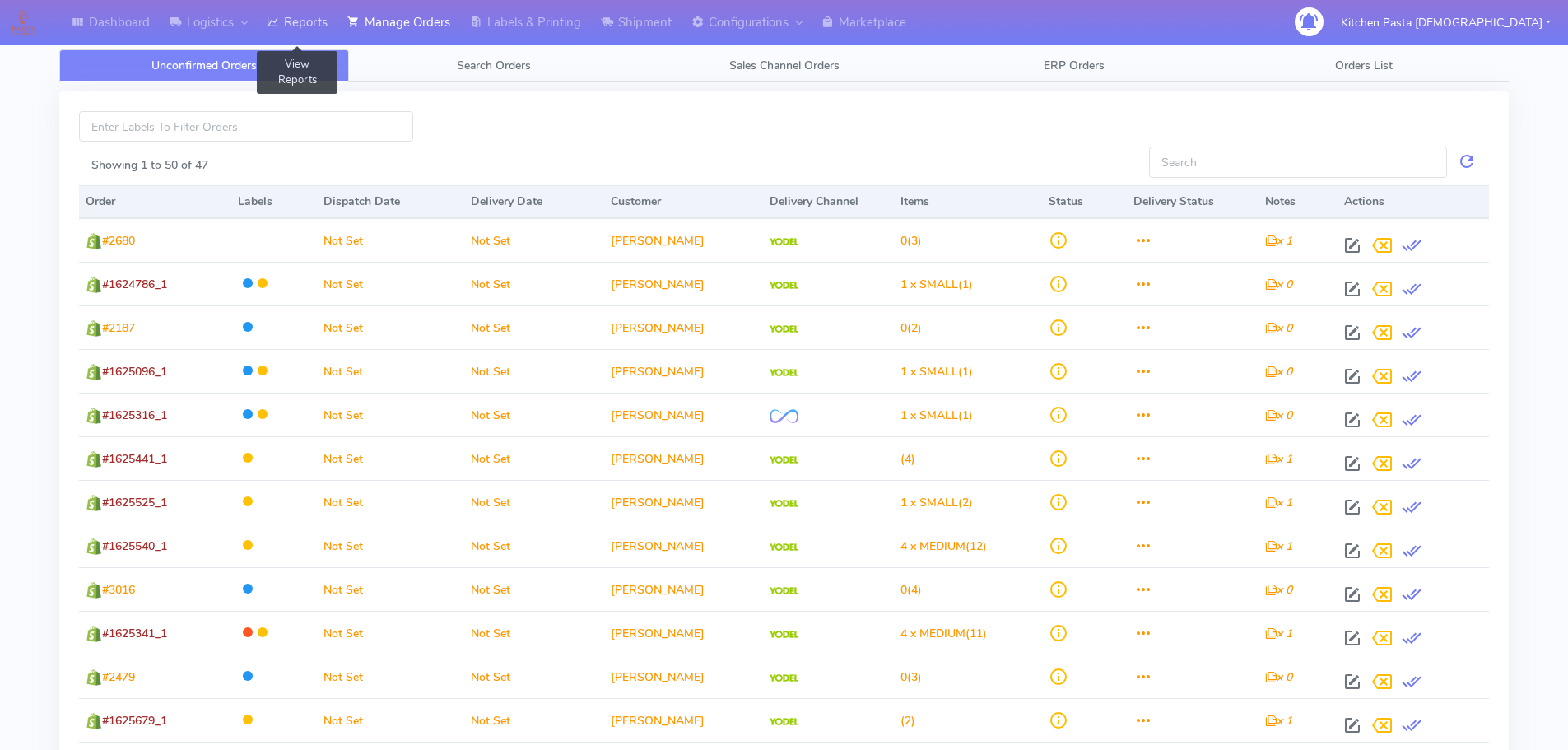
click at [279, 18] on icon at bounding box center [273, 22] width 12 height 17
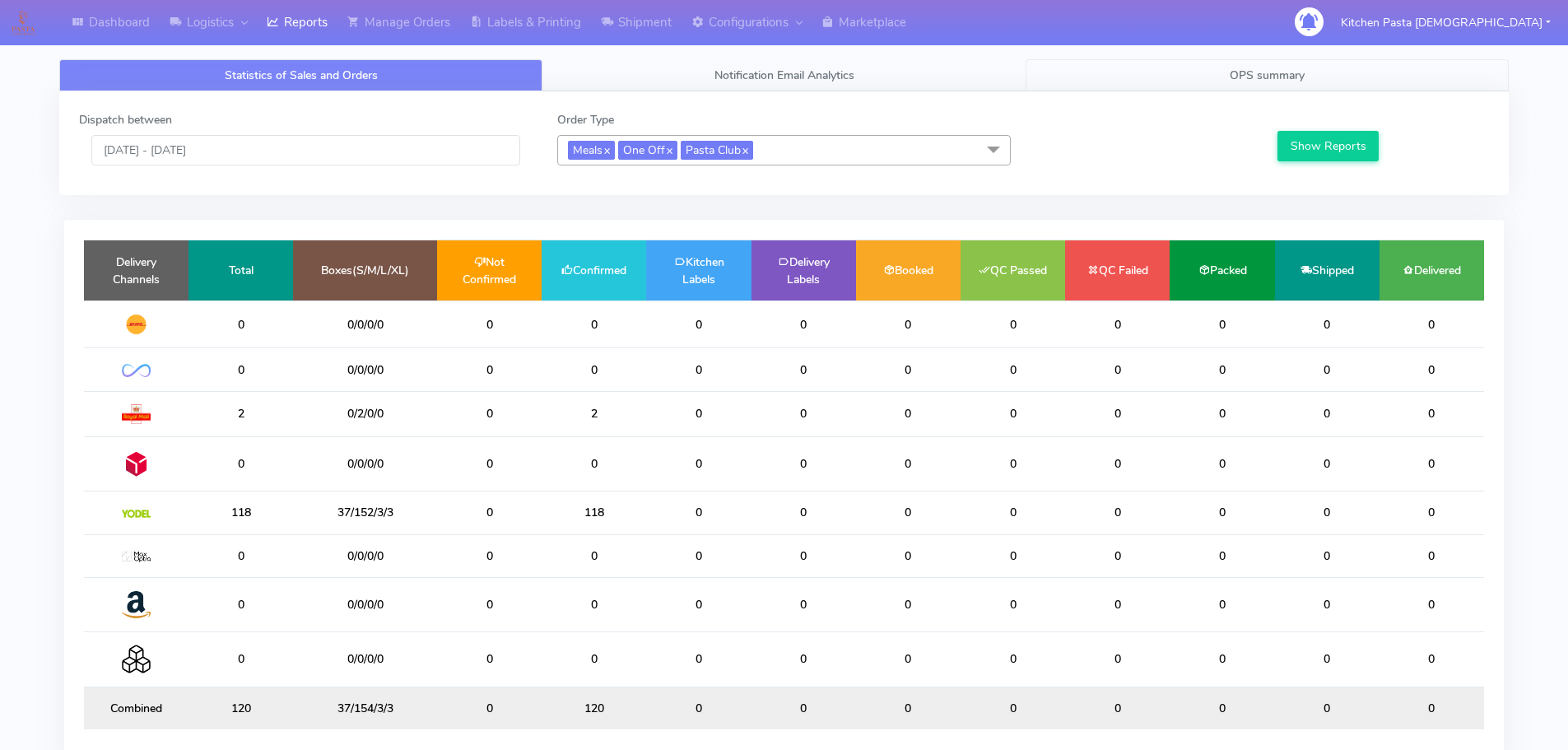
click at [1234, 82] on span "OPS summary" at bounding box center [1267, 75] width 75 height 16
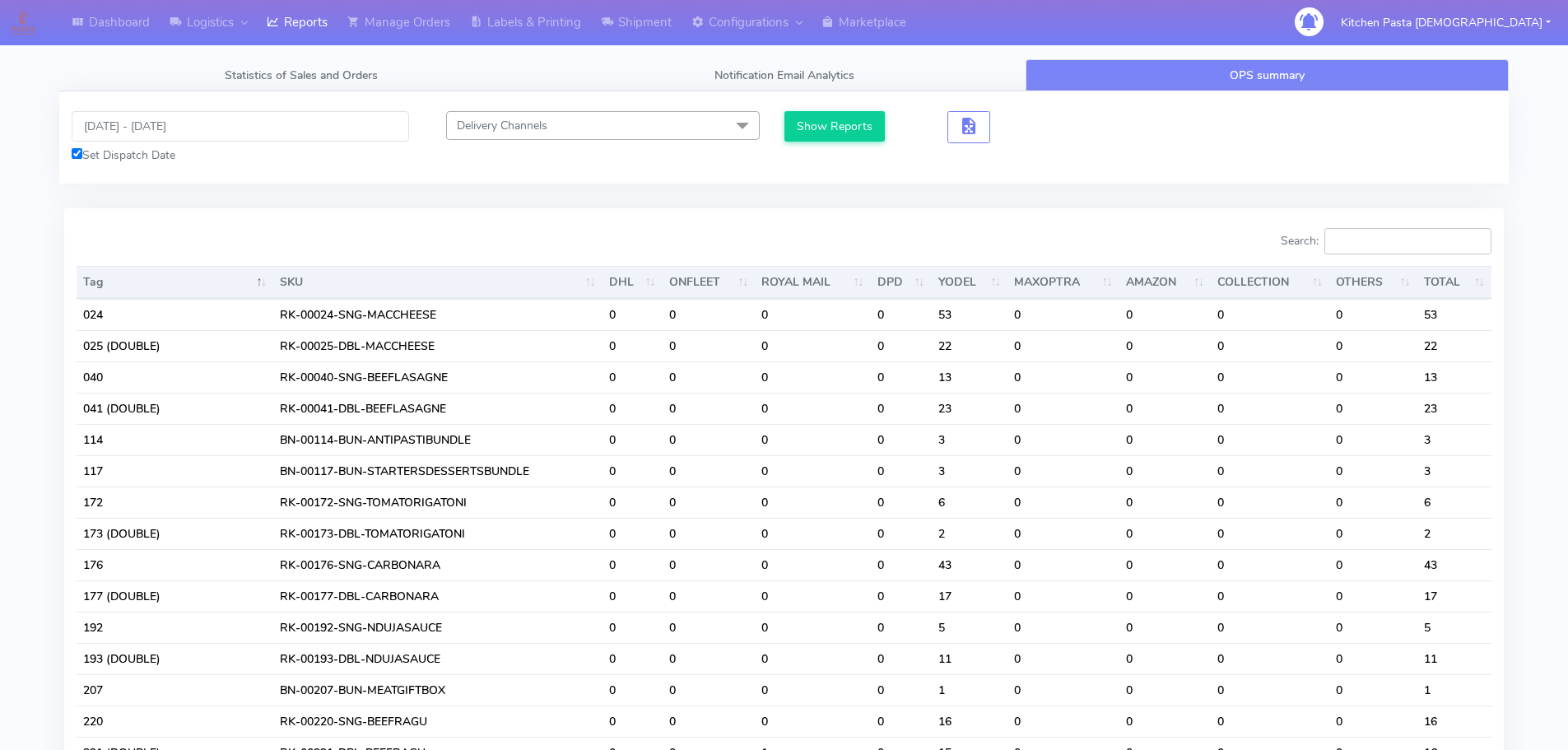
click at [1348, 242] on input "Search:" at bounding box center [1408, 242] width 167 height 26
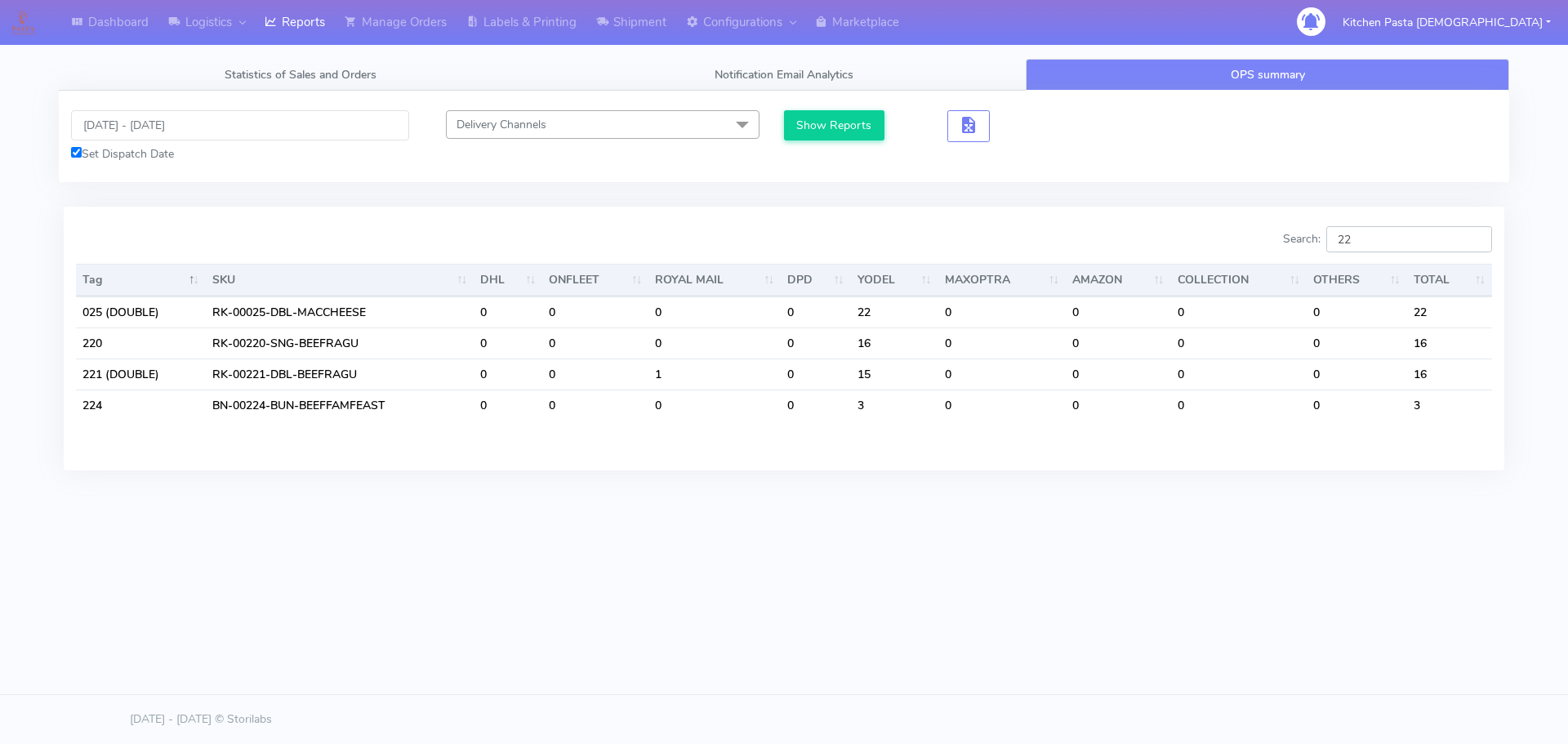
type input "2"
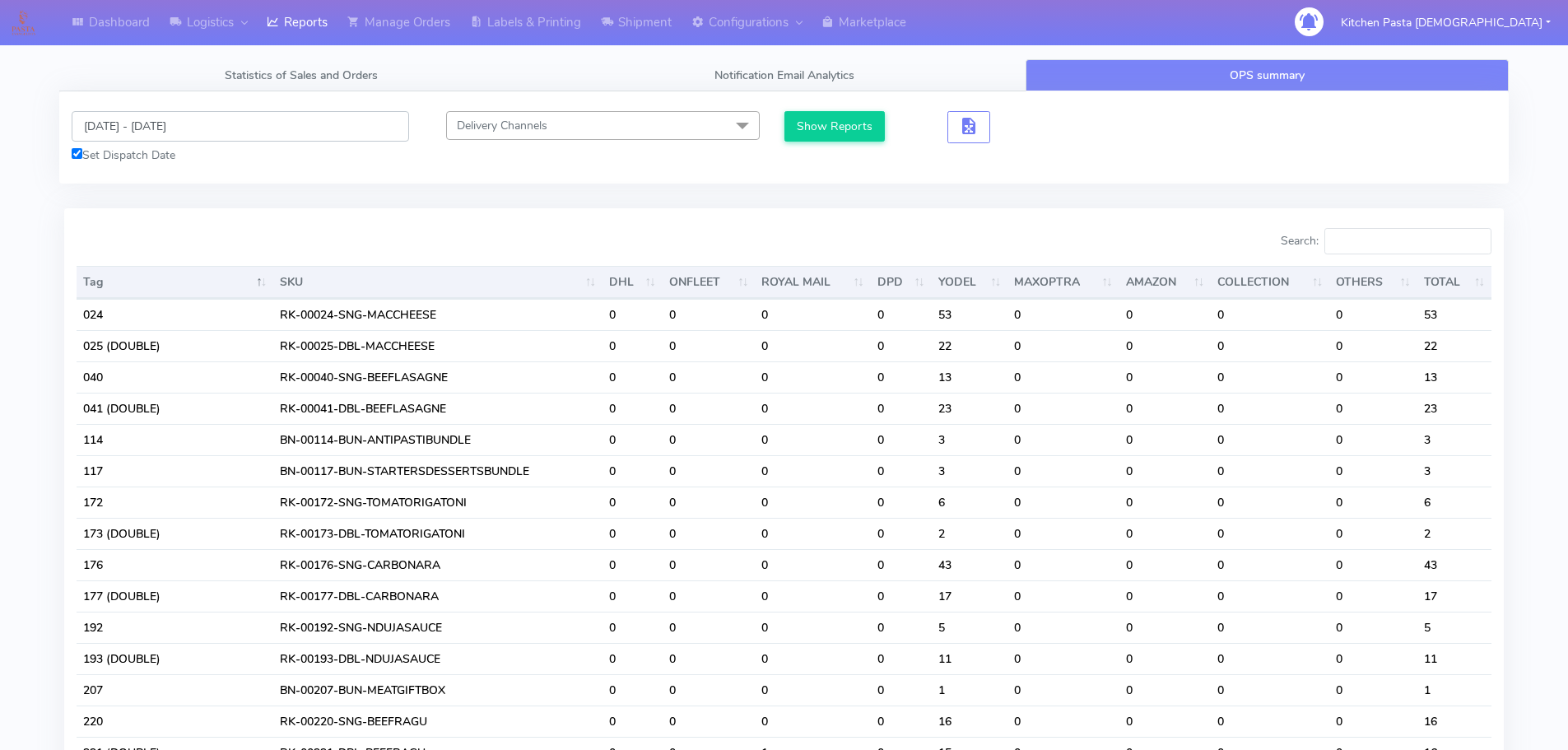
click at [169, 124] on input "19/09/2025 - 19/09/2025" at bounding box center [241, 126] width 338 height 31
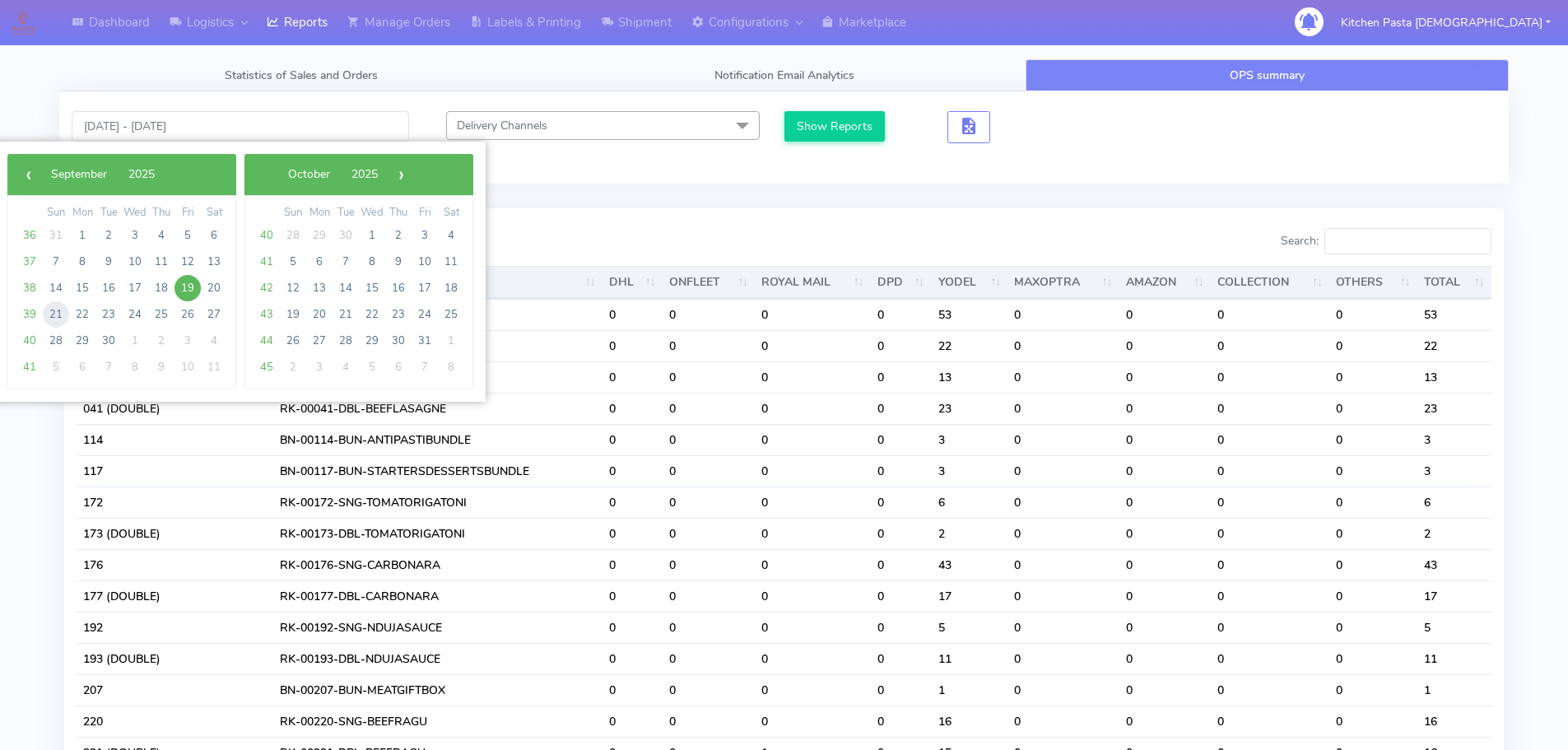
click at [63, 312] on span "21" at bounding box center [56, 314] width 26 height 26
type input "21/09/2025 - 21/09/2025"
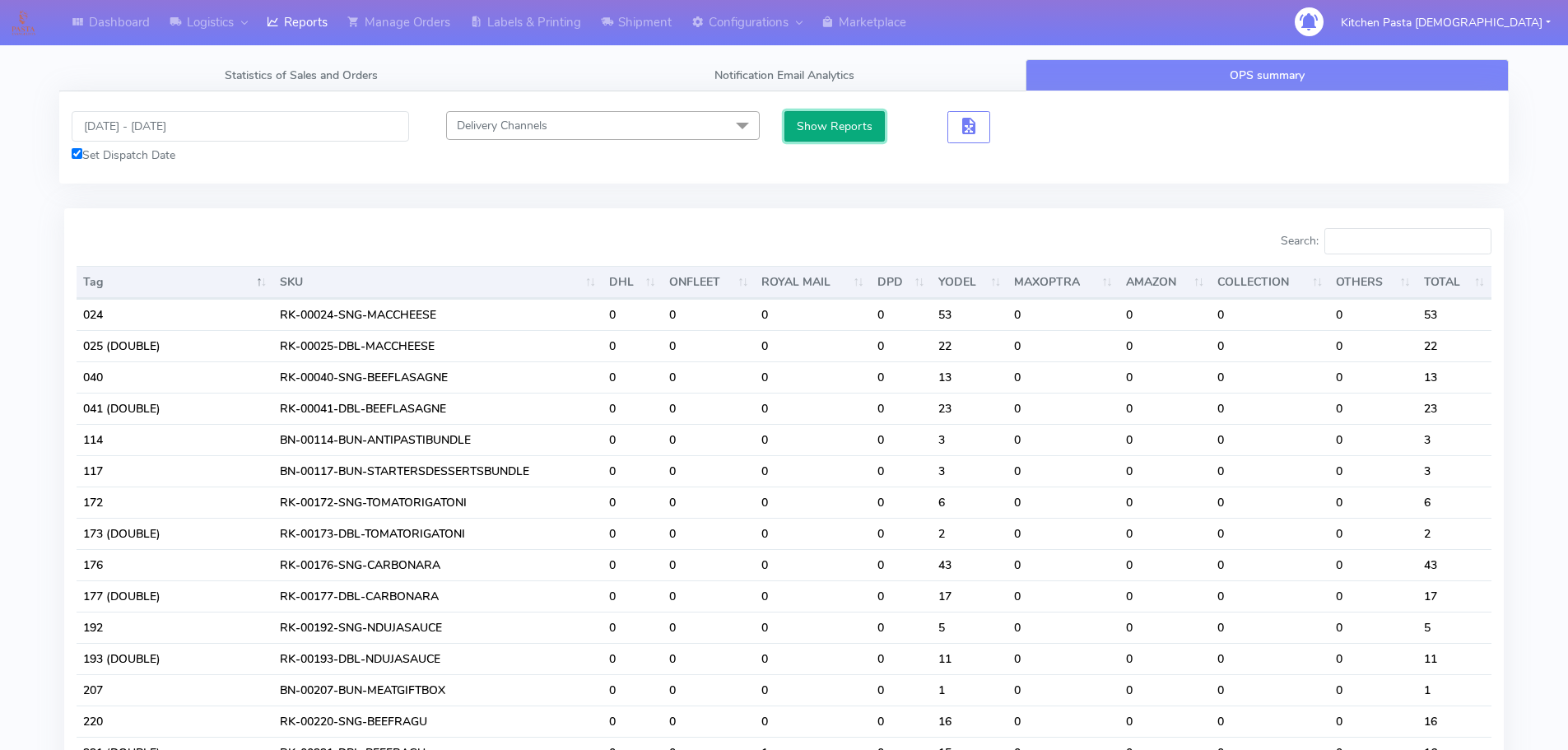
click at [816, 121] on button "Show Reports" at bounding box center [835, 126] width 102 height 31
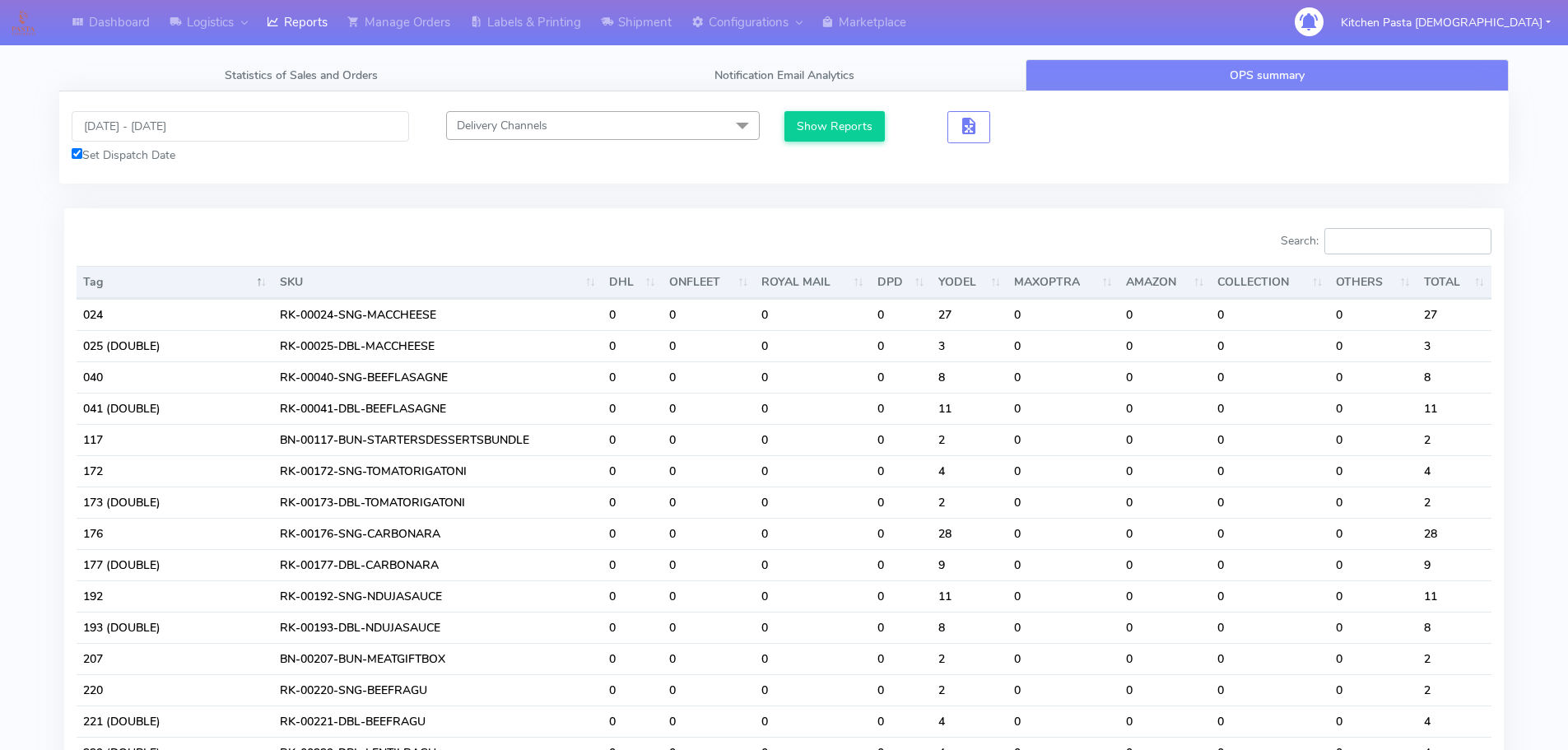
click at [1413, 252] on input "Search:" at bounding box center [1408, 242] width 167 height 26
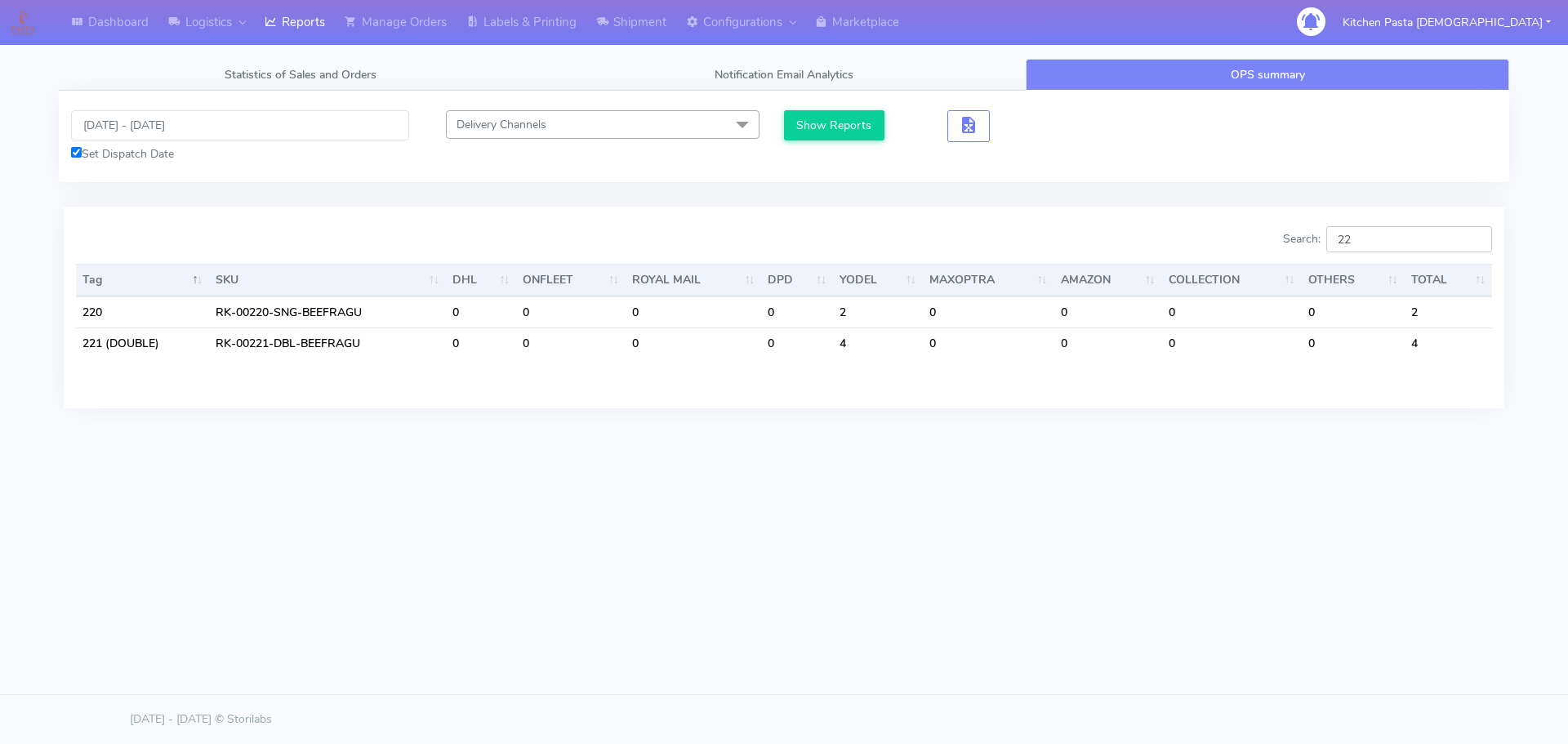
type input "2"
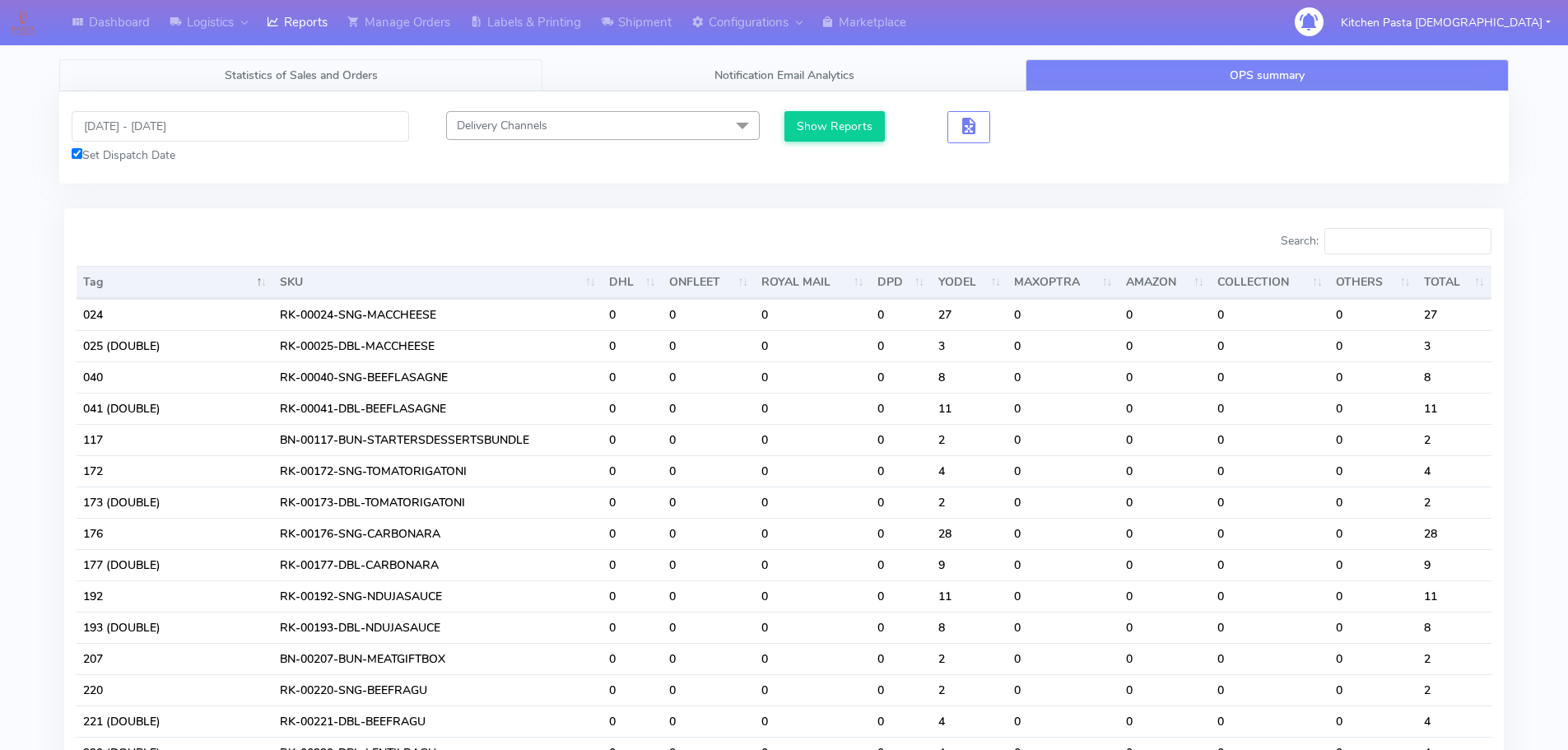
drag, startPoint x: 299, startPoint y: 62, endPoint x: 293, endPoint y: 81, distance: 19.9
click at [299, 62] on link "Statistics of Sales and Orders" at bounding box center [301, 75] width 483 height 32
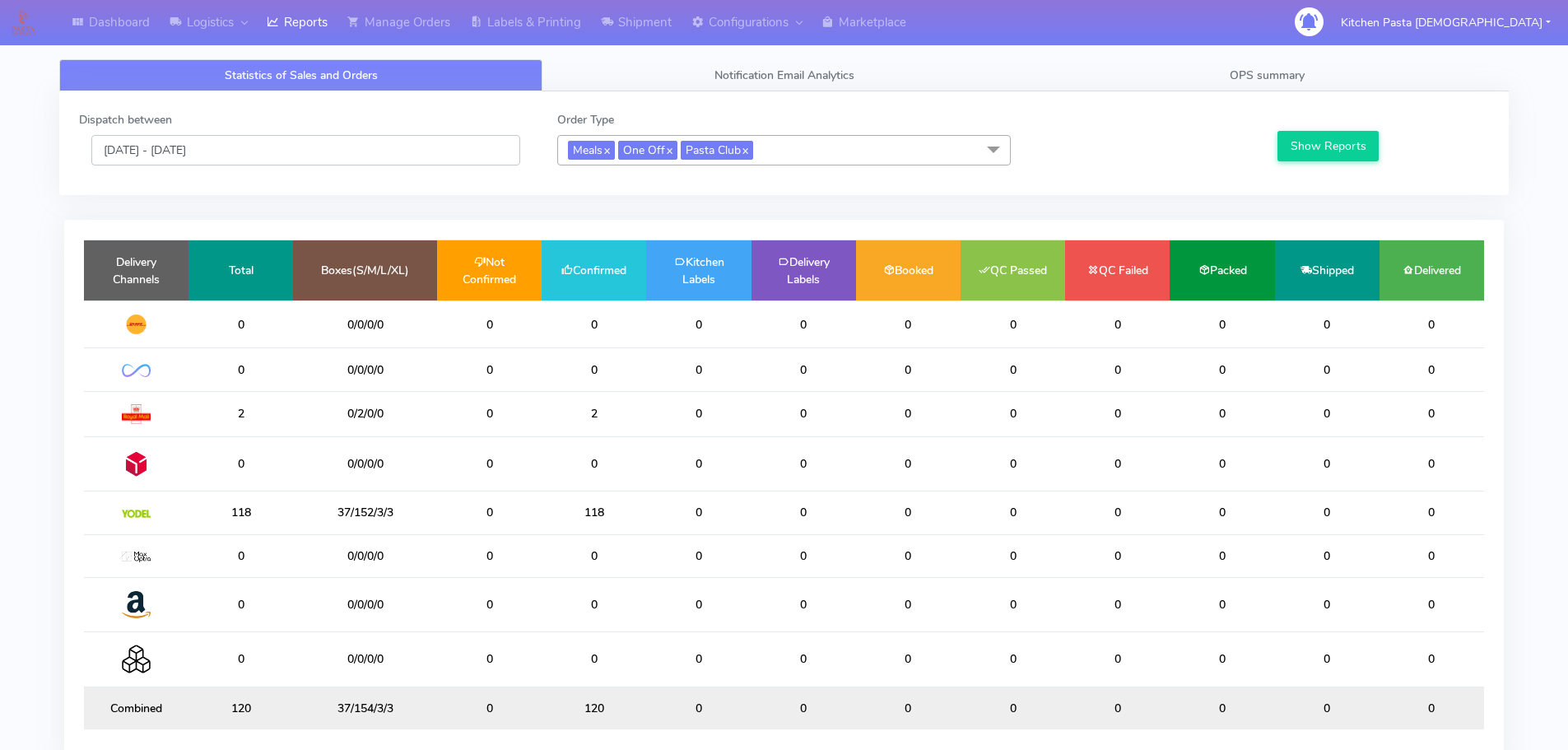
click at [171, 159] on input "19/09/2025 - 19/09/2025" at bounding box center [305, 150] width 429 height 31
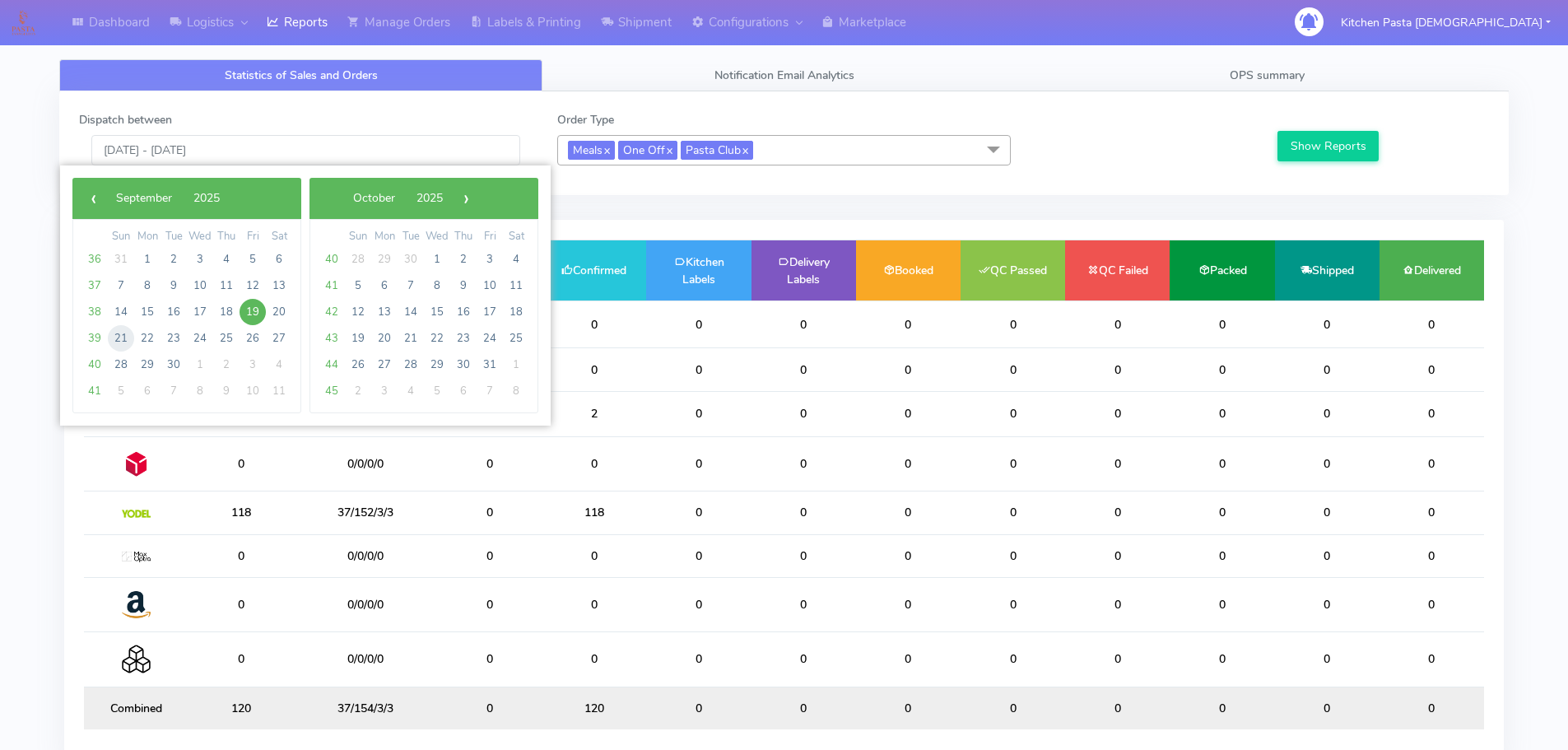
click at [118, 340] on span "21" at bounding box center [121, 339] width 26 height 26
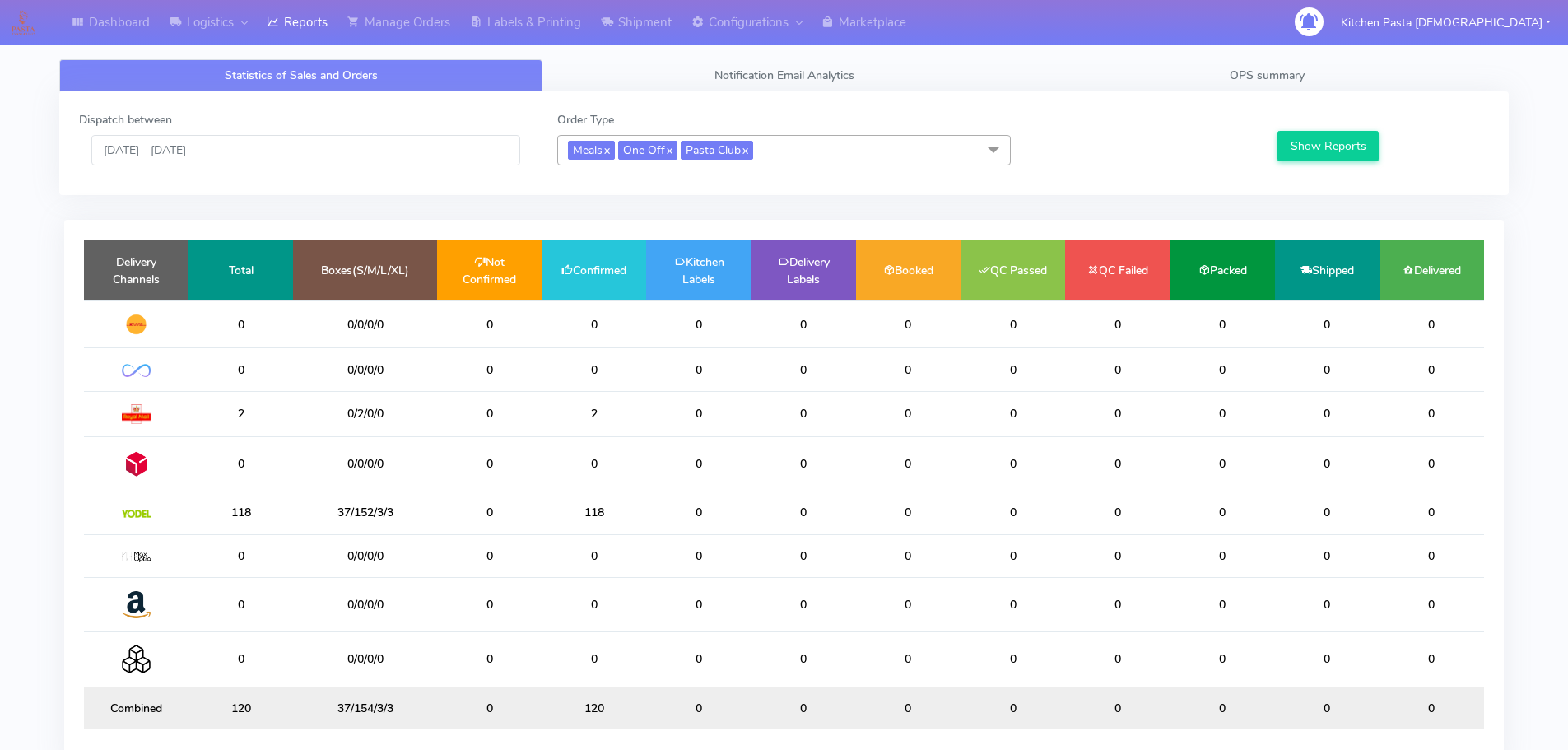
click at [1273, 149] on div "Show Reports" at bounding box center [1381, 138] width 239 height 54
click at [1284, 147] on button "Show Reports" at bounding box center [1328, 146] width 102 height 31
click at [180, 151] on input "21/09/2025 - 21/09/2025" at bounding box center [305, 150] width 429 height 31
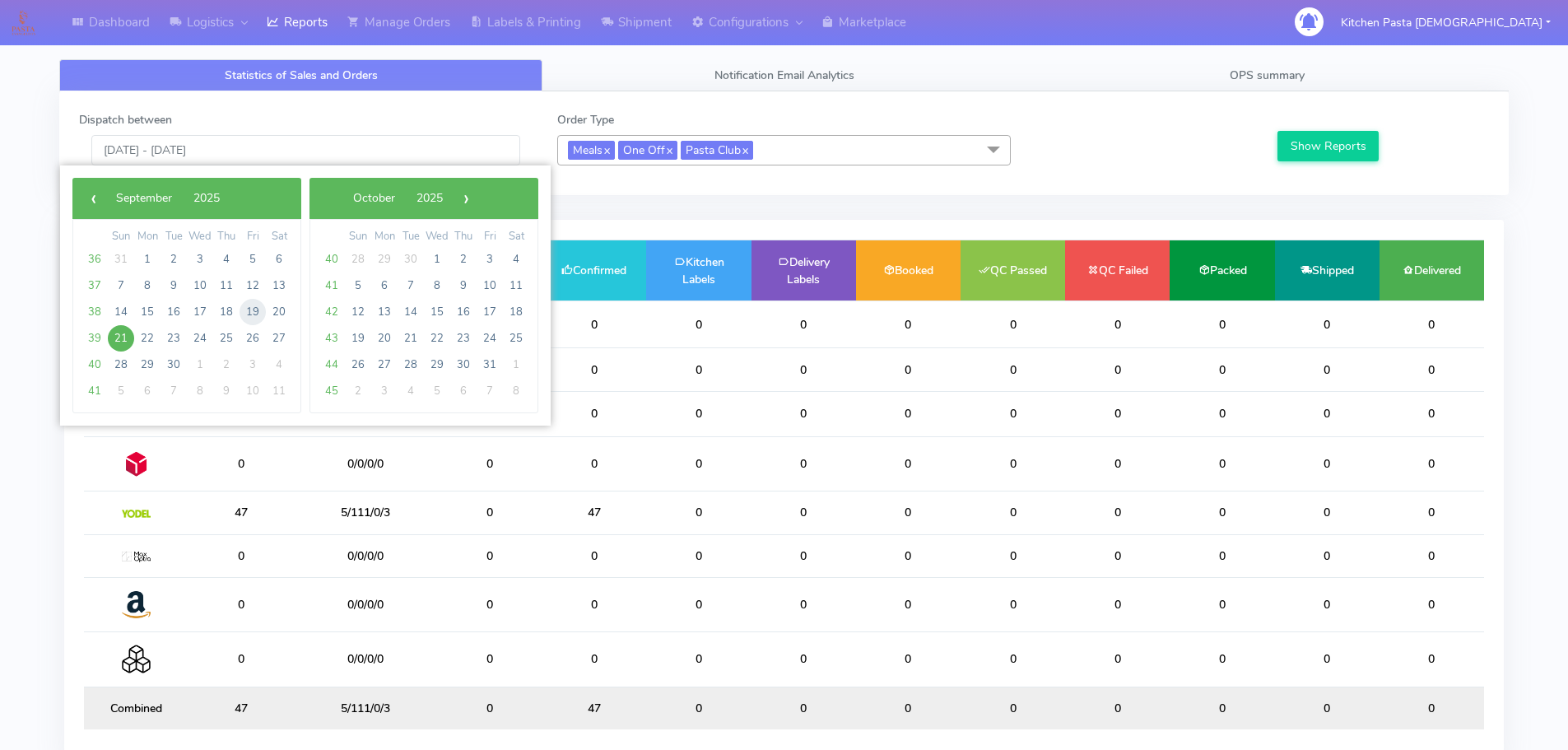
click at [254, 316] on span "19" at bounding box center [253, 312] width 26 height 26
type input "19/09/2025 - 19/09/2025"
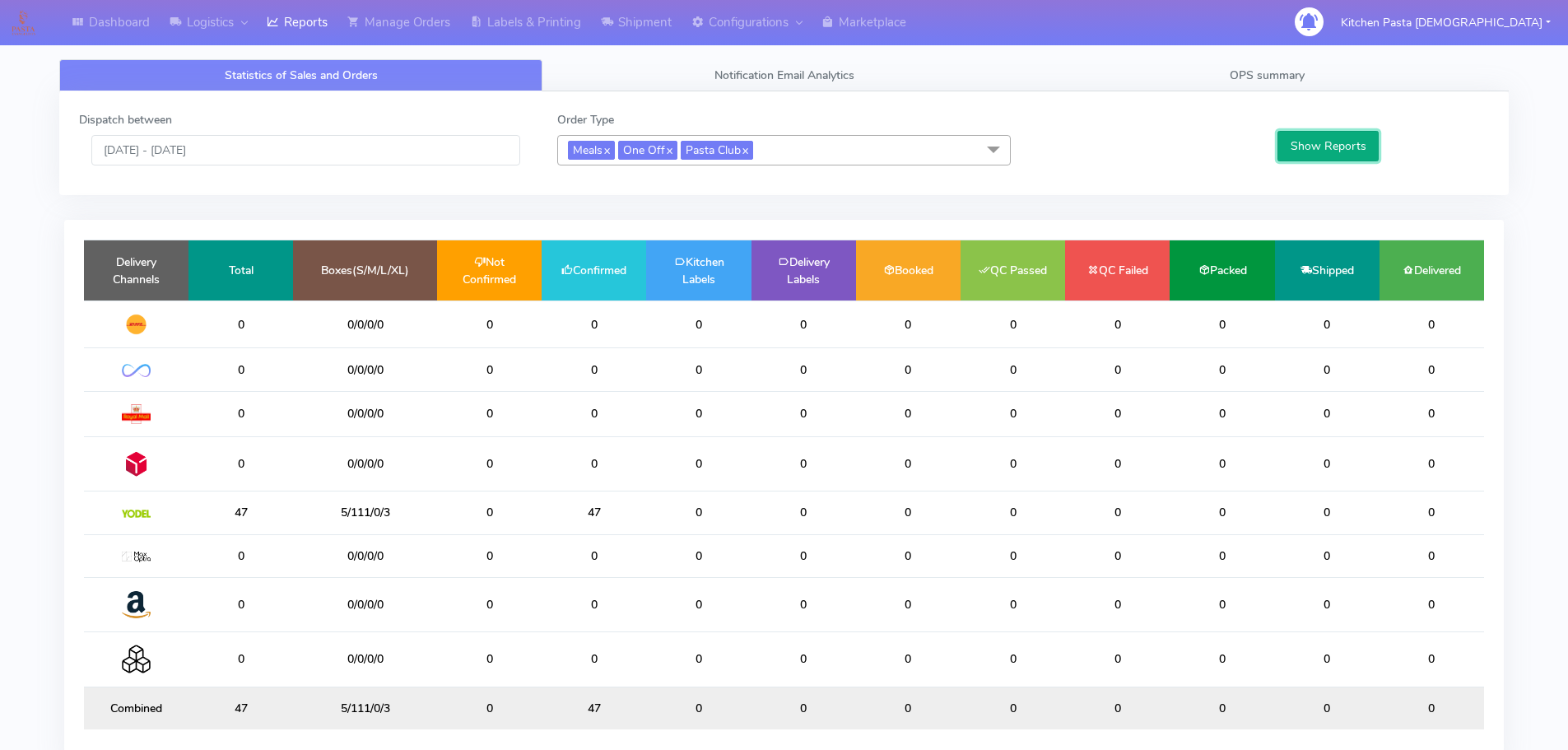
click at [1306, 150] on button "Show Reports" at bounding box center [1328, 146] width 102 height 31
click at [1309, 86] on link "OPS summary" at bounding box center [1267, 75] width 483 height 32
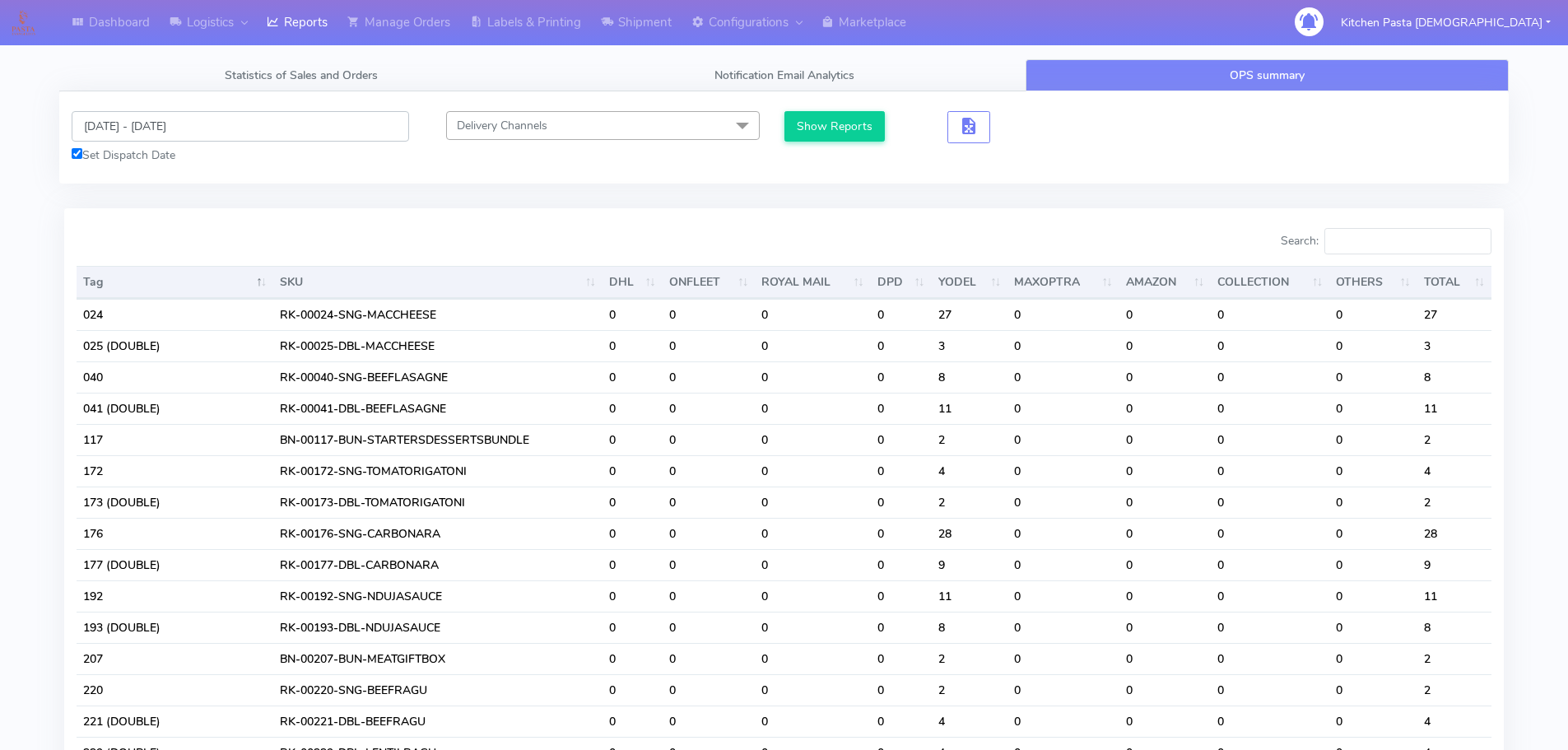
click at [119, 132] on input "21/09/2025 - 21/09/2025" at bounding box center [241, 126] width 338 height 31
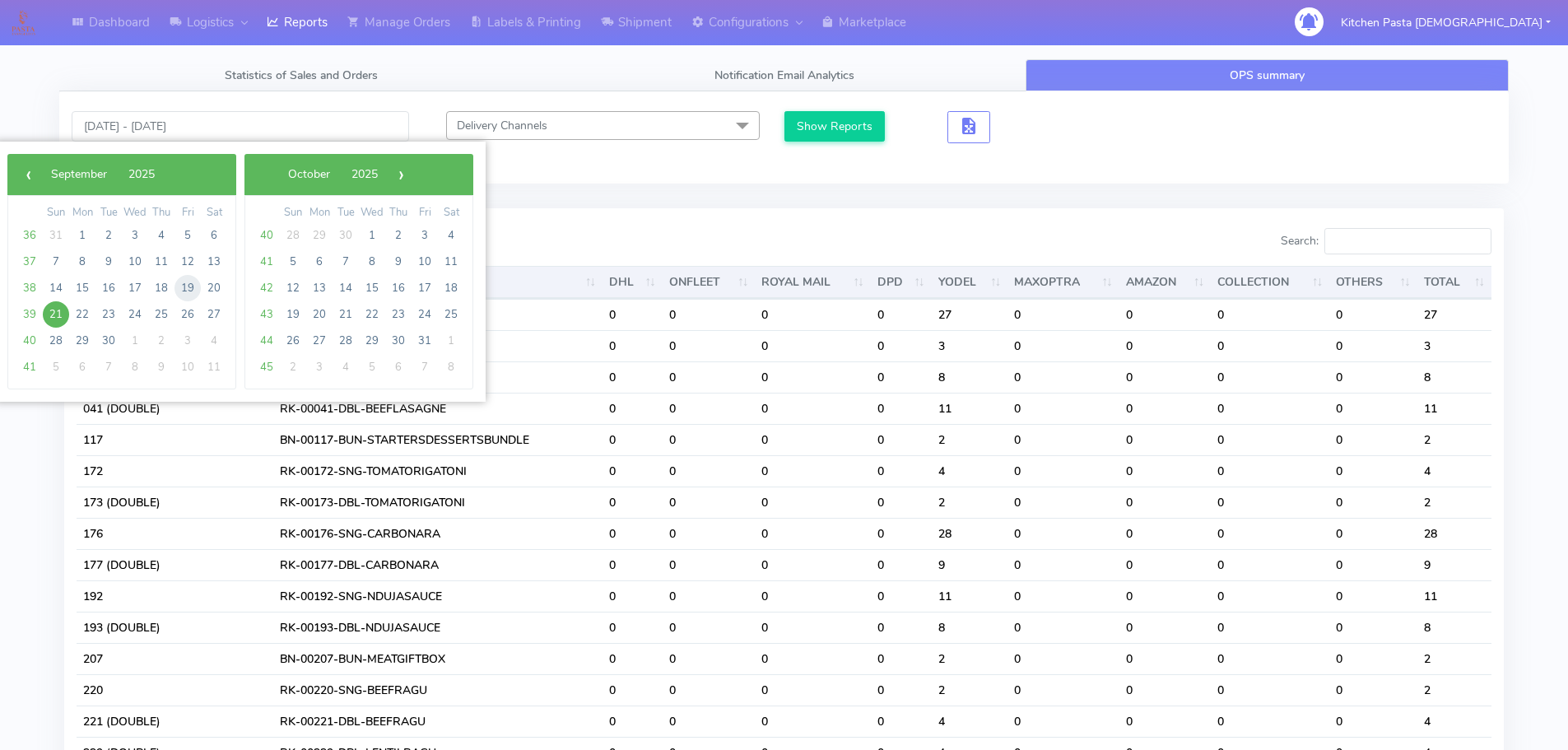
click at [182, 291] on span "19" at bounding box center [187, 288] width 26 height 26
type input "19/09/2025 - 19/09/2025"
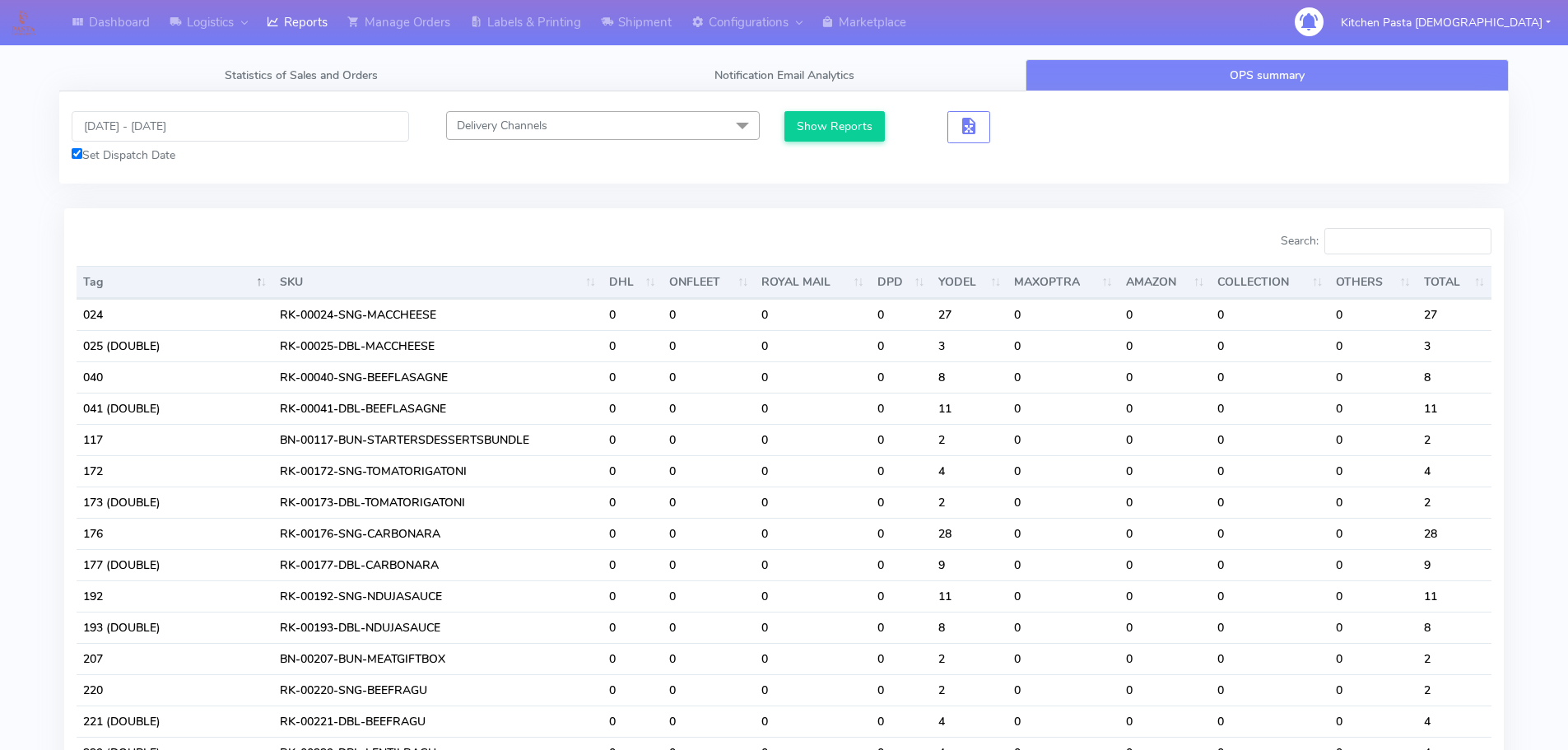
click at [887, 123] on div "Show Reports" at bounding box center [859, 127] width 150 height 32
click at [869, 123] on button "Show Reports" at bounding box center [835, 126] width 102 height 31
click at [1354, 248] on input "Search:" at bounding box center [1408, 242] width 167 height 26
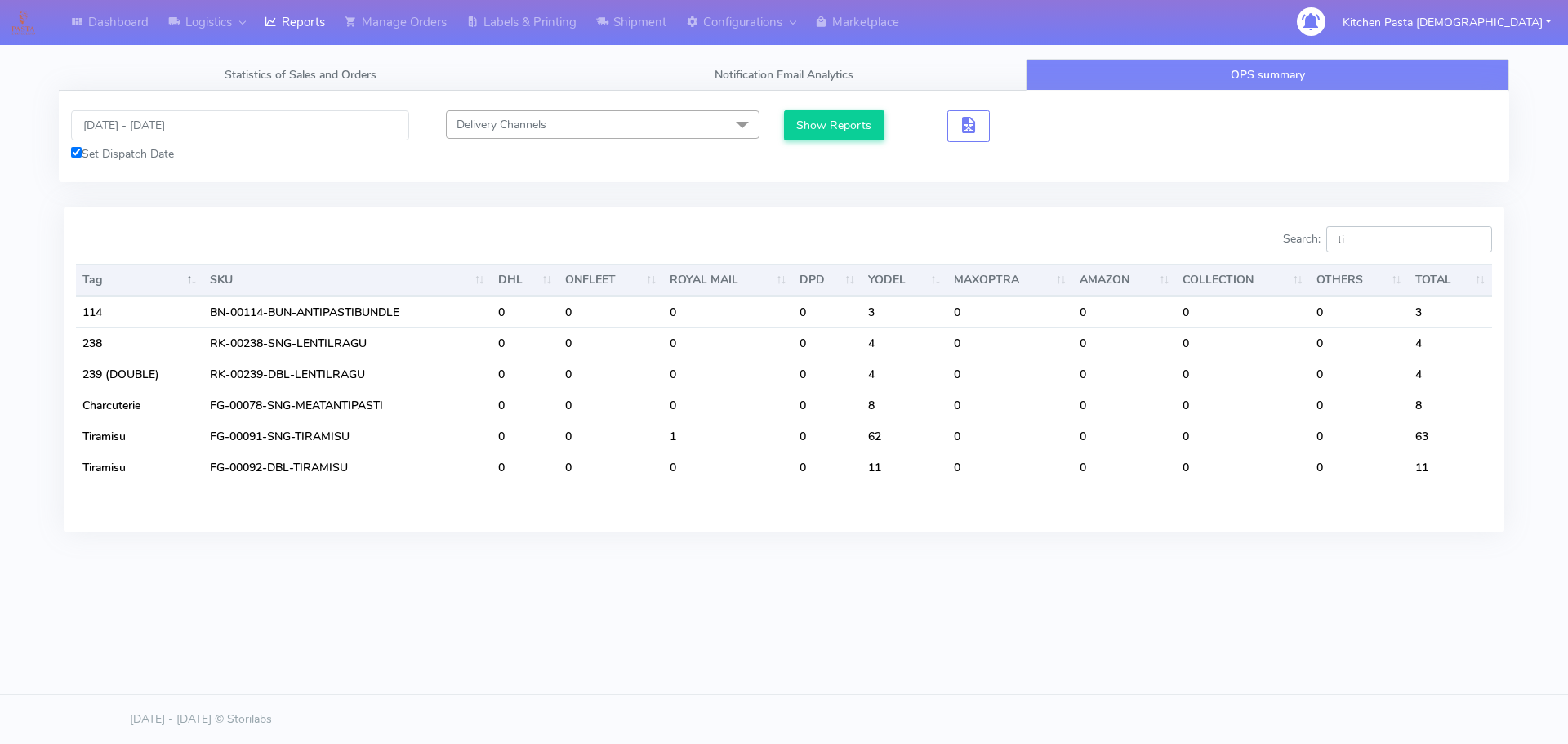
type input "t"
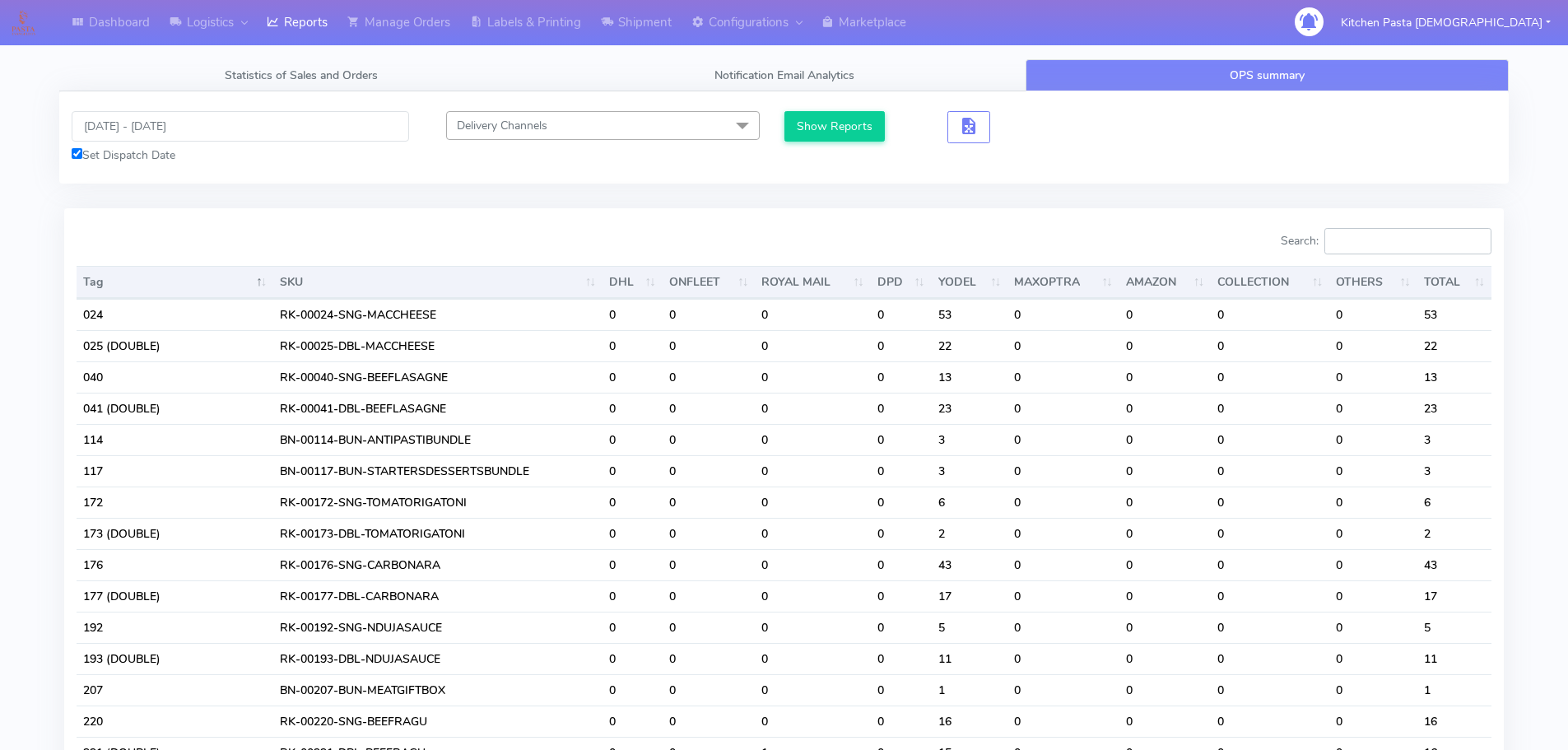
type input "r"
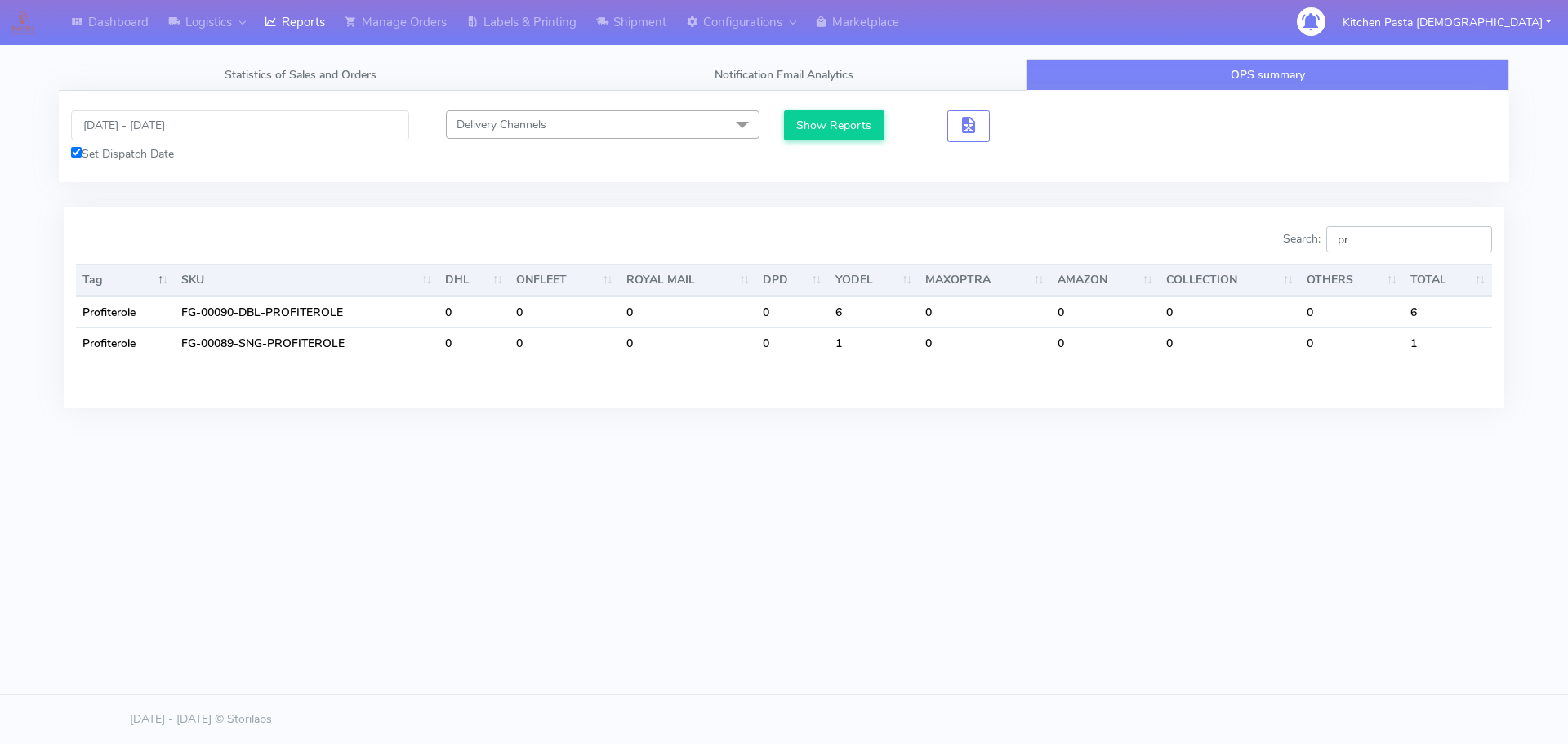
type input "p"
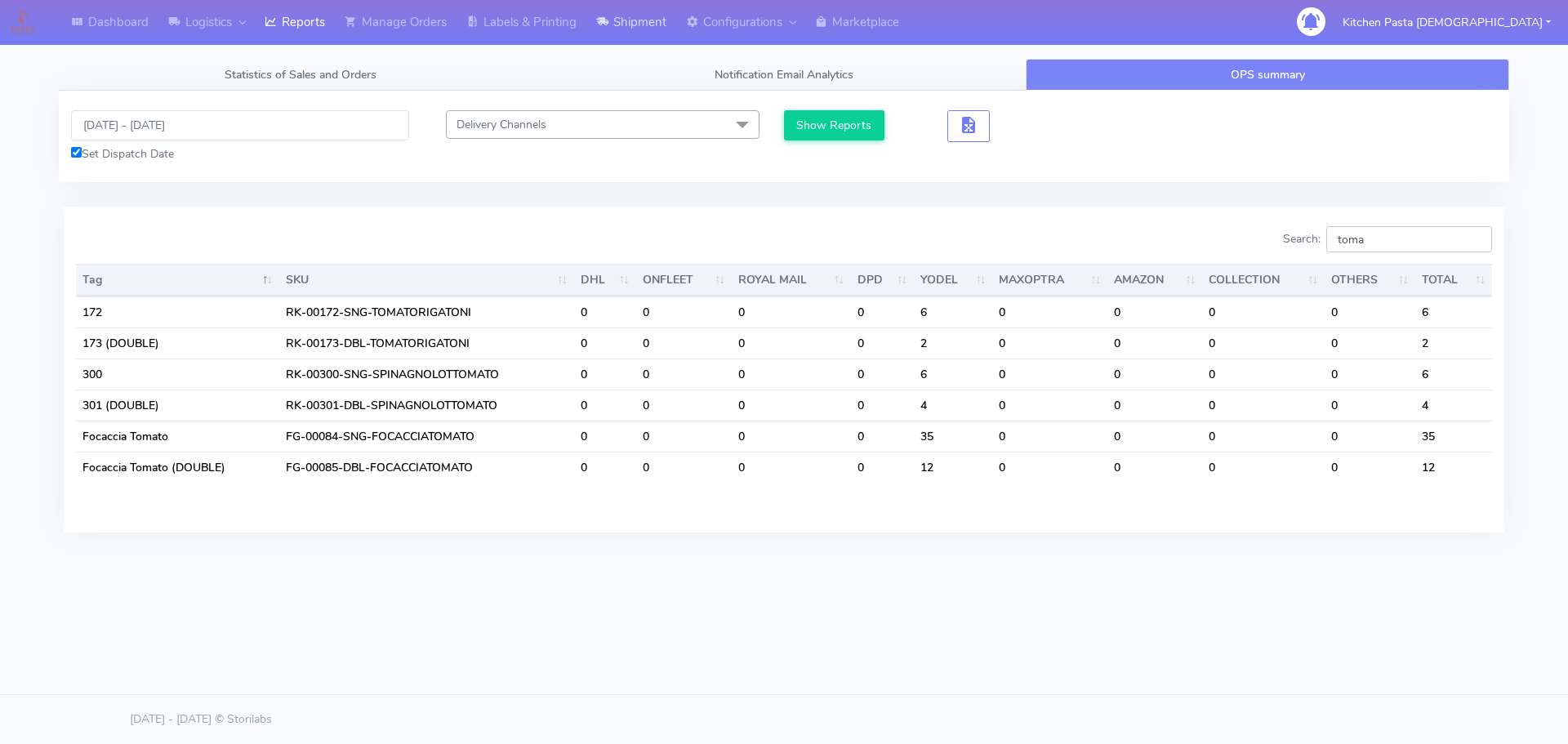
type input "toma"
click at [280, 63] on link "Statistics of Sales and Orders" at bounding box center [300, 75] width 484 height 32
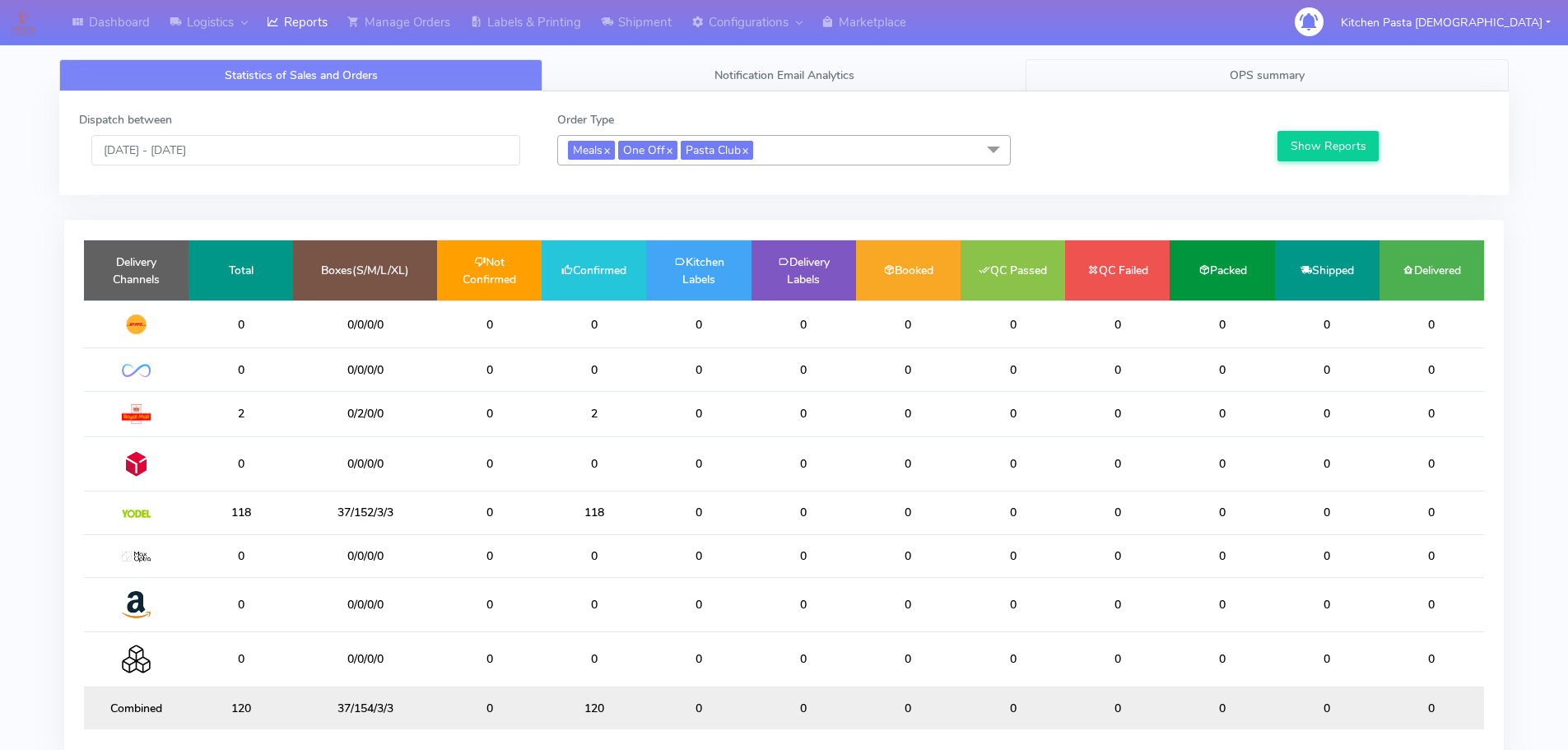
click at [1236, 88] on link "OPS summary" at bounding box center [1267, 75] width 483 height 32
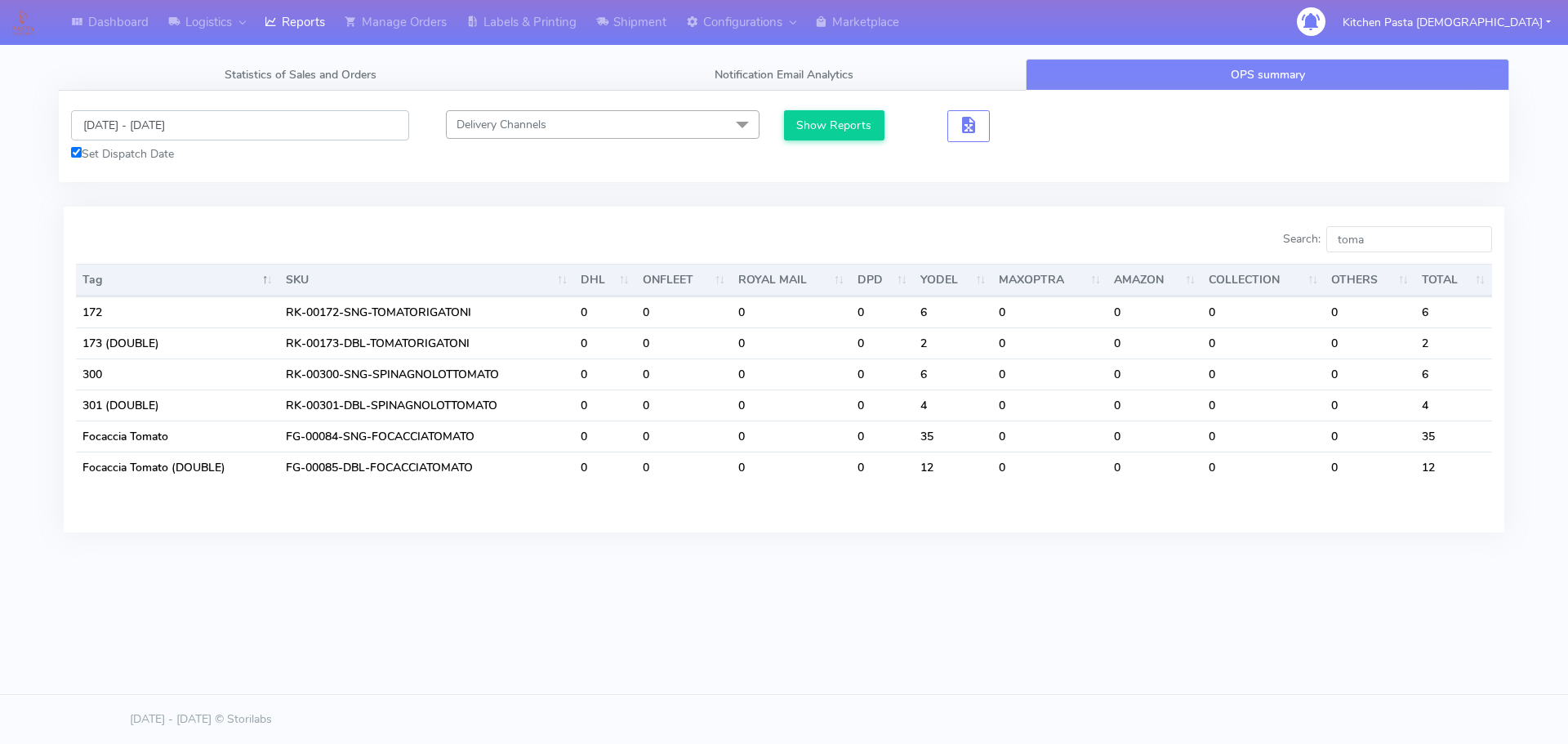
click at [155, 136] on input "19/09/2025 - 19/09/2025" at bounding box center [240, 125] width 338 height 30
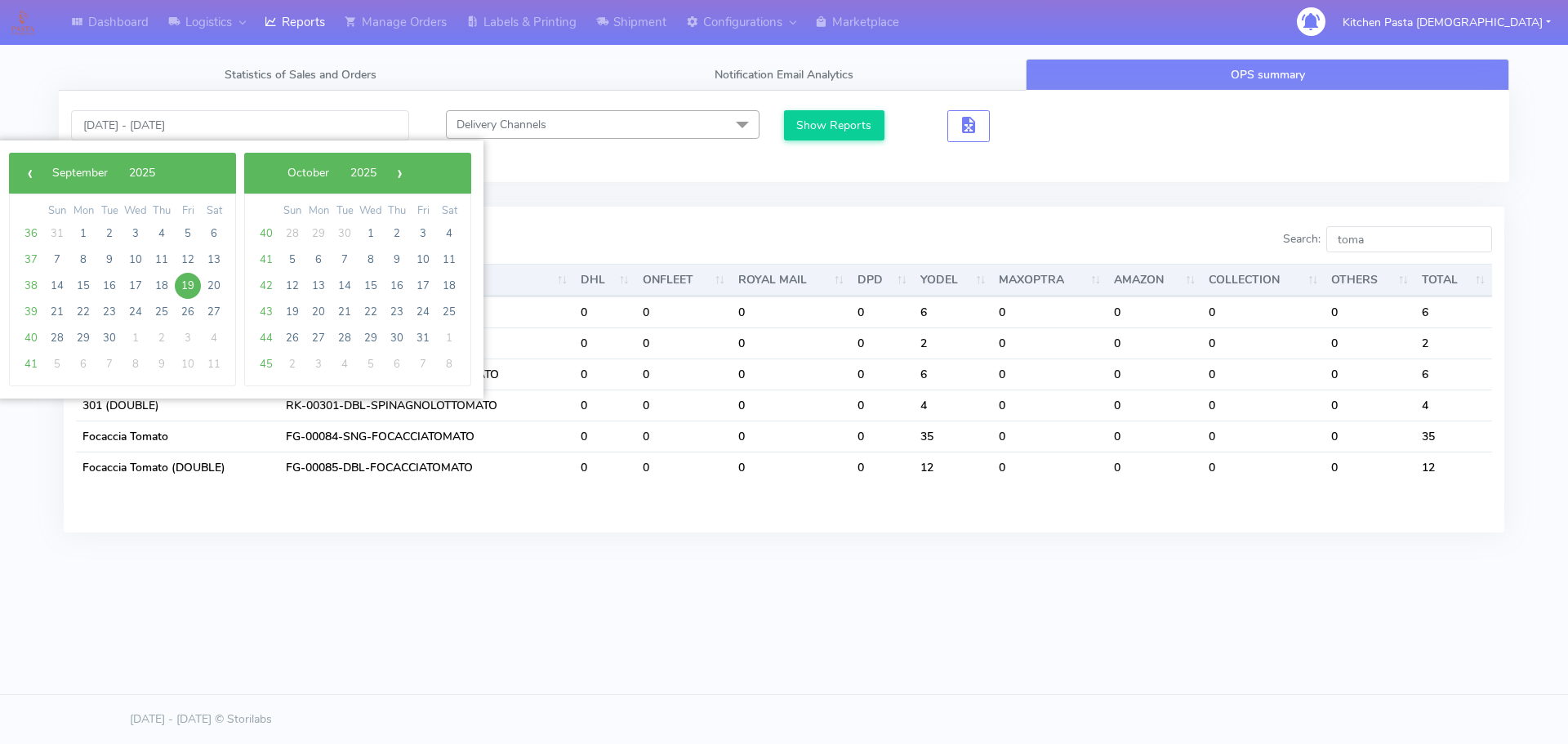
click at [191, 289] on span "19" at bounding box center [188, 286] width 26 height 26
click at [48, 313] on span "21" at bounding box center [57, 312] width 26 height 26
type input "19/09/2025 - 21/09/2025"
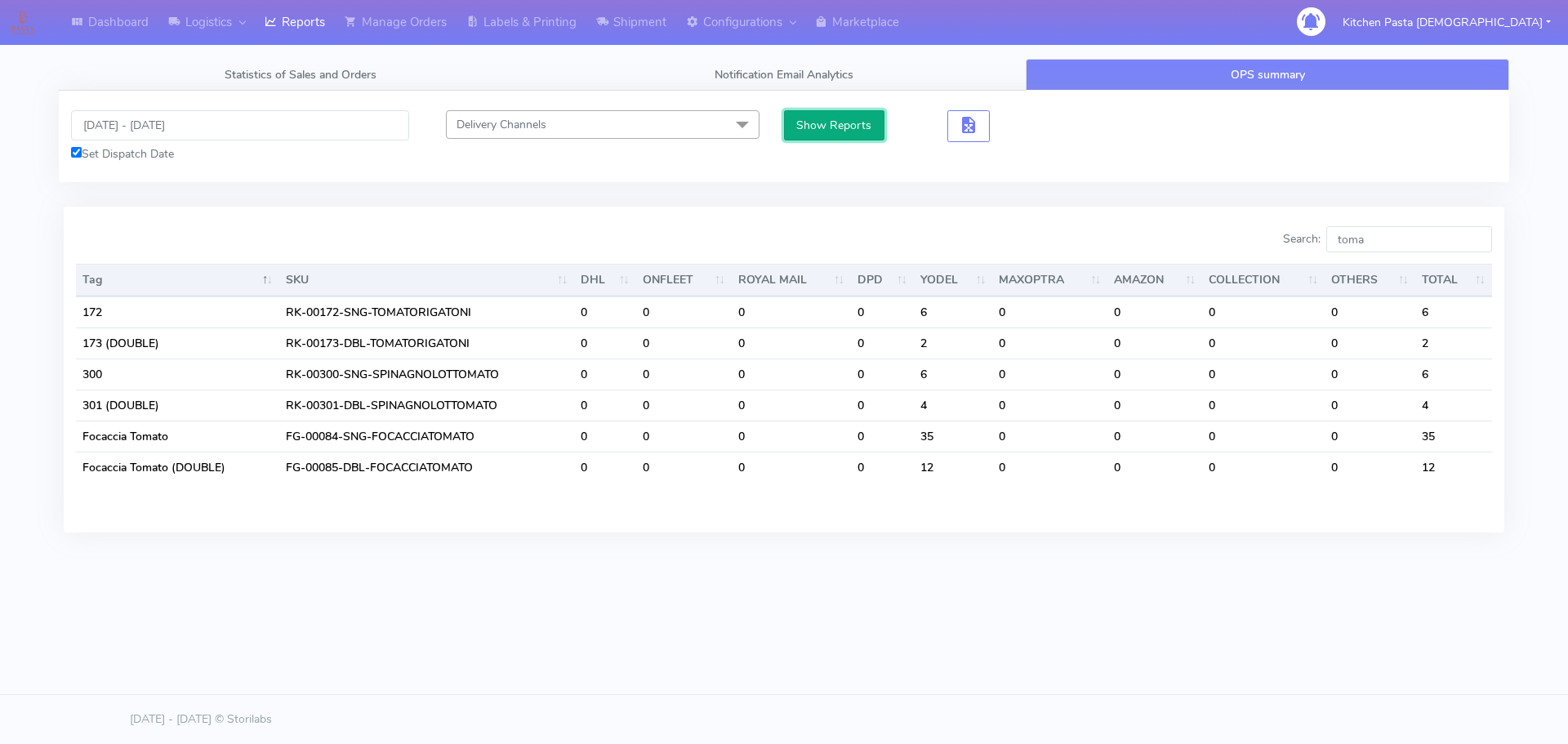
click at [807, 126] on button "Show Reports" at bounding box center [834, 125] width 101 height 30
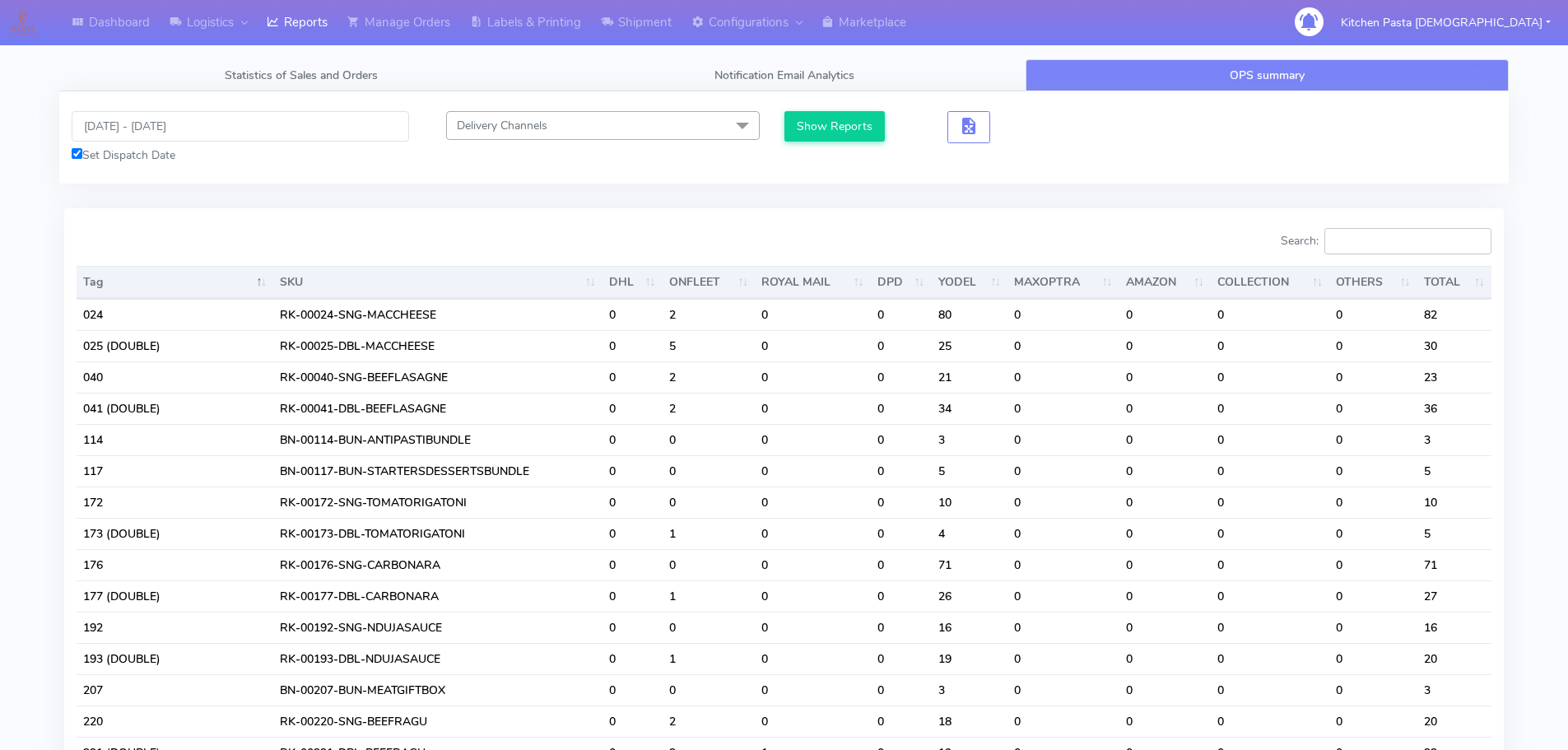
click at [1358, 249] on input "Search:" at bounding box center [1408, 242] width 167 height 26
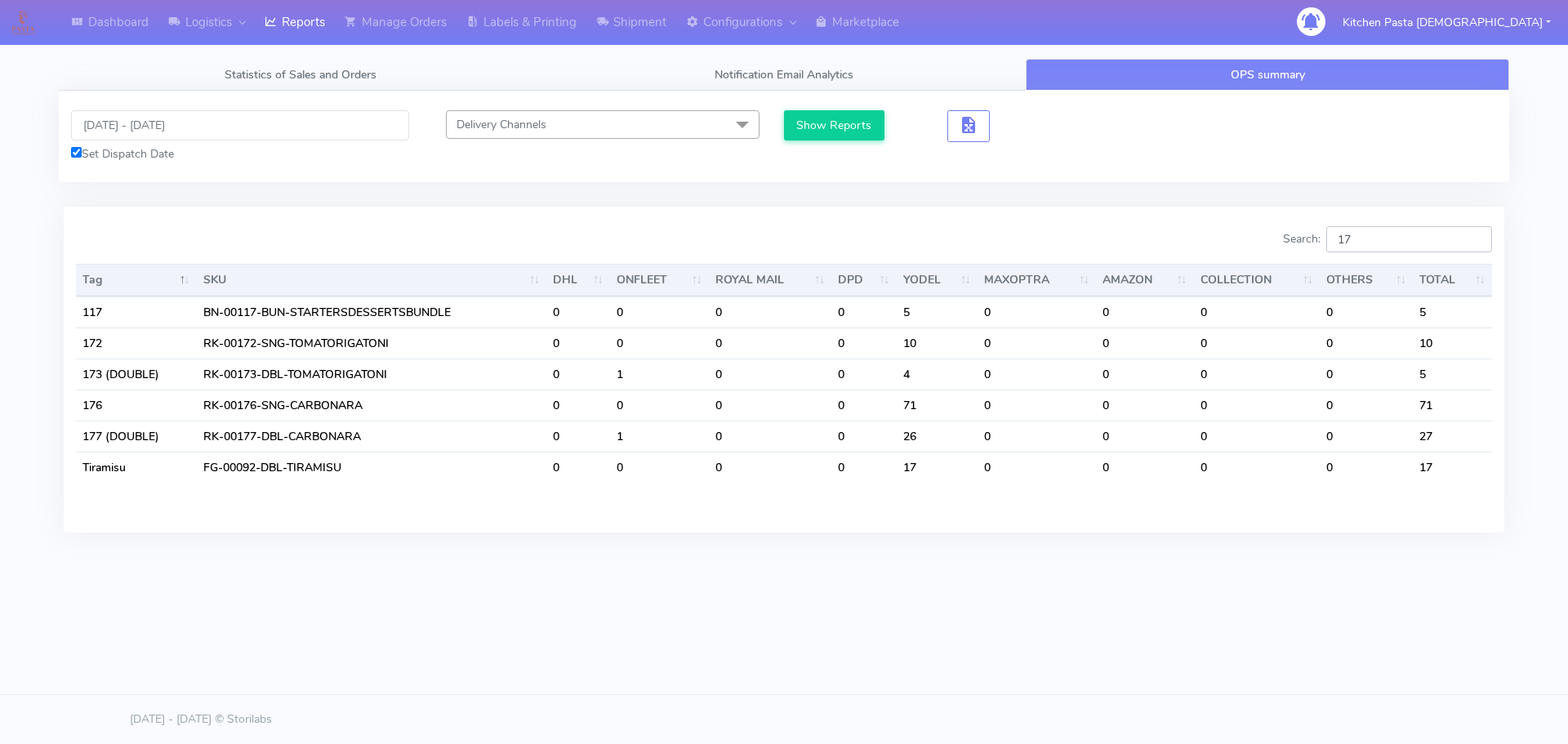
type input "1"
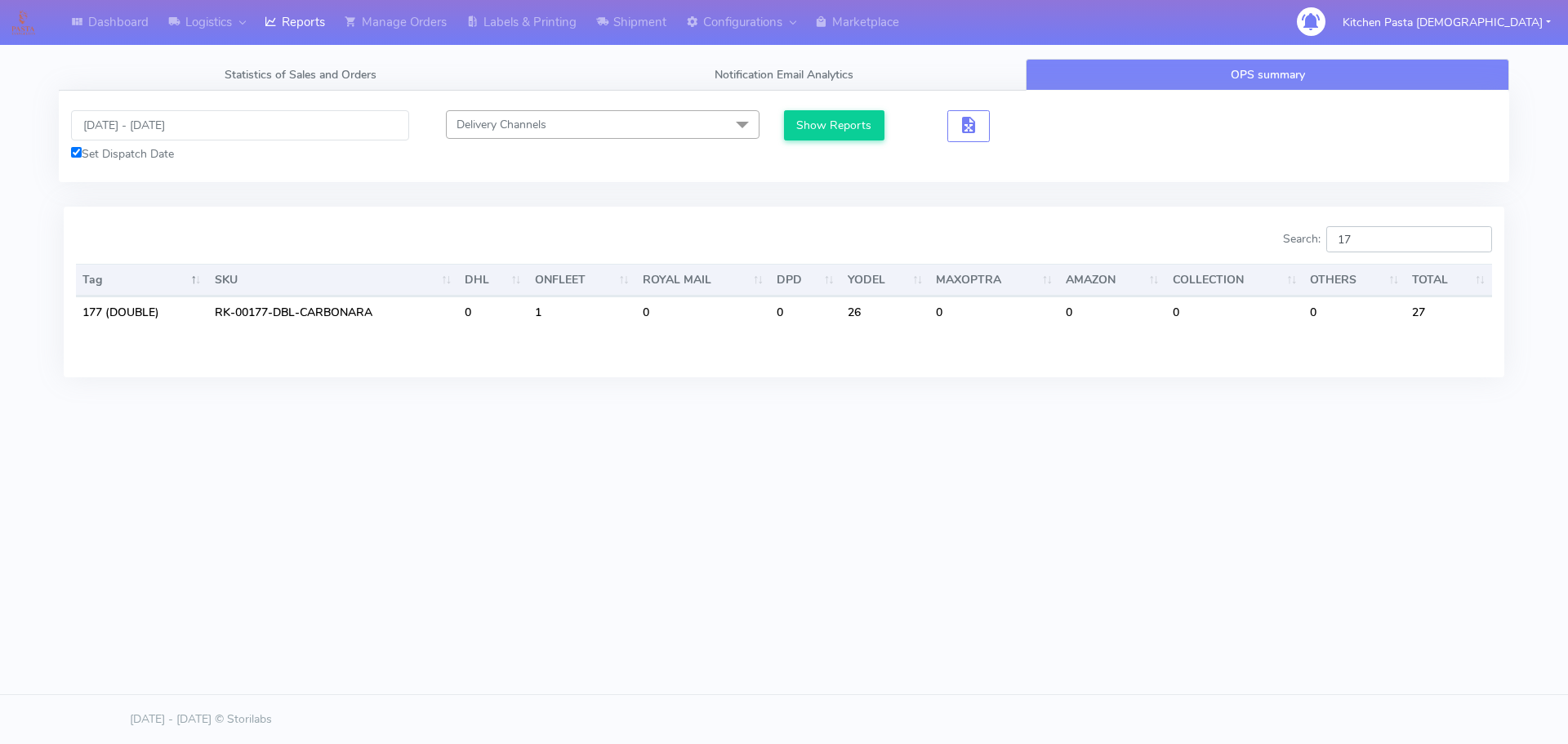
type input "177"
drag, startPoint x: 1411, startPoint y: 234, endPoint x: 1318, endPoint y: 240, distance: 93.2
click at [1318, 240] on label "Search: 177" at bounding box center [1387, 240] width 209 height 26
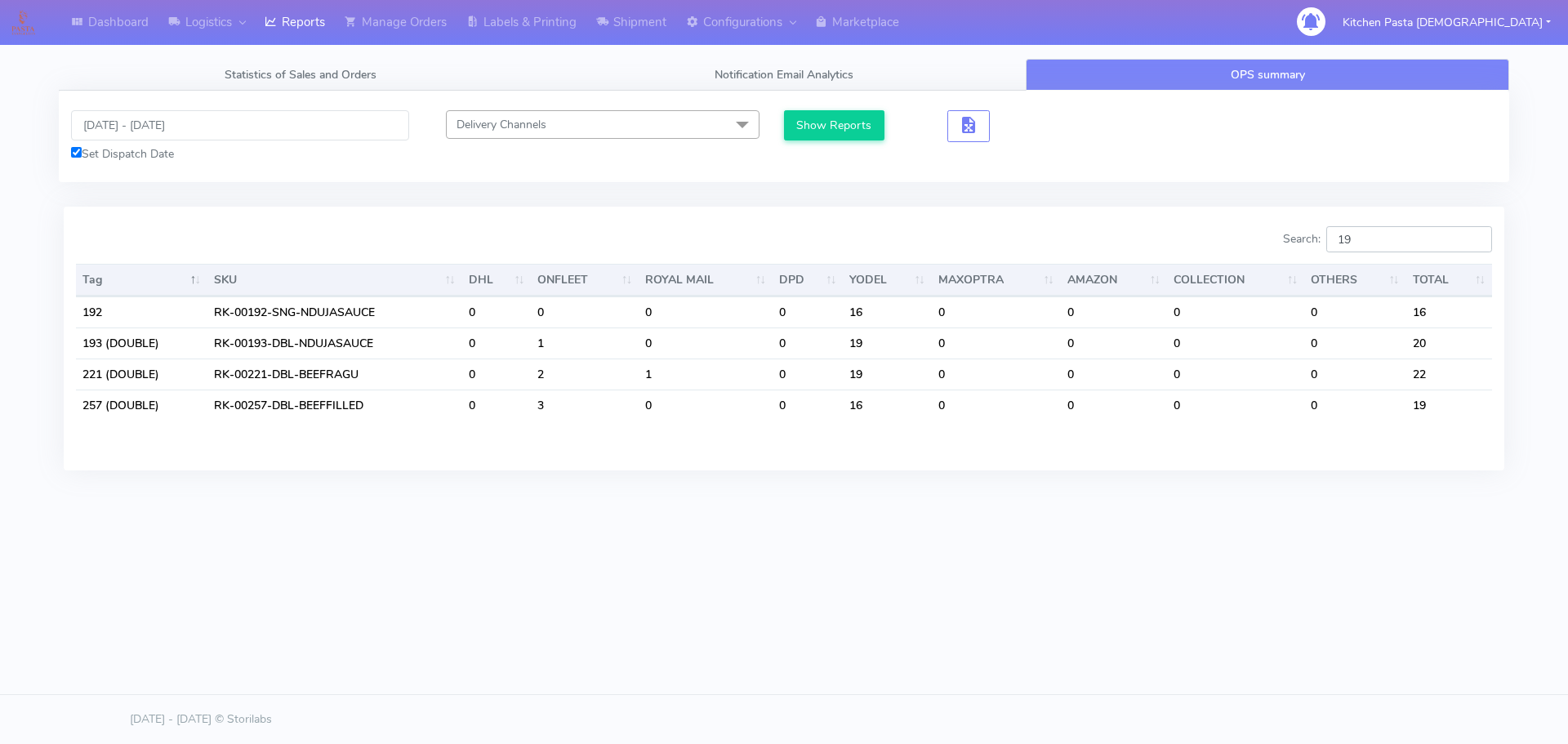
type input "1"
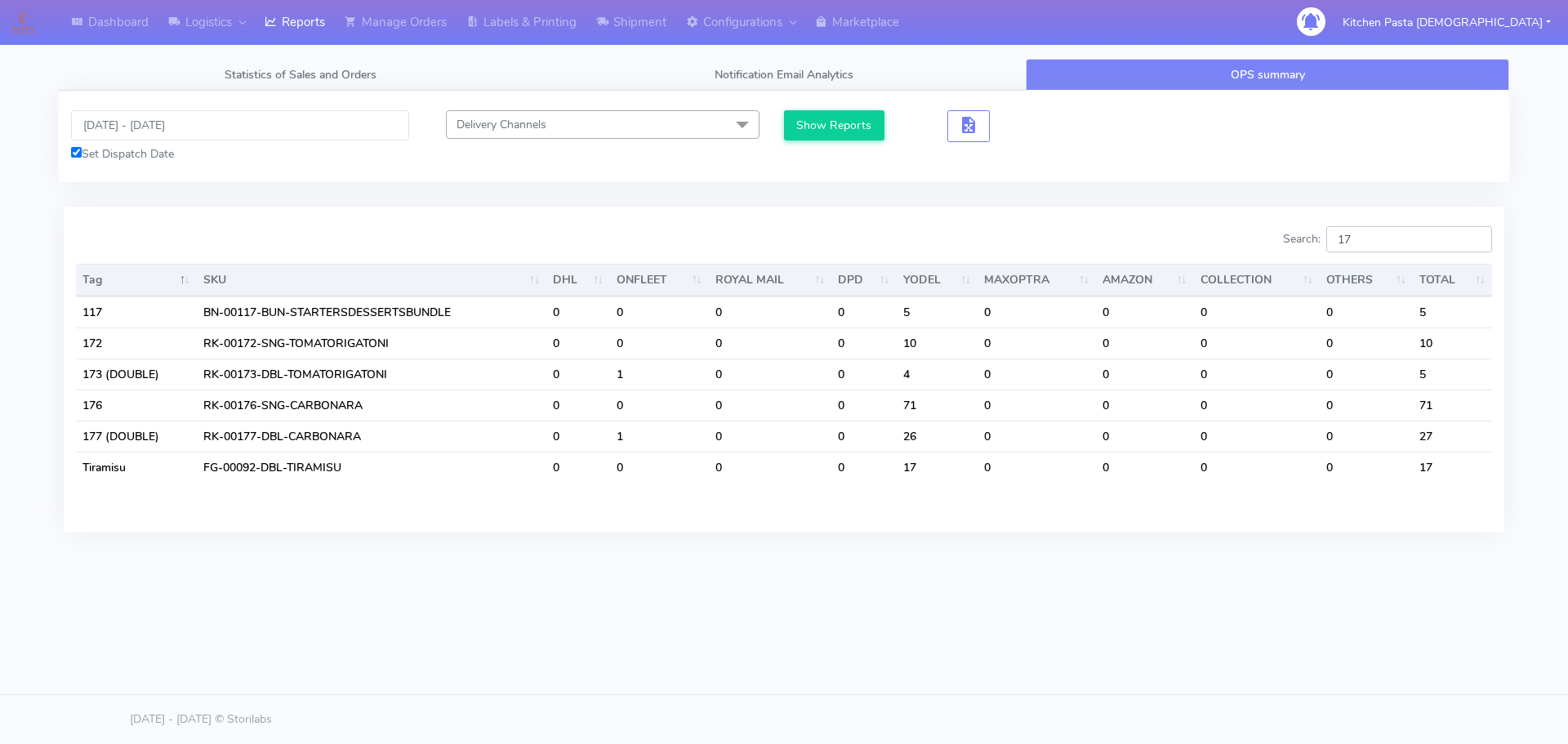
type input "1"
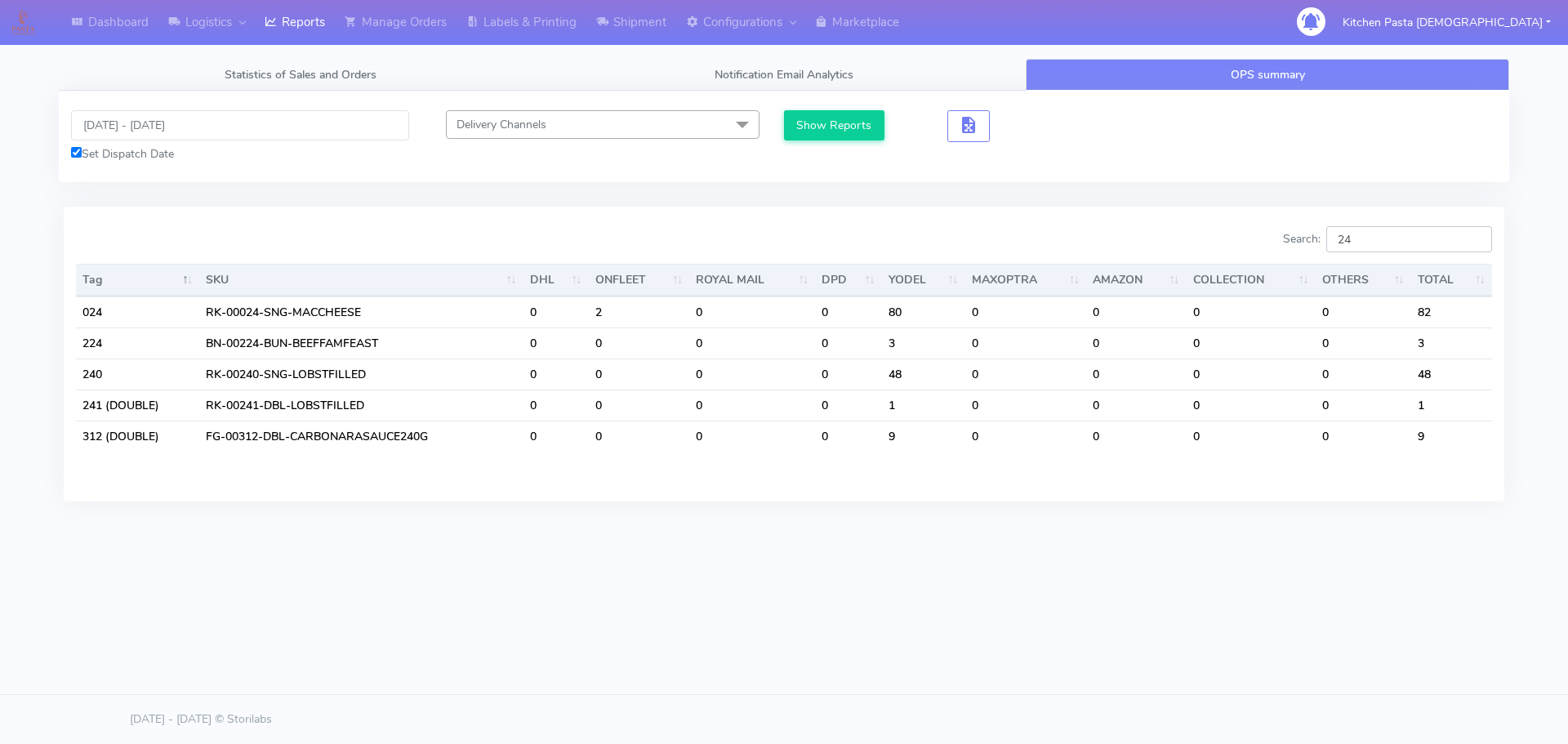
type input "2"
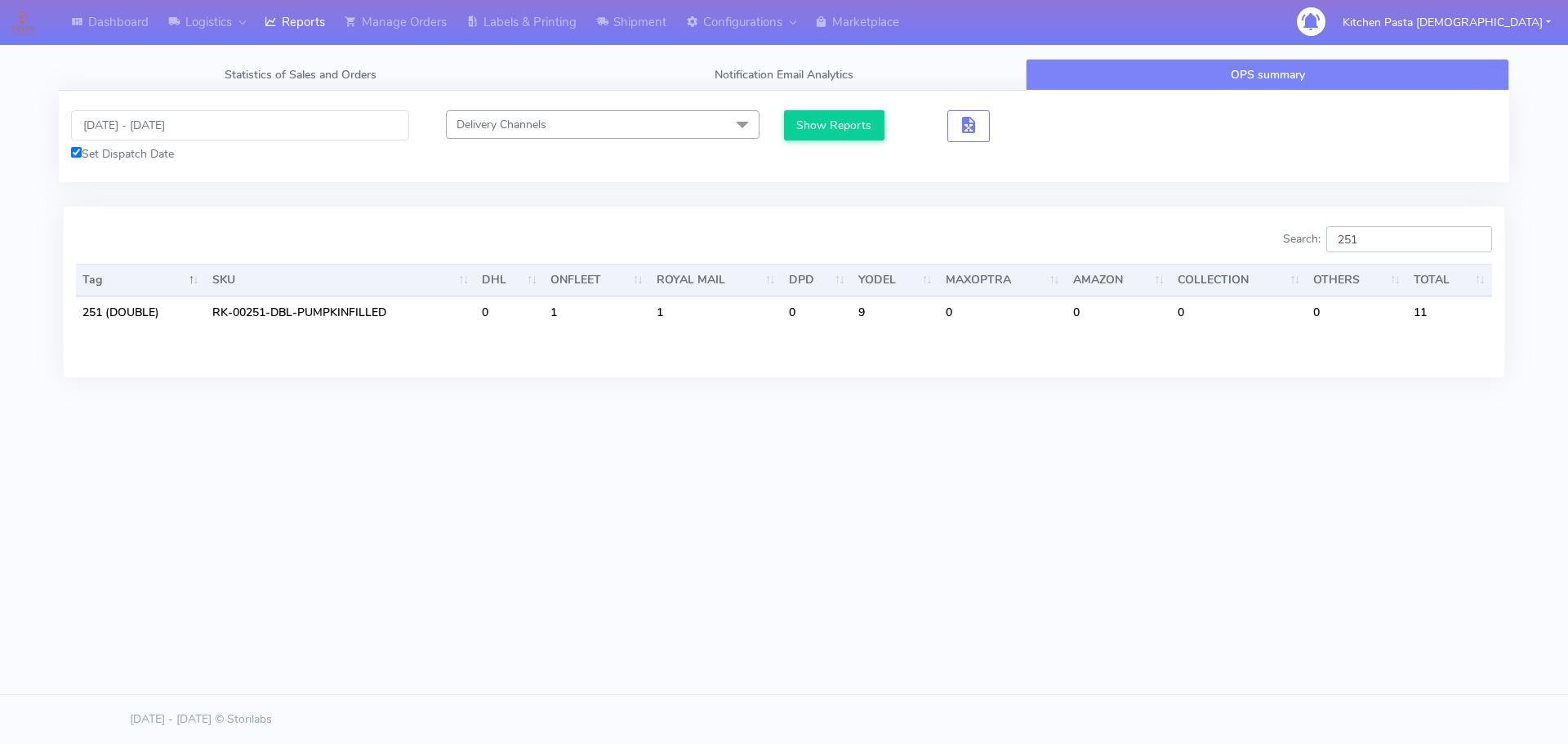
type input "251"
click at [149, 123] on input "19/09/2025 - 21/09/2025" at bounding box center [240, 125] width 338 height 30
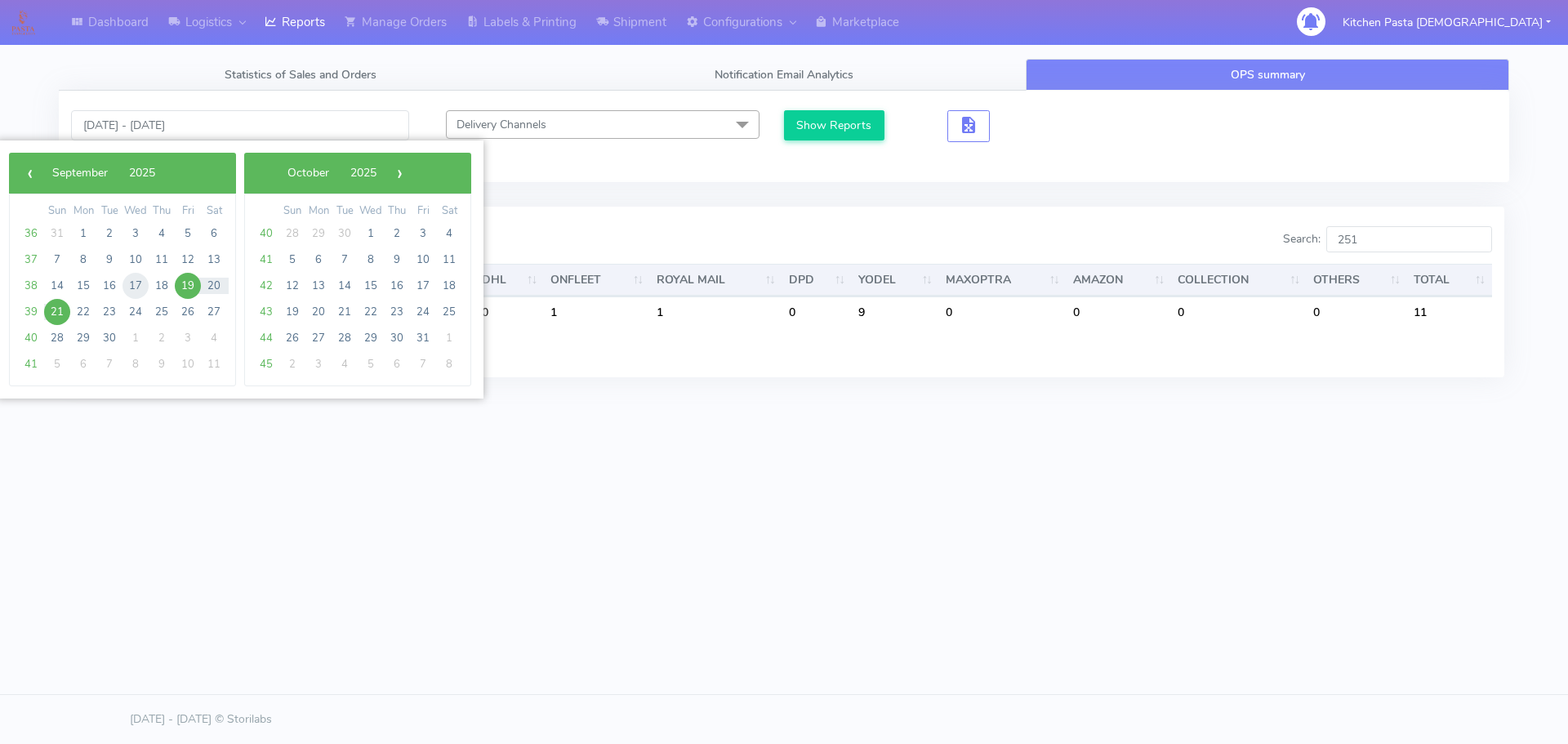
click at [135, 284] on span "17" at bounding box center [135, 286] width 26 height 26
click at [154, 283] on span "18" at bounding box center [161, 286] width 26 height 26
type input "17/09/2025 - 18/09/2025"
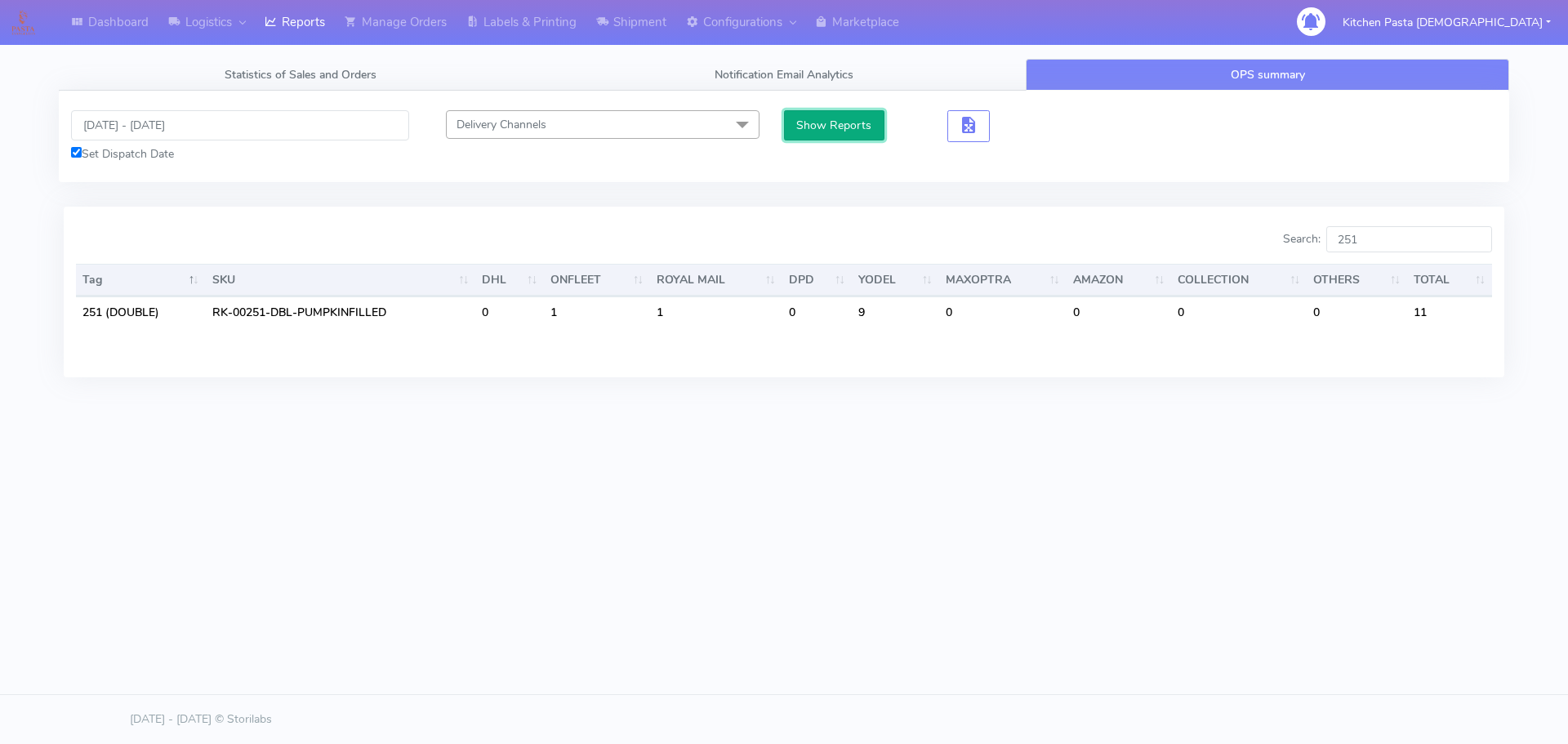
click at [835, 123] on button "Show Reports" at bounding box center [834, 125] width 101 height 30
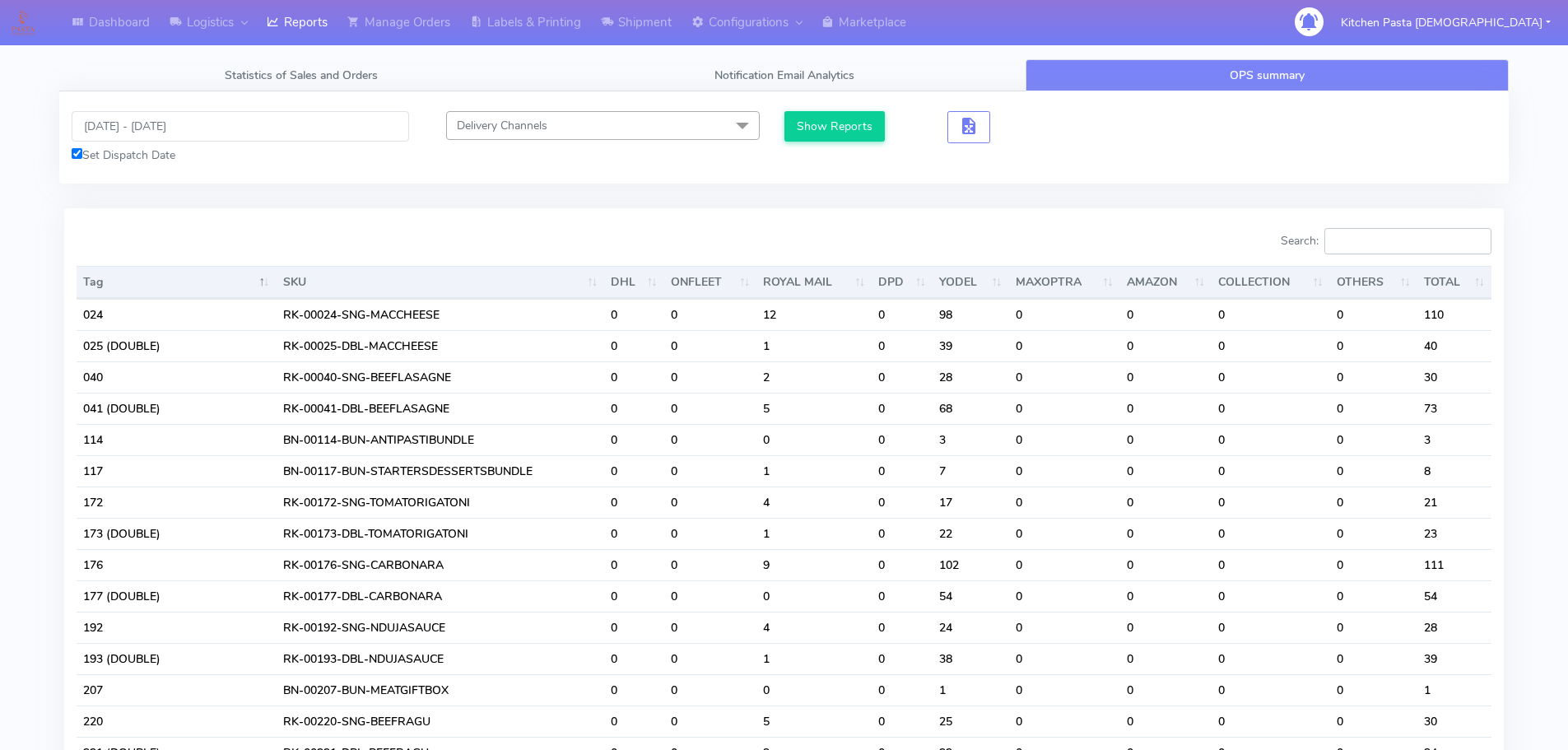
click at [1391, 238] on input "Search:" at bounding box center [1408, 242] width 167 height 26
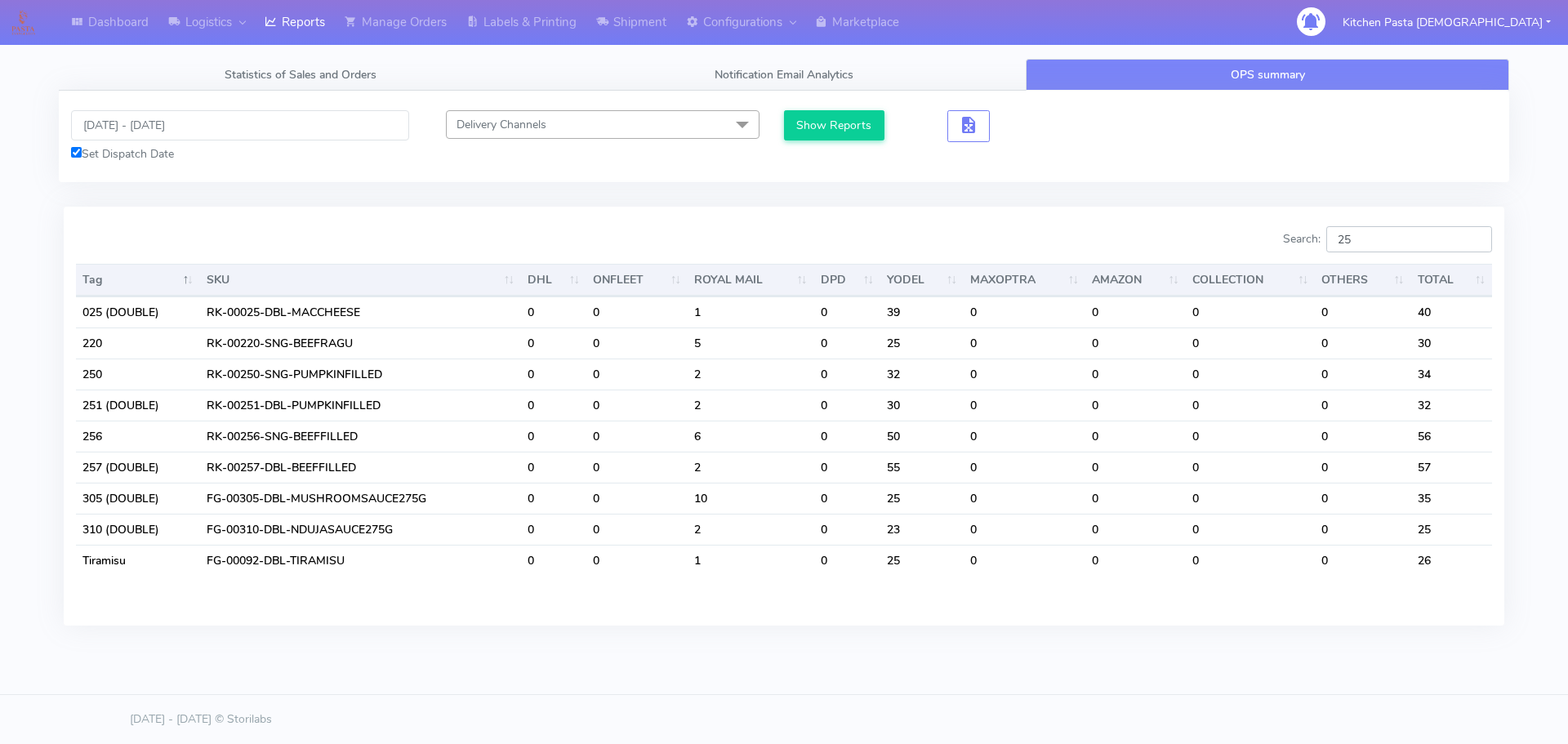
type input "2"
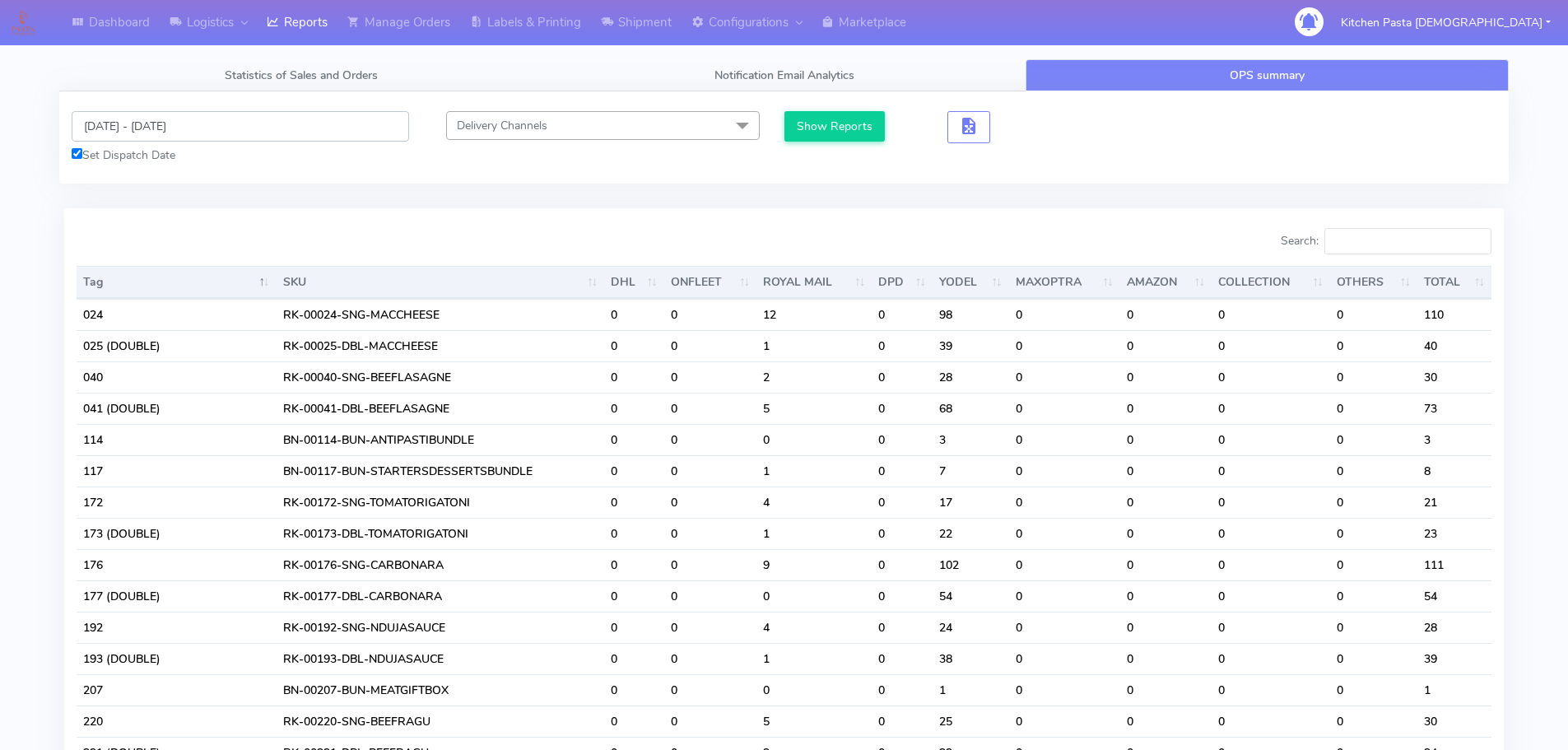
click at [184, 119] on input "17/09/2025 - 18/09/2025" at bounding box center [241, 126] width 338 height 31
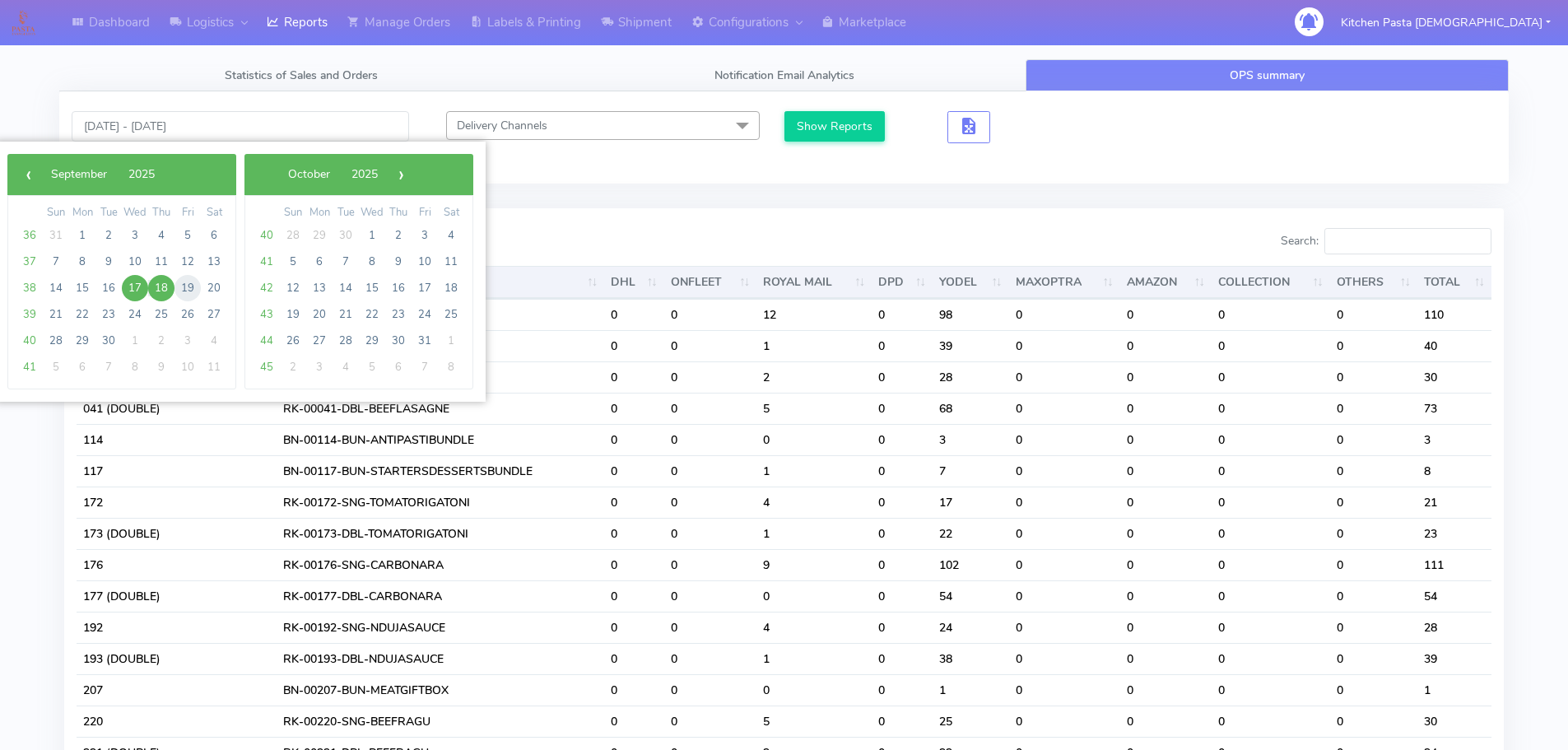
click at [192, 286] on span "19" at bounding box center [187, 288] width 26 height 26
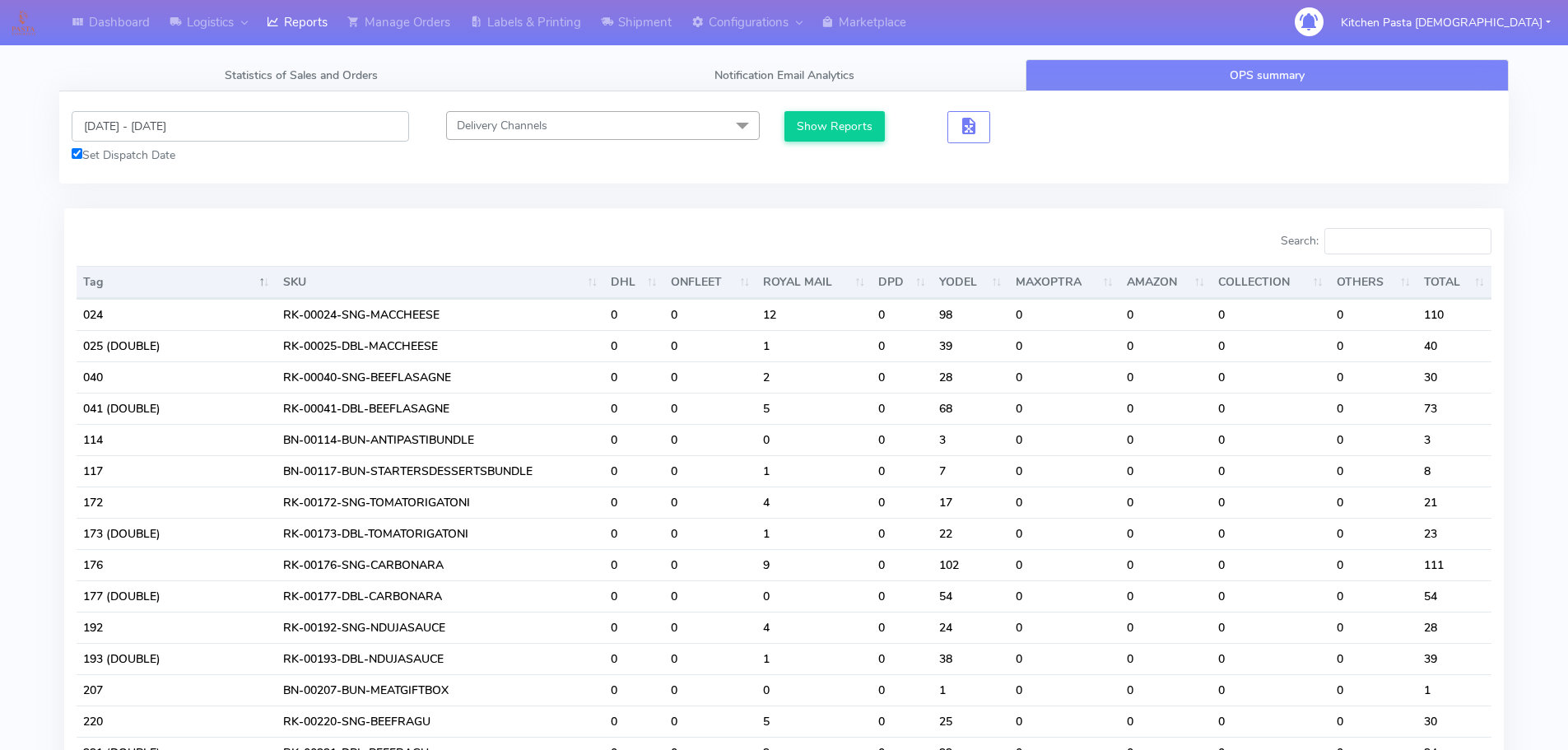
click at [176, 137] on input "19/09/2025 - 19/09/2025" at bounding box center [241, 126] width 338 height 31
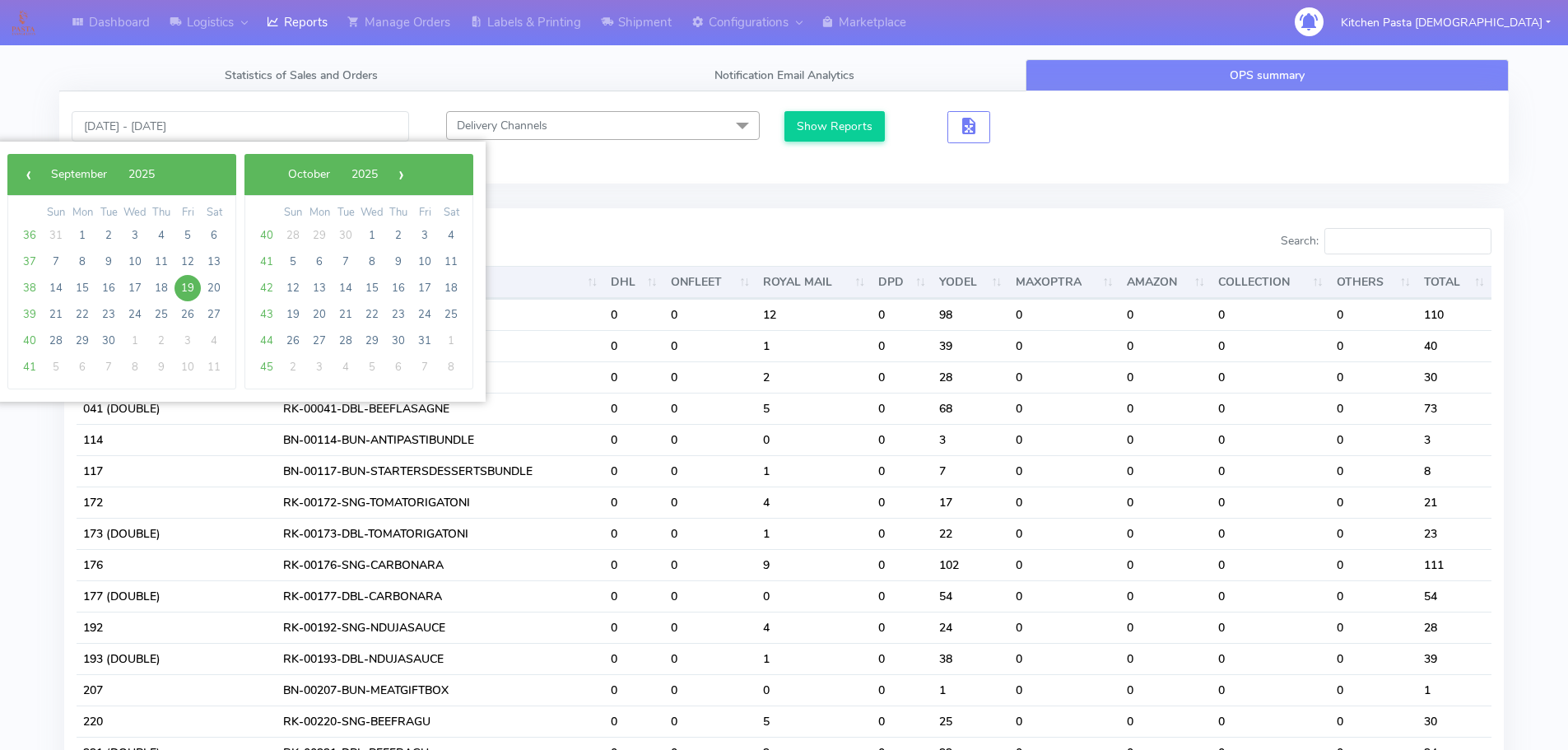
click at [187, 293] on span "19" at bounding box center [187, 288] width 26 height 26
click at [52, 313] on span "21" at bounding box center [56, 314] width 26 height 26
type input "19/09/2025 - 21/09/2025"
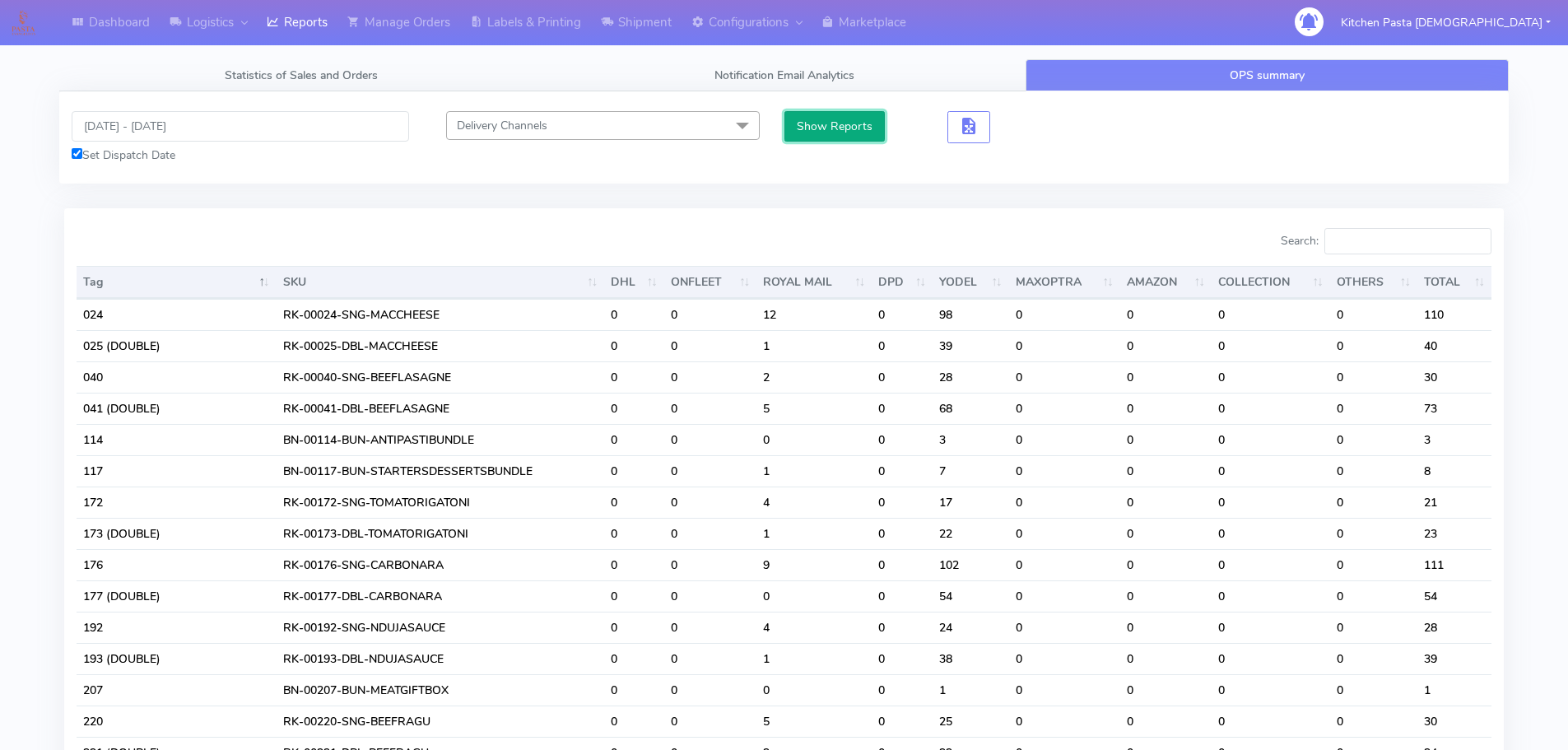
click at [817, 132] on button "Show Reports" at bounding box center [835, 126] width 102 height 31
click at [1353, 242] on input "Search:" at bounding box center [1408, 242] width 167 height 26
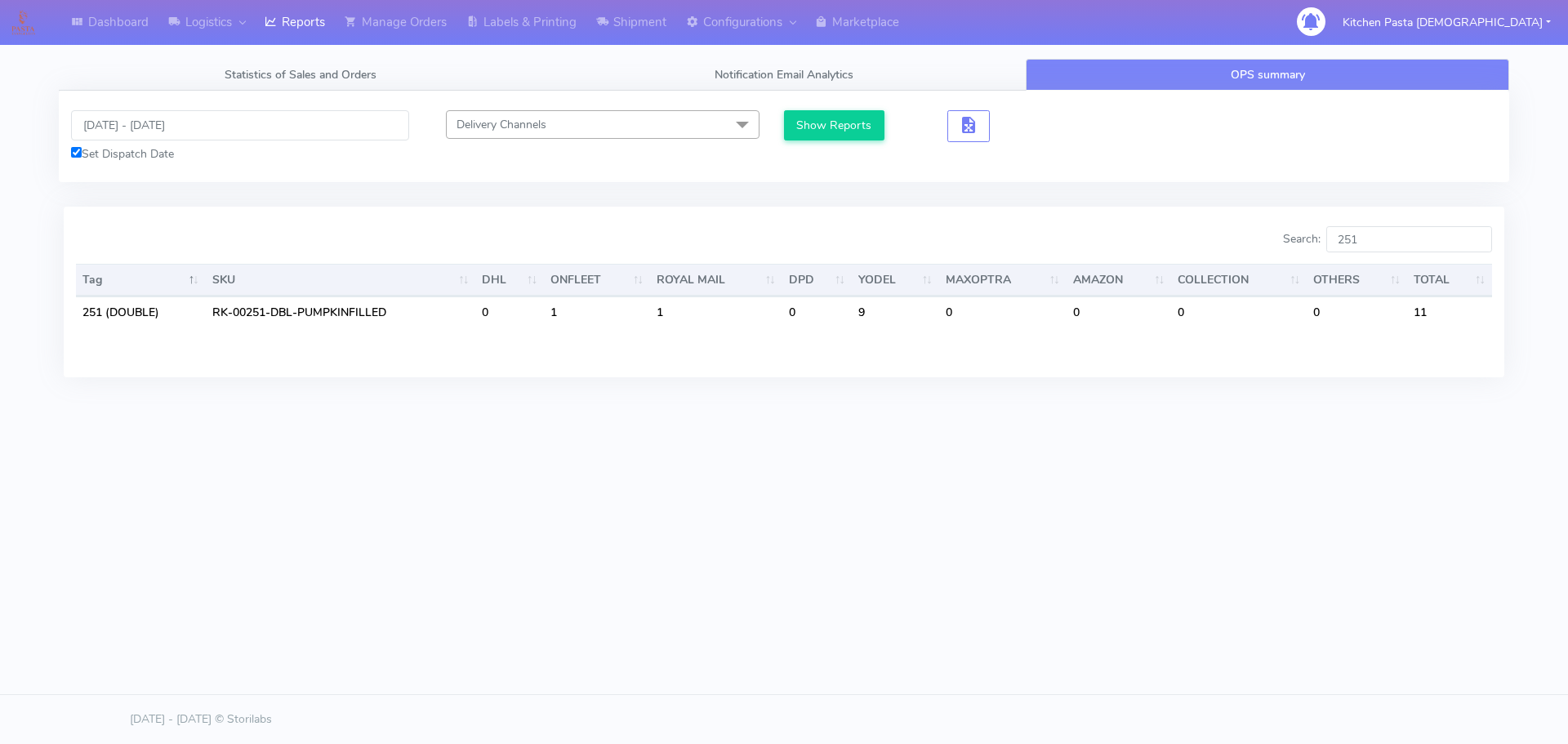
click at [1191, 556] on div "Dashboard Logistics London Logistics Reports Manage Orders Labels & Printing Sh…" at bounding box center [784, 298] width 1568 height 596
click at [1396, 231] on input "251" at bounding box center [1409, 240] width 166 height 26
drag, startPoint x: 1022, startPoint y: 584, endPoint x: 979, endPoint y: 514, distance: 82.2
click at [1022, 584] on div "Dashboard Logistics London Logistics Reports Manage Orders Labels & Printing Sh…" at bounding box center [784, 298] width 1568 height 596
click at [1411, 242] on input "250" at bounding box center [1409, 240] width 166 height 26
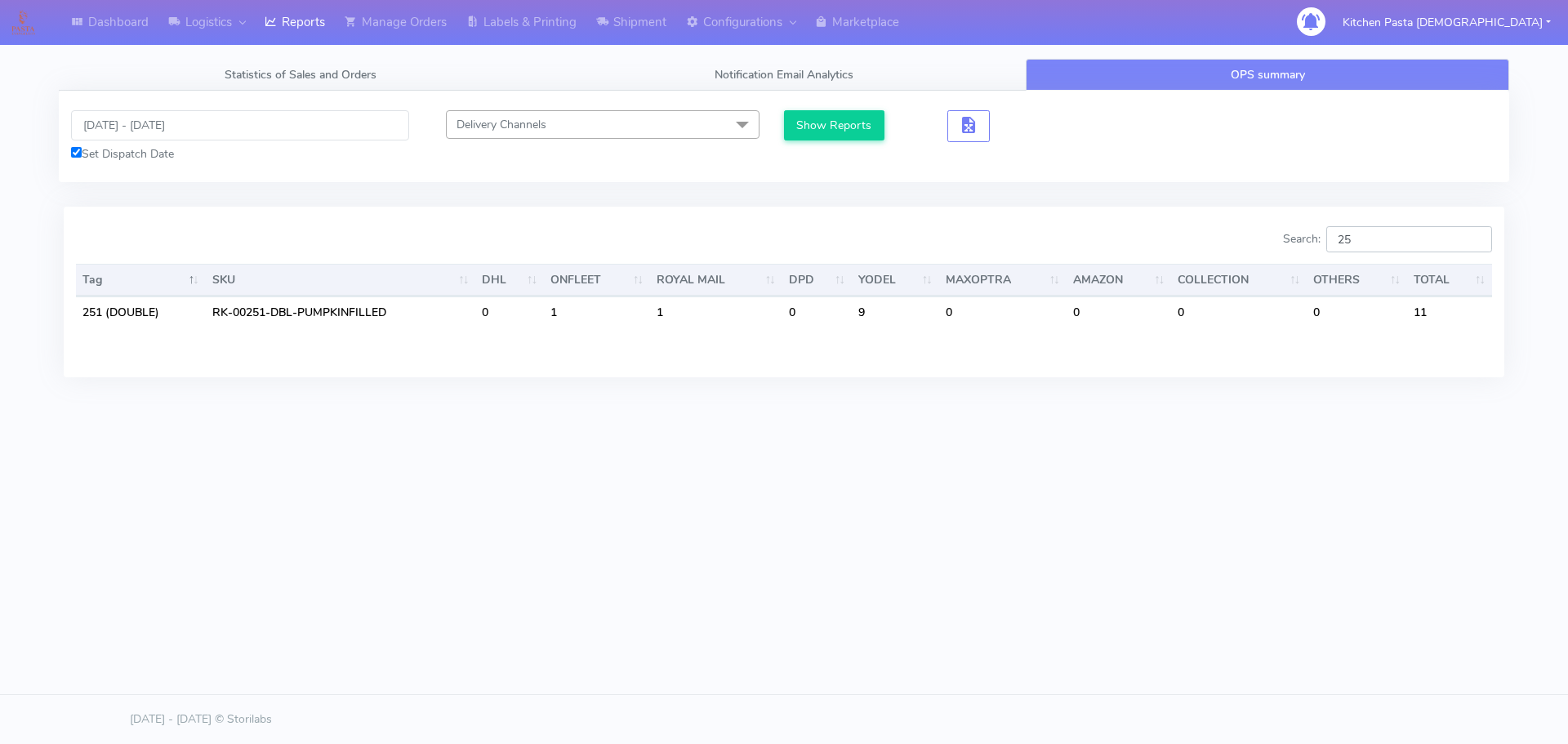
type input "2"
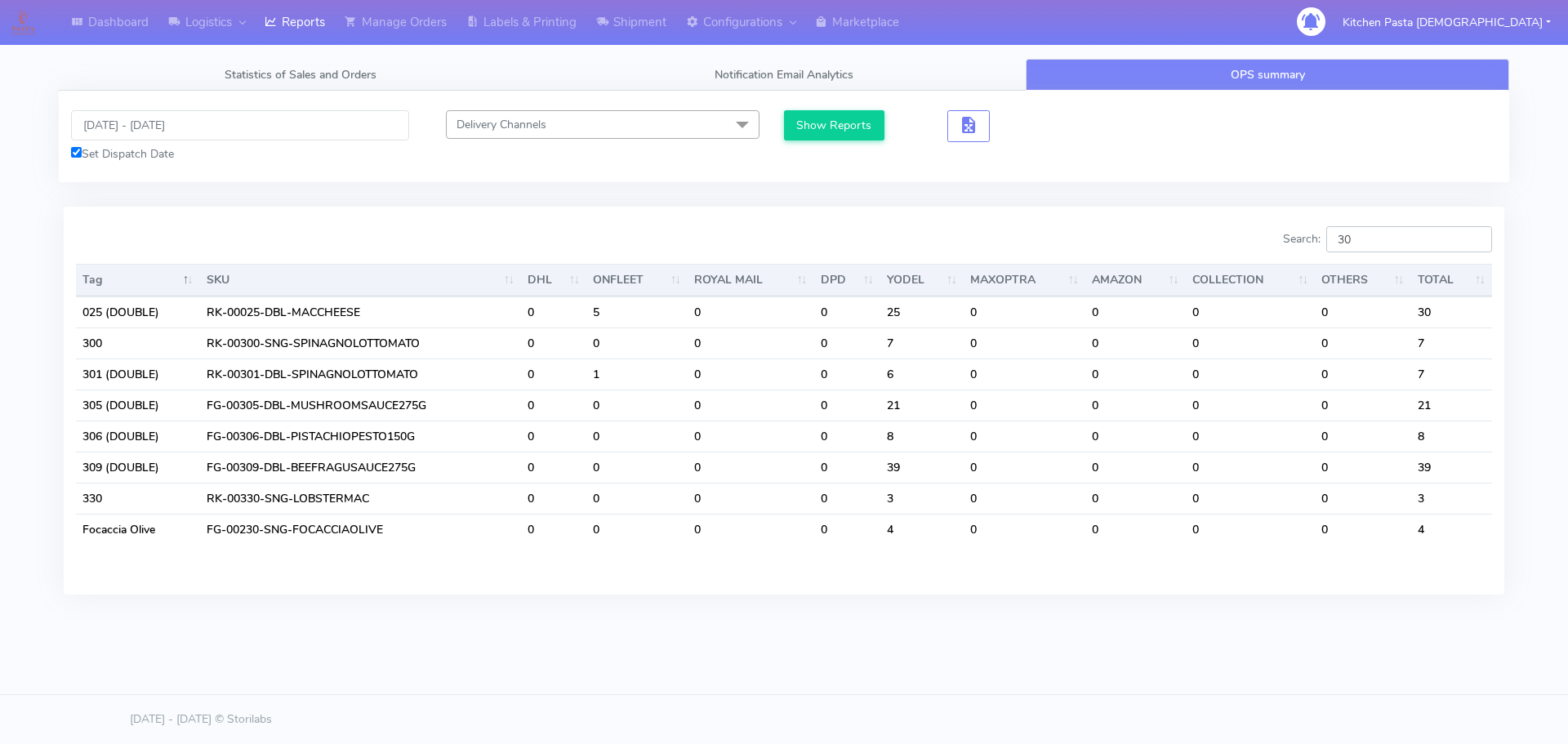
type input "3"
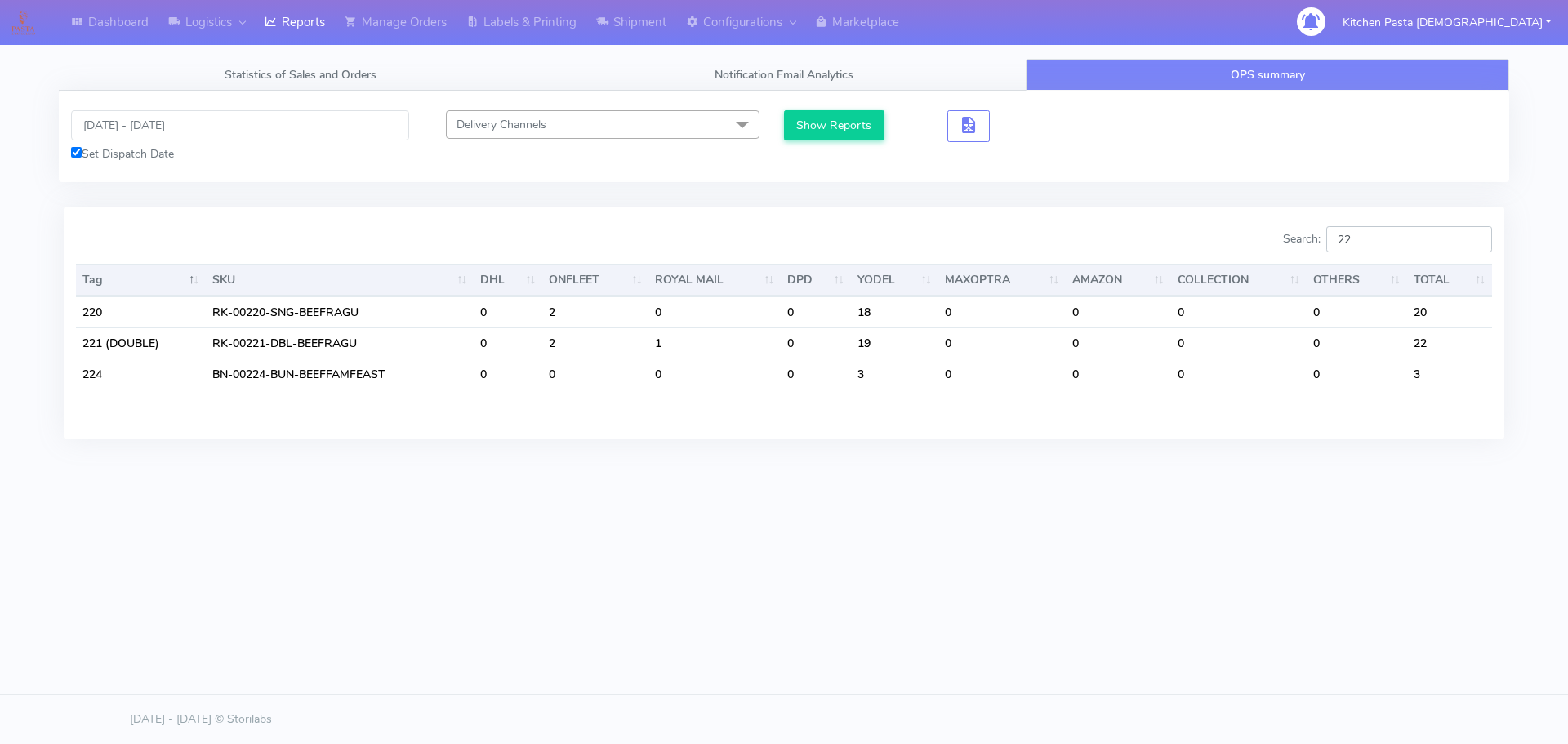
type input "2"
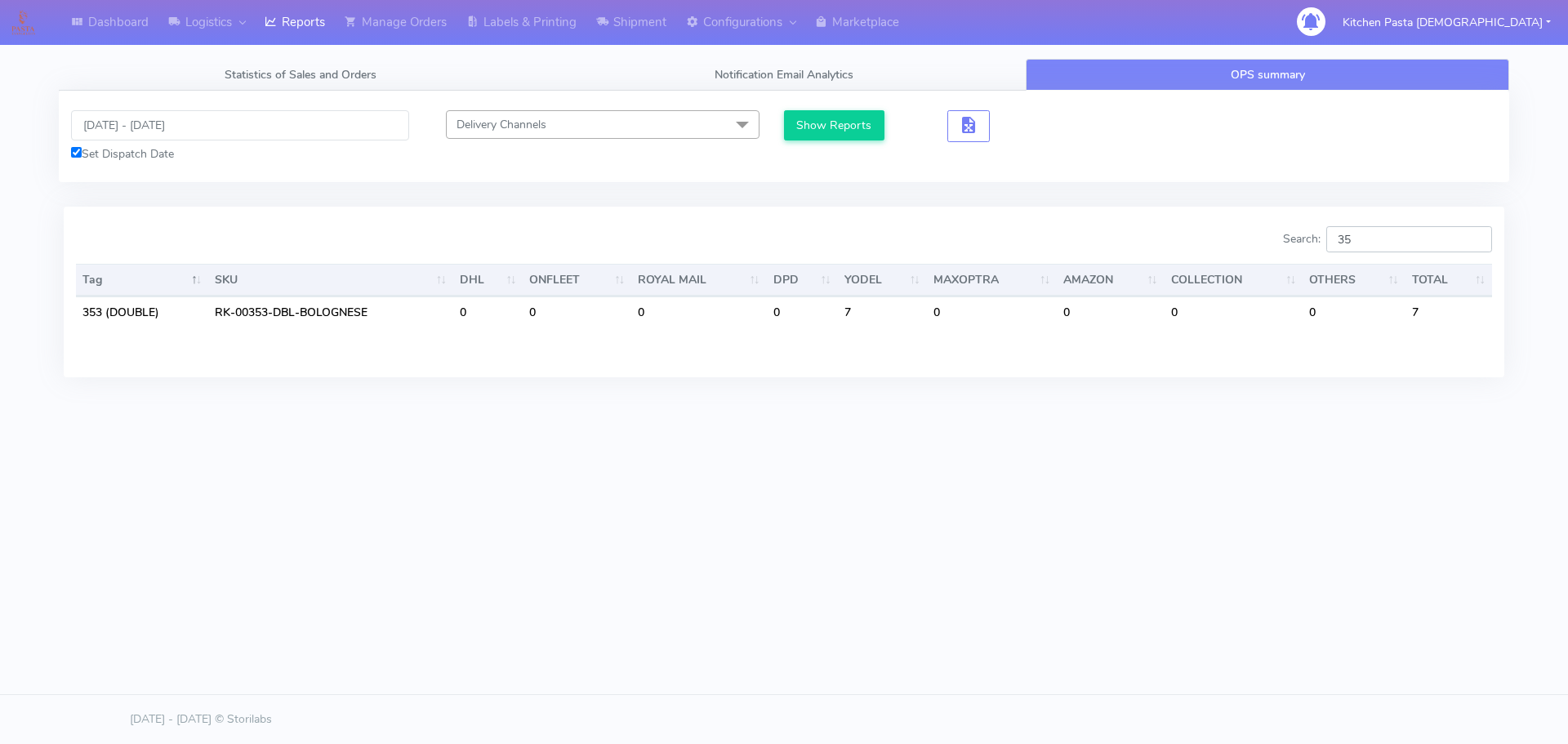
type input "3"
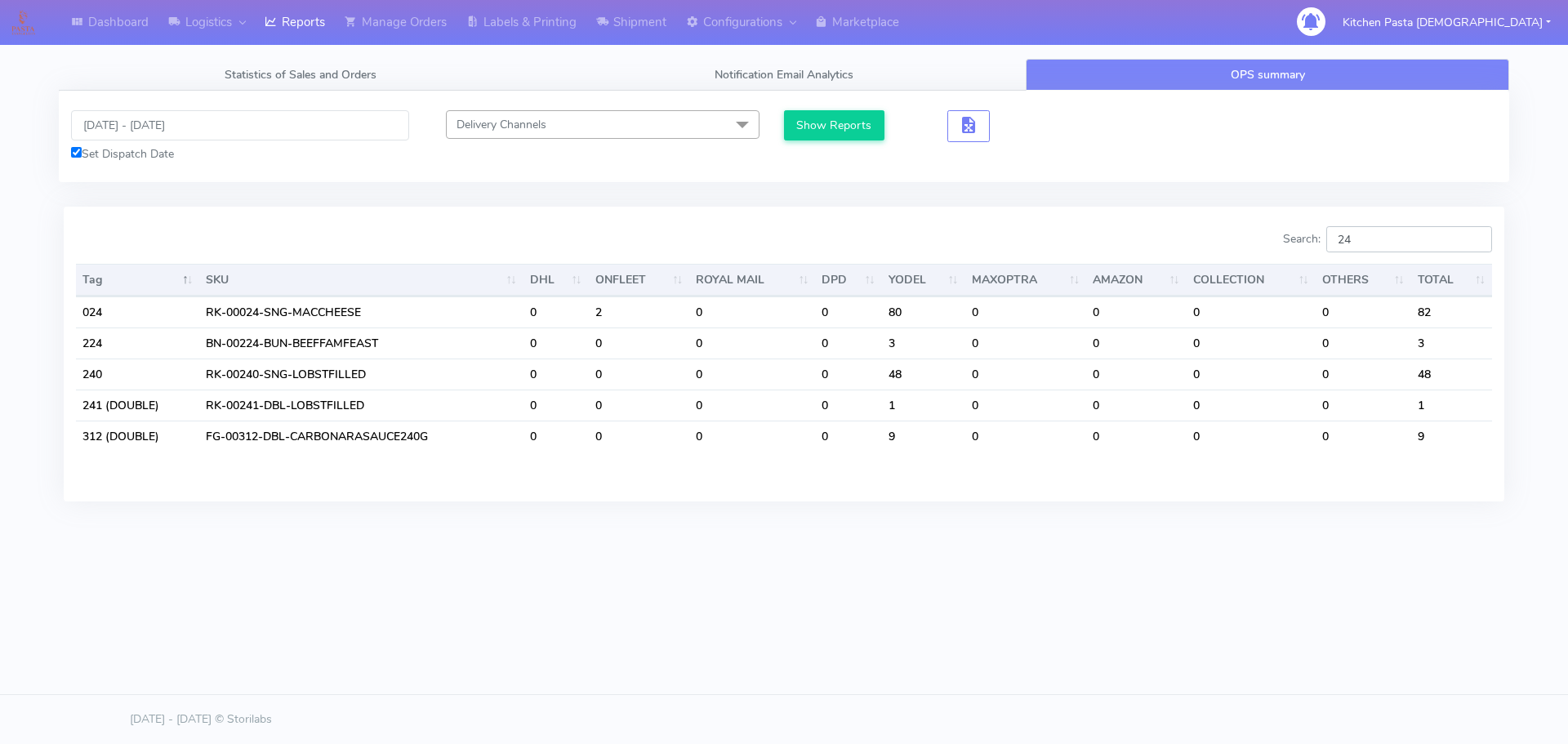
type input "2"
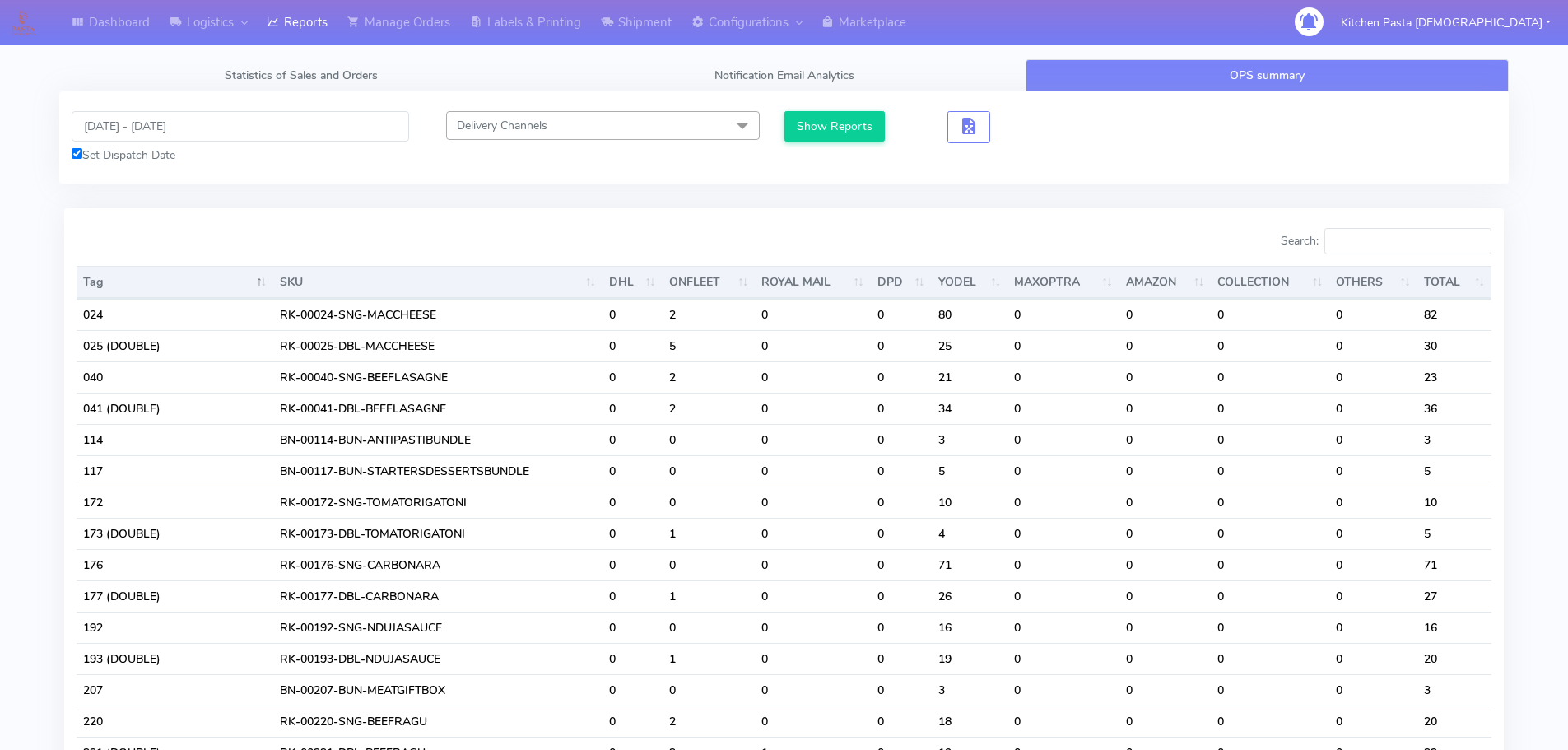
drag, startPoint x: 1118, startPoint y: 117, endPoint x: 1251, endPoint y: 241, distance: 181.8
click at [1121, 125] on div "Show Reports" at bounding box center [965, 127] width 362 height 32
click at [1361, 235] on input "Search:" at bounding box center [1408, 242] width 167 height 26
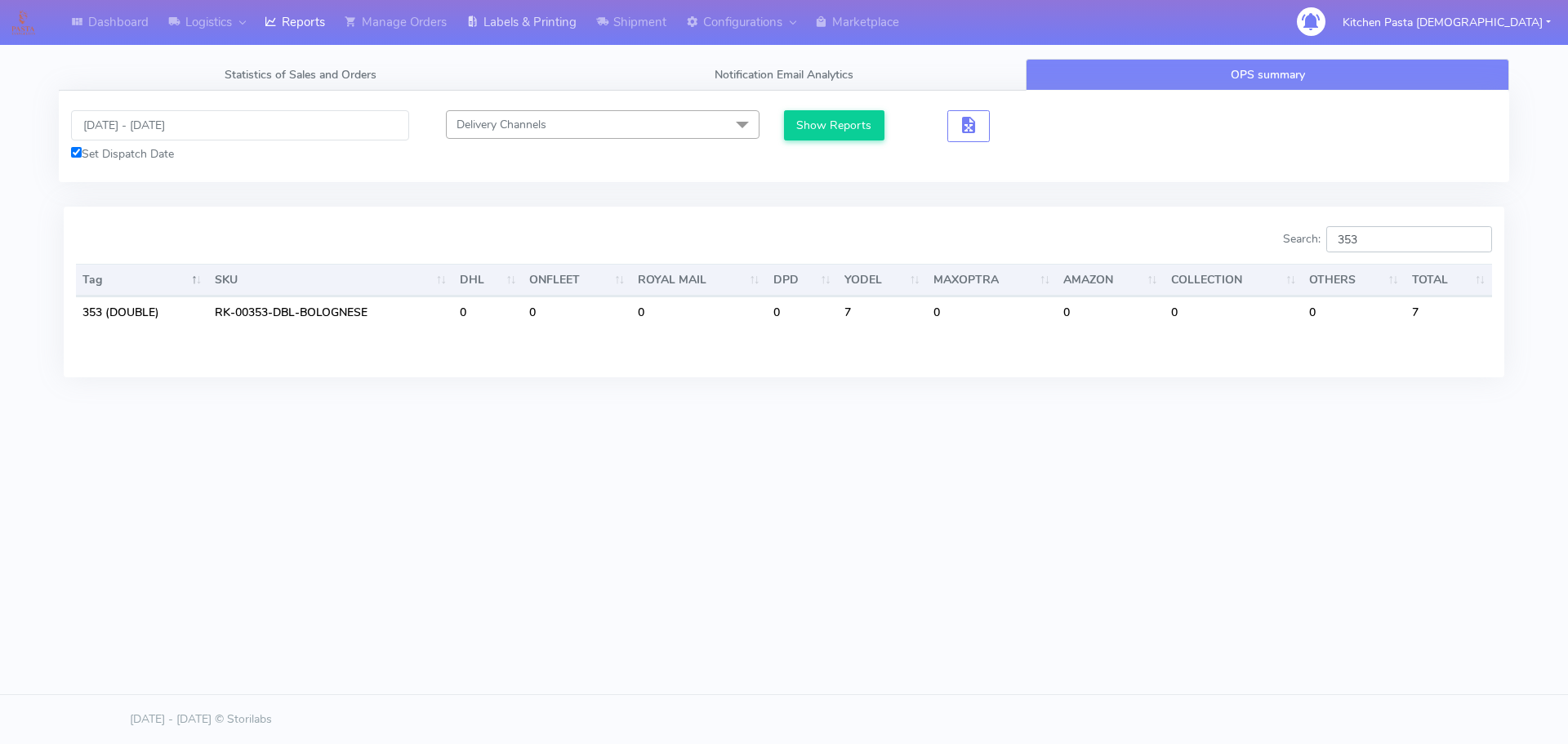
type input "353"
click at [200, 121] on input "19/09/2025 - 21/09/2025" at bounding box center [240, 125] width 338 height 30
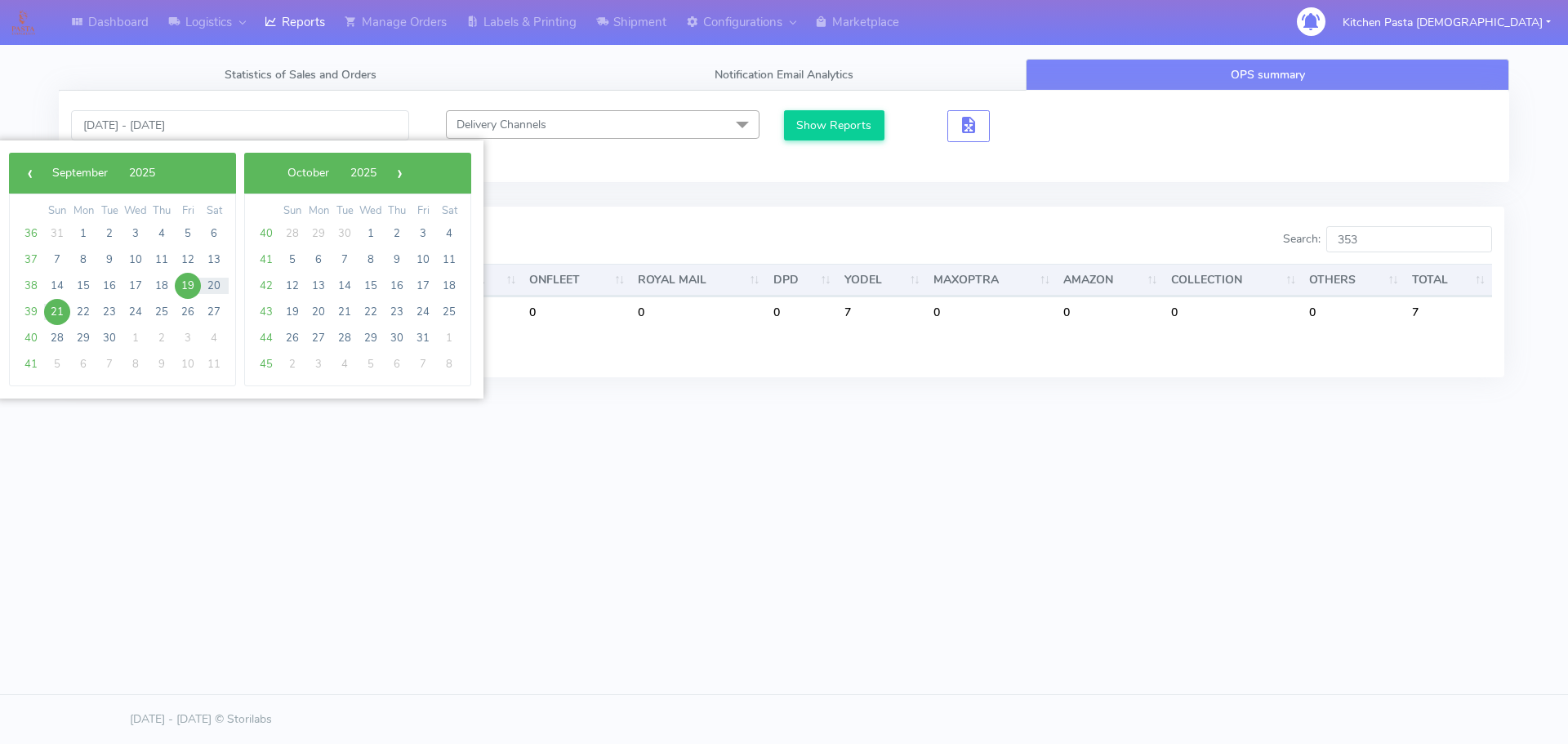
click at [187, 281] on span "19" at bounding box center [188, 286] width 26 height 26
click at [164, 314] on span "25" at bounding box center [161, 312] width 26 height 26
type input "19/09/2025 - 25/09/2025"
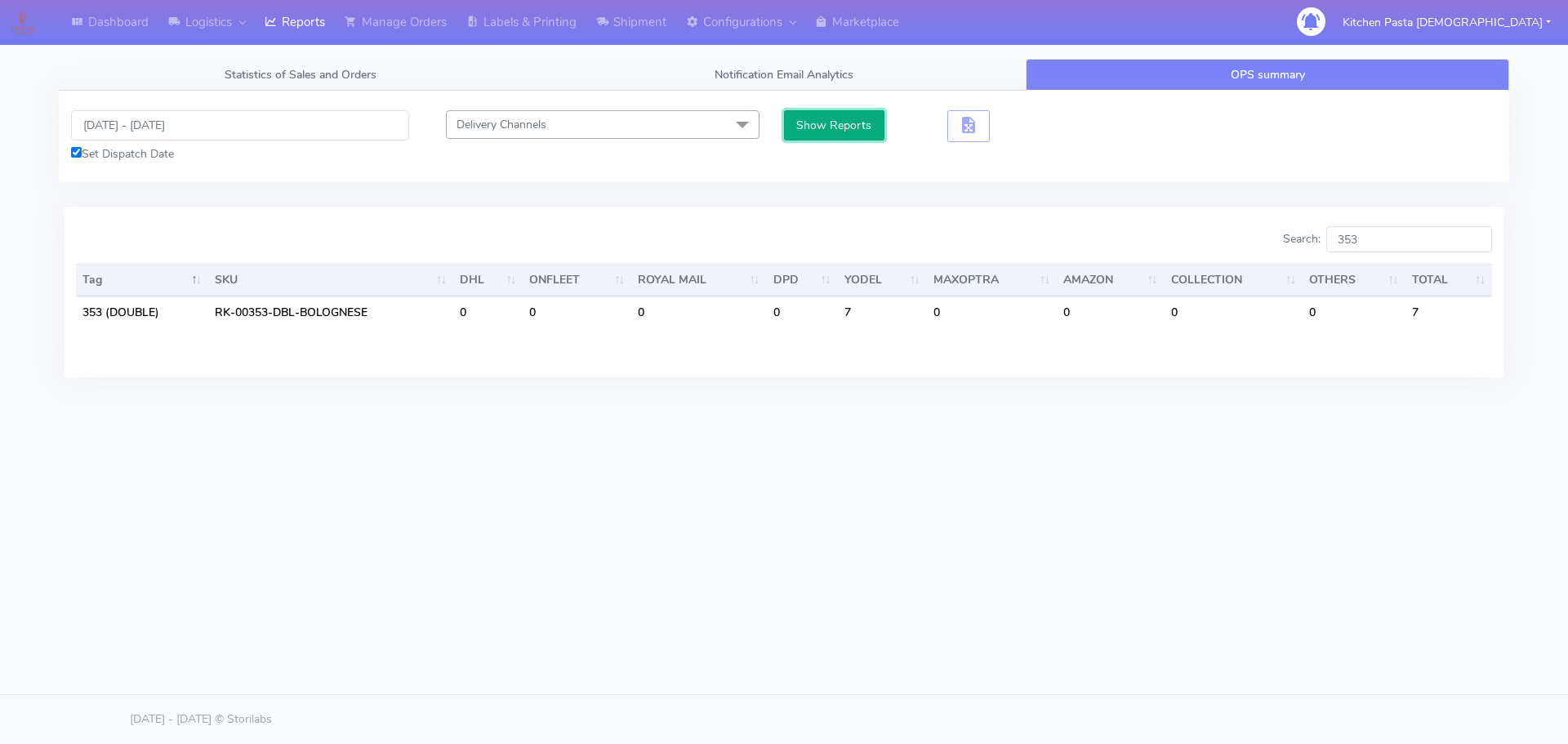
click at [820, 130] on button "Show Reports" at bounding box center [834, 125] width 101 height 30
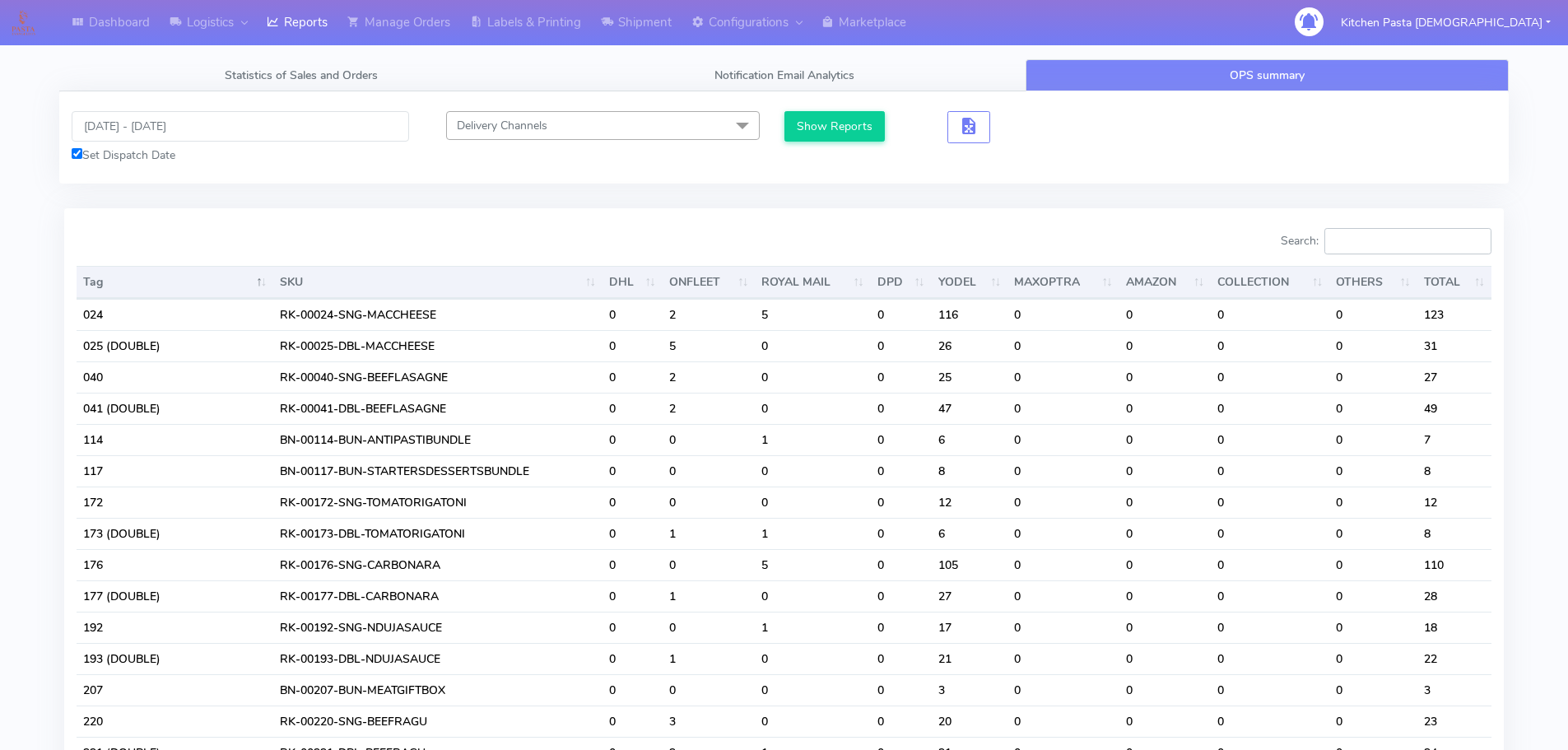
click at [1377, 233] on input "Search:" at bounding box center [1408, 242] width 167 height 26
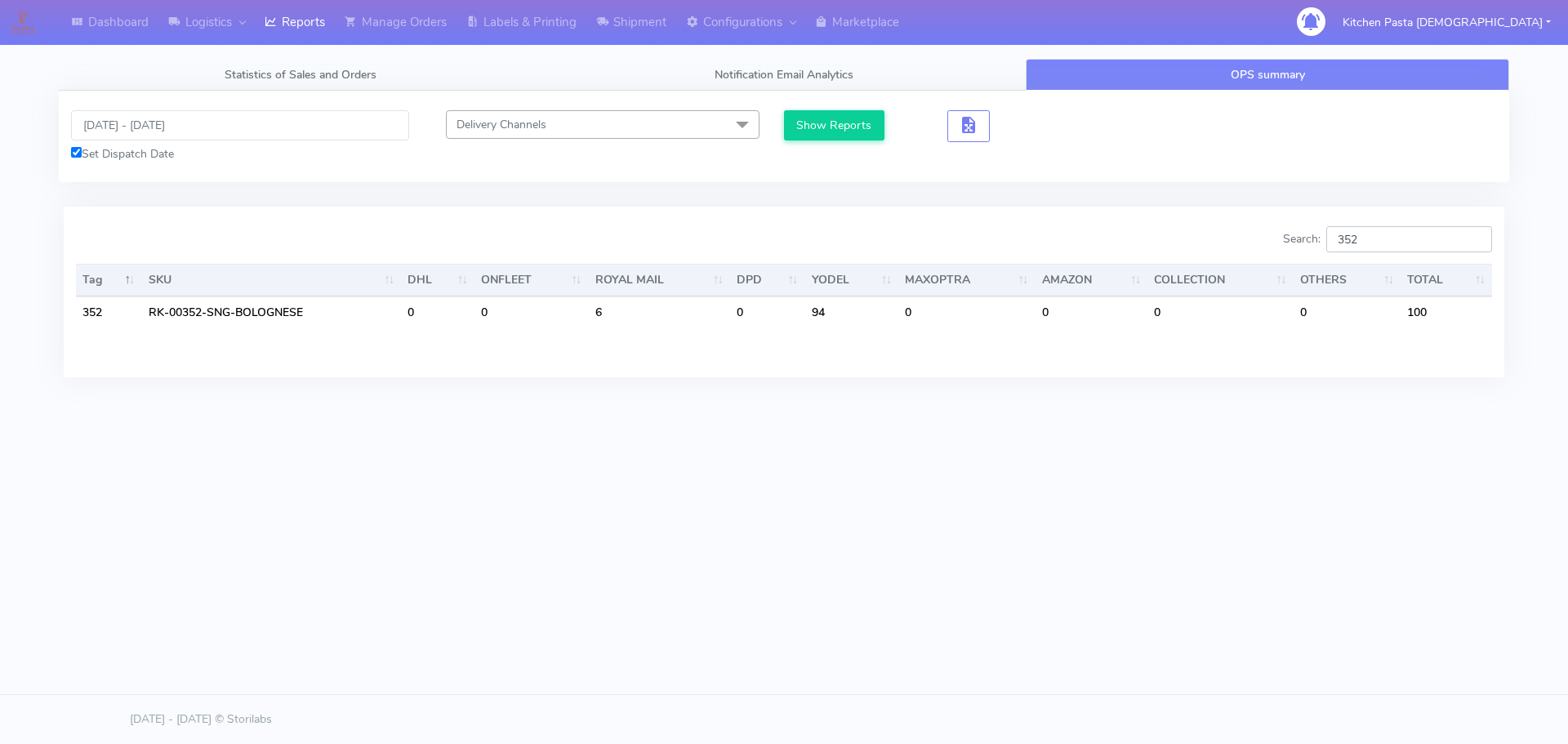
type input "352"
click at [188, 15] on link "Logistics" at bounding box center [206, 23] width 96 height 45
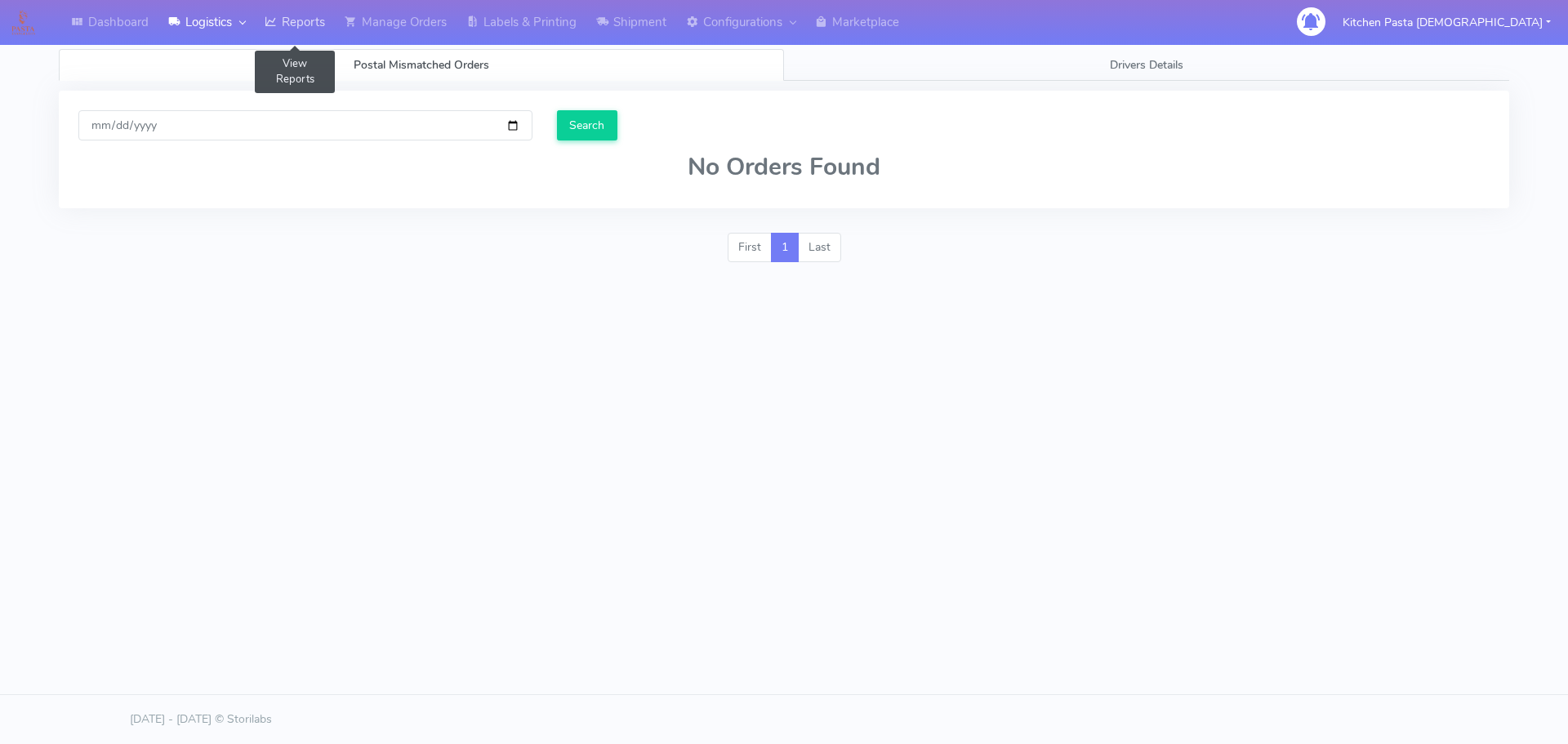
click at [308, 22] on link "Reports" at bounding box center [294, 23] width 80 height 45
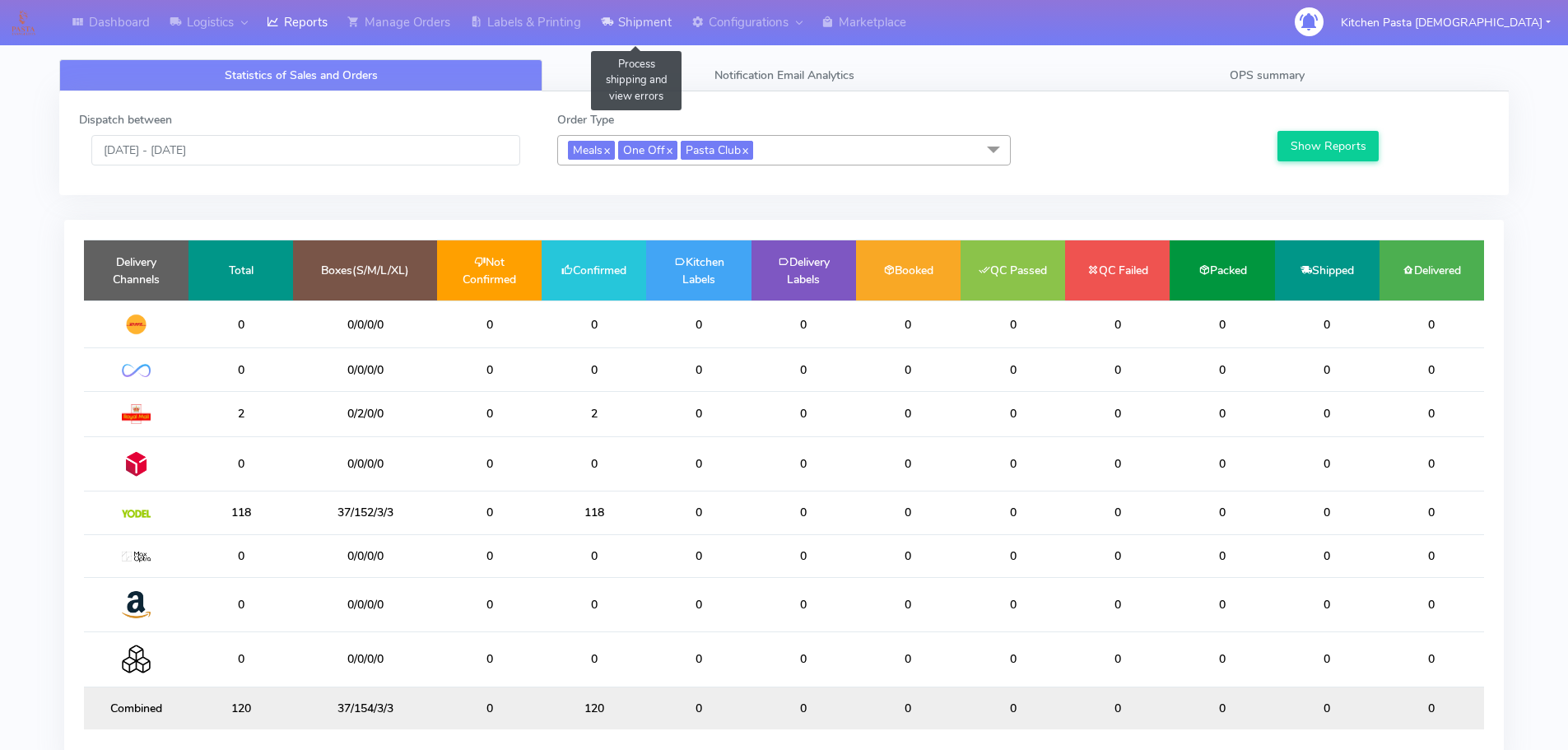
click at [617, 30] on link "Shipment" at bounding box center [635, 23] width 90 height 46
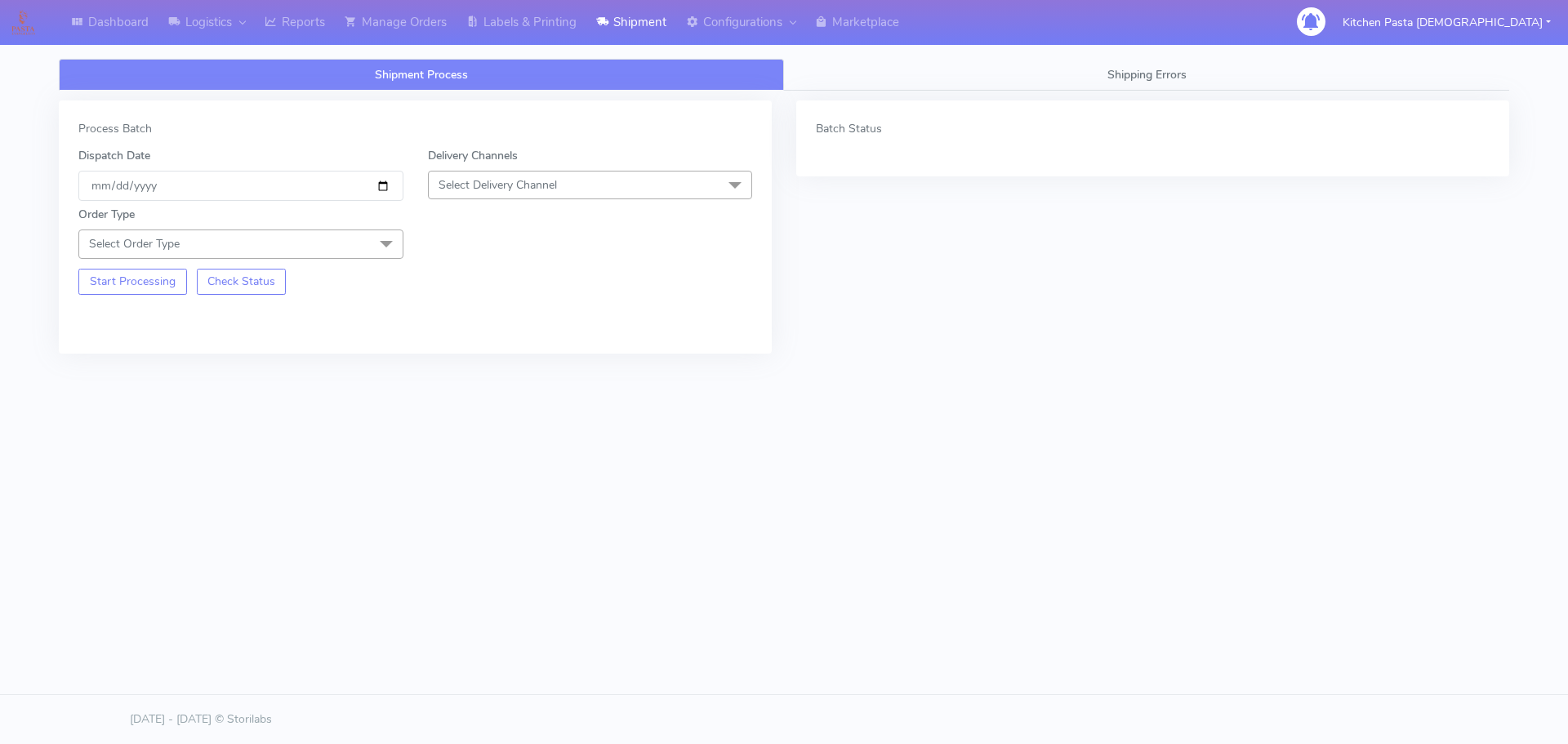
drag, startPoint x: 514, startPoint y: 187, endPoint x: 501, endPoint y: 276, distance: 89.9
click at [514, 187] on span "Select Delivery Channel" at bounding box center [497, 185] width 118 height 16
click at [494, 378] on div "Yodel" at bounding box center [590, 369] width 307 height 17
click at [365, 243] on span "Select Order Type" at bounding box center [240, 243] width 325 height 29
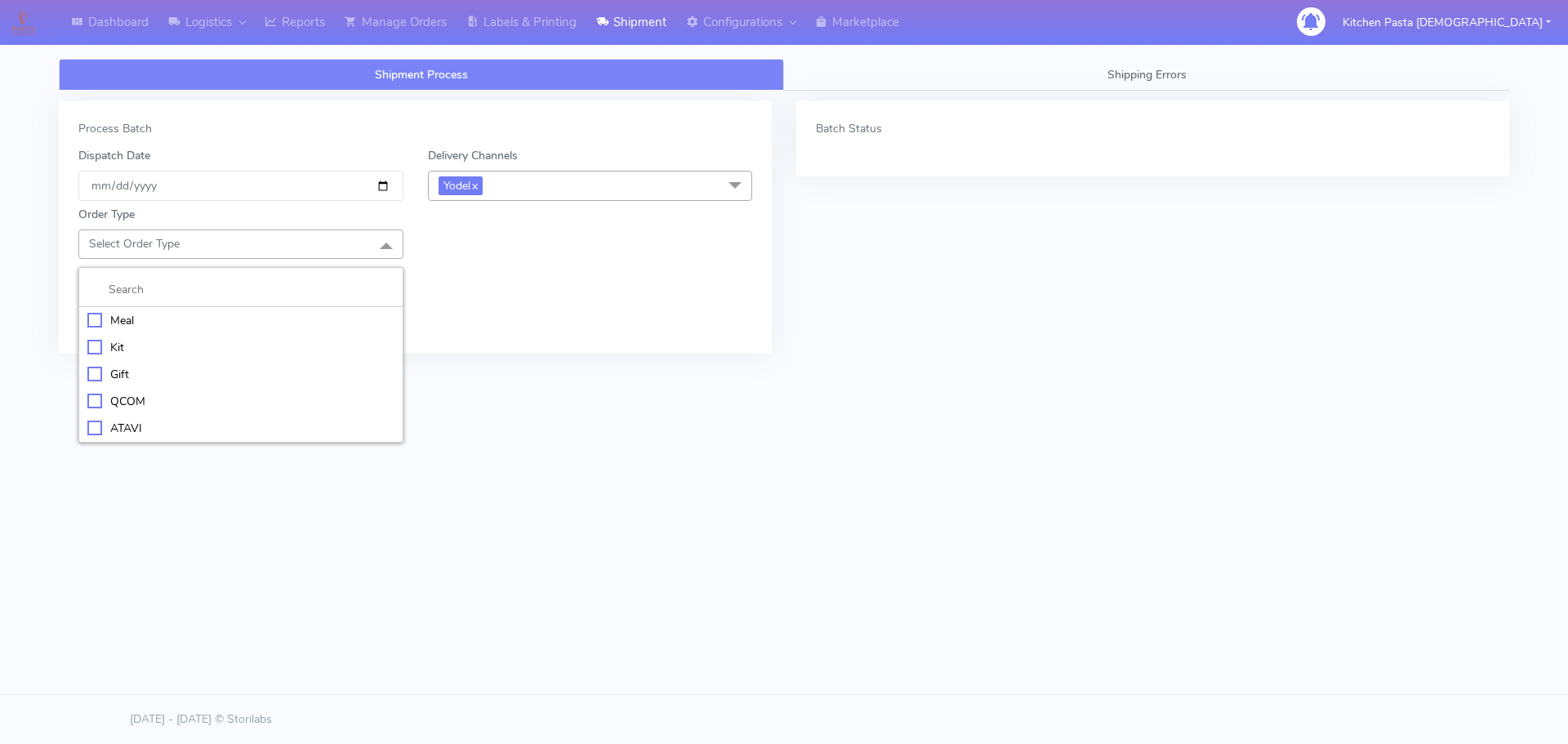
click at [263, 314] on div "Meal" at bounding box center [241, 320] width 307 height 17
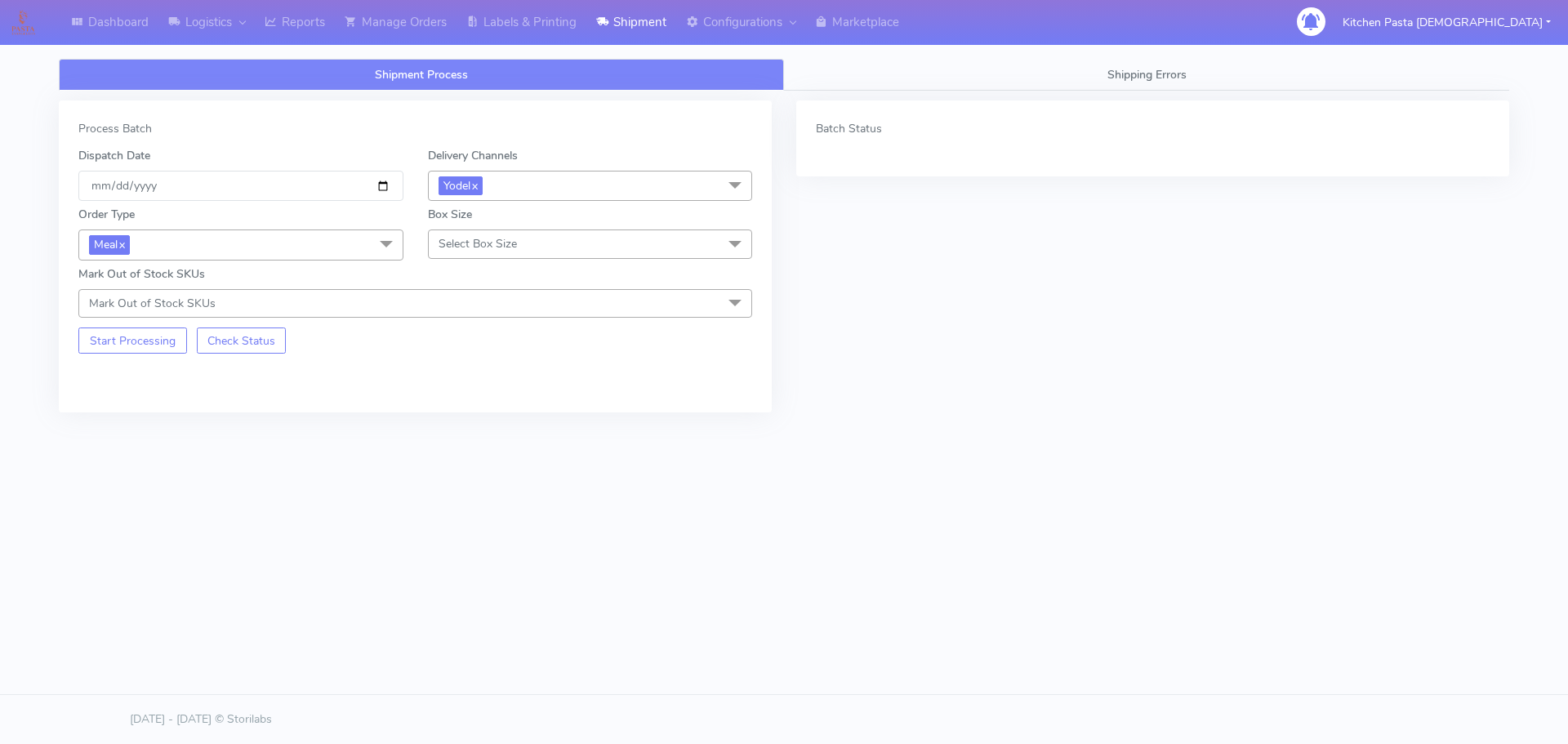
click at [480, 240] on span "Select Box Size" at bounding box center [478, 244] width 78 height 16
click at [467, 423] on div "Mega" at bounding box center [590, 429] width 307 height 17
drag, startPoint x: 125, startPoint y: 355, endPoint x: 131, endPoint y: 344, distance: 12.5
click at [128, 347] on div "Process Batch Dispatch Date 2025-09-19 Delivery Channels Yodel x DHL OnFleet Ro…" at bounding box center [415, 256] width 713 height 312
click at [131, 344] on button "Start Processing" at bounding box center [132, 340] width 109 height 26
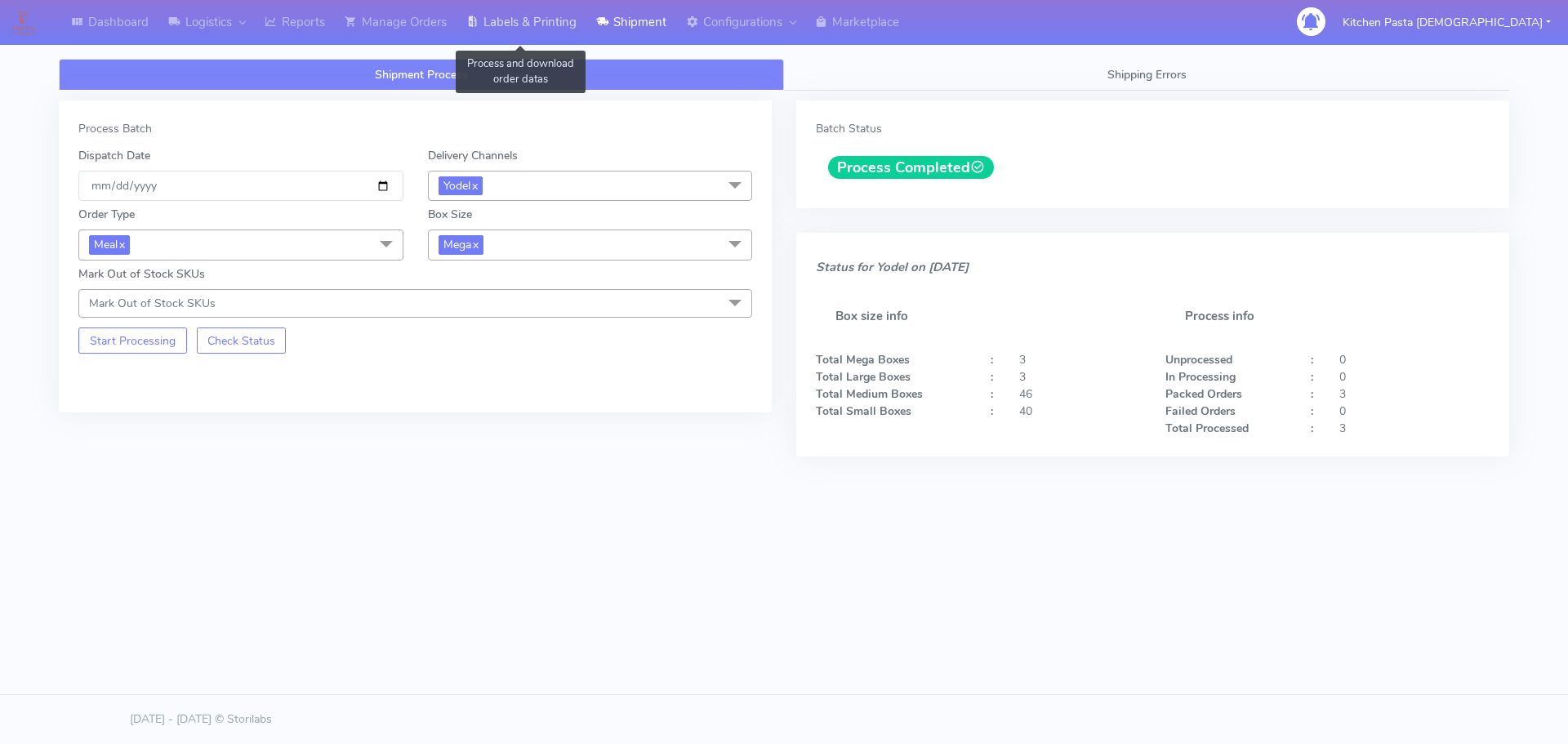
click at [504, 26] on link "Labels & Printing" at bounding box center [522, 23] width 130 height 45
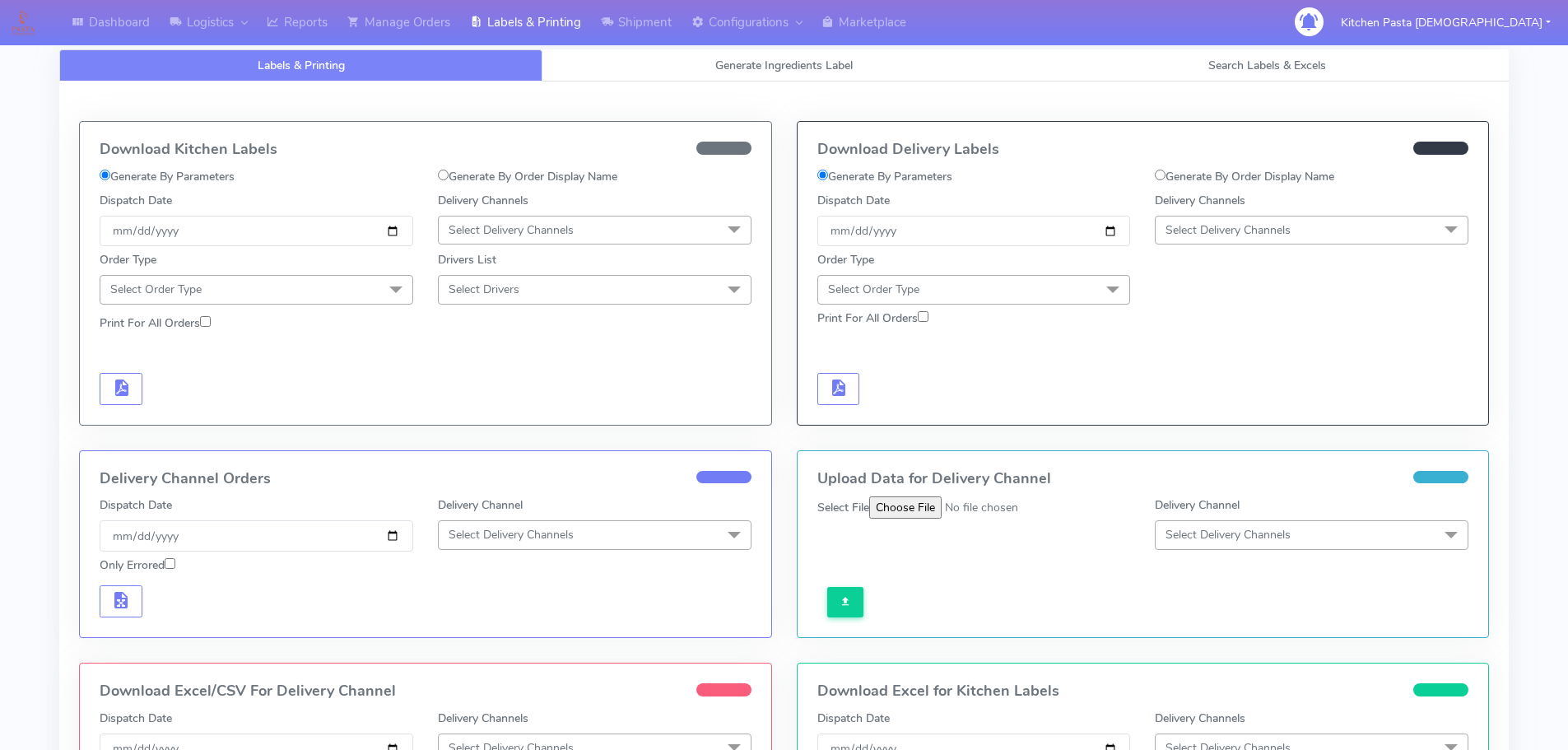
click at [1329, 239] on span "Select Delivery Channels" at bounding box center [1312, 229] width 313 height 29
click at [1197, 410] on div "Yodel" at bounding box center [1312, 416] width 296 height 18
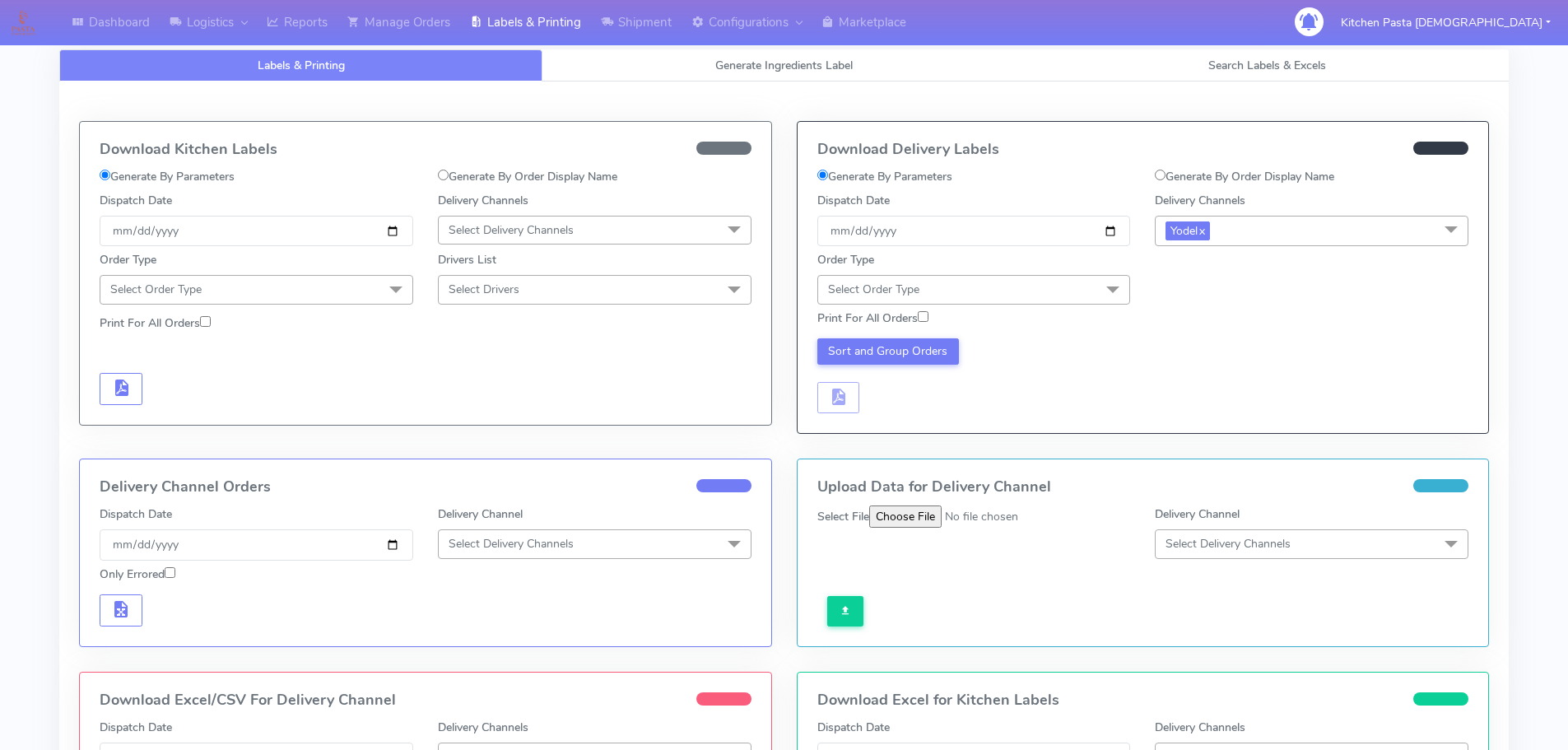
click at [1101, 283] on span at bounding box center [1113, 291] width 33 height 32
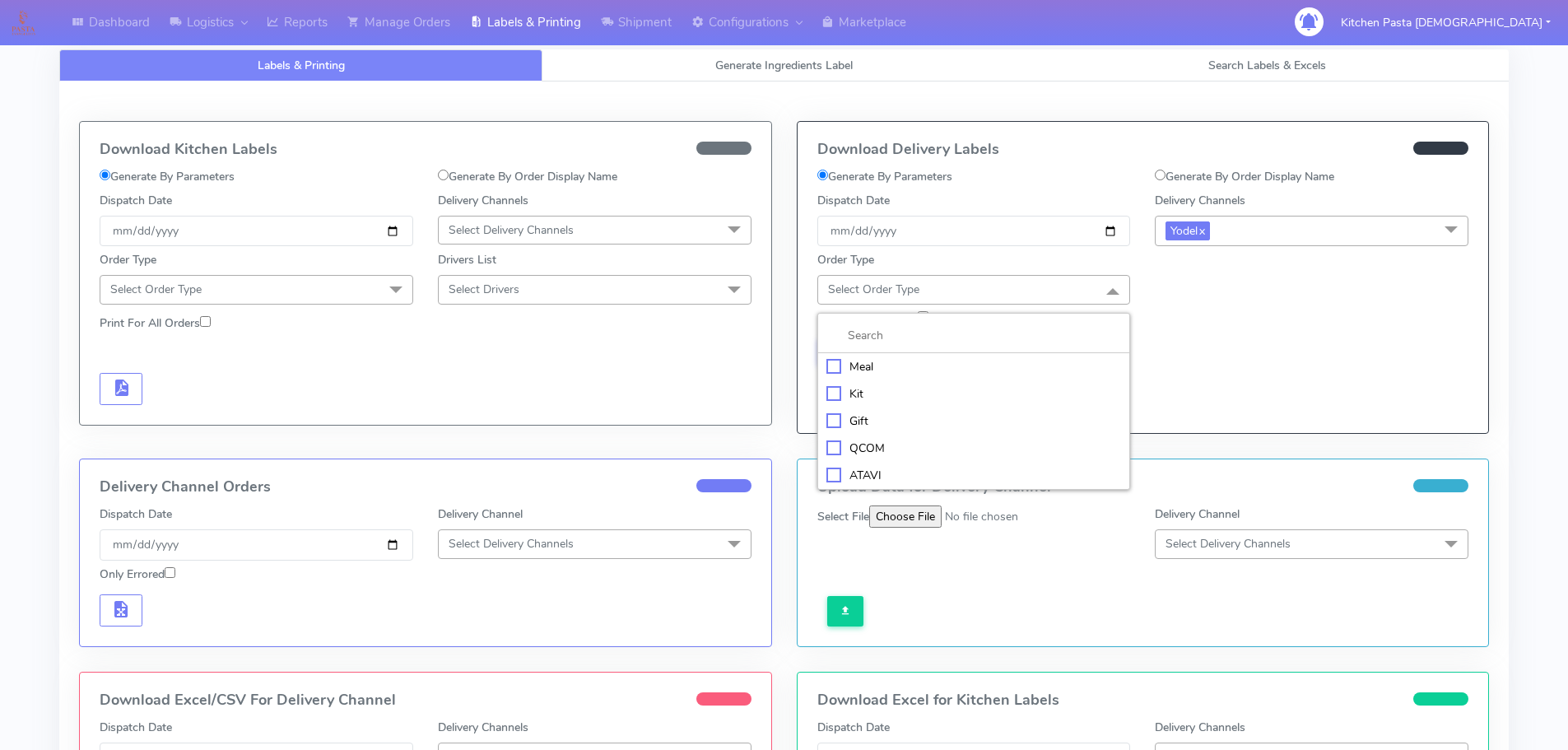
click at [1029, 353] on li at bounding box center [974, 336] width 312 height 35
drag, startPoint x: 885, startPoint y: 375, endPoint x: 895, endPoint y: 370, distance: 11.2
click at [886, 377] on li "Meal" at bounding box center [974, 367] width 312 height 27
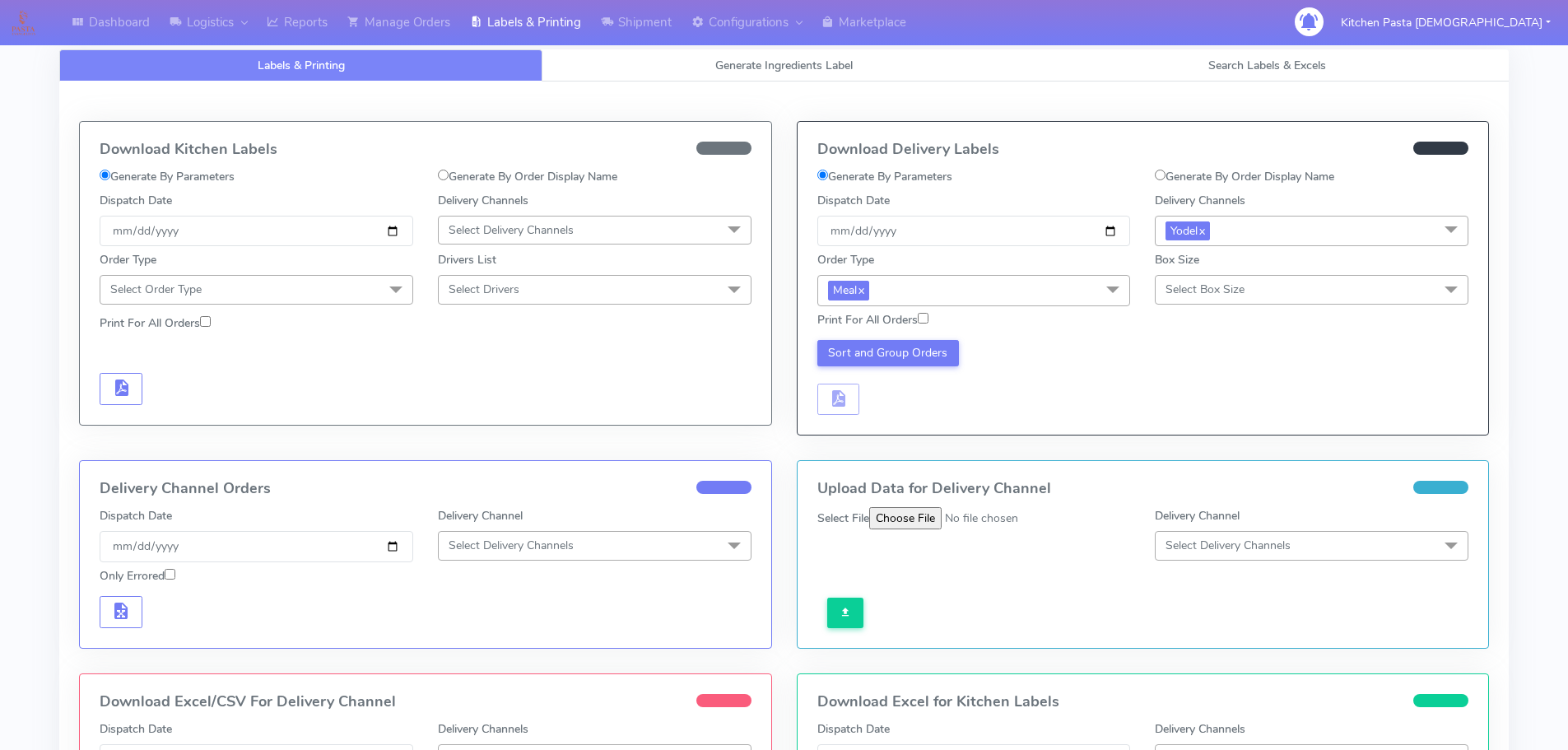
drag, startPoint x: 1182, startPoint y: 300, endPoint x: 1170, endPoint y: 429, distance: 129.6
click at [1183, 302] on span "Select Box Size" at bounding box center [1312, 289] width 313 height 29
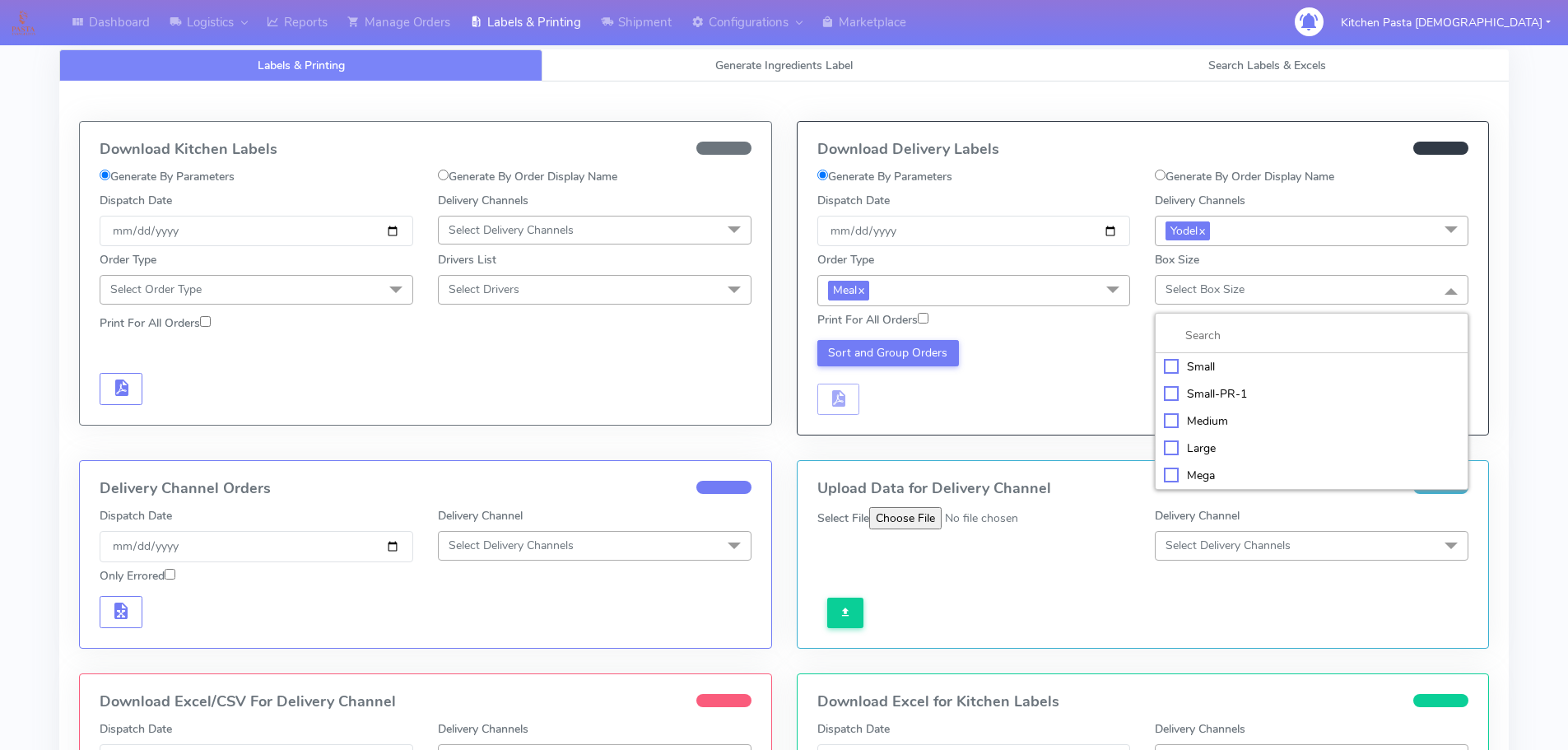
click at [1160, 477] on li "Mega" at bounding box center [1312, 475] width 312 height 27
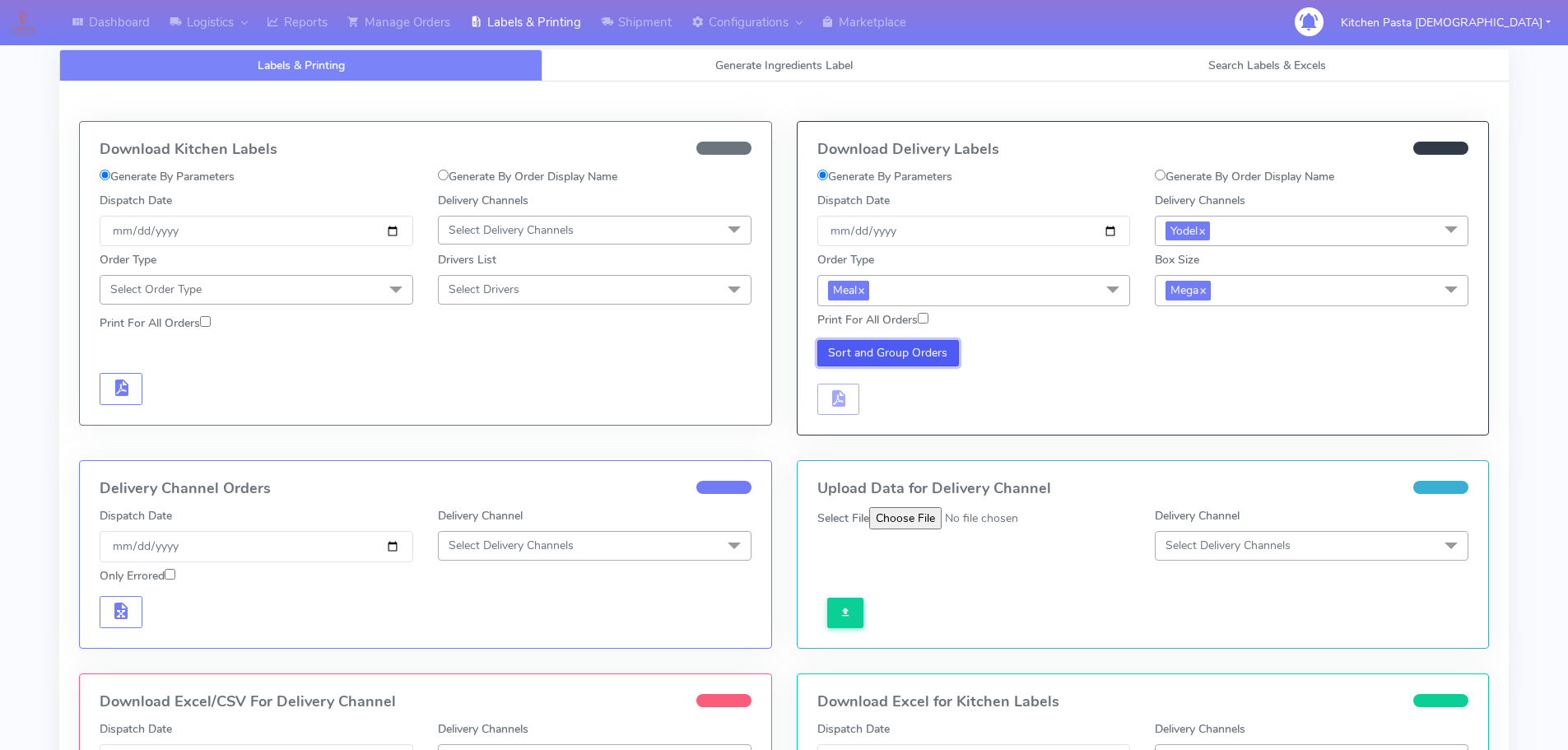
click at [912, 342] on button "Sort and Group Orders" at bounding box center [888, 353] width 143 height 26
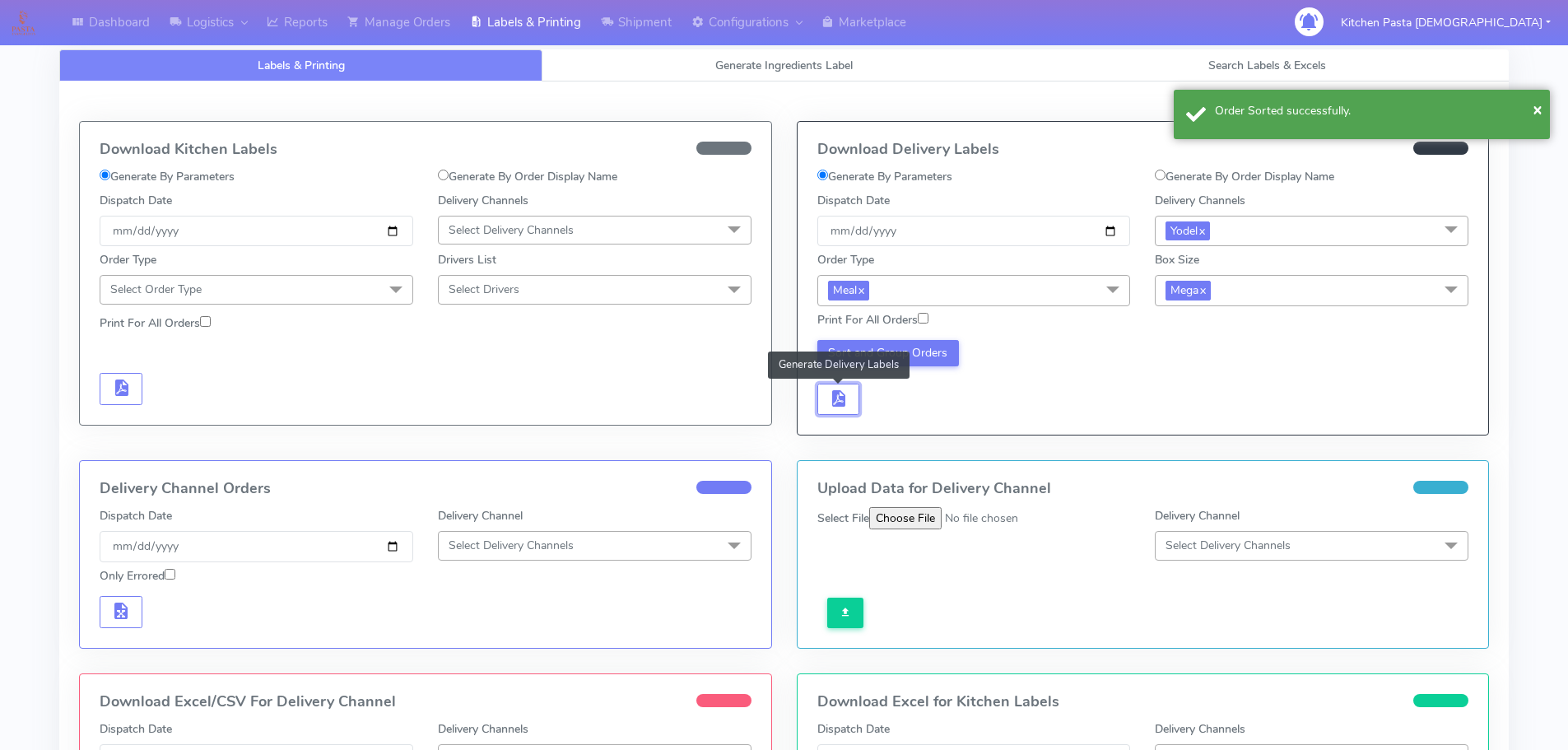
click at [822, 397] on button "button" at bounding box center [838, 399] width 43 height 32
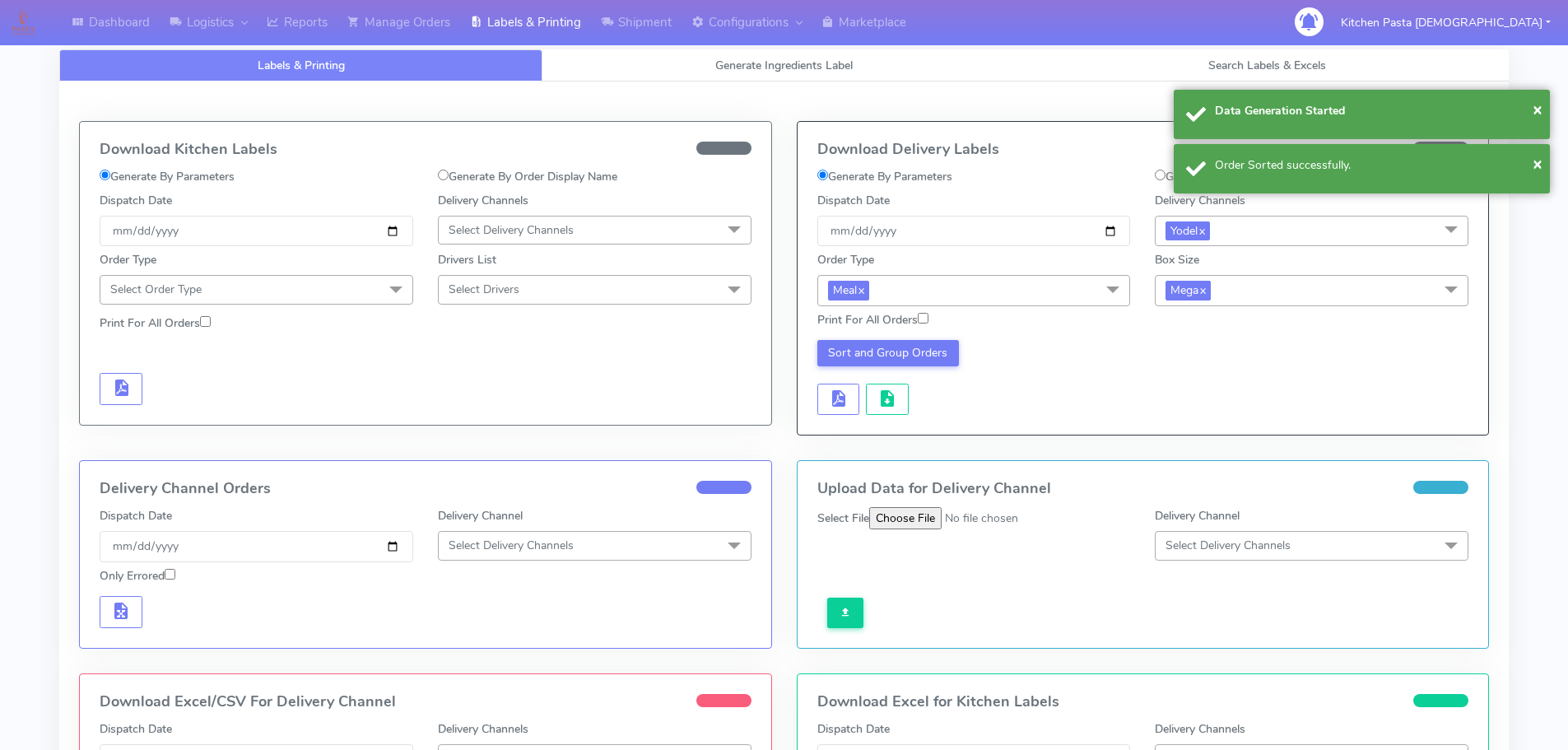
click at [862, 396] on div "Sort and Group Orders" at bounding box center [974, 377] width 339 height 76
click at [871, 397] on button "button" at bounding box center [887, 399] width 43 height 32
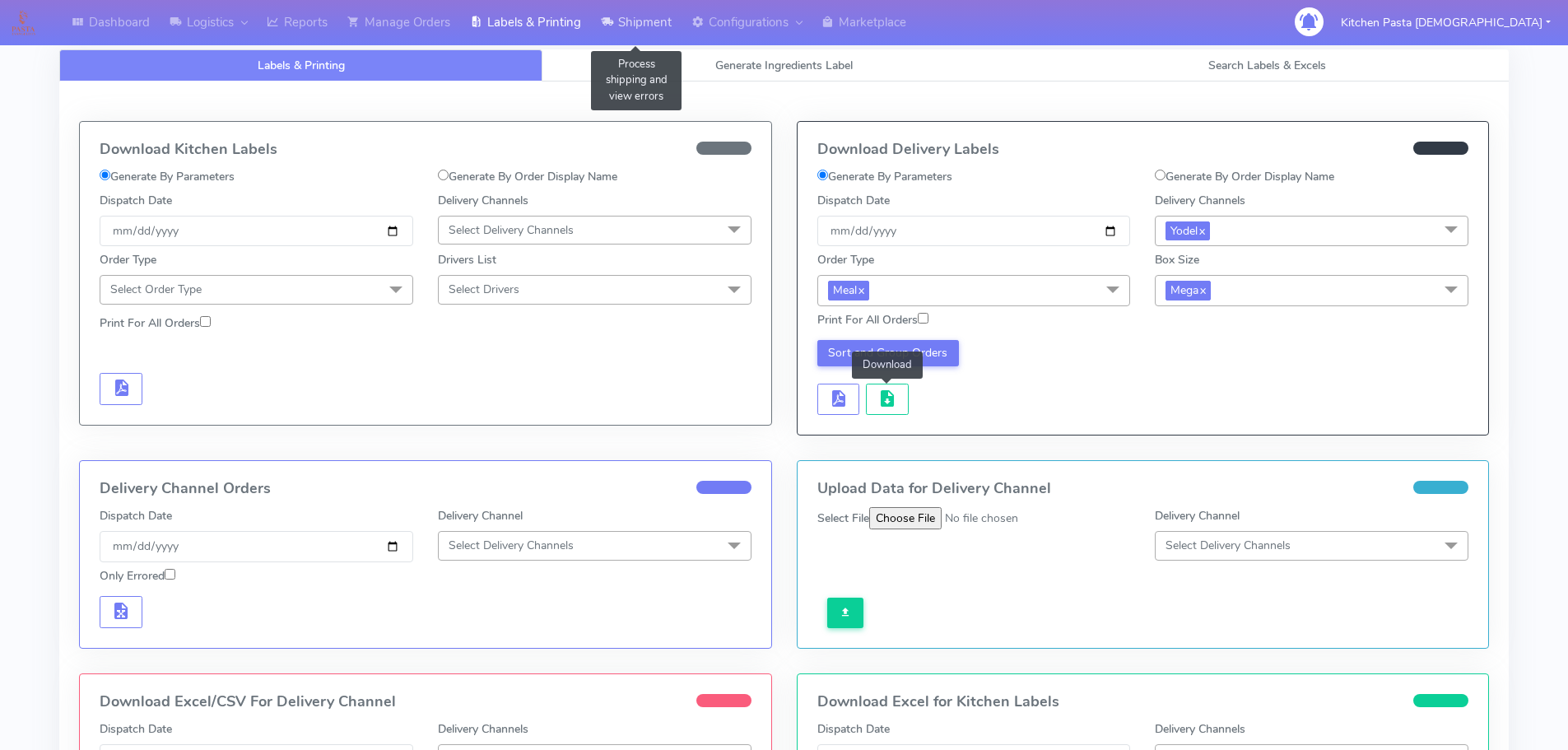
click at [640, 23] on link "Shipment" at bounding box center [635, 23] width 90 height 46
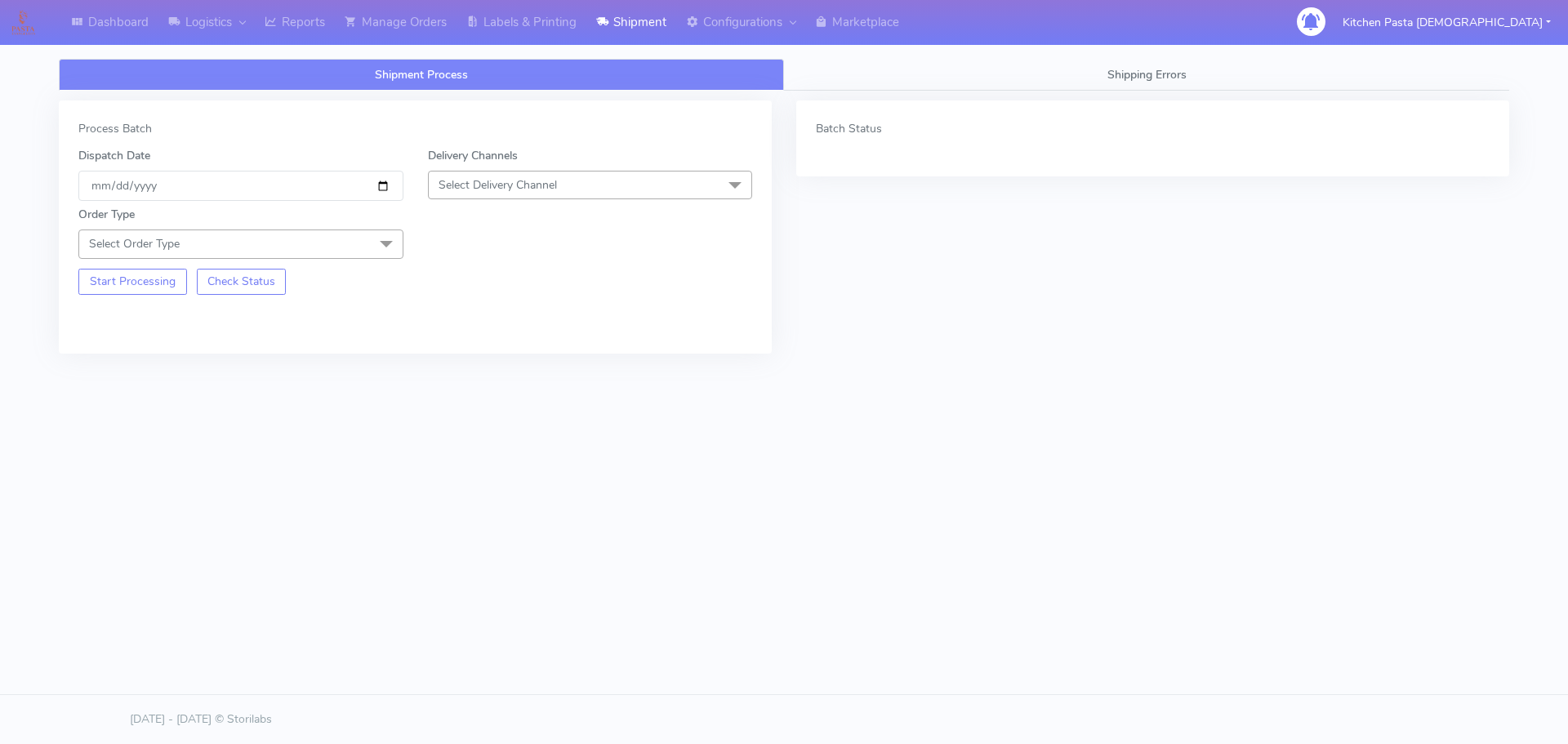
click at [559, 180] on span "Select Delivery Channel" at bounding box center [590, 185] width 325 height 29
click at [479, 360] on div "Yodel" at bounding box center [590, 369] width 307 height 17
click at [352, 235] on span "Select Order Type" at bounding box center [240, 243] width 325 height 29
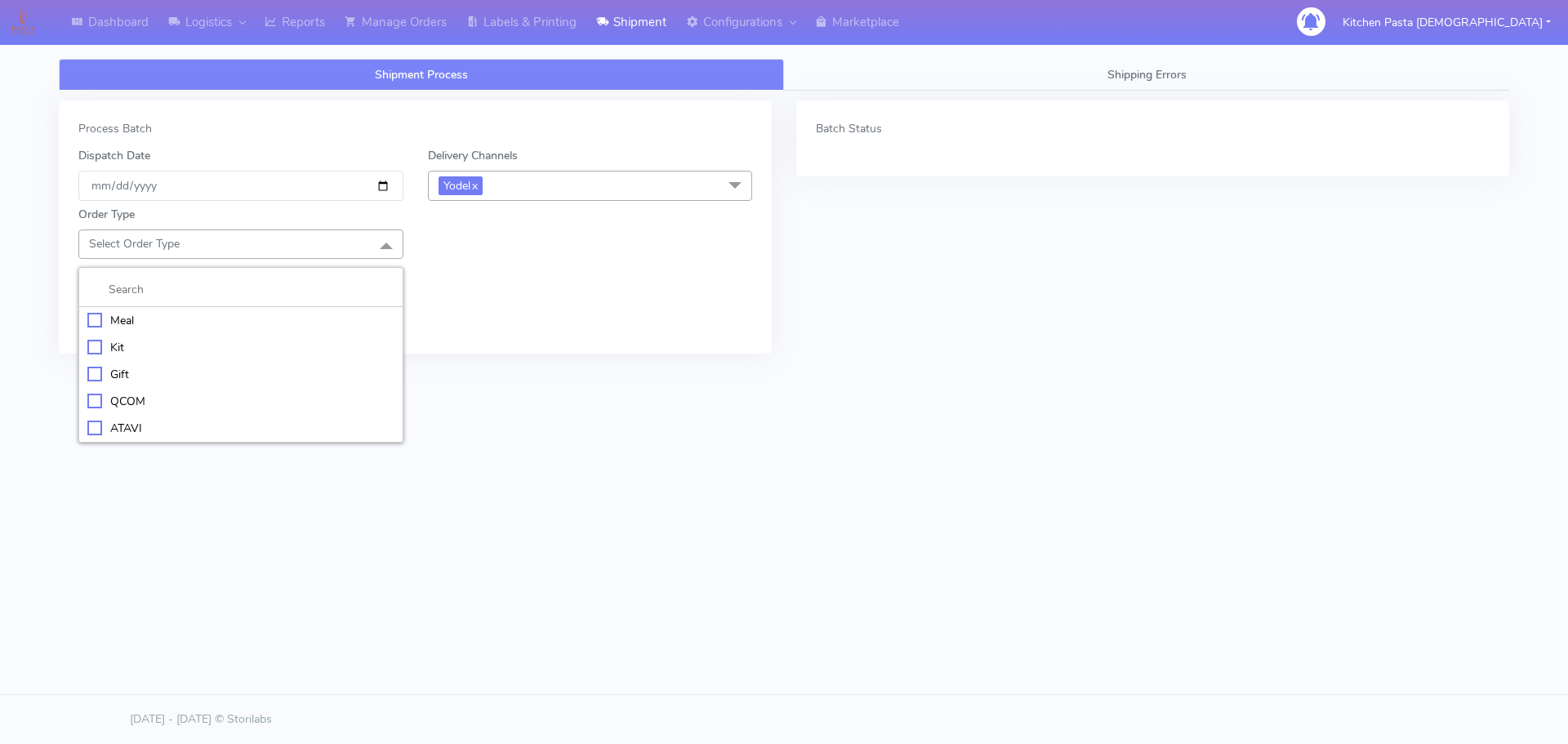
click at [128, 313] on div "Meal" at bounding box center [241, 320] width 307 height 17
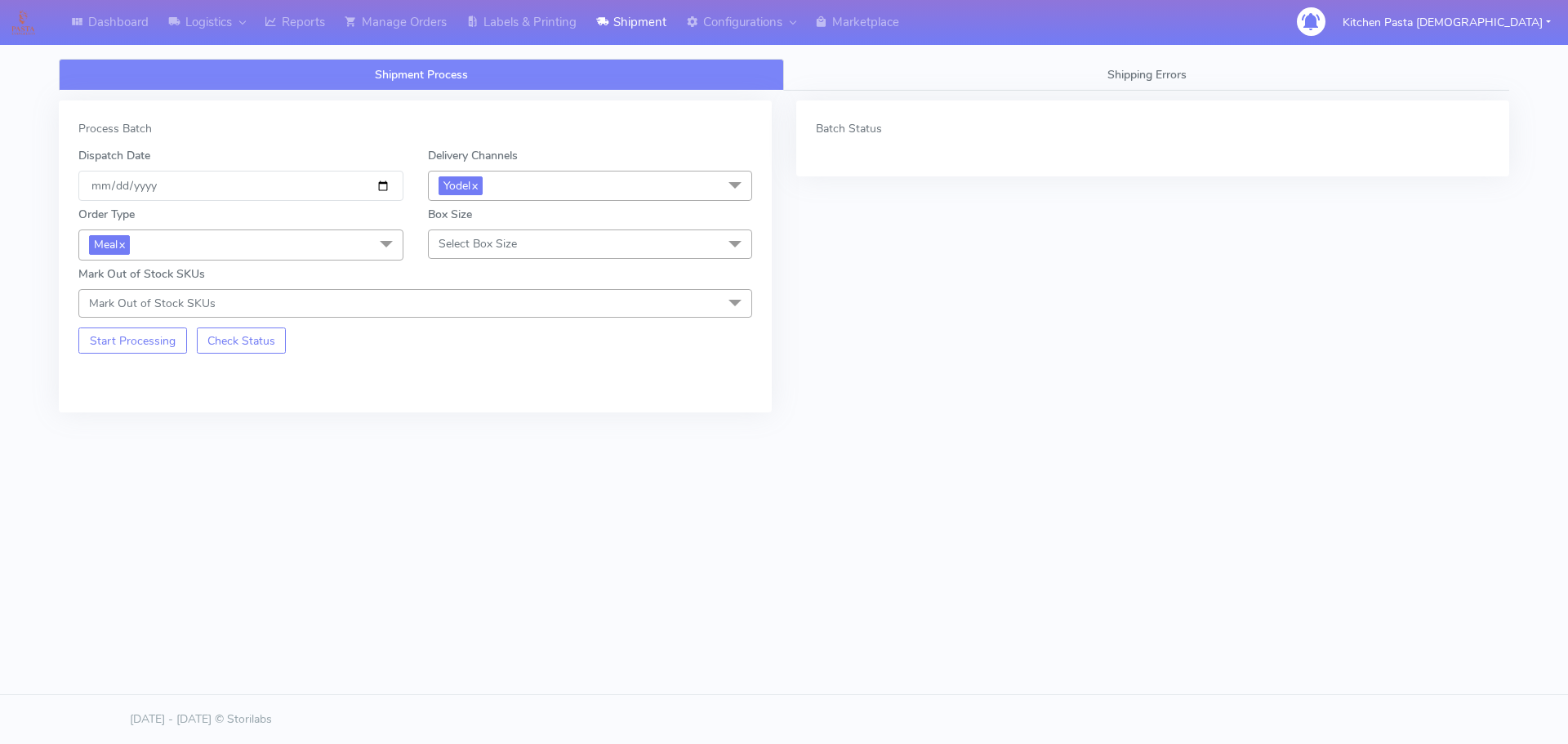
click at [476, 248] on span "Select Box Size" at bounding box center [478, 244] width 78 height 16
click at [426, 396] on div "Process Batch Dispatch Date 2025-09-19 Delivery Channels Yodel x DHL OnFleet Ro…" at bounding box center [415, 256] width 713 height 312
drag, startPoint x: 547, startPoint y: 244, endPoint x: 525, endPoint y: 313, distance: 72.4
click at [548, 244] on span "Select Box Size" at bounding box center [590, 243] width 325 height 29
click at [492, 405] on div "Large" at bounding box center [590, 401] width 307 height 17
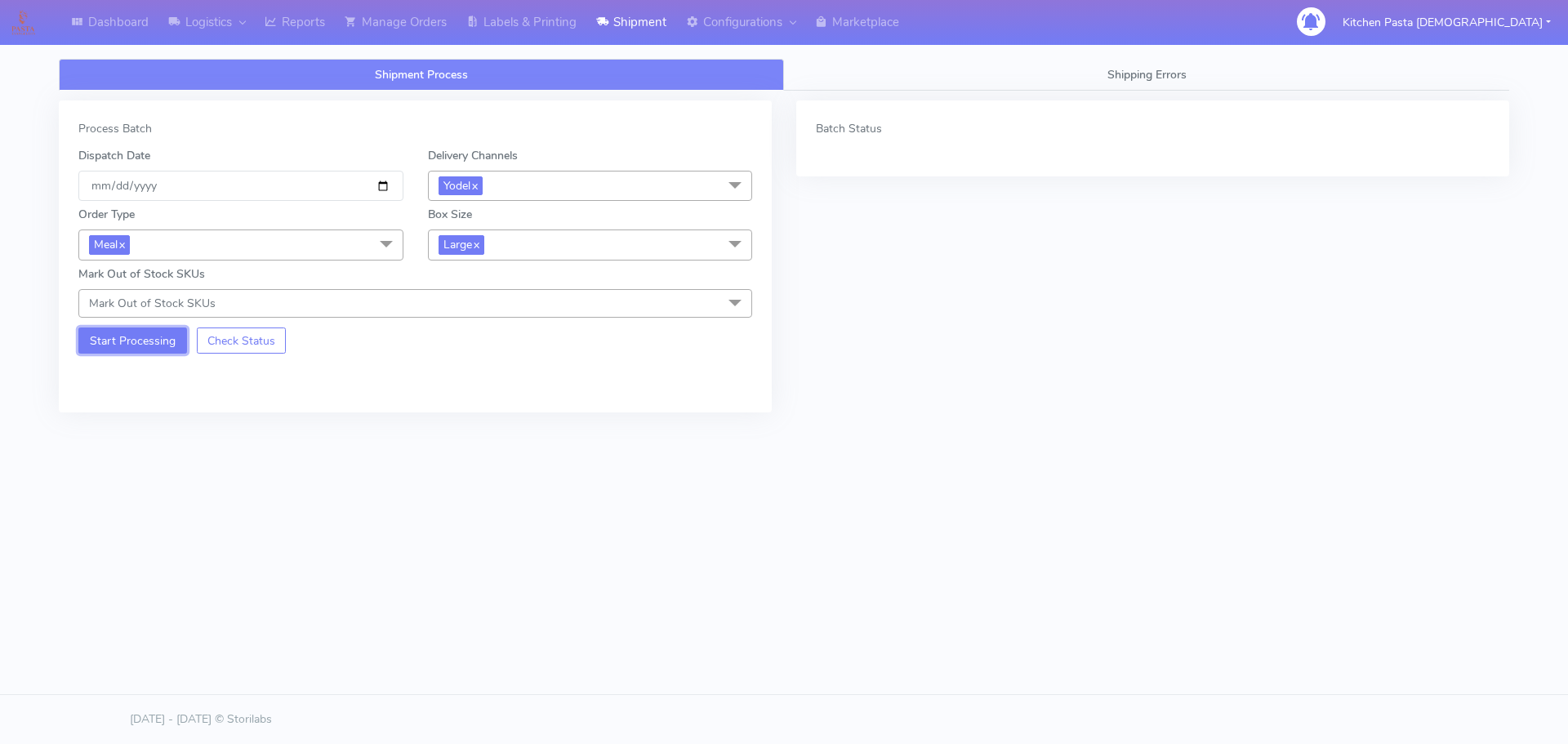
click at [148, 333] on button "Start Processing" at bounding box center [132, 340] width 109 height 26
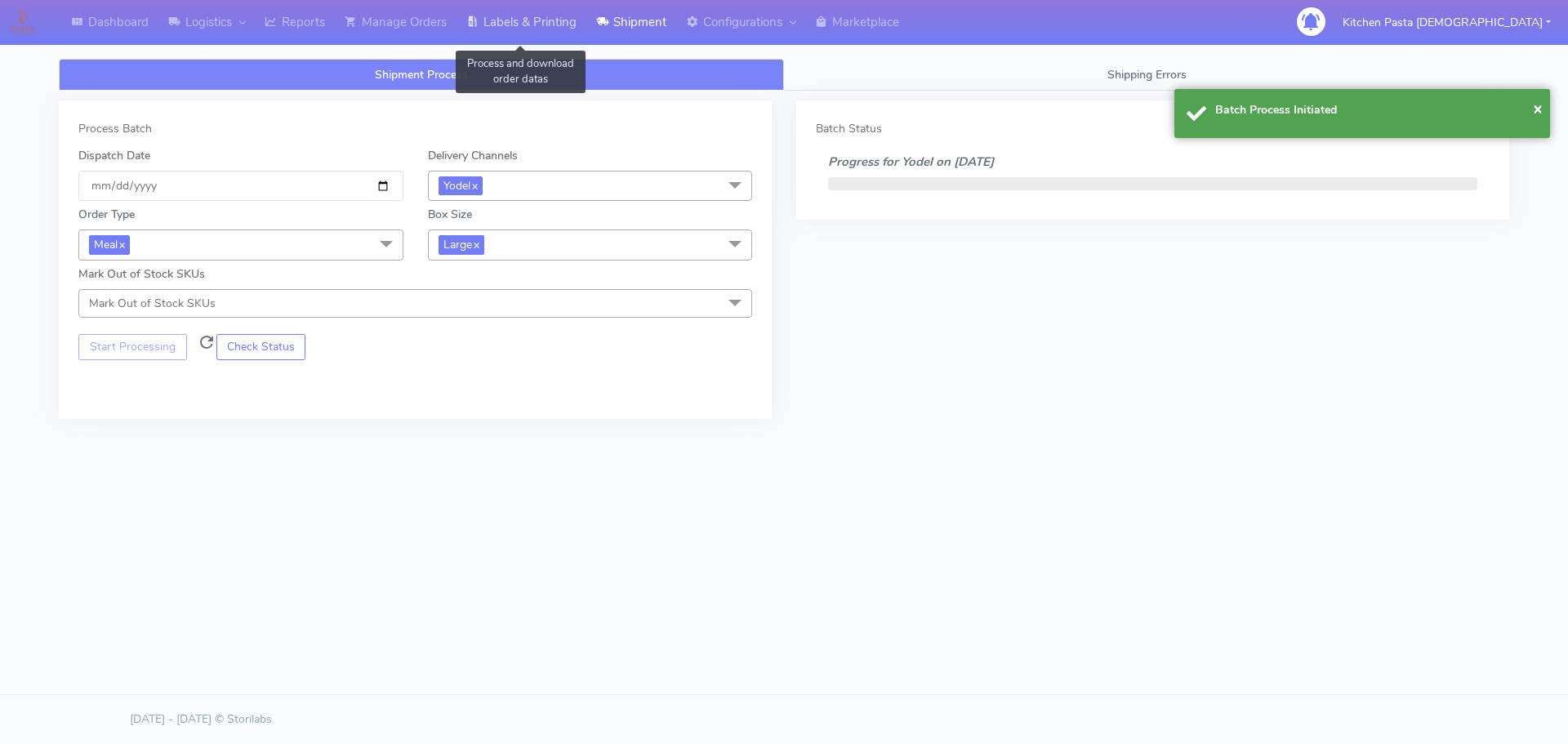
click at [548, 11] on link "Labels & Printing" at bounding box center [522, 23] width 130 height 45
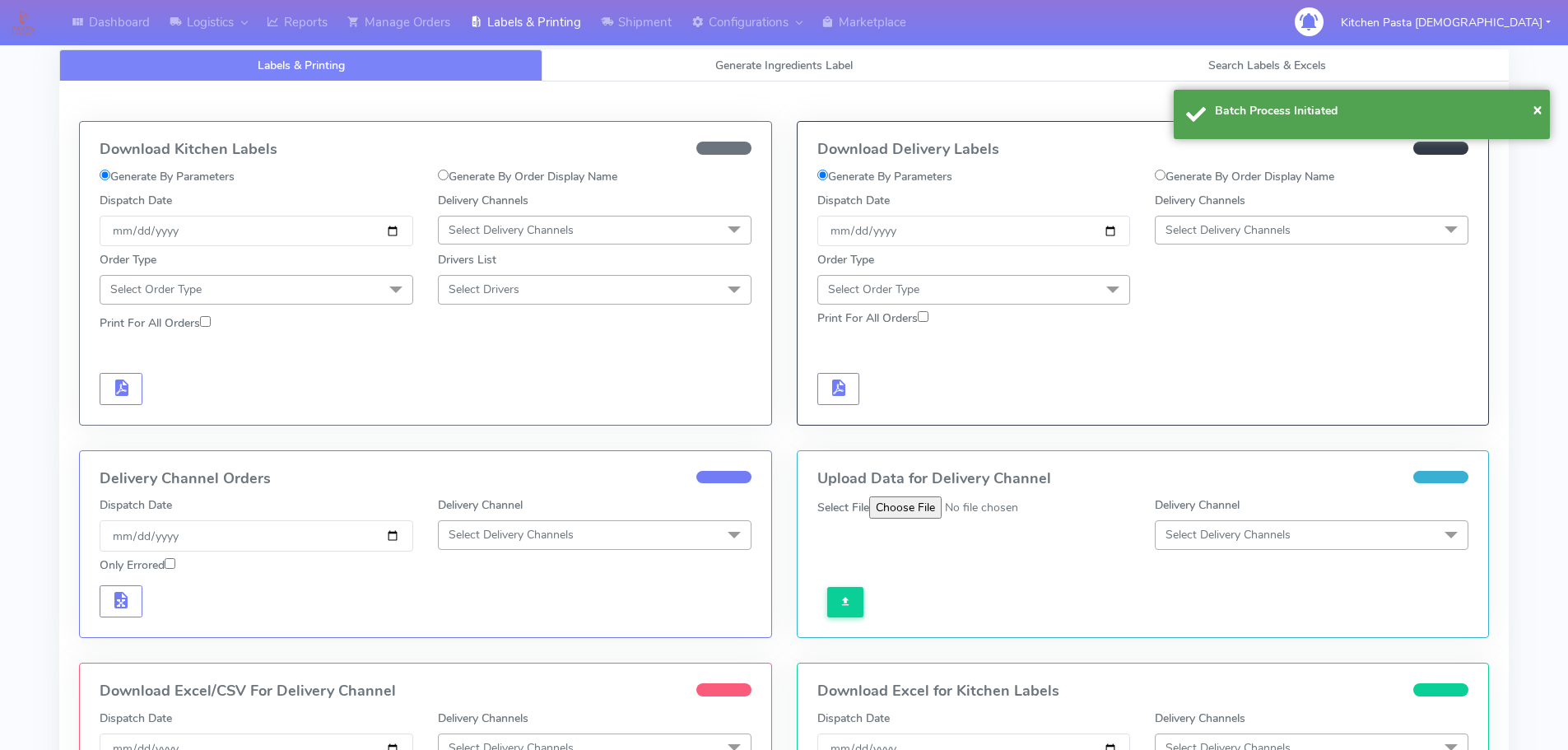
click at [1235, 230] on span "Select Delivery Channels" at bounding box center [1228, 230] width 125 height 16
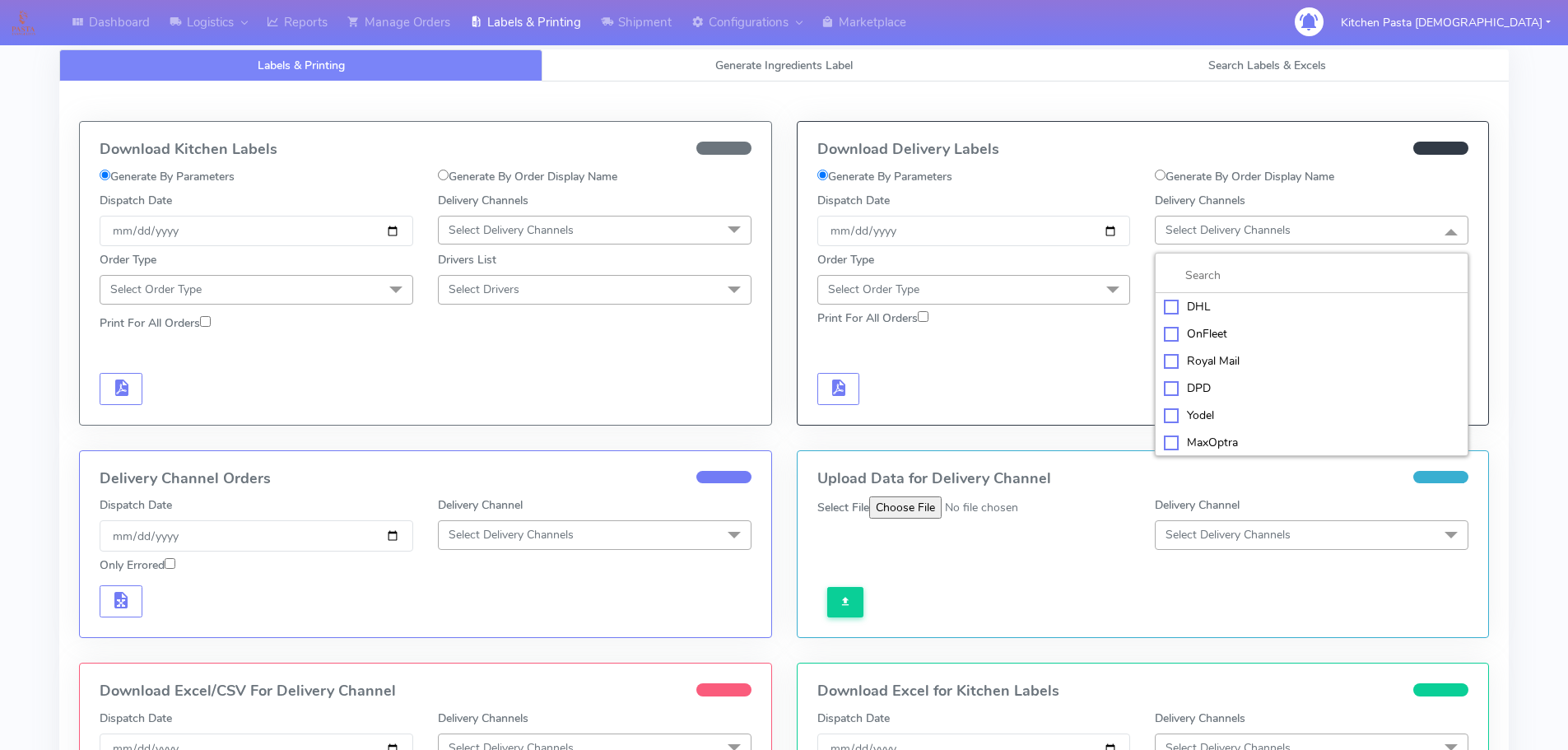
click at [1194, 410] on div "Yodel" at bounding box center [1312, 416] width 296 height 18
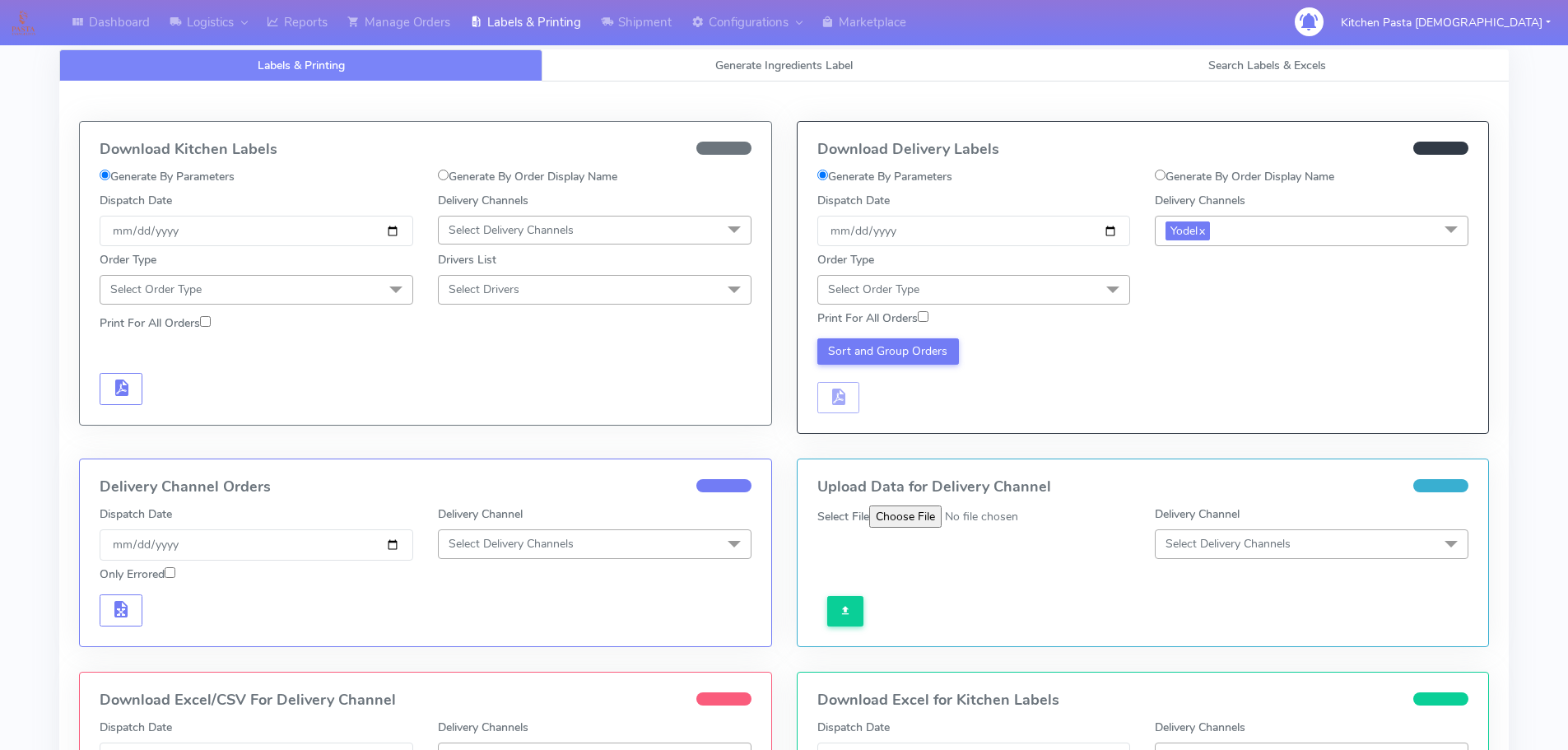
click at [1088, 285] on span "Select Order Type" at bounding box center [974, 289] width 313 height 29
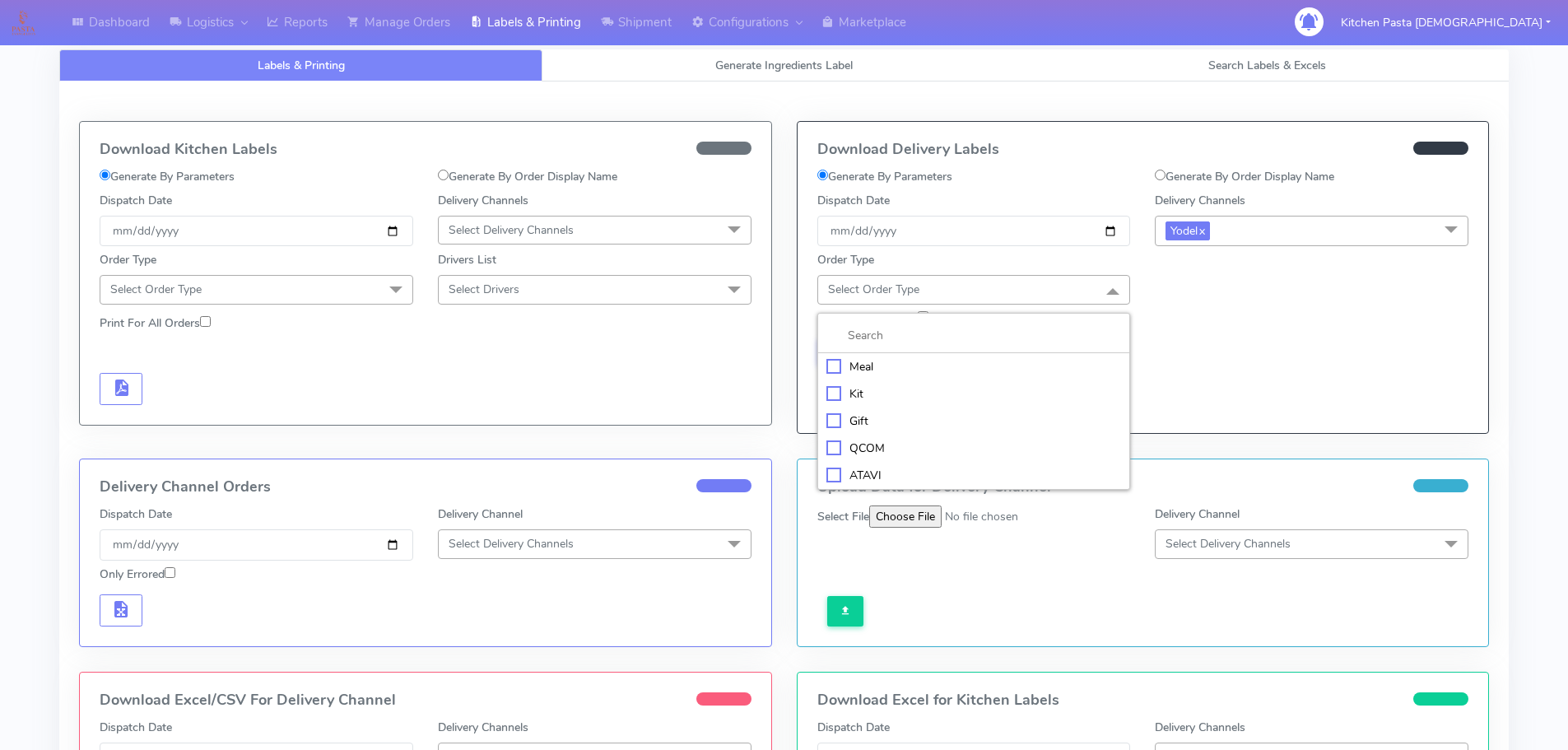
click at [948, 370] on div "Meal" at bounding box center [974, 367] width 296 height 18
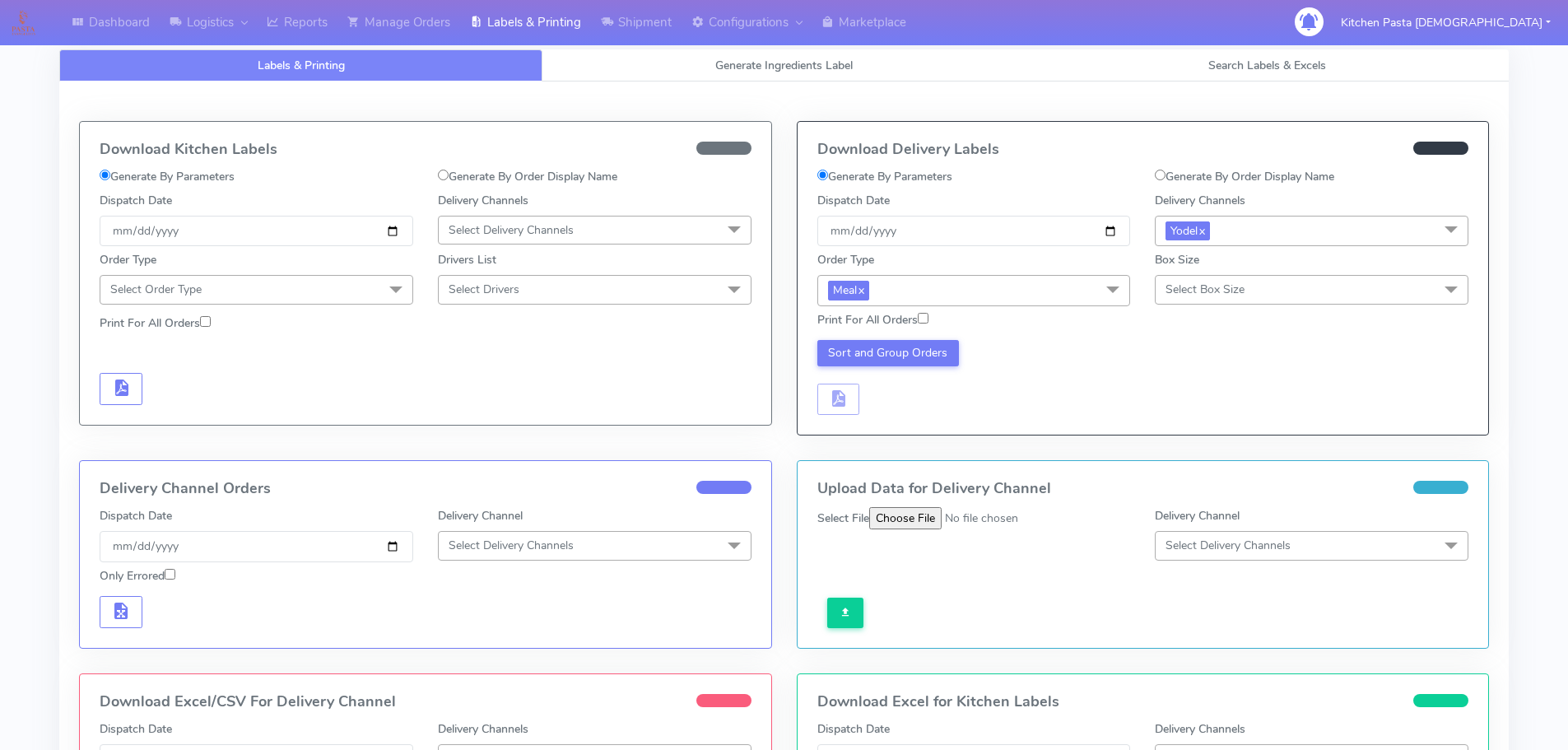
click at [1225, 290] on span "Select Box Size" at bounding box center [1205, 290] width 79 height 16
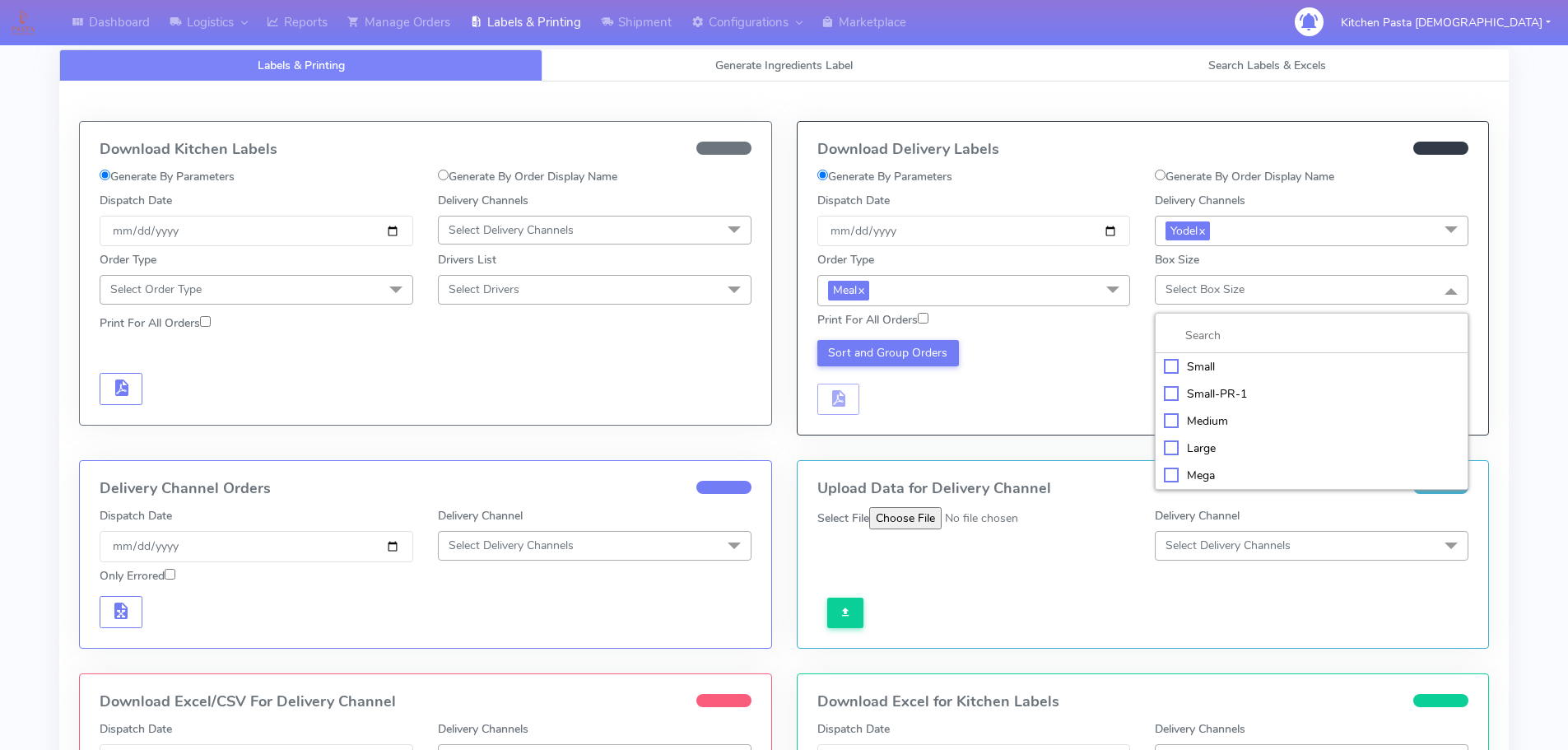
click at [1201, 443] on div "Large" at bounding box center [1312, 448] width 296 height 18
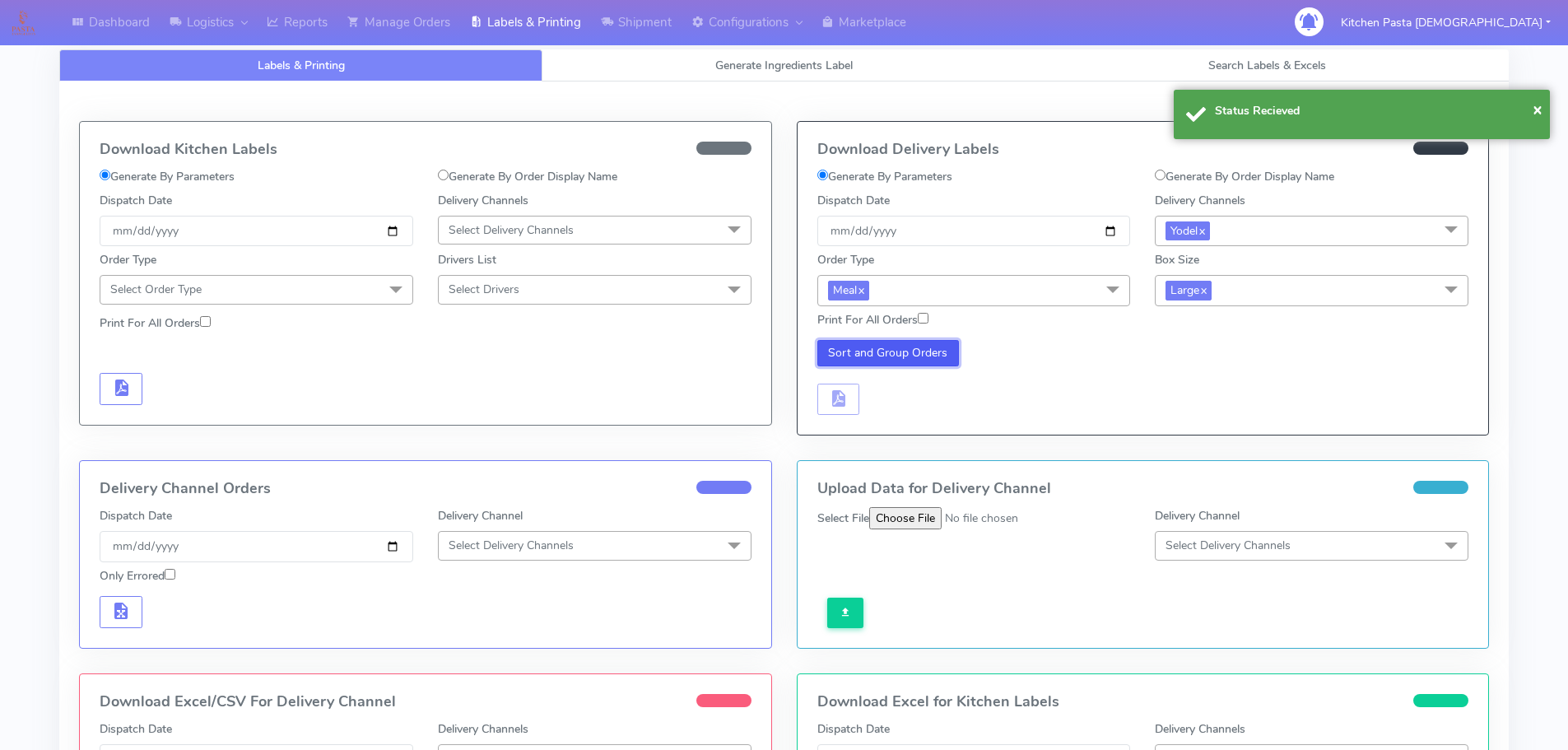
click at [911, 348] on button "Sort and Group Orders" at bounding box center [888, 353] width 143 height 26
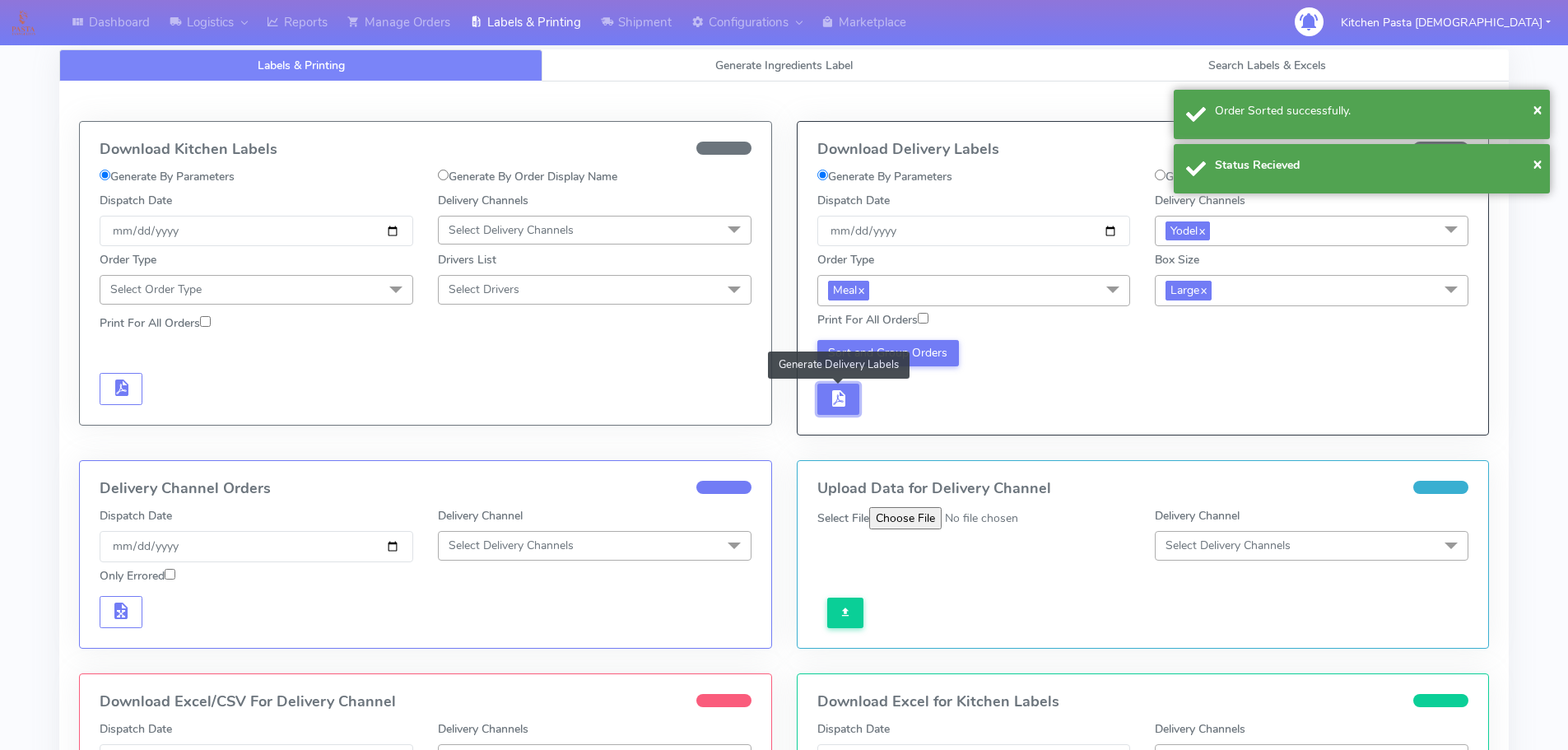
click at [855, 401] on button "button" at bounding box center [838, 399] width 43 height 32
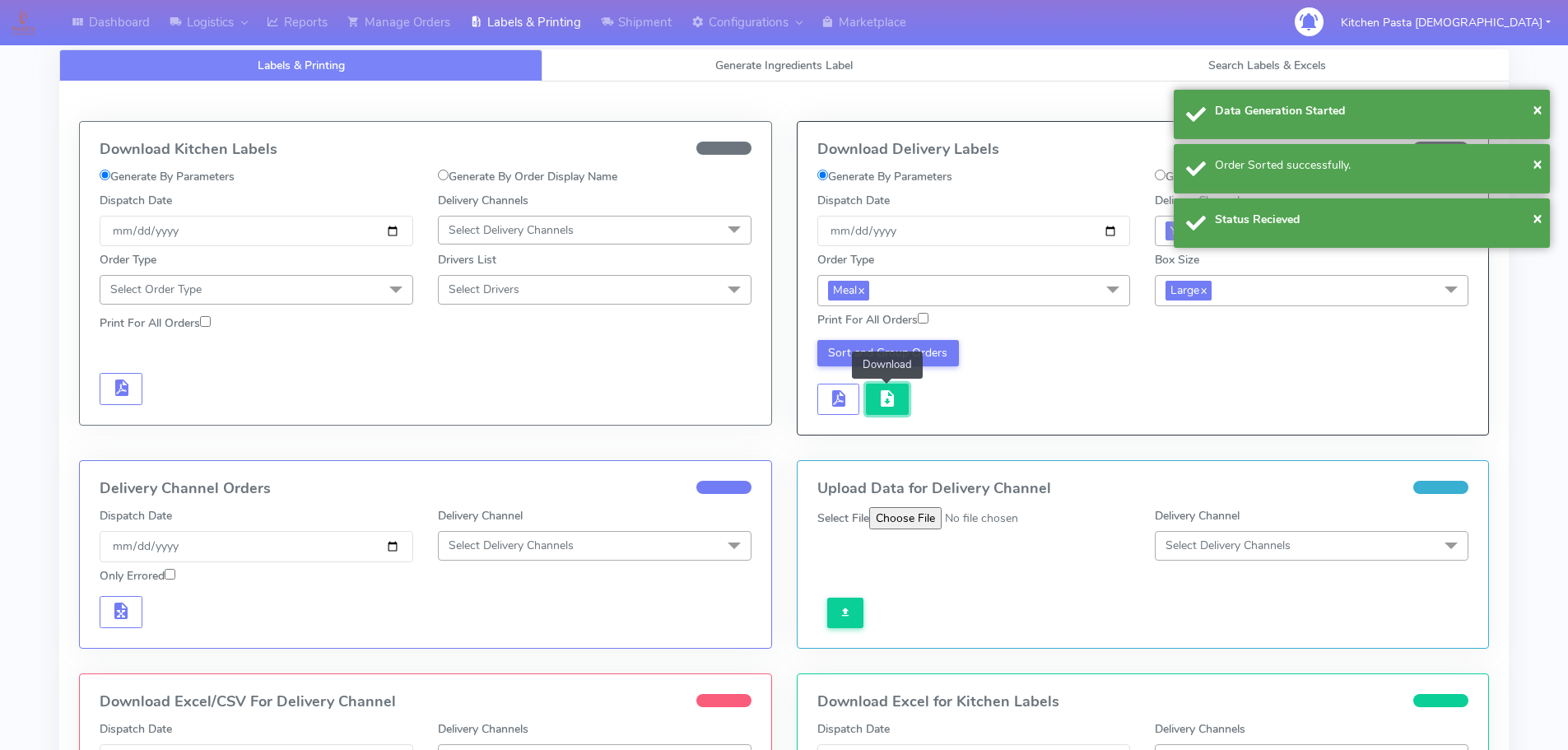
click at [886, 401] on span "button" at bounding box center [887, 403] width 20 height 16
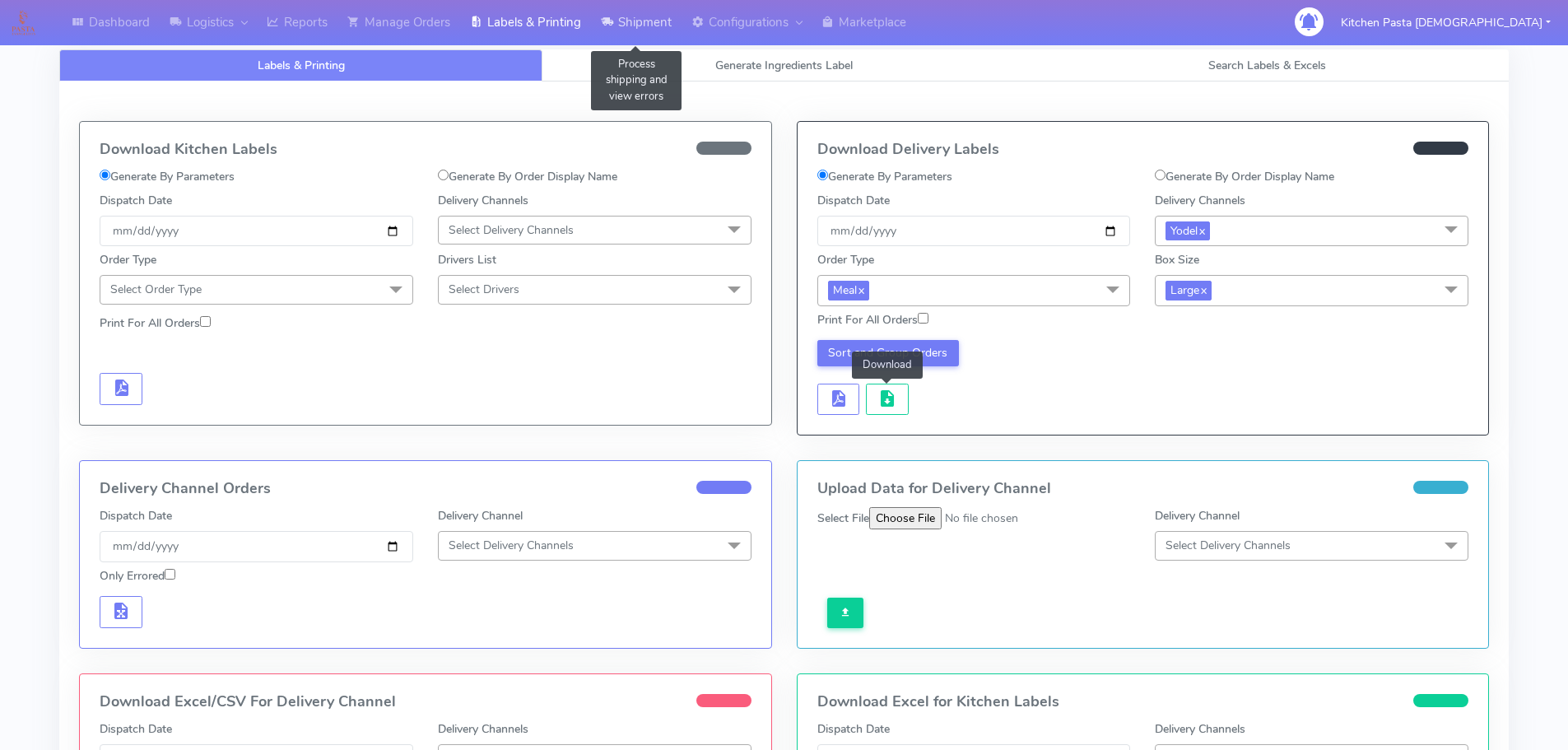
drag, startPoint x: 634, startPoint y: 30, endPoint x: 632, endPoint y: 40, distance: 10.2
click at [634, 30] on link "Shipment" at bounding box center [635, 23] width 90 height 46
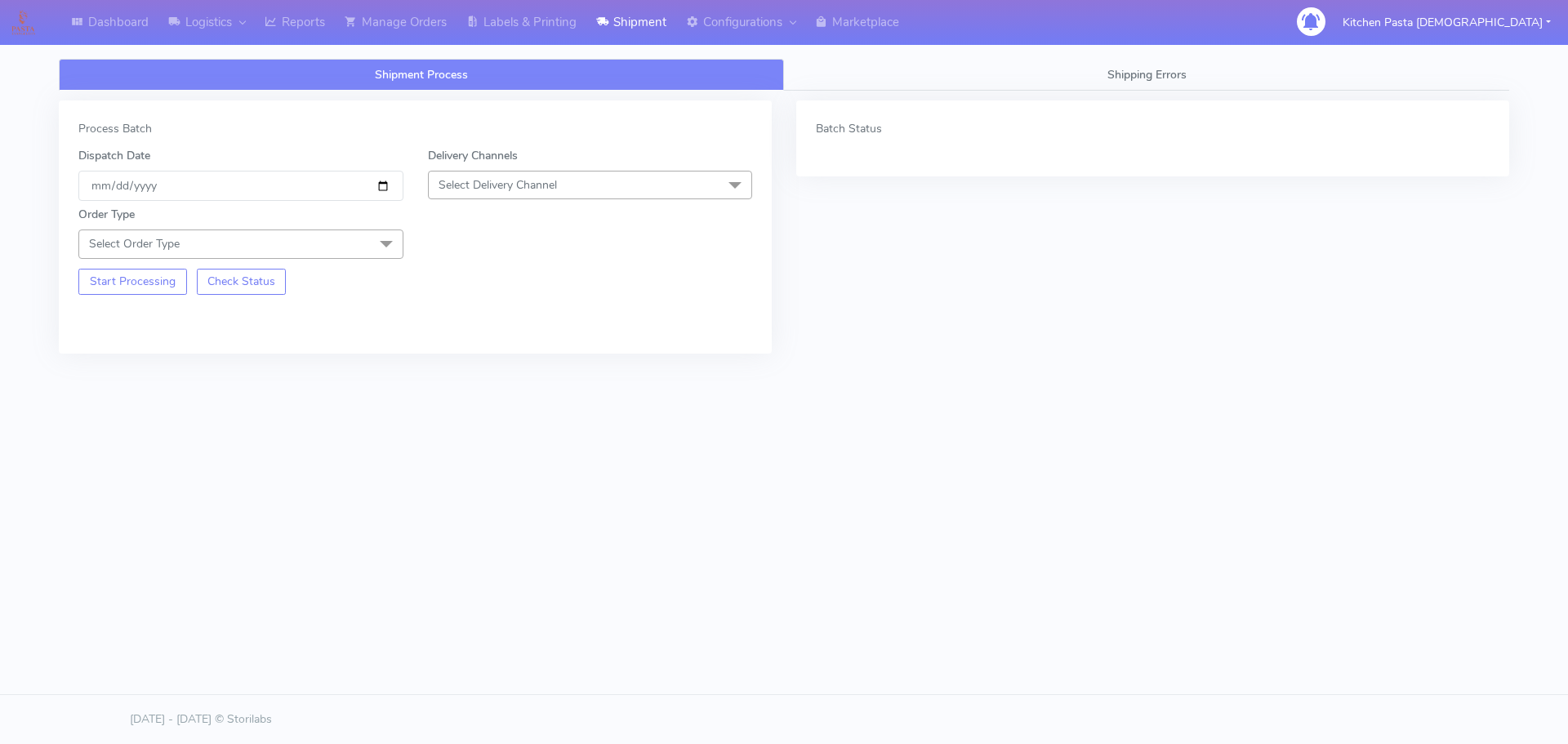
click at [559, 184] on span "Select Delivery Channel" at bounding box center [590, 185] width 325 height 29
click at [451, 372] on div "Yodel" at bounding box center [590, 369] width 307 height 17
click at [373, 239] on span at bounding box center [386, 245] width 33 height 31
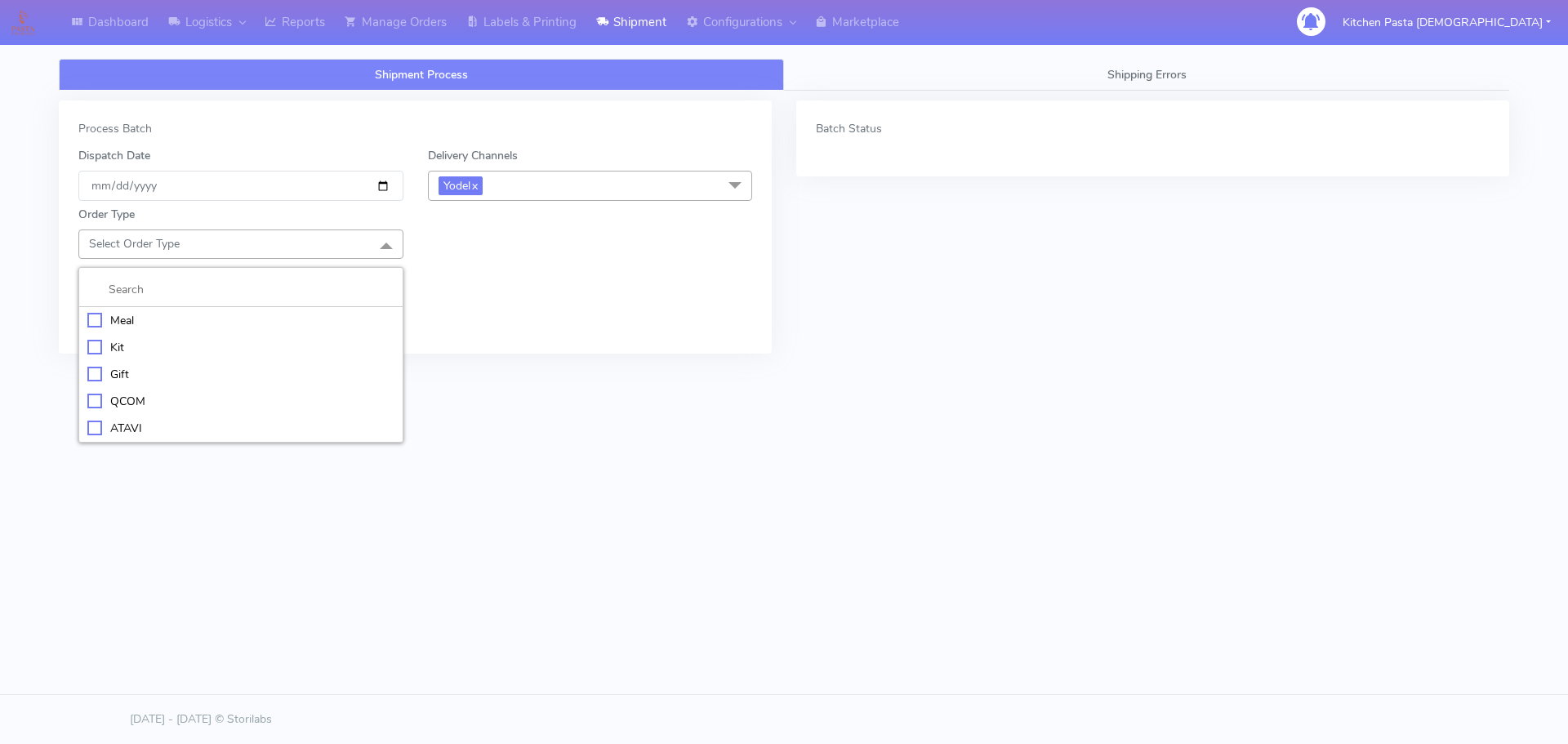
drag, startPoint x: 142, startPoint y: 326, endPoint x: 197, endPoint y: 319, distance: 55.4
click at [142, 326] on div "Meal" at bounding box center [241, 320] width 307 height 17
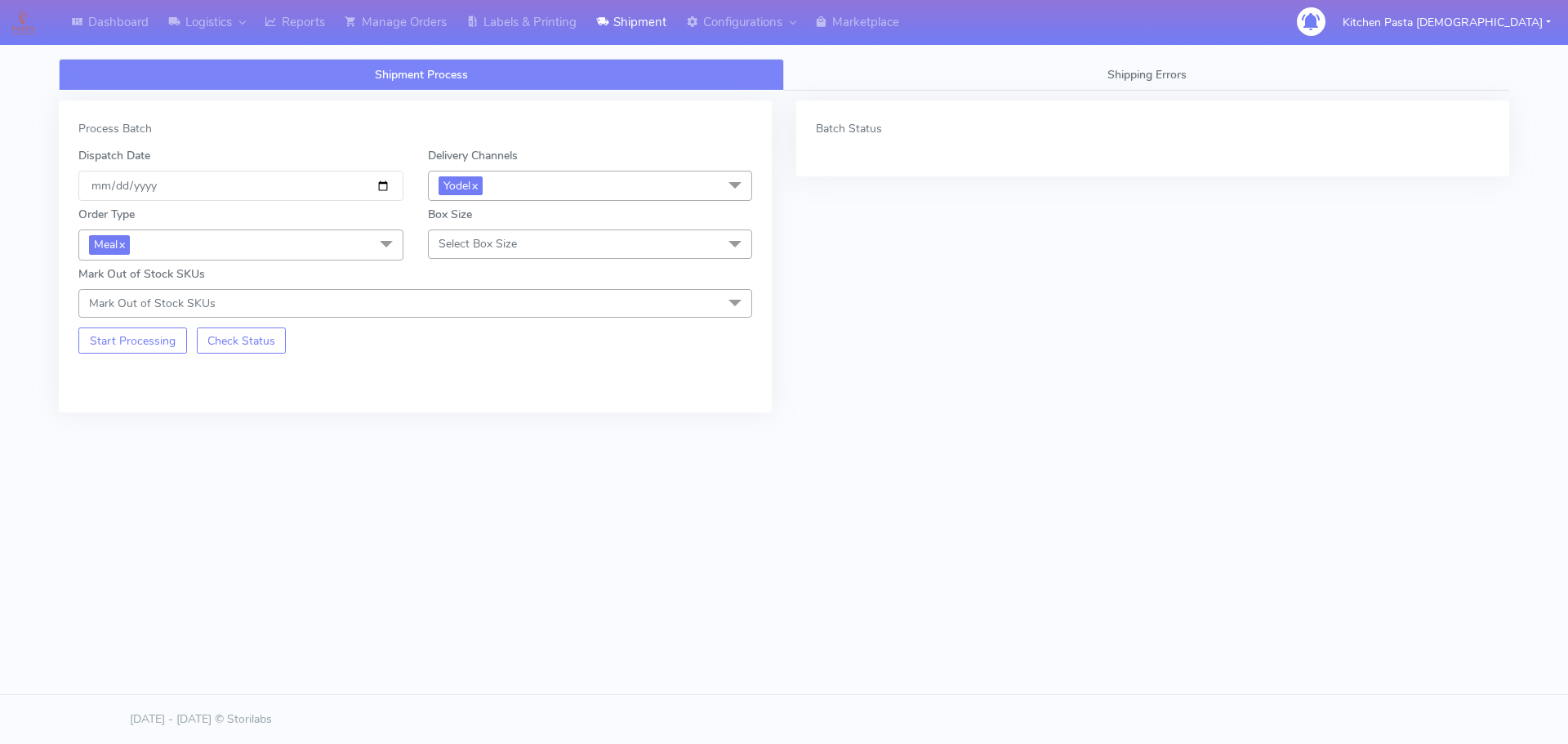
click at [530, 243] on span "Select Box Size" at bounding box center [590, 243] width 325 height 29
click at [456, 377] on div "Medium" at bounding box center [590, 374] width 307 height 17
click at [135, 351] on button "Start Processing" at bounding box center [132, 340] width 109 height 26
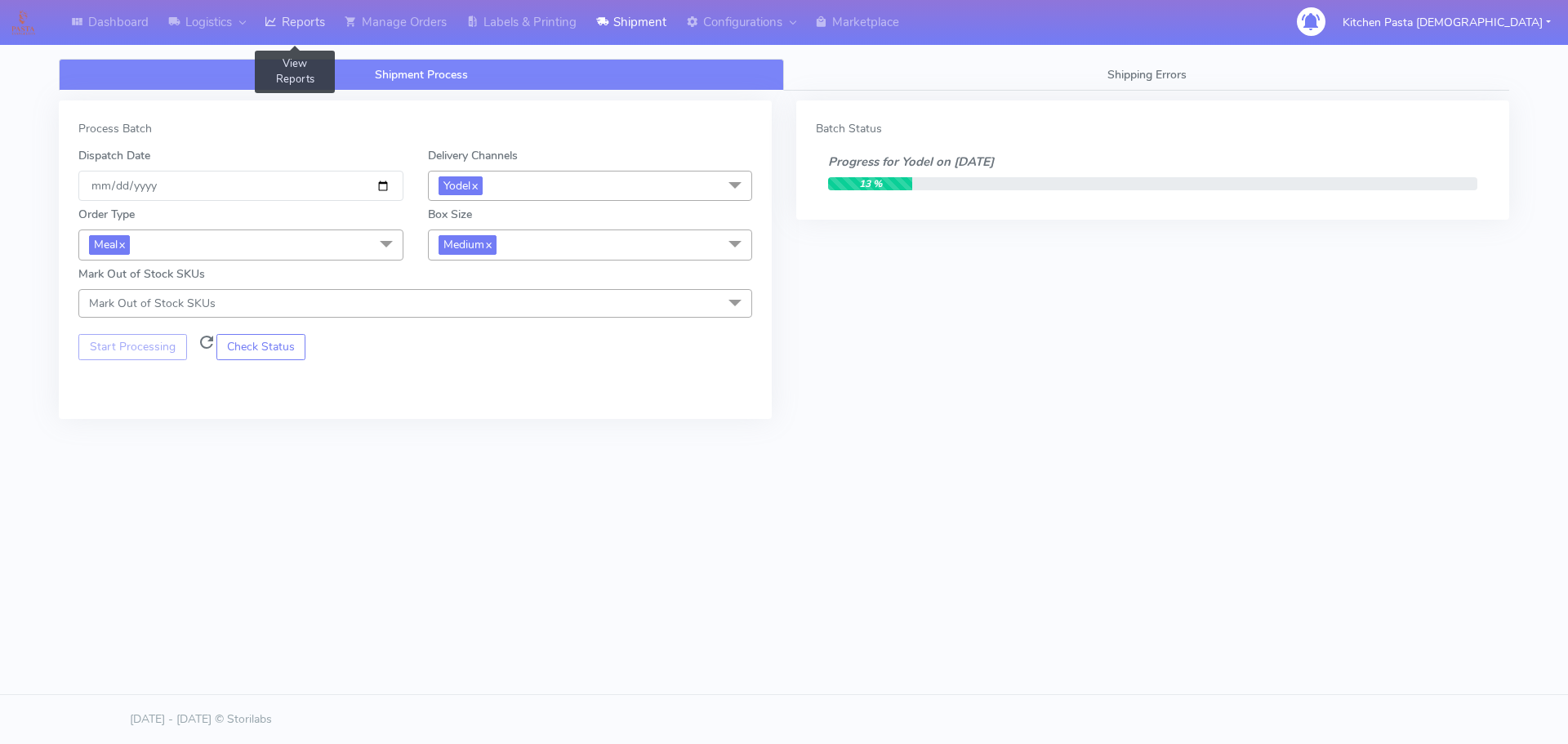
click at [311, 14] on link "Reports" at bounding box center [294, 23] width 80 height 45
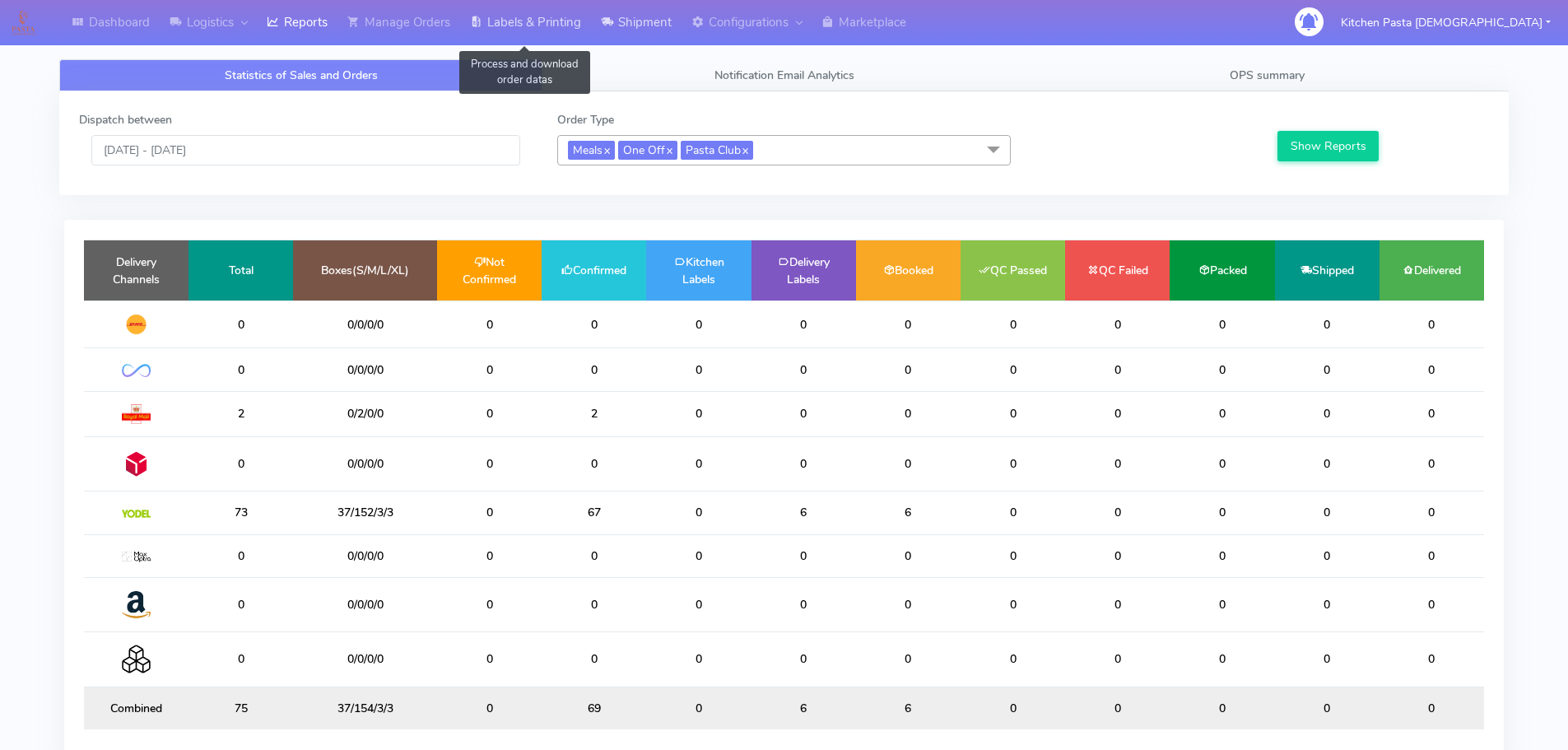
drag, startPoint x: 555, startPoint y: 27, endPoint x: 619, endPoint y: 29, distance: 64.0
click at [555, 27] on link "Labels & Printing" at bounding box center [526, 23] width 131 height 46
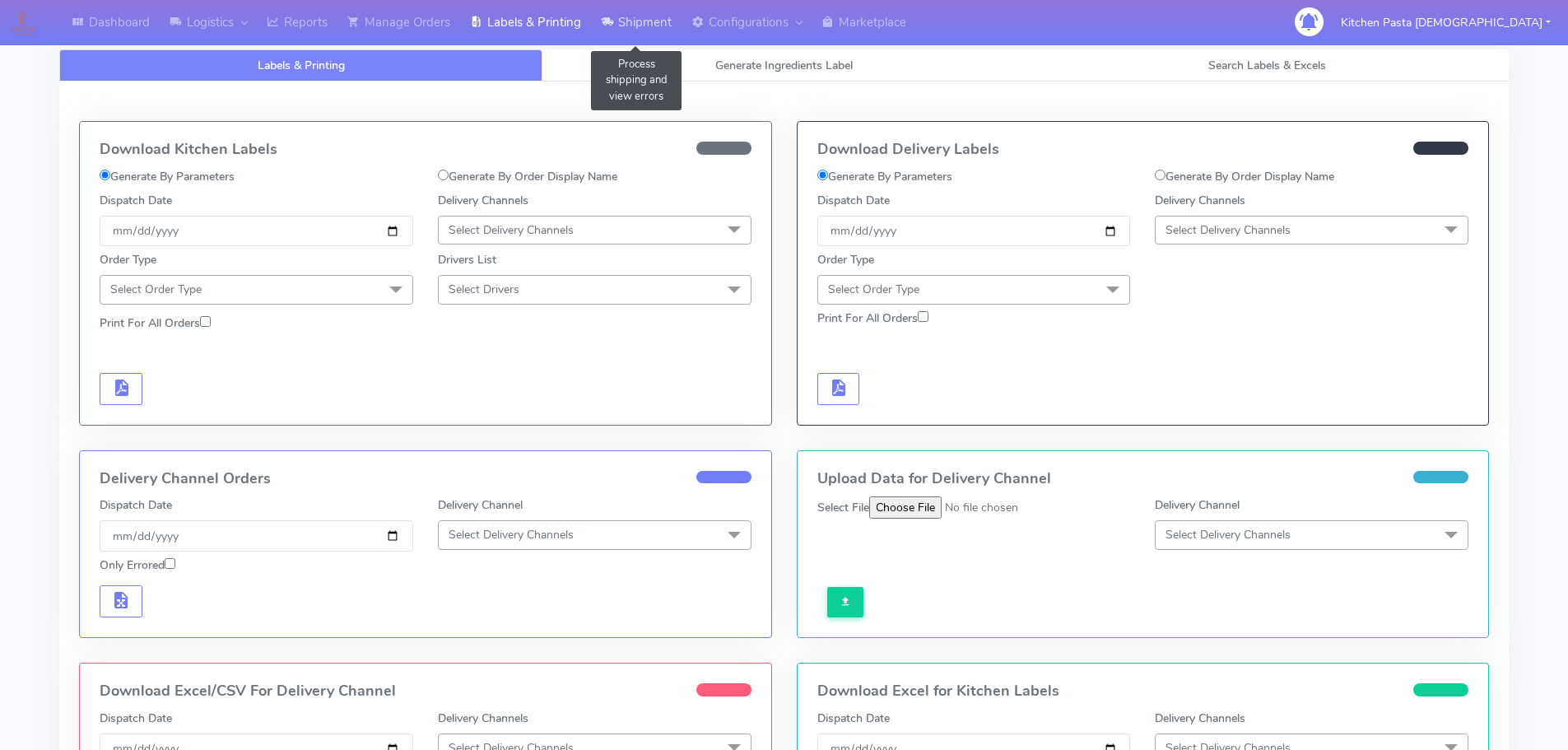
click at [670, 28] on link "Shipment" at bounding box center [635, 23] width 90 height 46
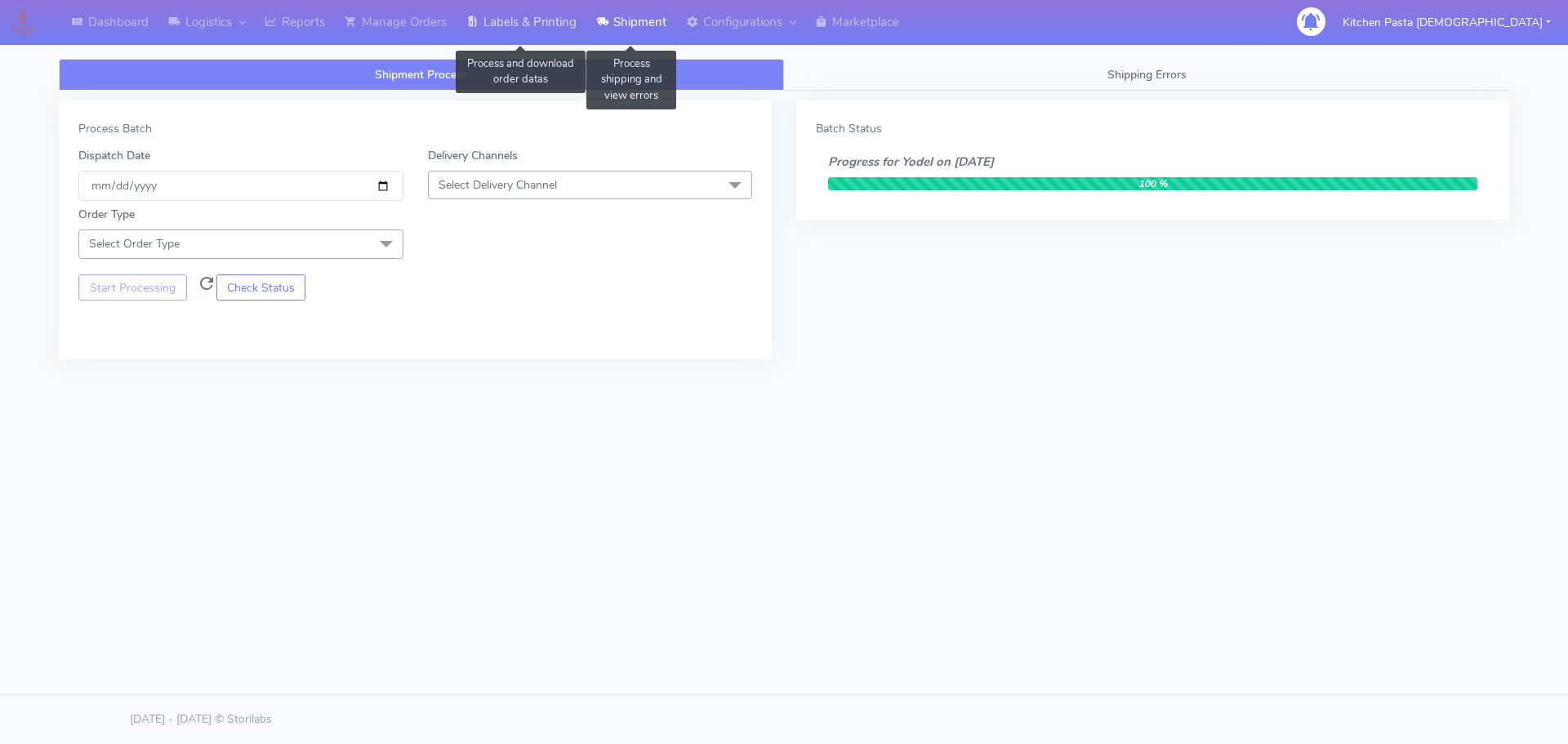
click at [517, 33] on link "Labels & Printing" at bounding box center [522, 23] width 130 height 45
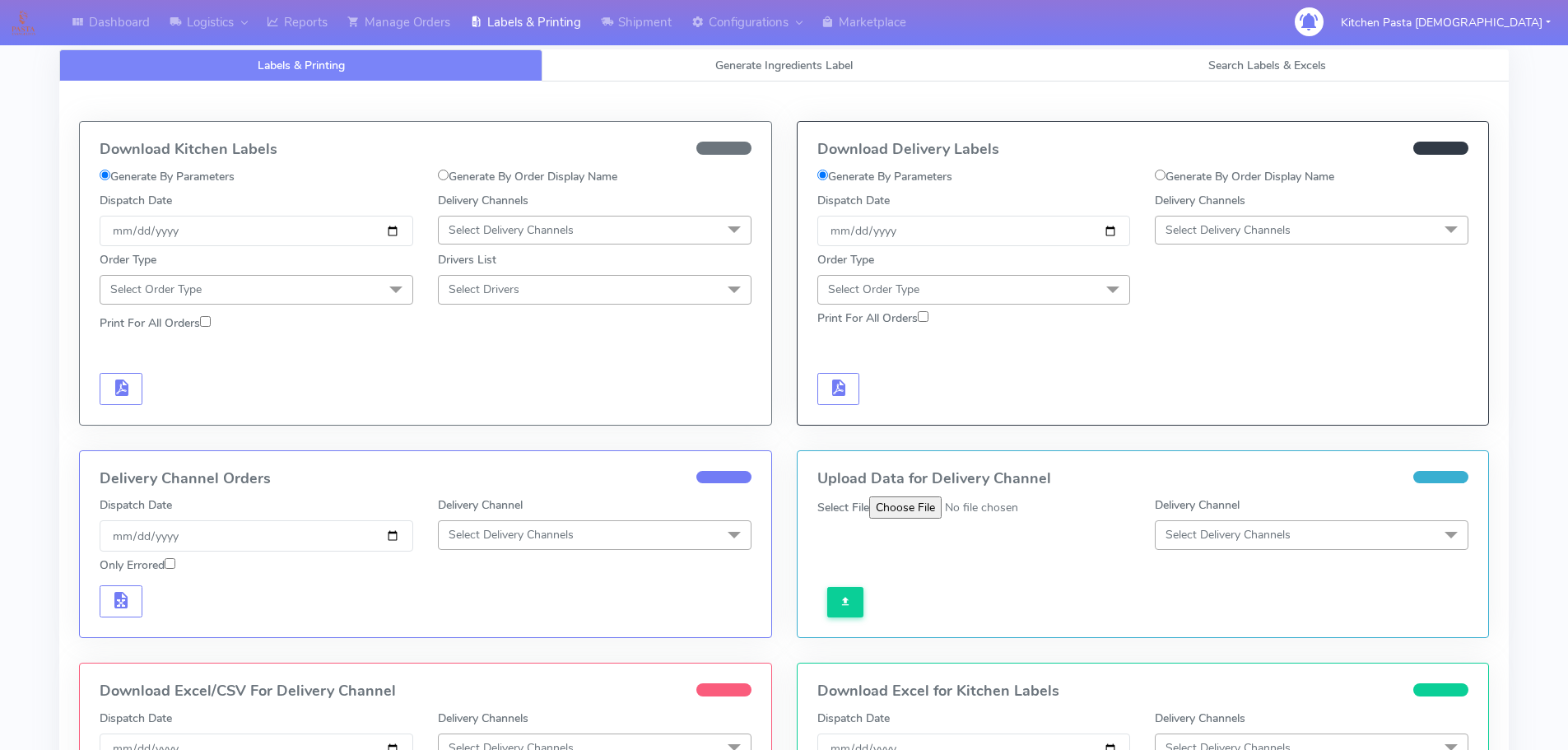
click at [1233, 226] on span "Select Delivery Channels" at bounding box center [1228, 230] width 125 height 16
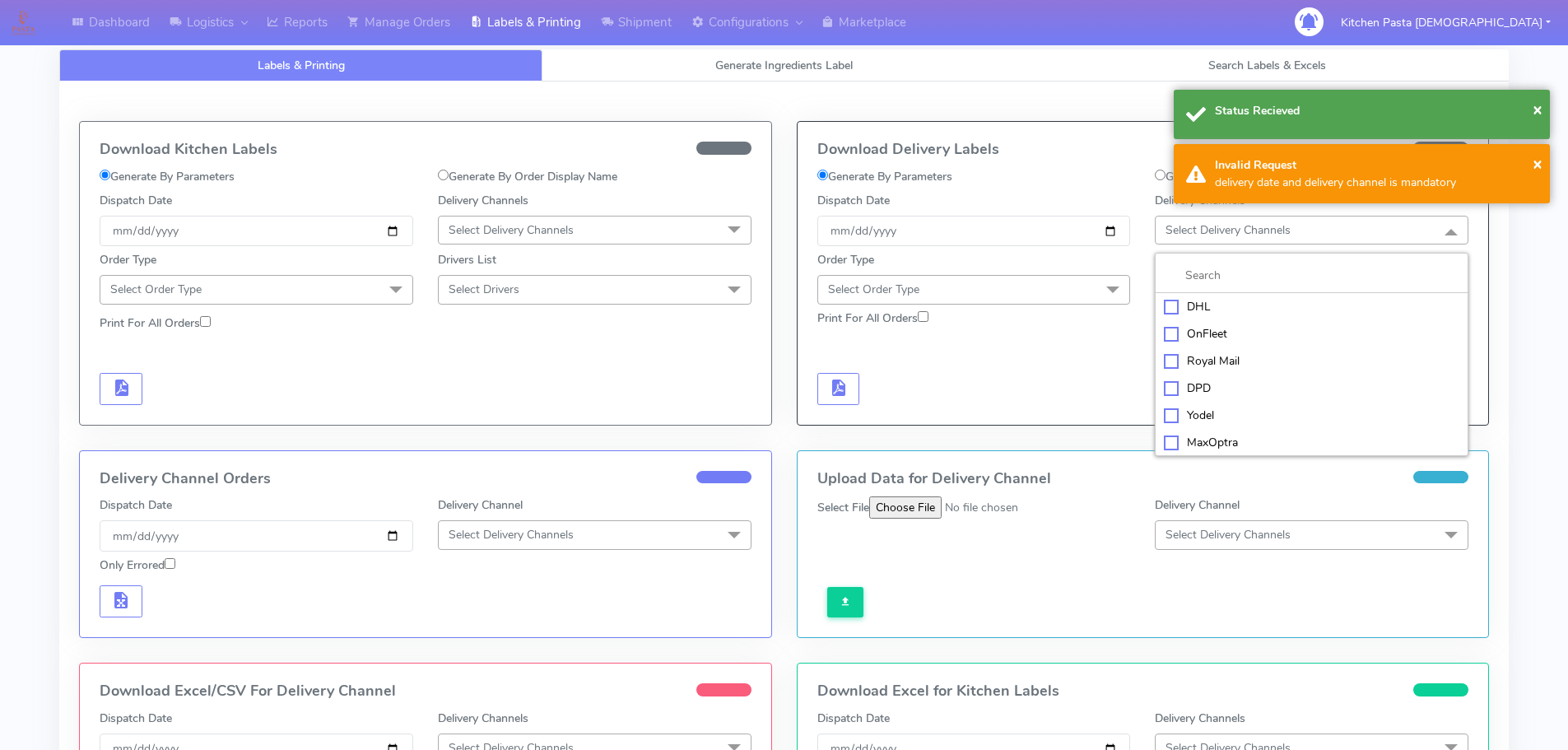
click at [1245, 409] on div "Yodel" at bounding box center [1312, 416] width 296 height 18
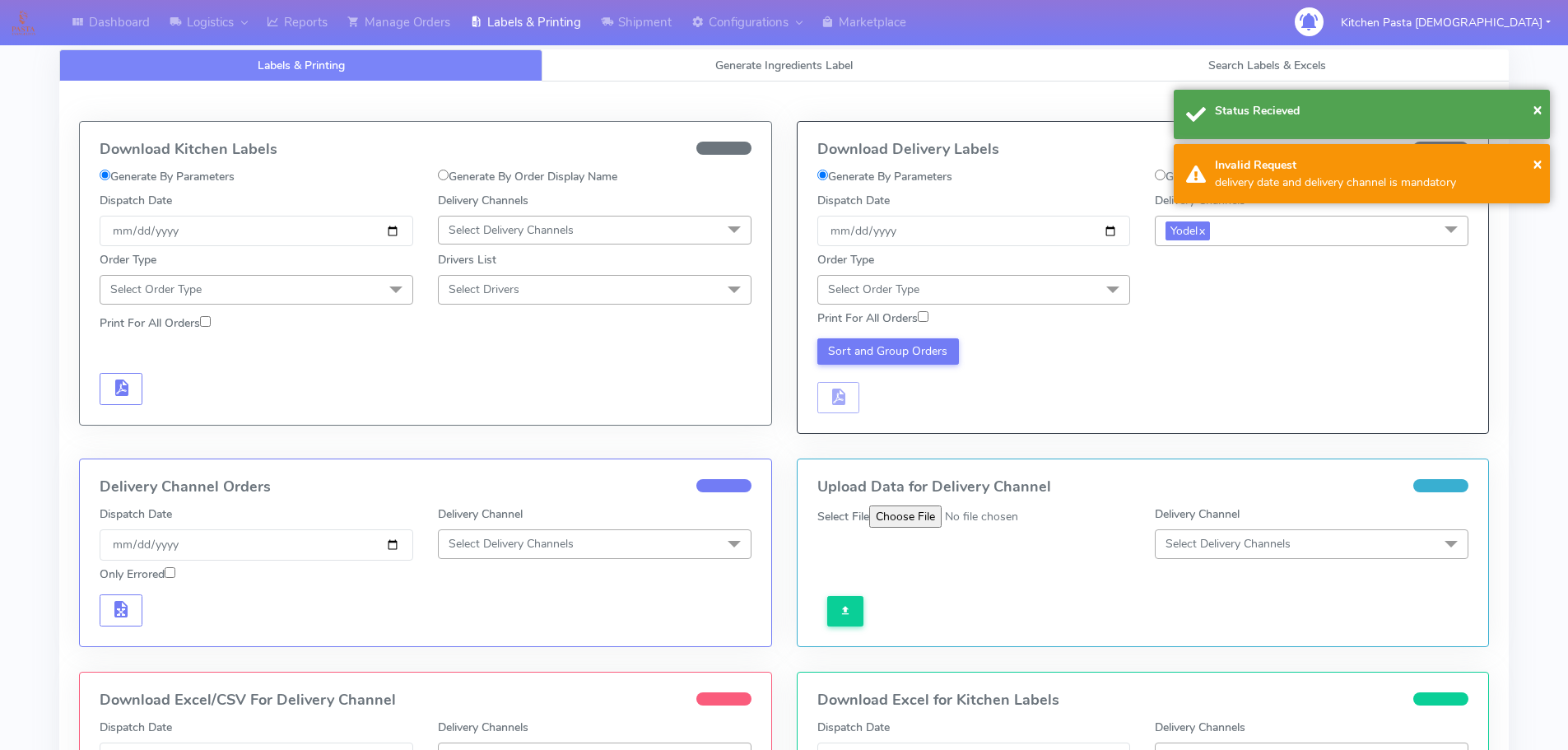
click at [1088, 286] on span "Select Order Type" at bounding box center [974, 289] width 313 height 29
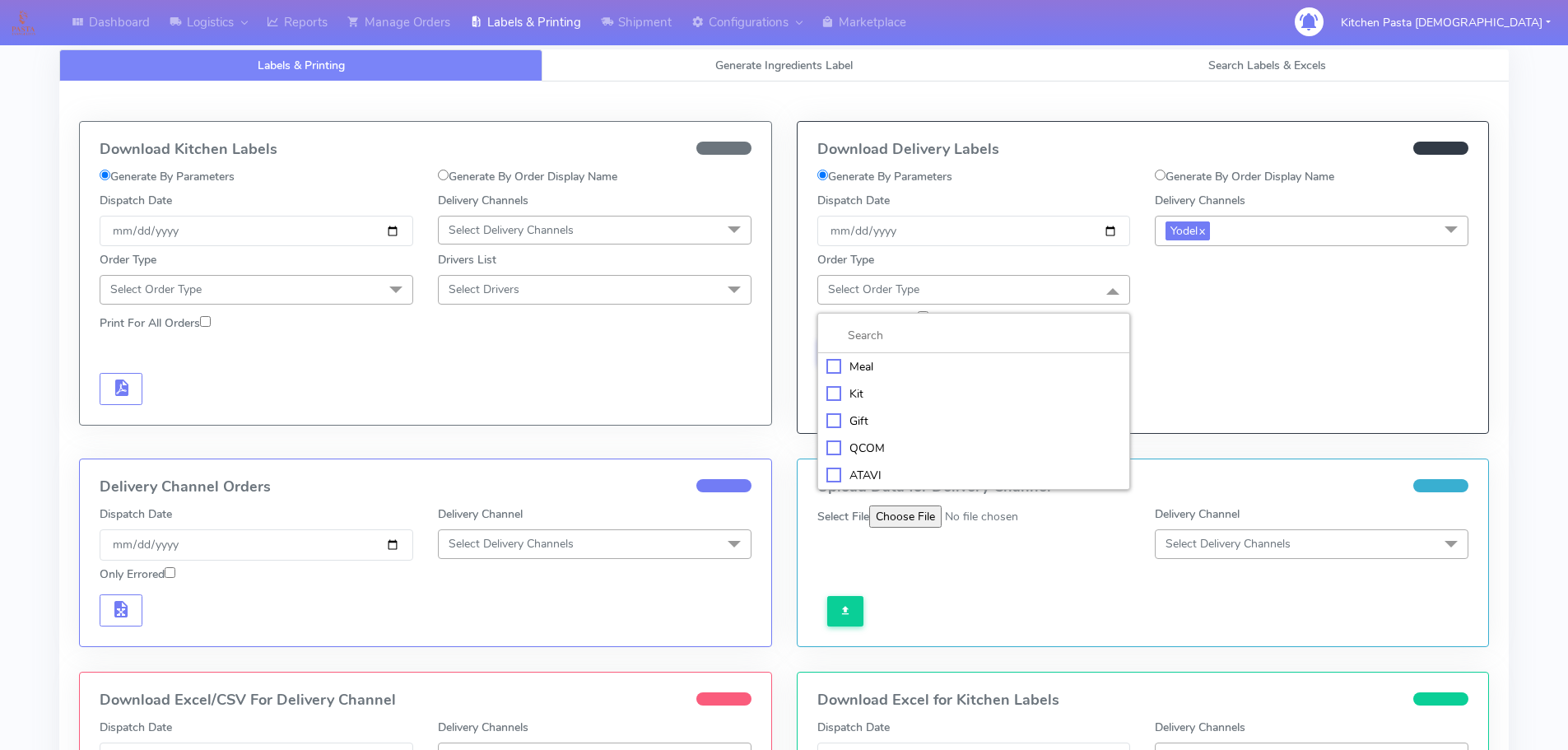
click at [964, 364] on div "Meal" at bounding box center [974, 367] width 296 height 18
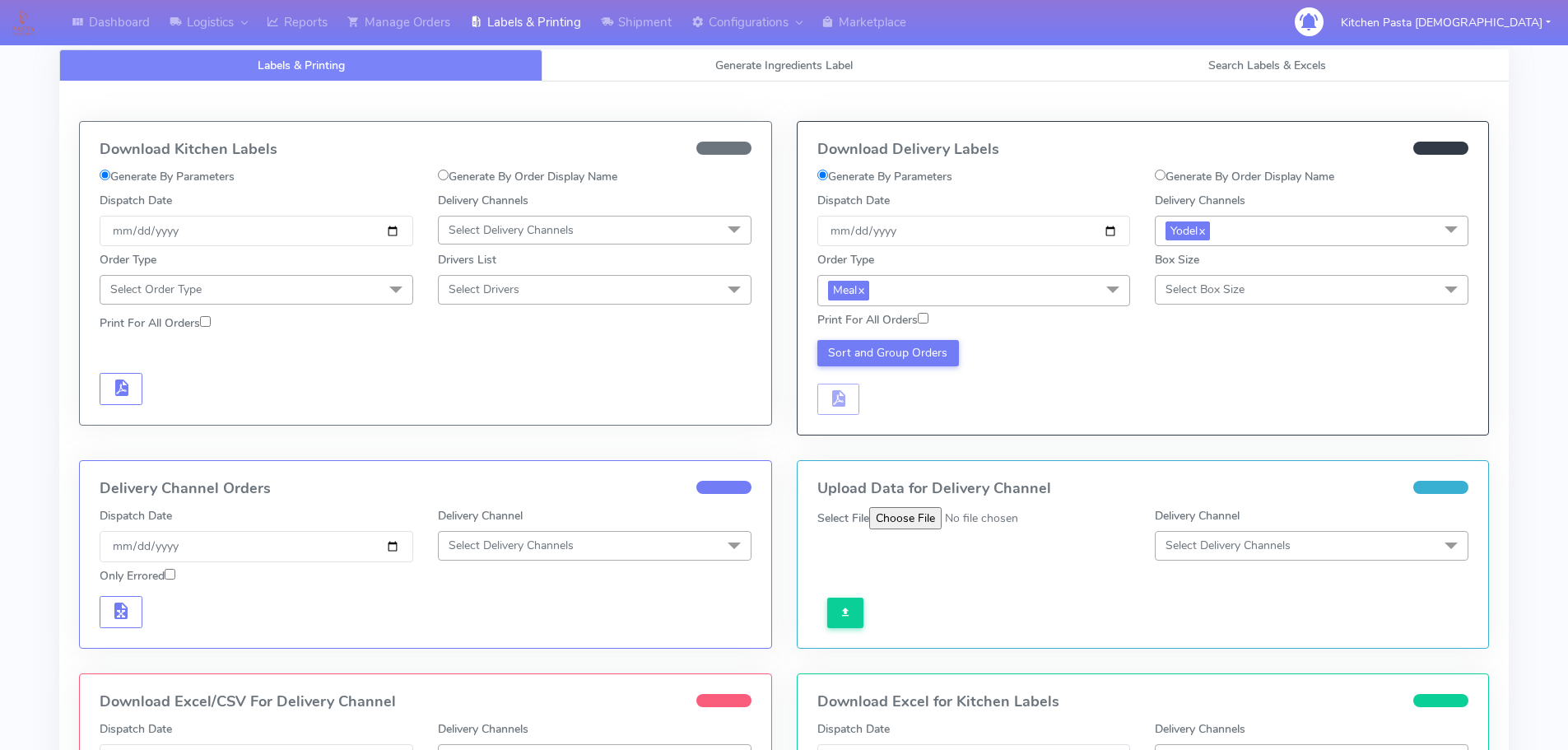
click at [1214, 277] on span "Select Box Size" at bounding box center [1312, 289] width 313 height 29
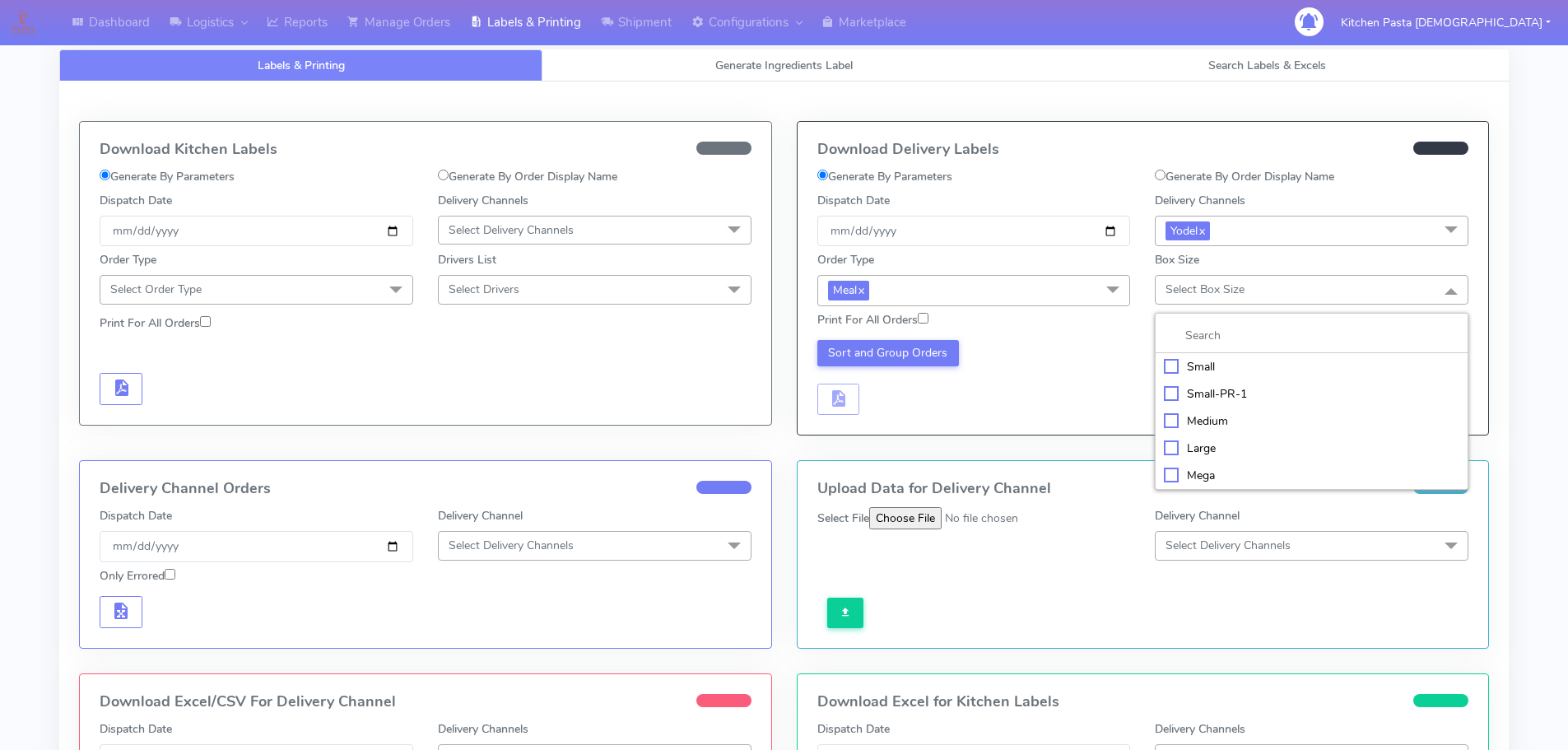
click at [1202, 424] on div "Medium" at bounding box center [1312, 421] width 296 height 18
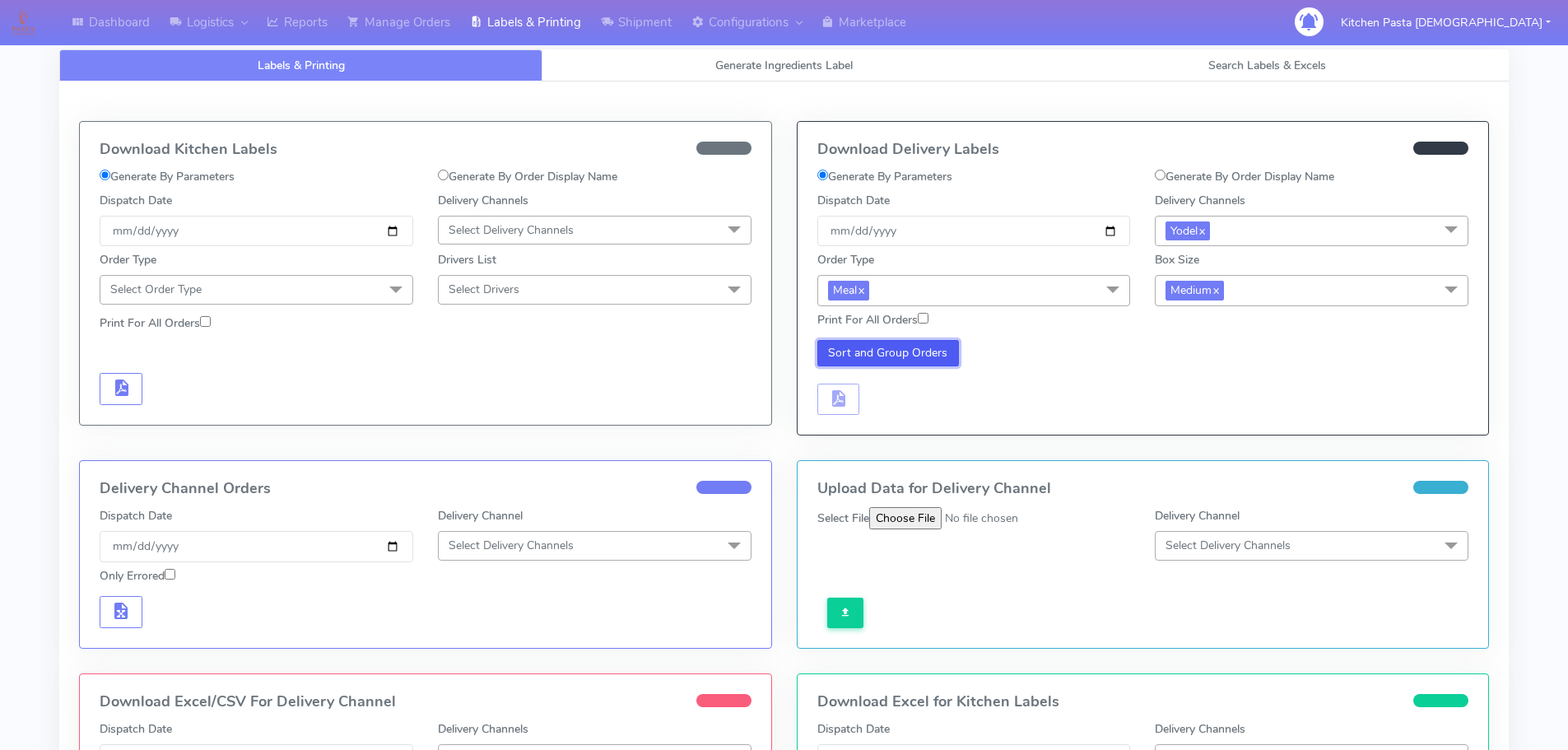
click at [875, 346] on button "Sort and Group Orders" at bounding box center [888, 353] width 143 height 26
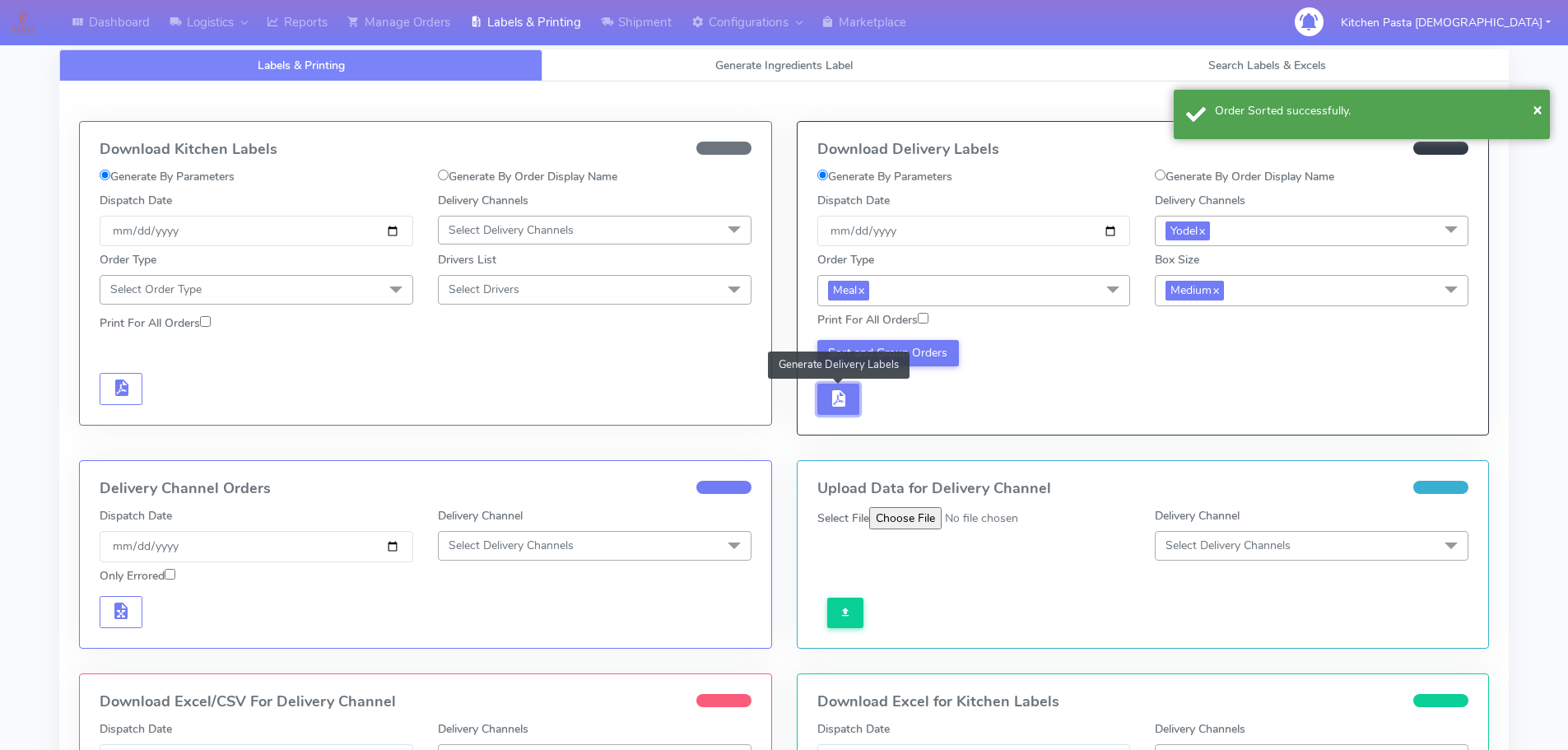
click at [850, 407] on button "button" at bounding box center [838, 399] width 43 height 32
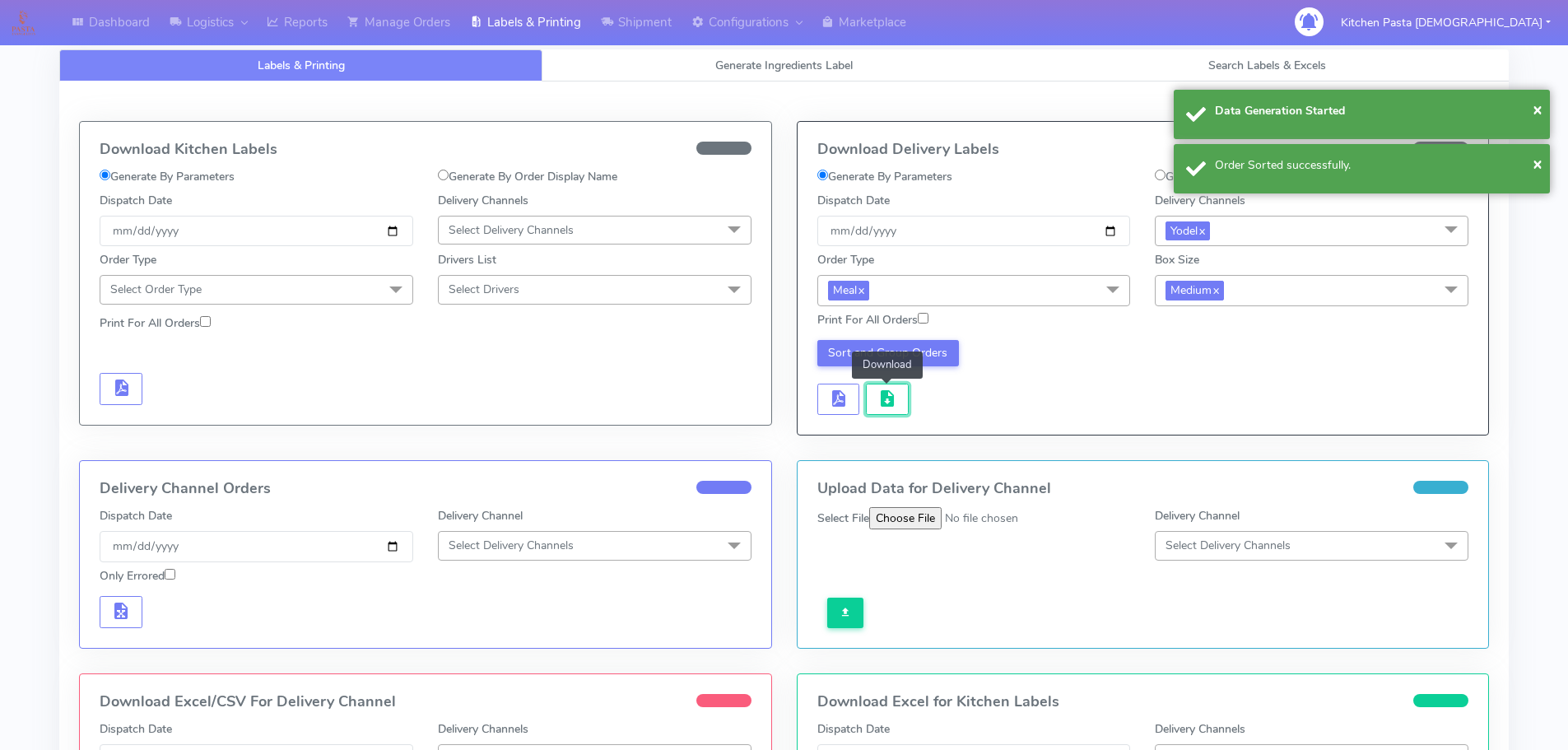
click at [881, 401] on span "button" at bounding box center [887, 403] width 20 height 16
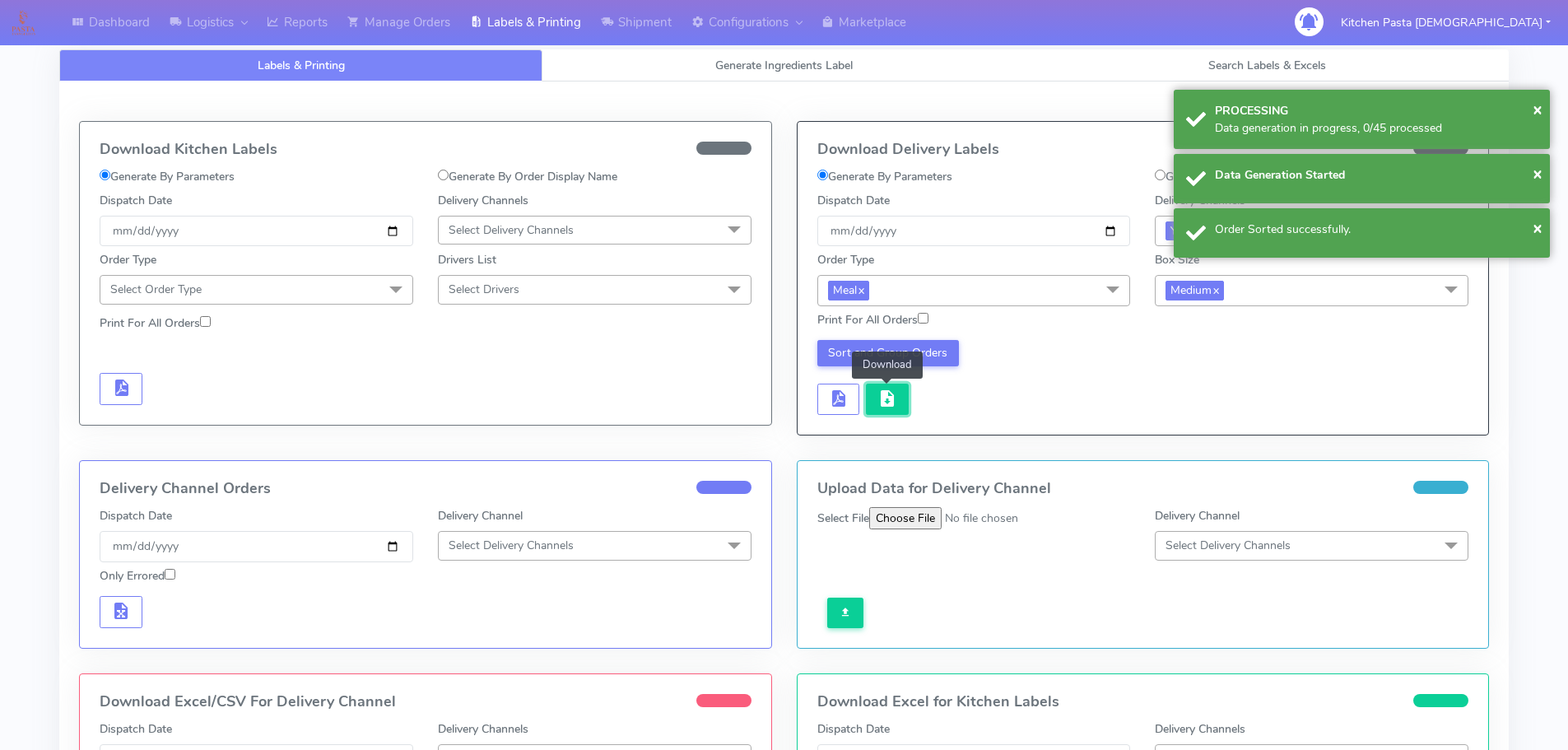
click at [882, 401] on span "button" at bounding box center [887, 403] width 20 height 16
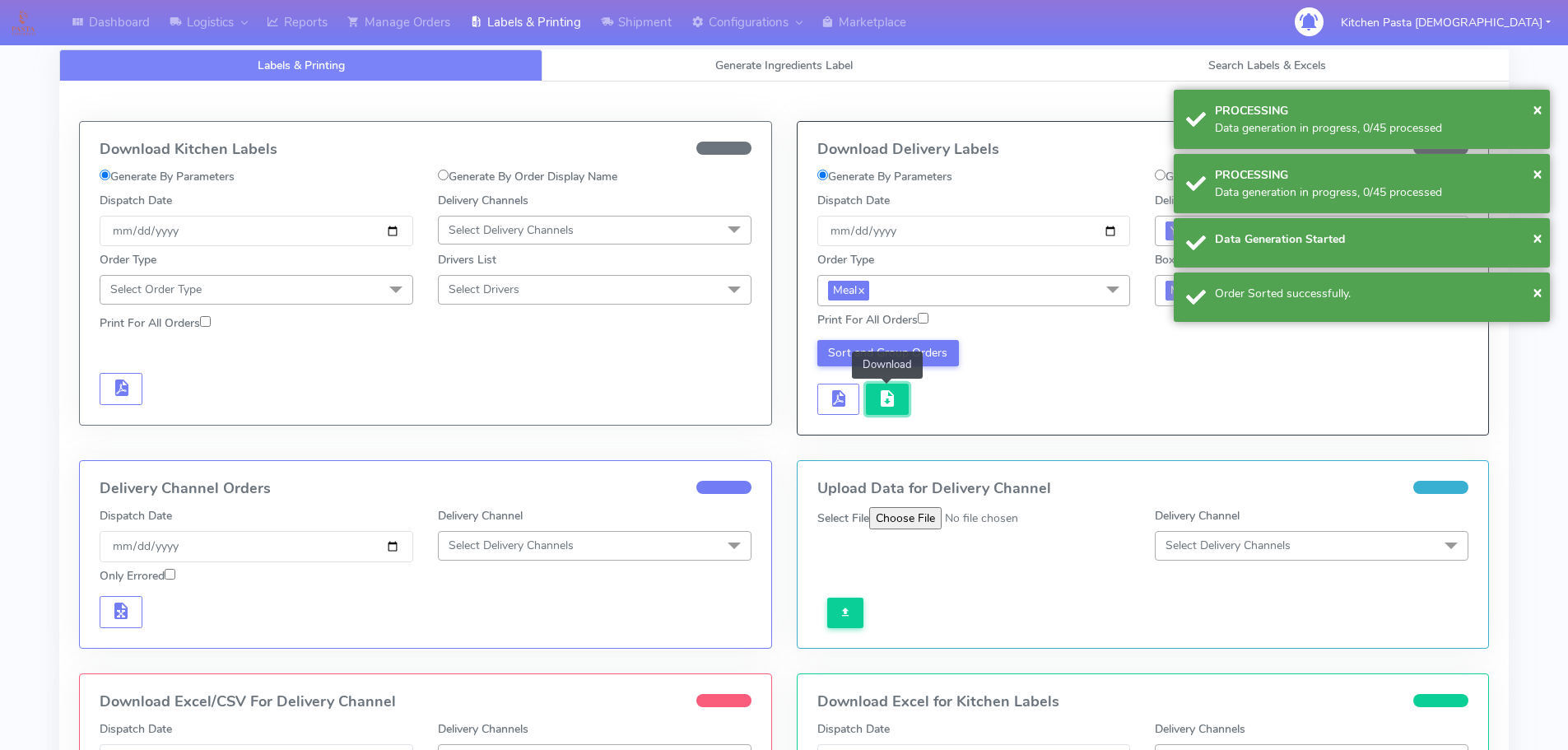
click at [882, 401] on span "button" at bounding box center [887, 403] width 20 height 16
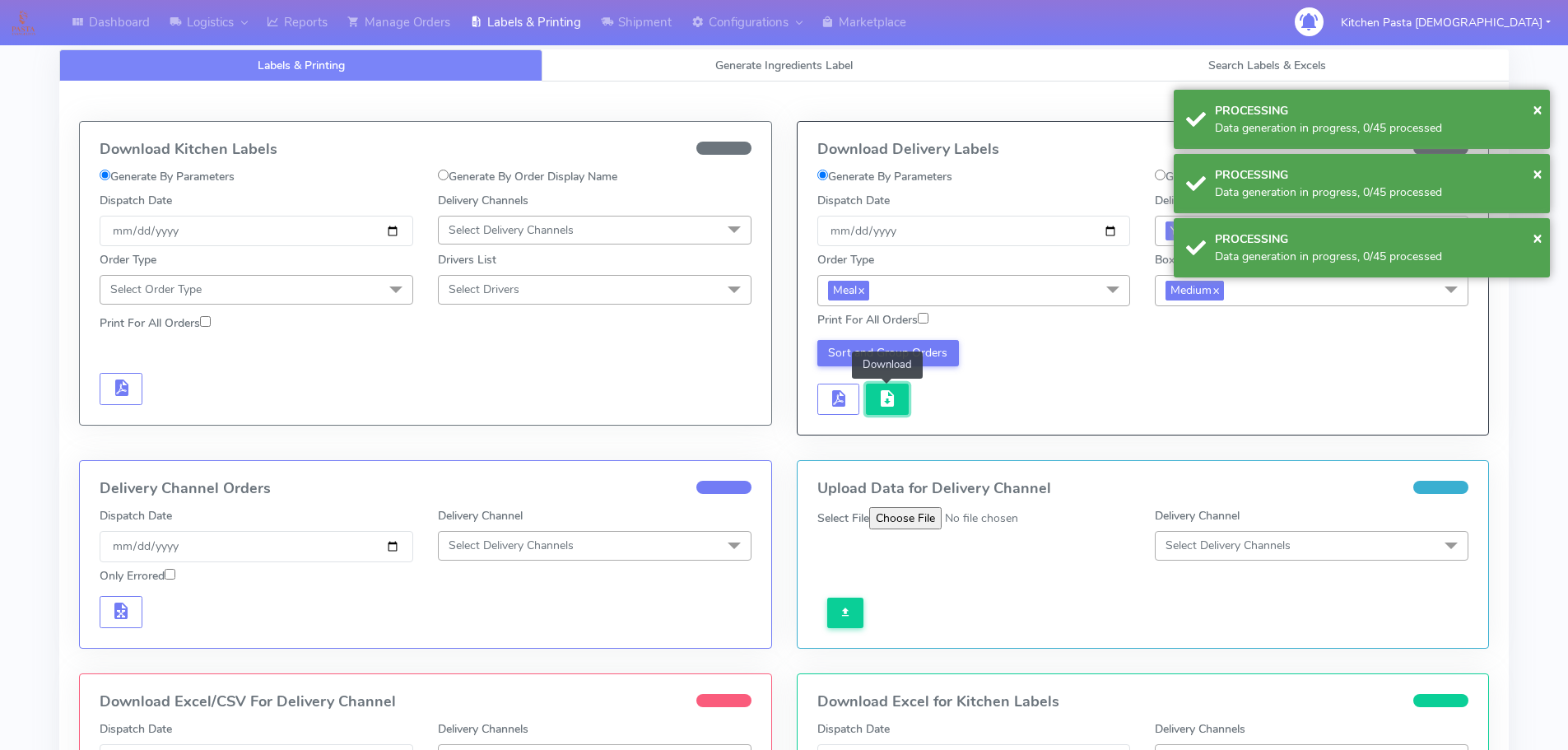
click at [882, 401] on span "button" at bounding box center [887, 403] width 20 height 16
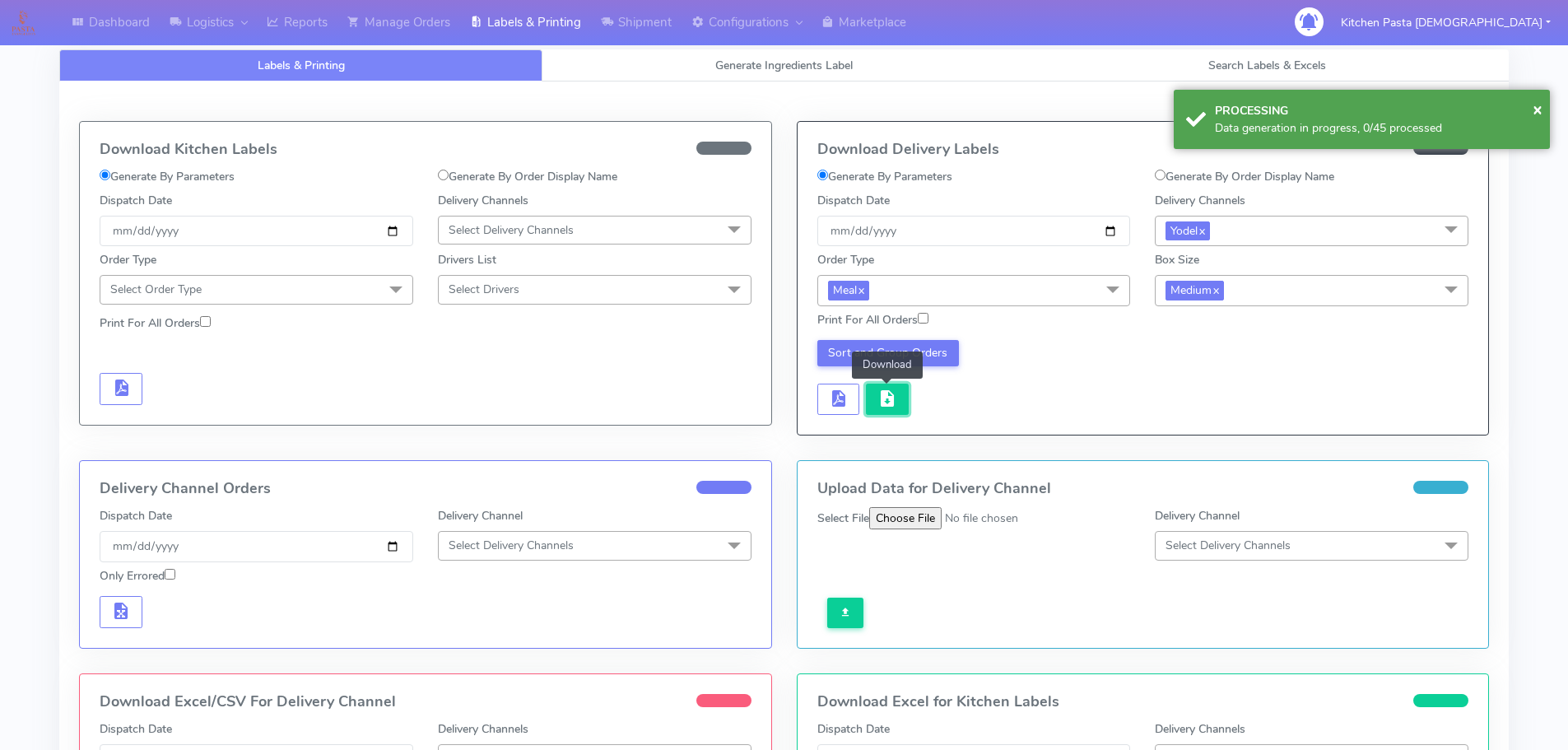
drag, startPoint x: 891, startPoint y: 400, endPoint x: 894, endPoint y: 392, distance: 8.5
click at [894, 395] on span "button" at bounding box center [887, 403] width 20 height 16
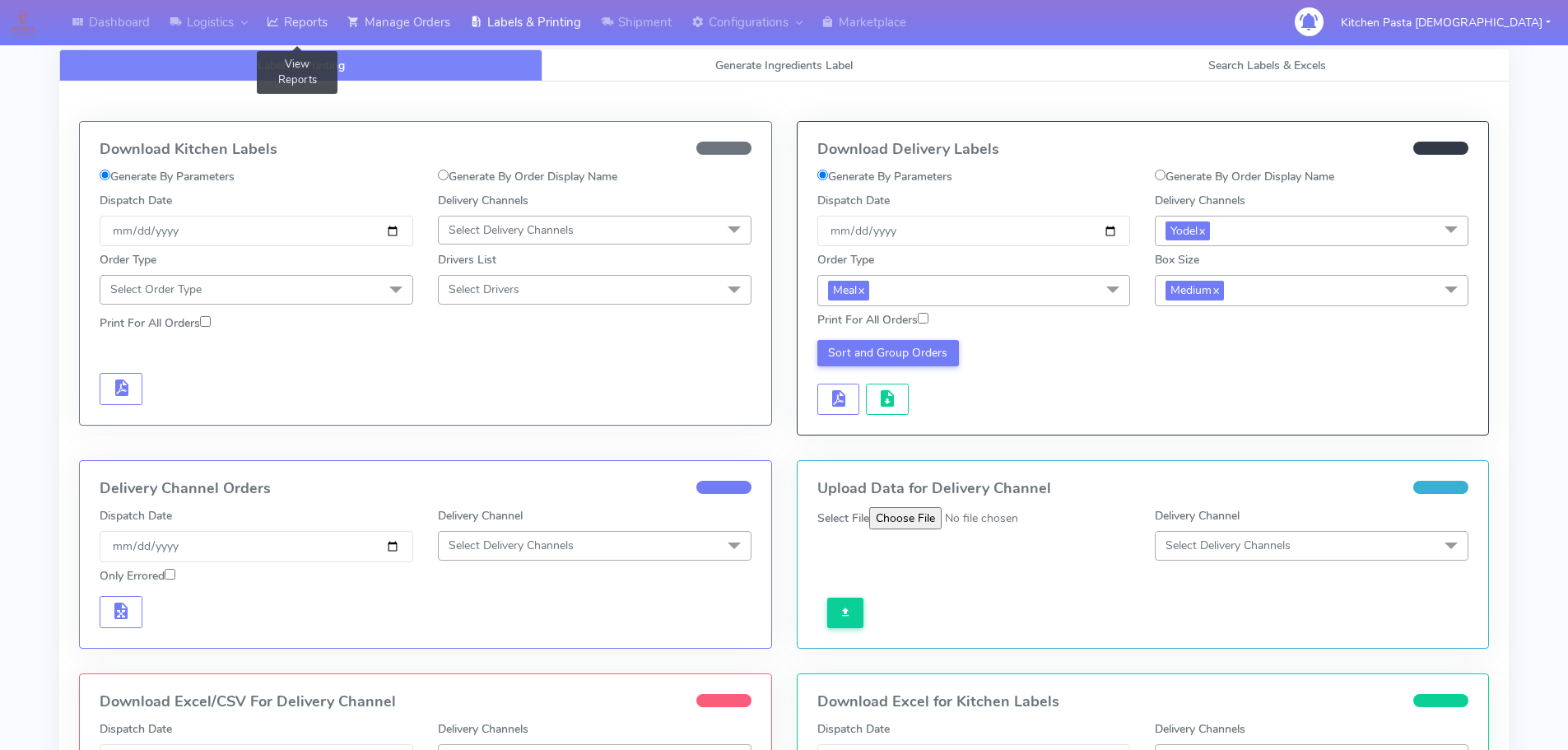
drag, startPoint x: 293, startPoint y: 21, endPoint x: 354, endPoint y: 1, distance: 64.2
click at [293, 21] on link "Reports" at bounding box center [297, 23] width 80 height 46
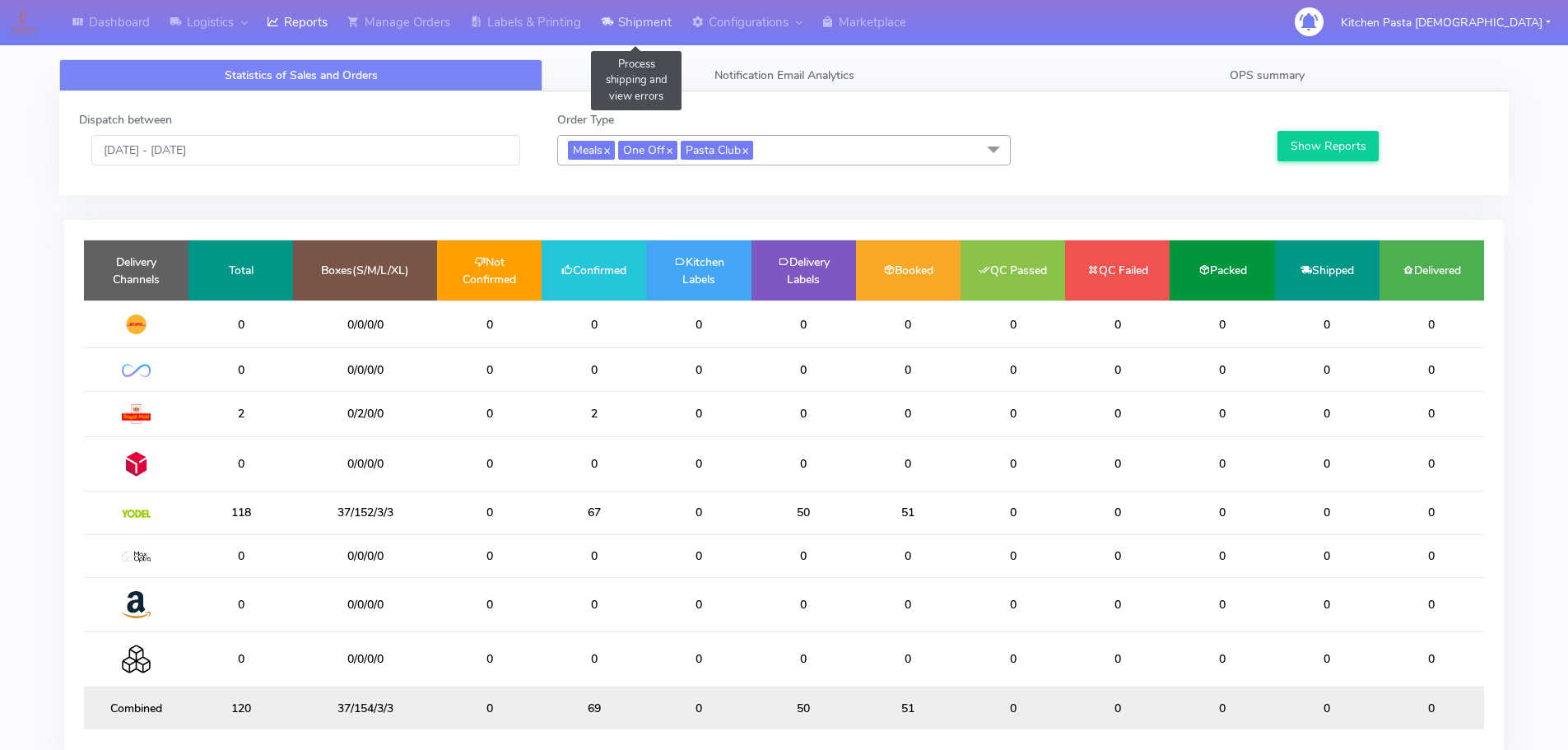
click at [632, 22] on link "Shipment" at bounding box center [635, 23] width 90 height 46
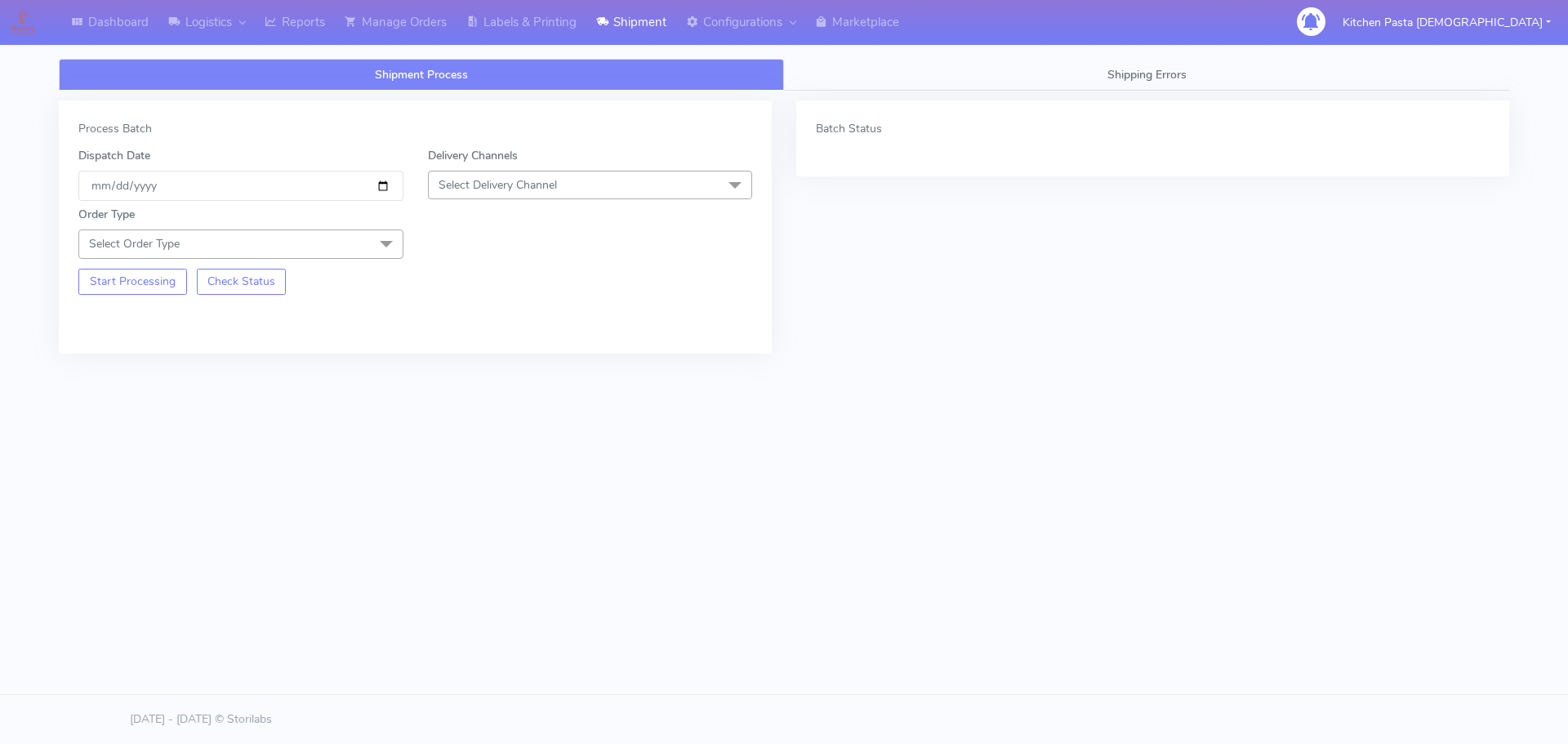
click at [590, 183] on span "Select Delivery Channel" at bounding box center [590, 185] width 325 height 29
click at [464, 357] on li "Yodel" at bounding box center [590, 368] width 324 height 27
click at [377, 242] on span at bounding box center [386, 245] width 33 height 31
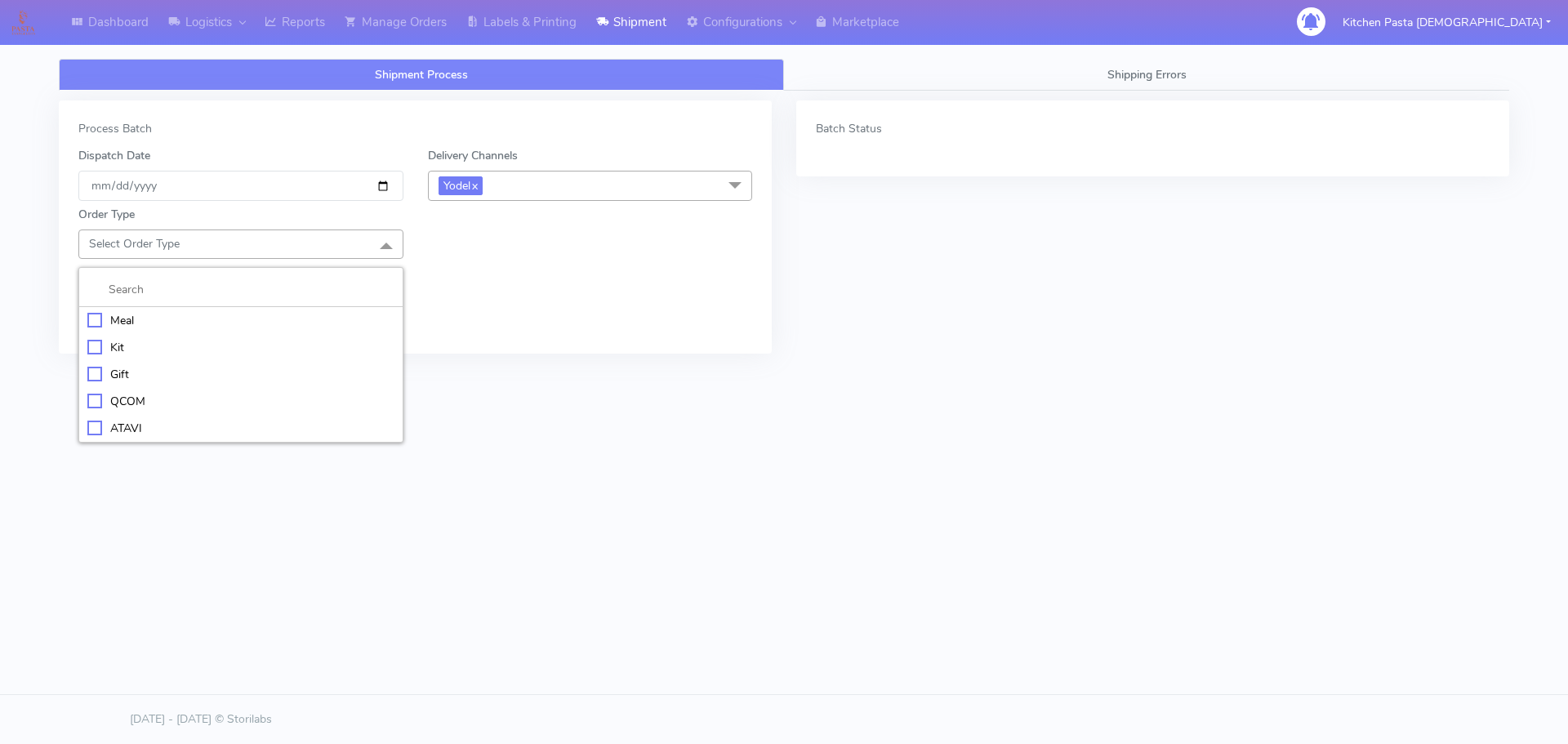
click at [167, 323] on div "Meal" at bounding box center [241, 320] width 307 height 17
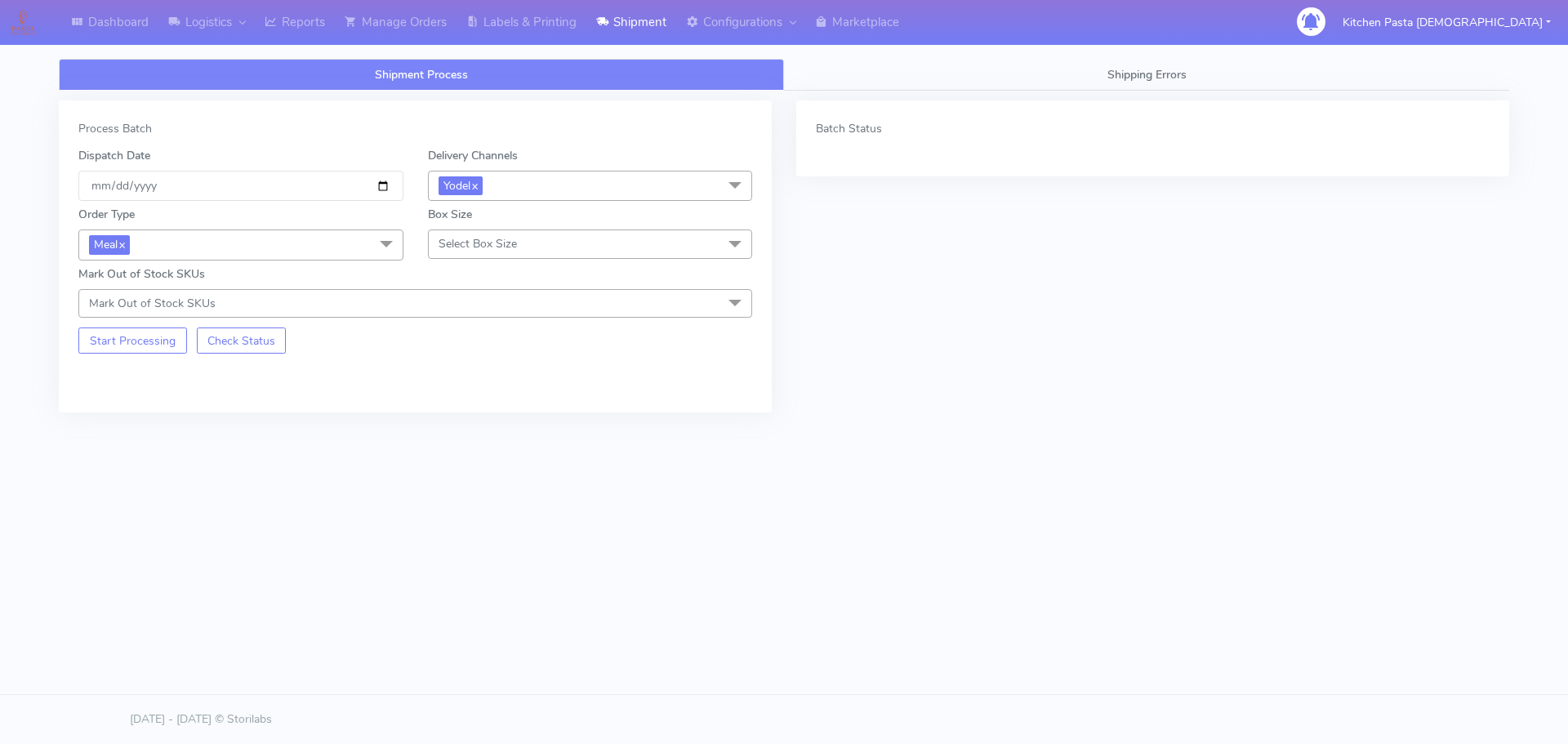
click at [462, 253] on span "Select Box Size" at bounding box center [590, 243] width 325 height 29
click at [492, 326] on div "Small" at bounding box center [590, 320] width 307 height 17
click at [127, 345] on button "Start Processing" at bounding box center [132, 340] width 109 height 26
click at [311, 21] on link "Reports" at bounding box center [294, 23] width 80 height 45
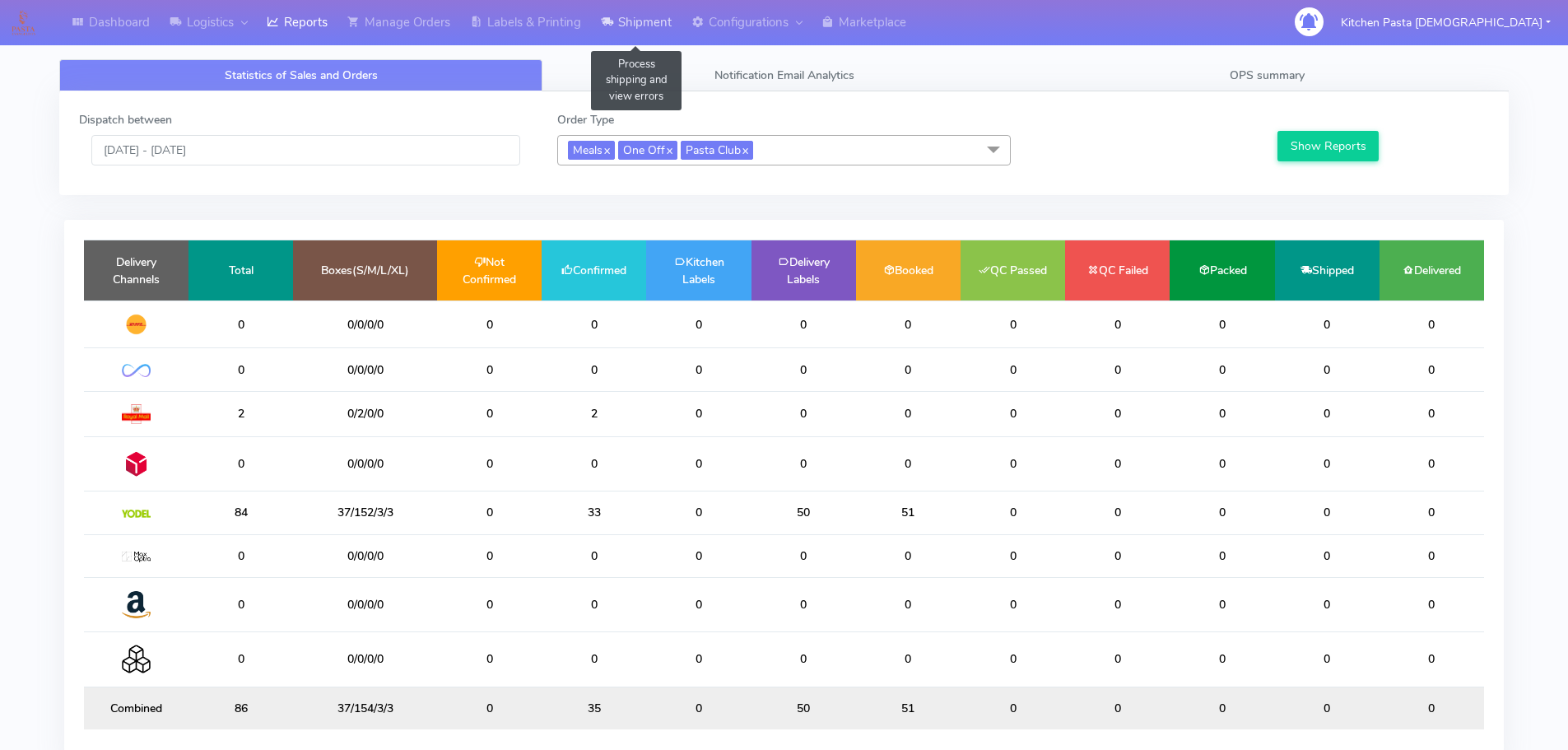
click at [608, 25] on icon at bounding box center [607, 22] width 12 height 17
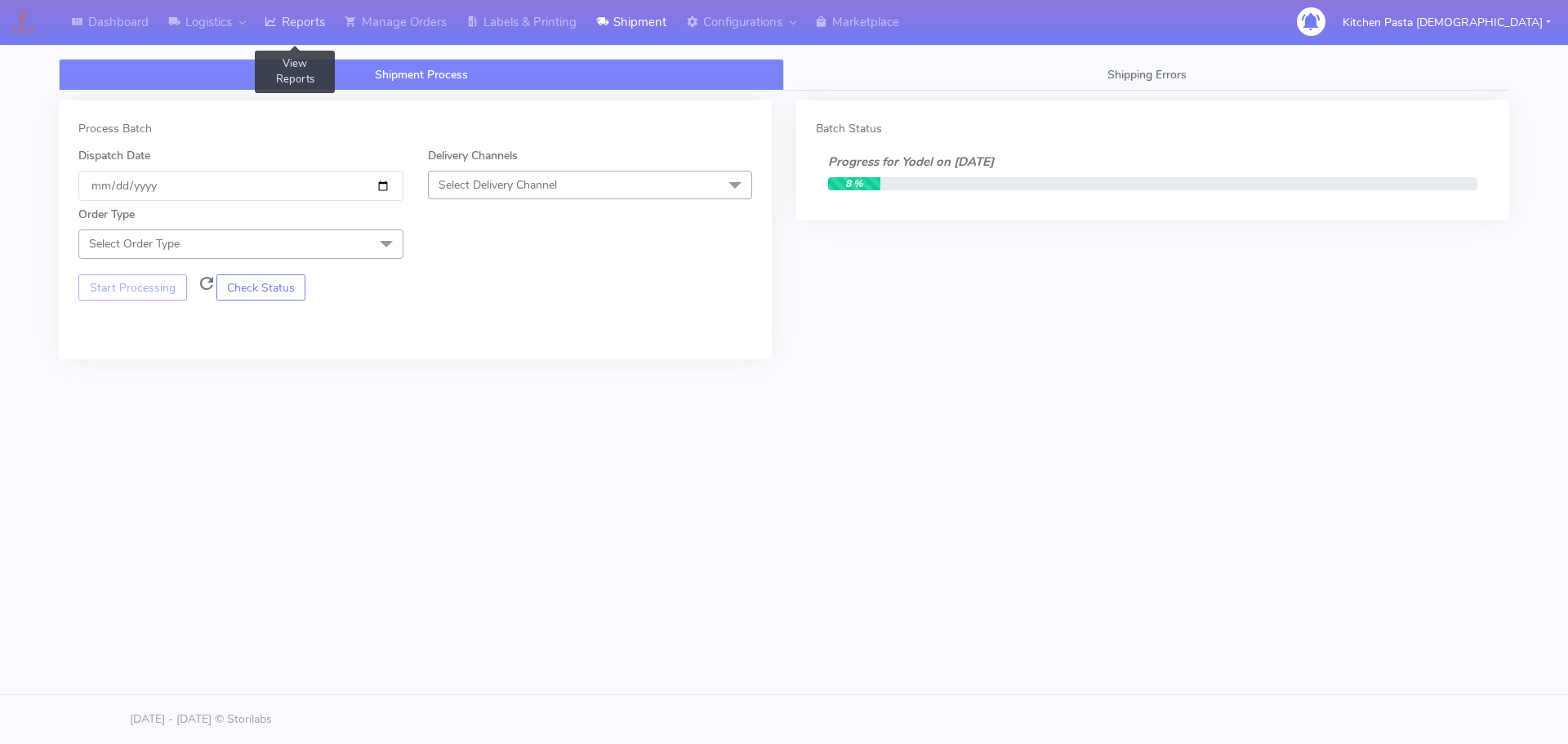
click at [296, 32] on link "Reports" at bounding box center [294, 23] width 80 height 45
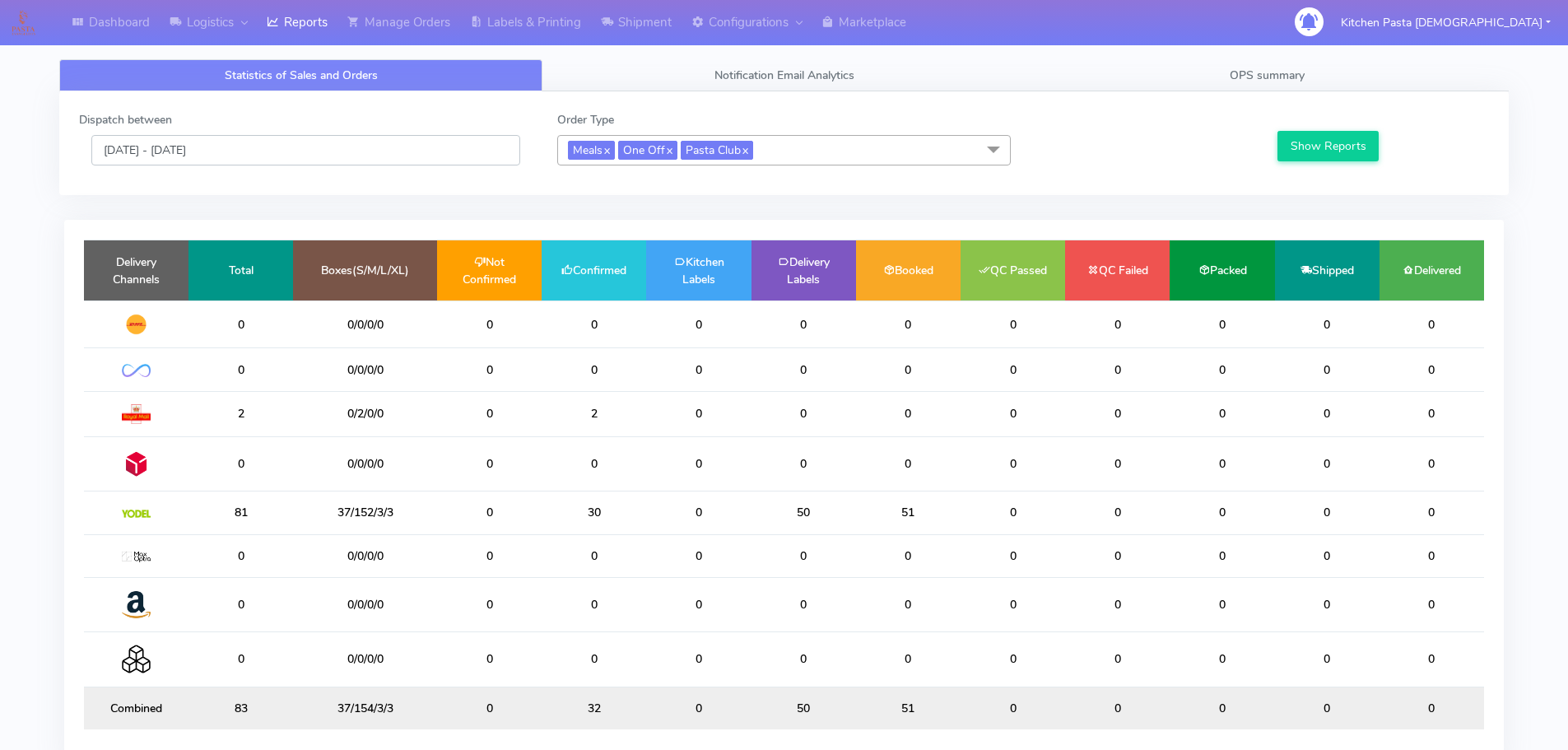
click at [303, 155] on input "19/09/2025 - 19/09/2025" at bounding box center [305, 150] width 429 height 31
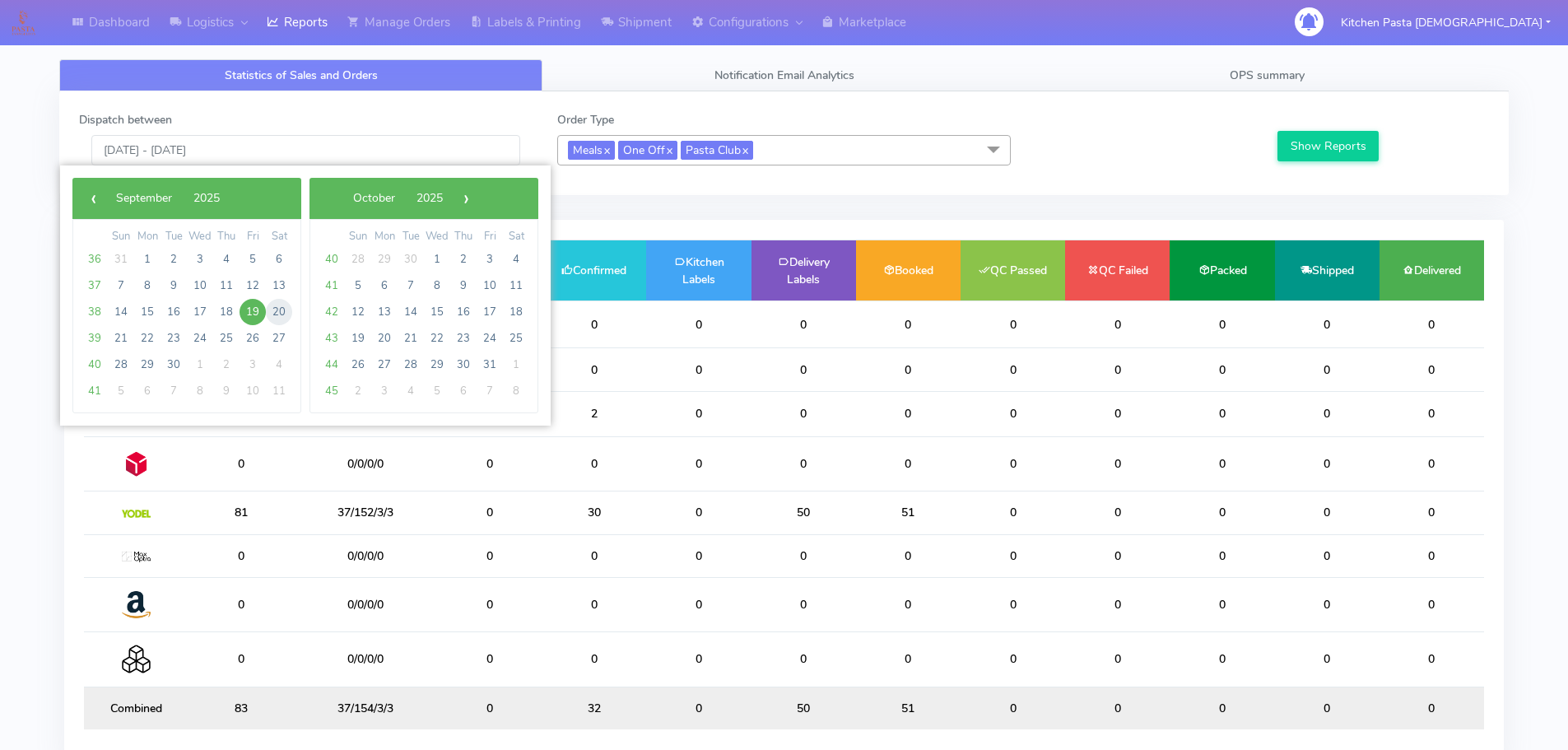
click at [274, 316] on span "20" at bounding box center [279, 312] width 26 height 26
type input "20/09/2025 - 20/09/2025"
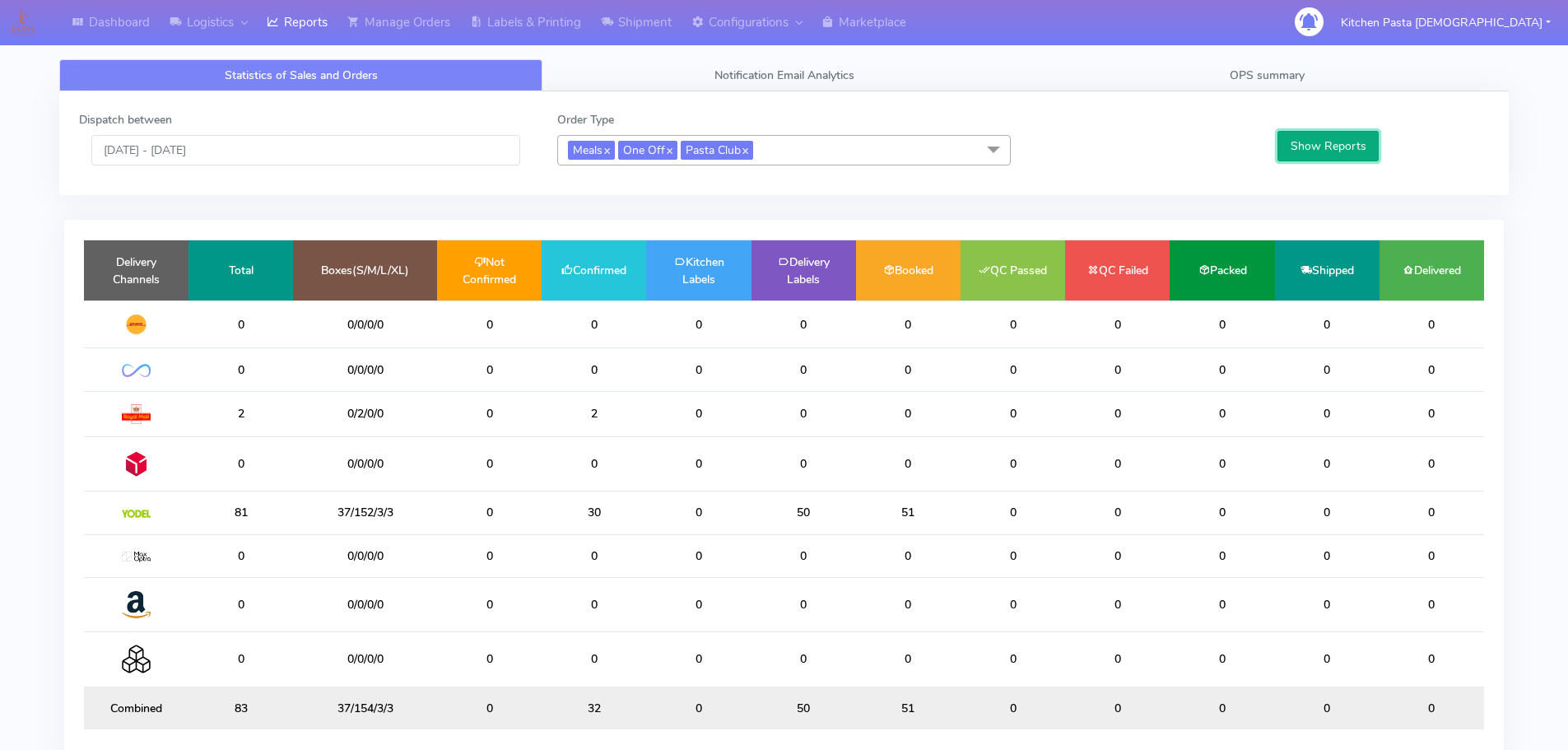
click at [1340, 156] on button "Show Reports" at bounding box center [1328, 146] width 102 height 31
click at [627, 26] on link "Shipment" at bounding box center [635, 23] width 90 height 46
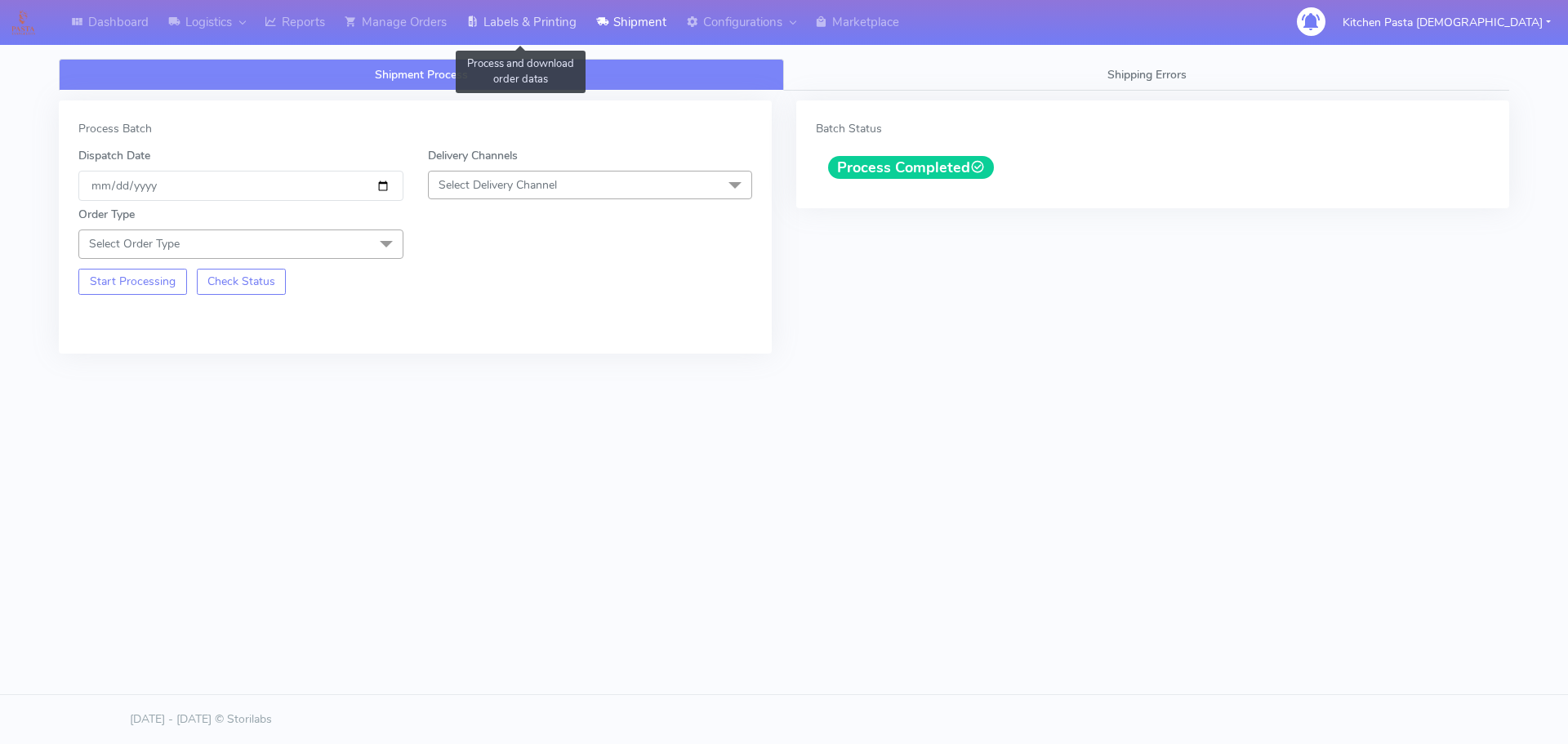
click at [525, 24] on link "Labels & Printing" at bounding box center [522, 23] width 130 height 45
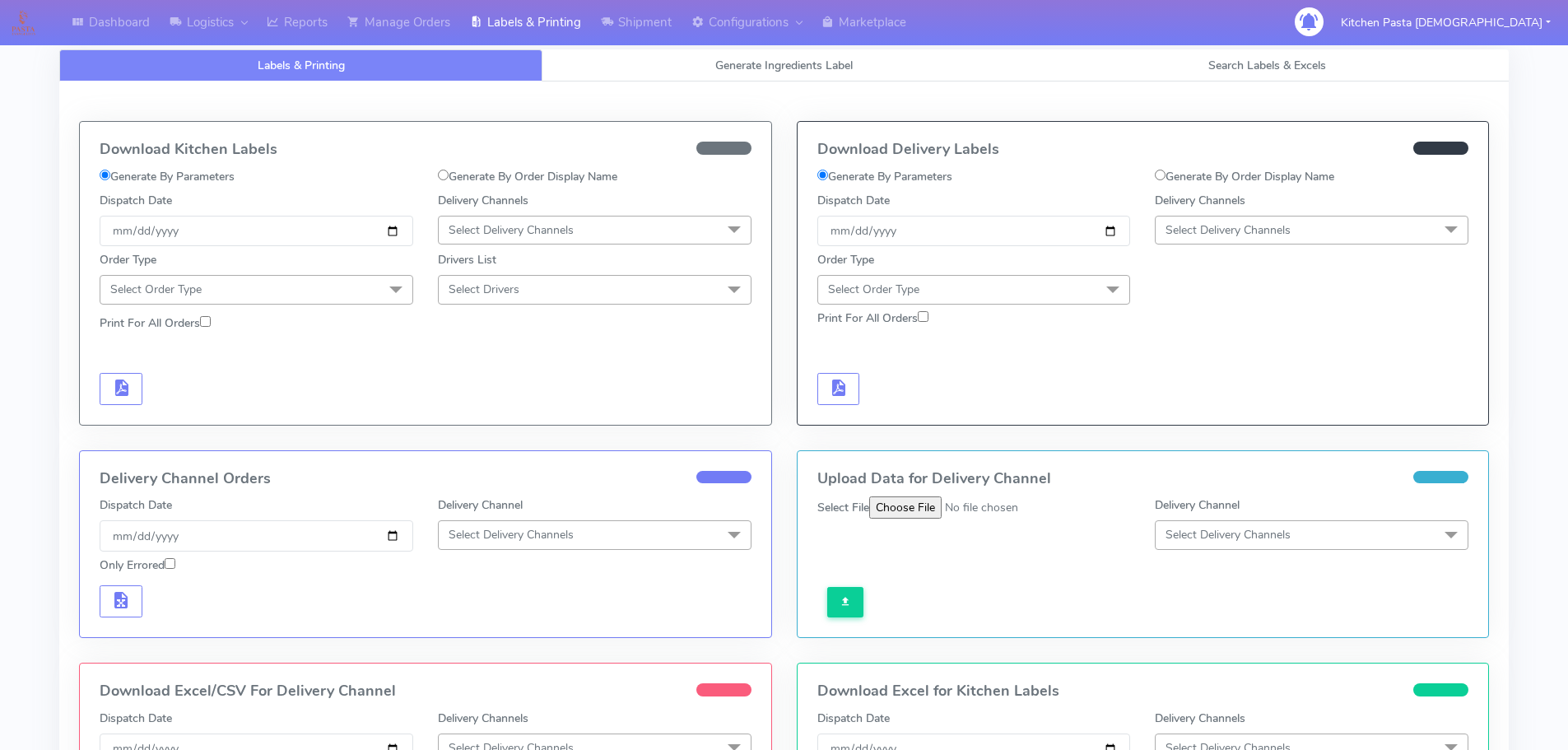
drag, startPoint x: 1268, startPoint y: 228, endPoint x: 1250, endPoint y: 277, distance: 52.2
click at [1268, 228] on span "Select Delivery Channels" at bounding box center [1228, 230] width 125 height 16
click at [1176, 409] on div "Yodel" at bounding box center [1312, 416] width 296 height 18
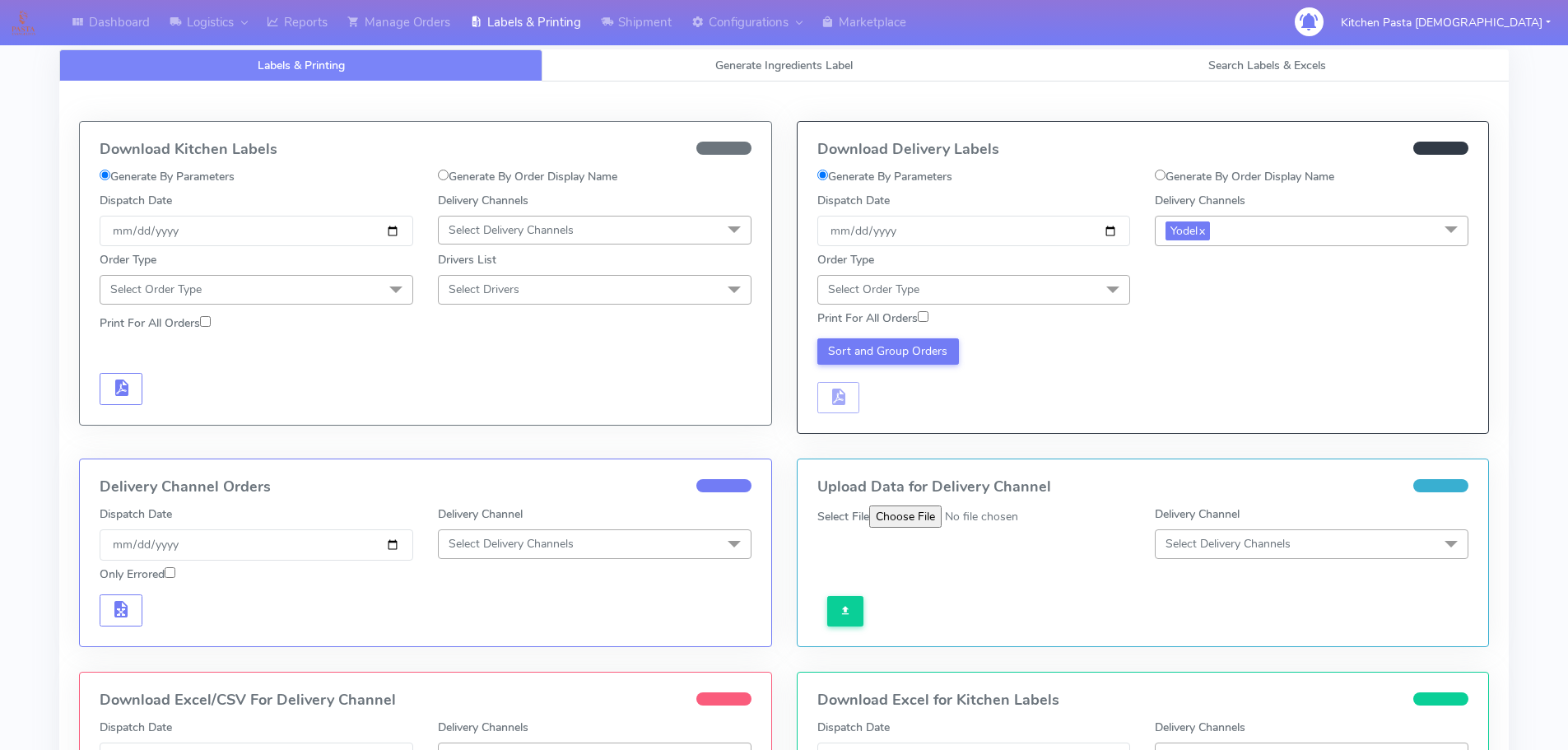
click at [1077, 291] on span "Select Order Type" at bounding box center [974, 289] width 313 height 29
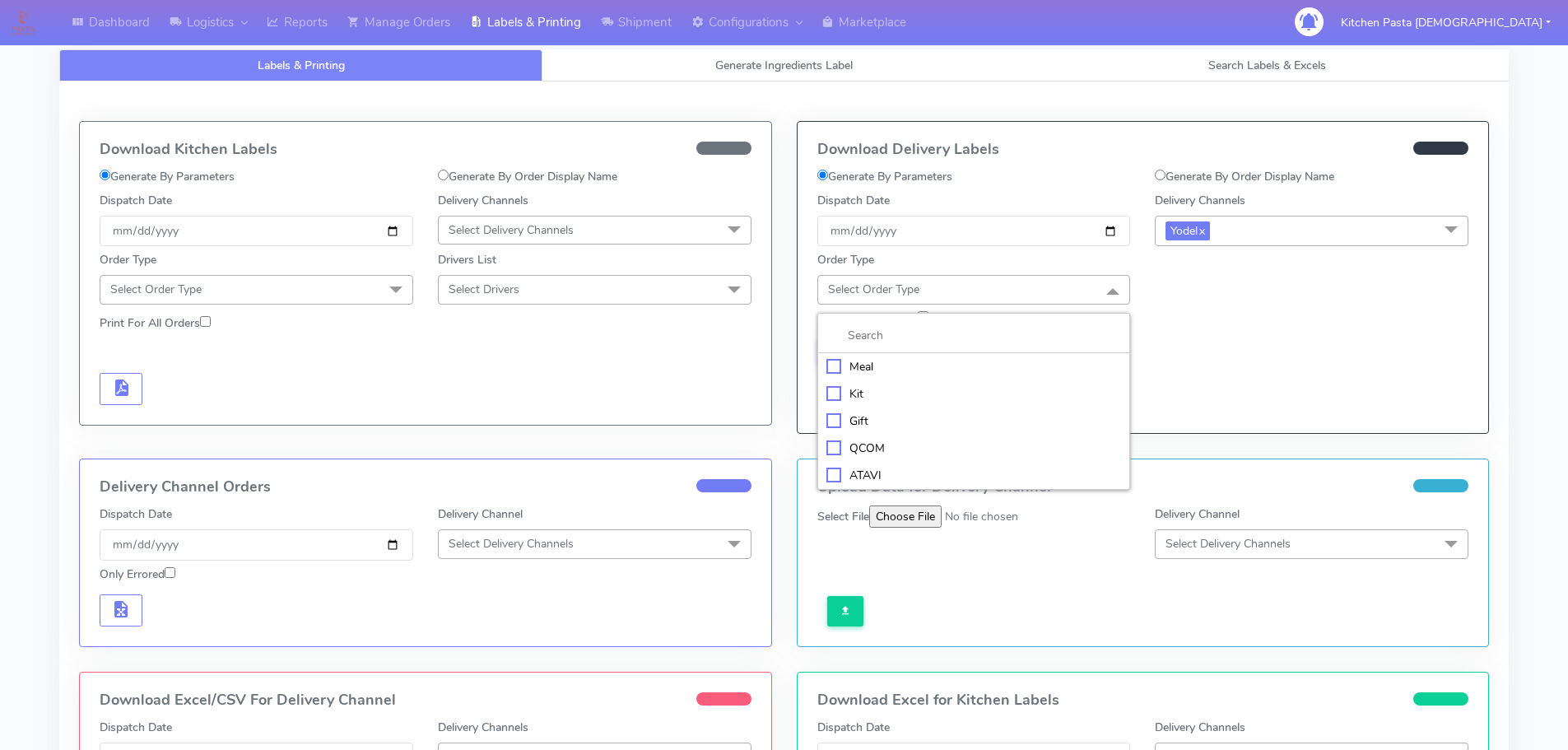
click at [978, 368] on div "Meal" at bounding box center [974, 367] width 296 height 18
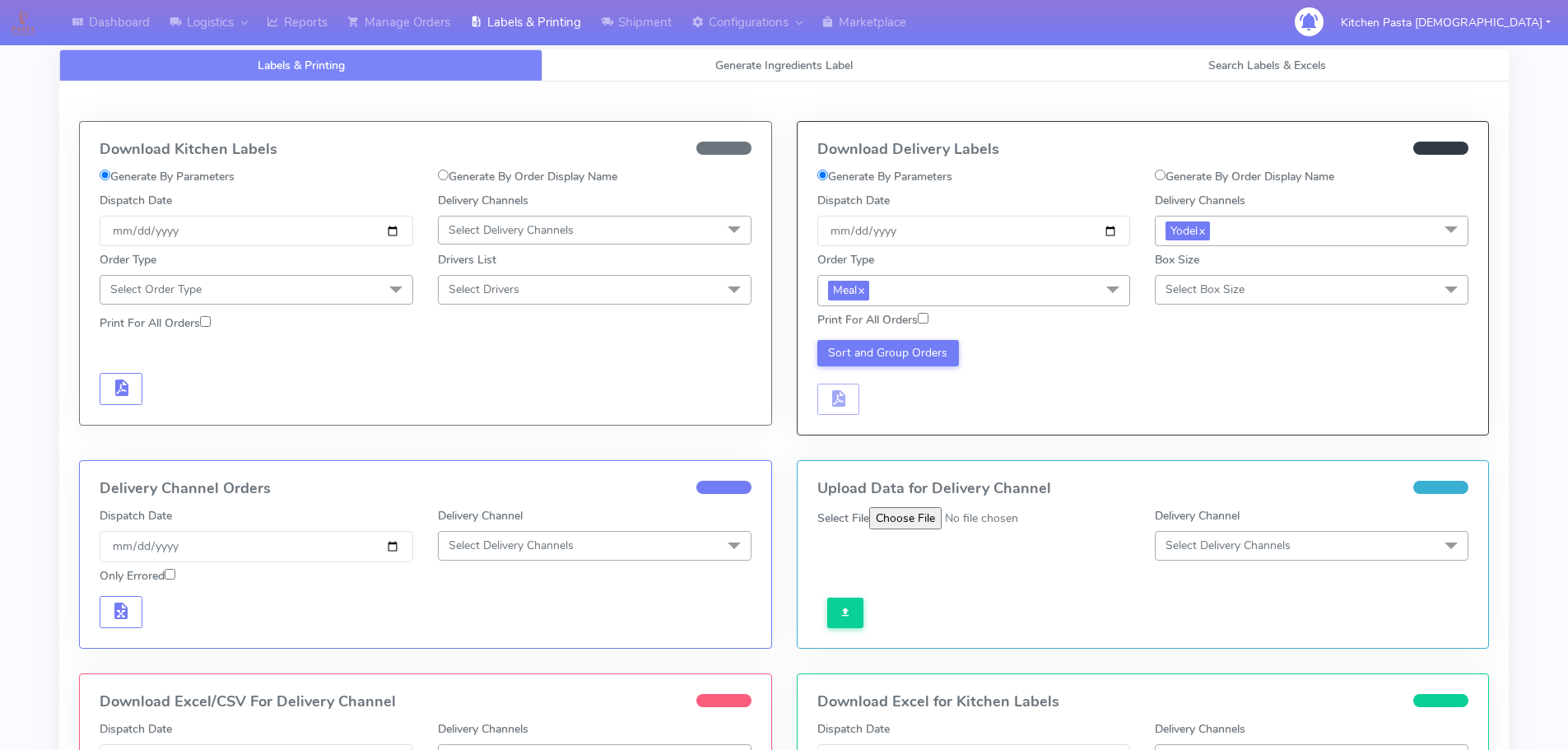
click at [1204, 291] on span "Select Box Size" at bounding box center [1205, 290] width 79 height 16
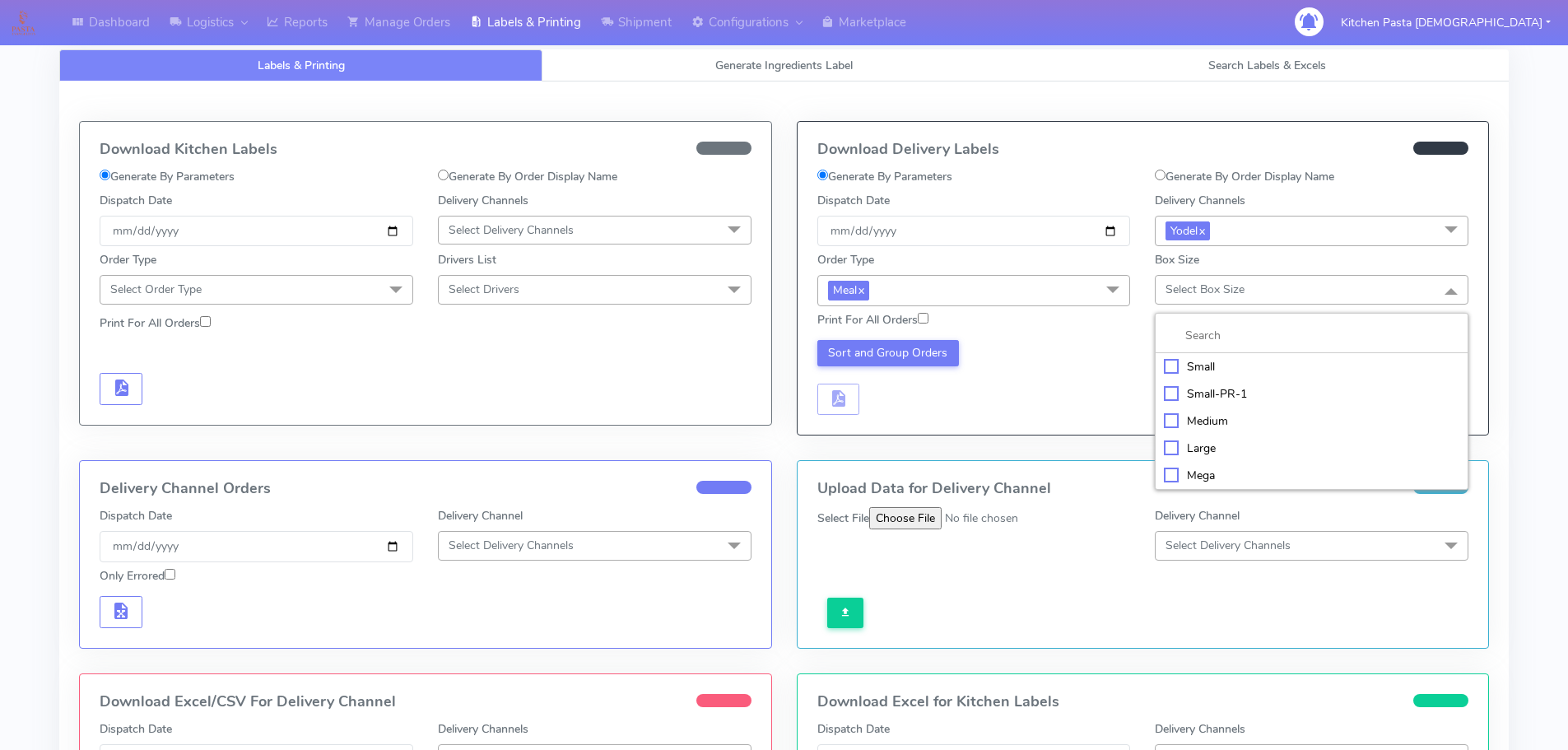
click at [1203, 368] on div "Small" at bounding box center [1312, 367] width 296 height 18
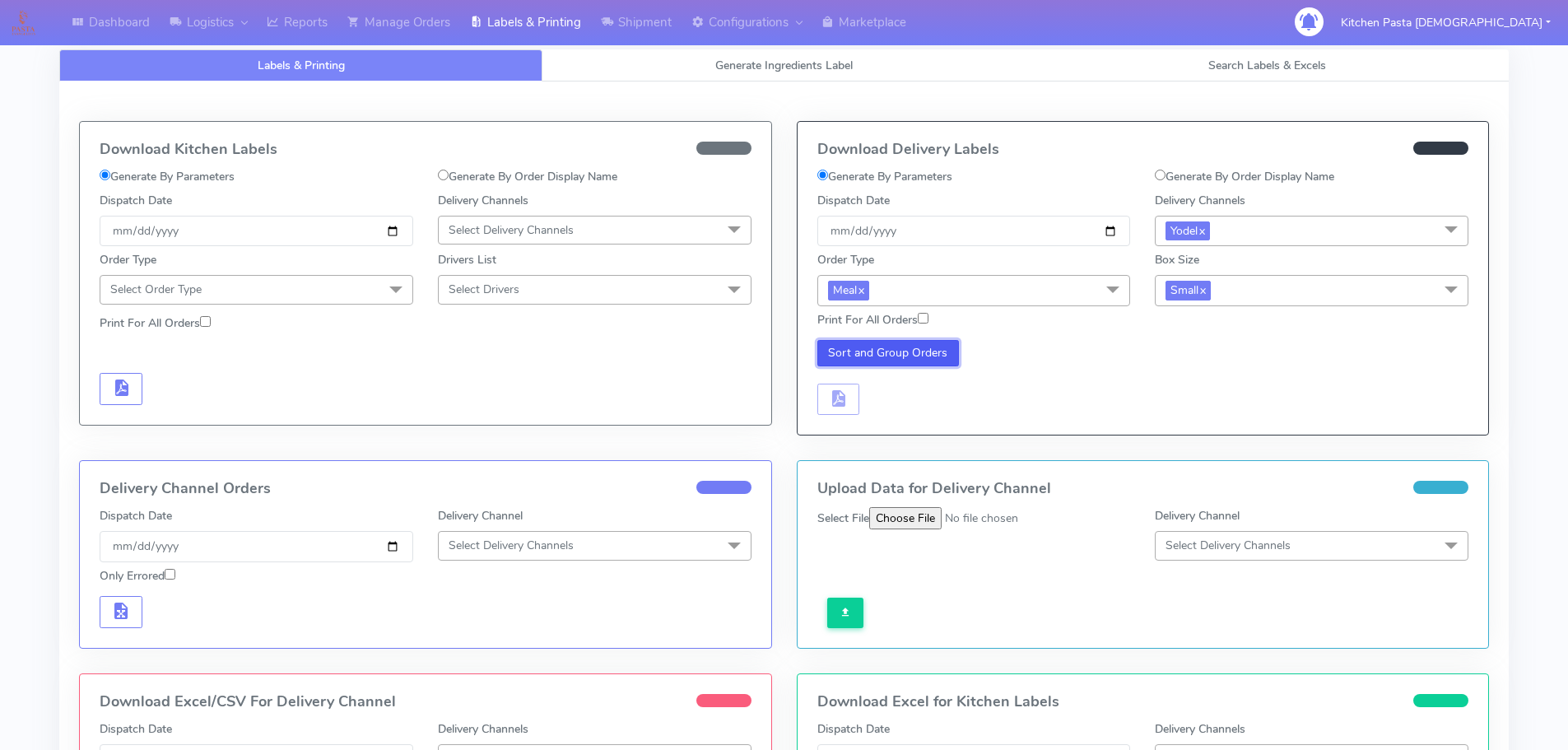
click at [830, 354] on button "Sort and Group Orders" at bounding box center [888, 353] width 143 height 26
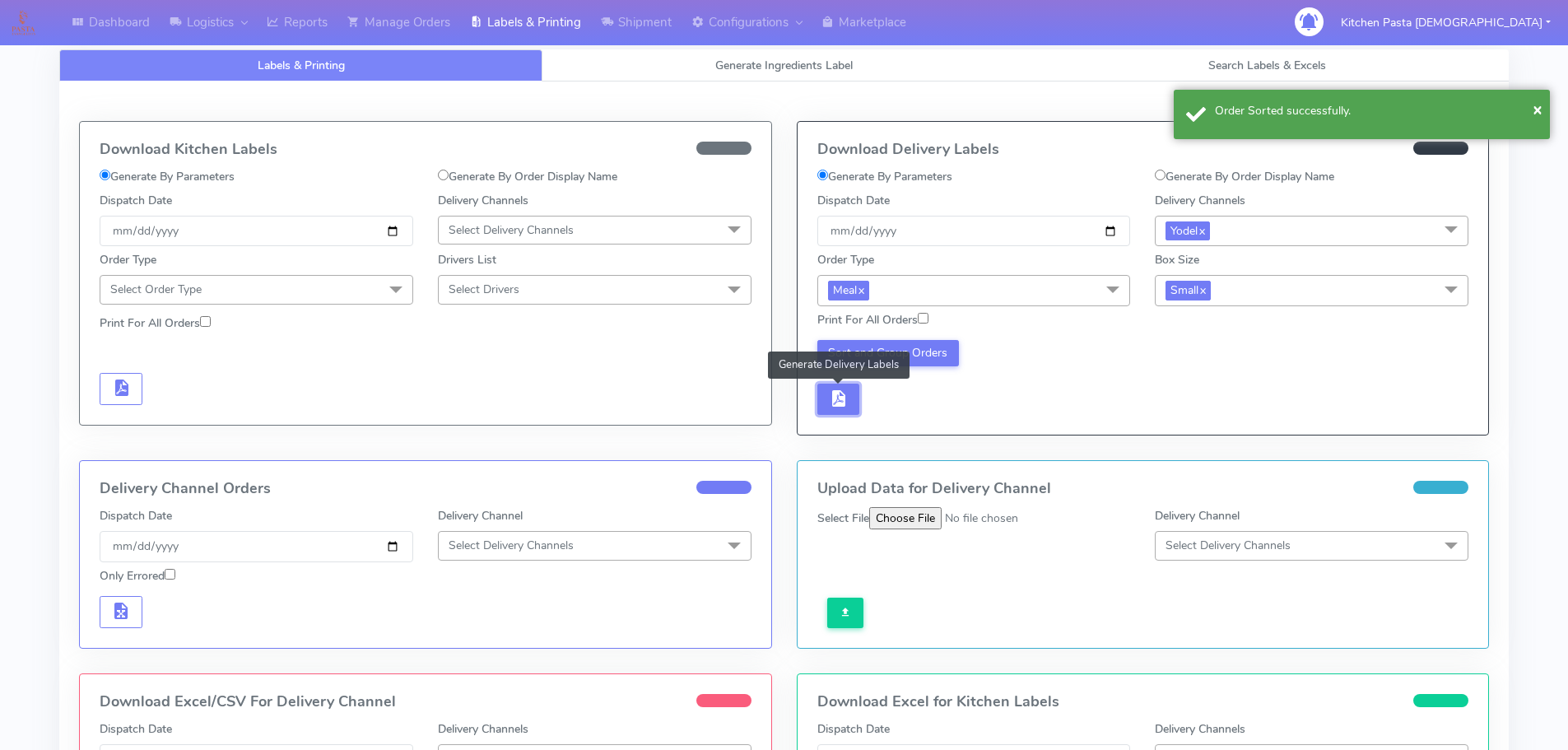
click at [851, 396] on button "button" at bounding box center [838, 399] width 43 height 32
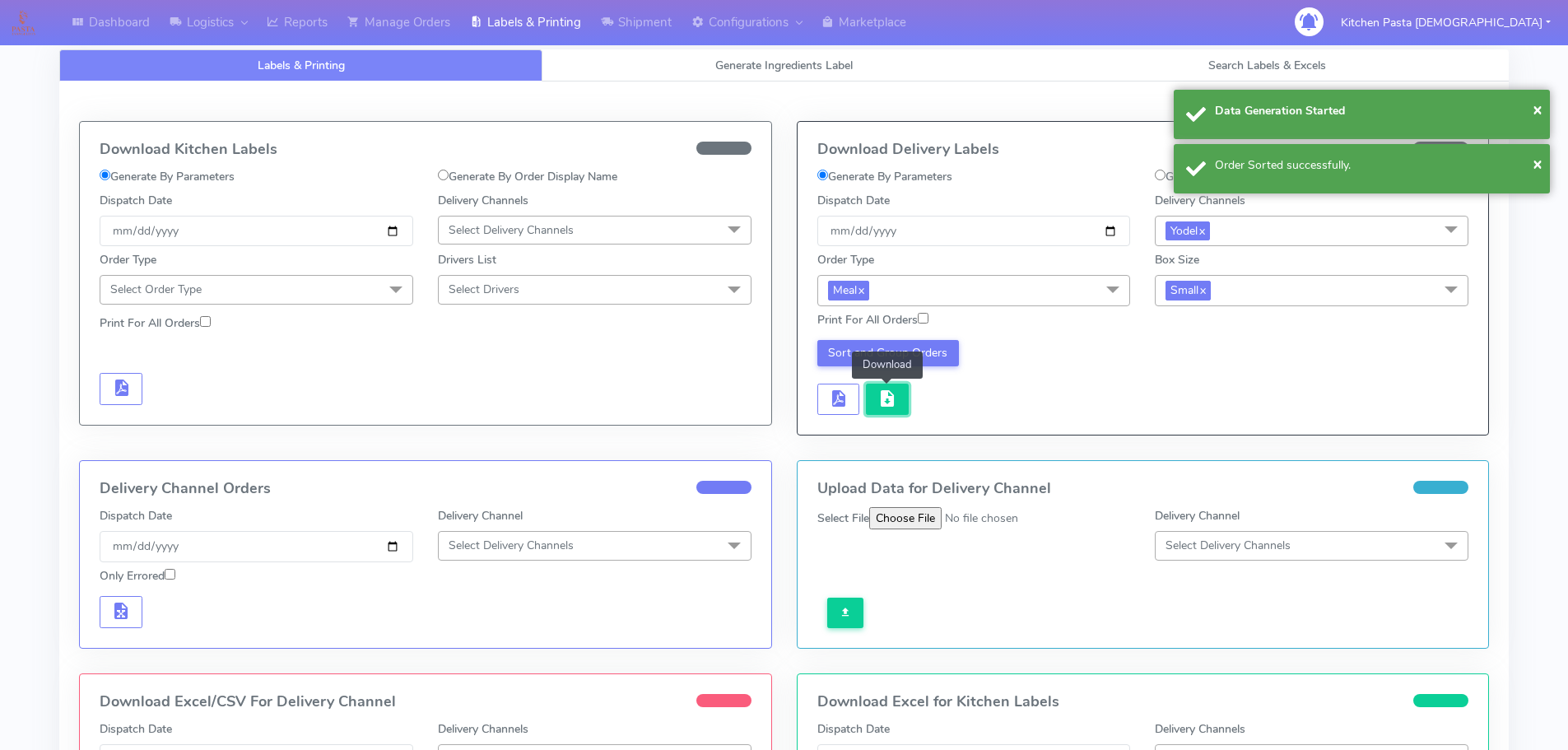
click at [883, 403] on span "button" at bounding box center [887, 403] width 20 height 16
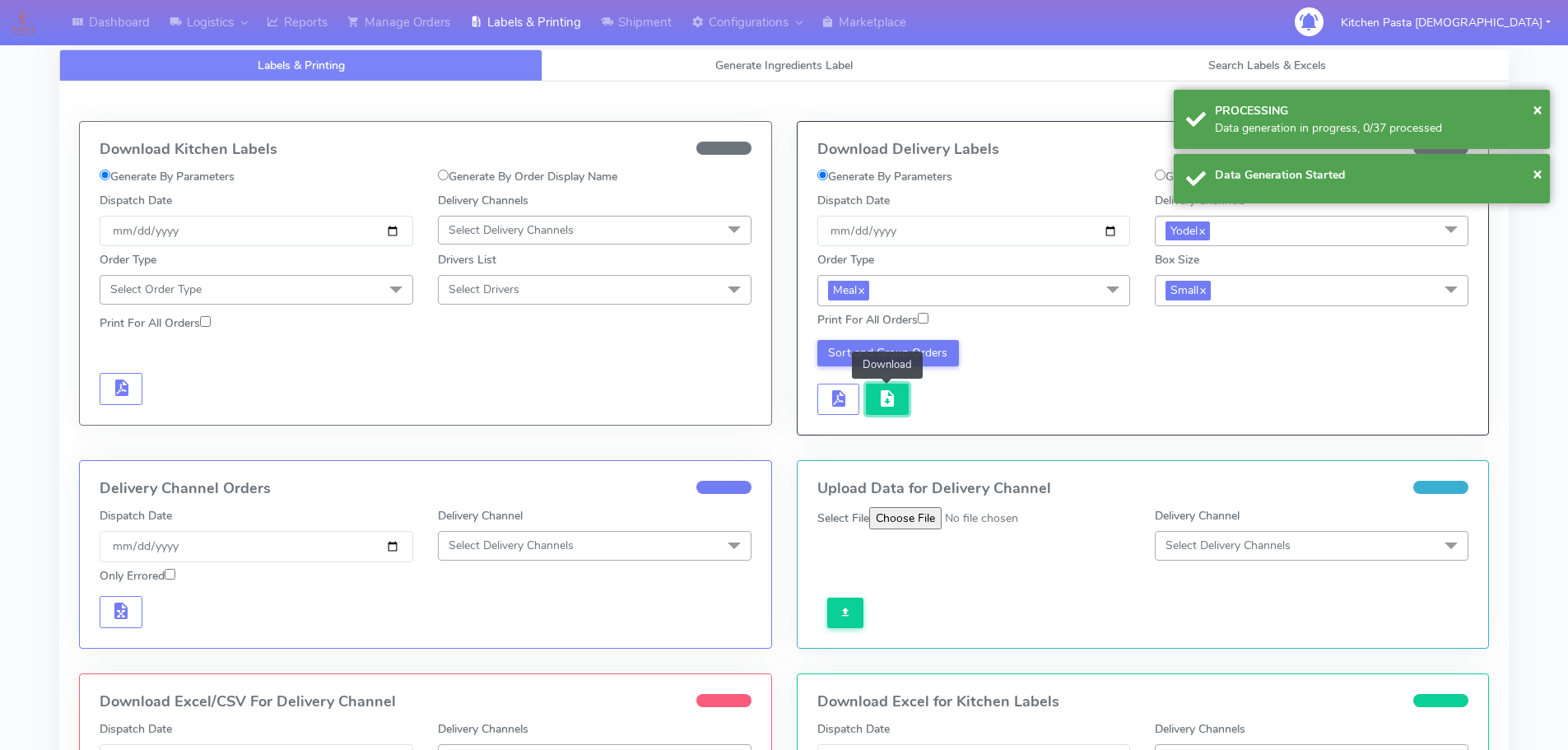
click at [883, 403] on span "button" at bounding box center [887, 403] width 20 height 16
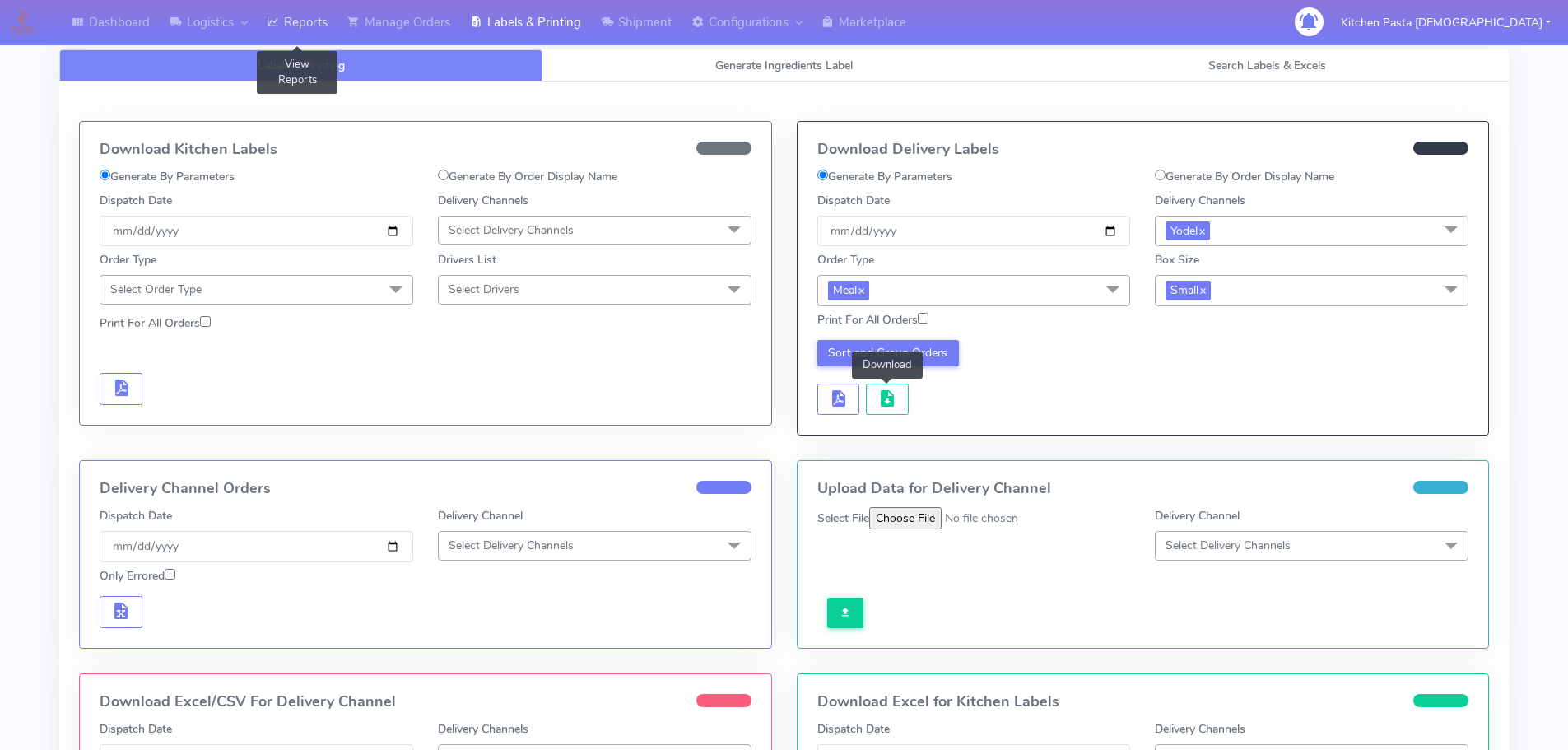
click at [293, 19] on link "Reports" at bounding box center [297, 23] width 80 height 46
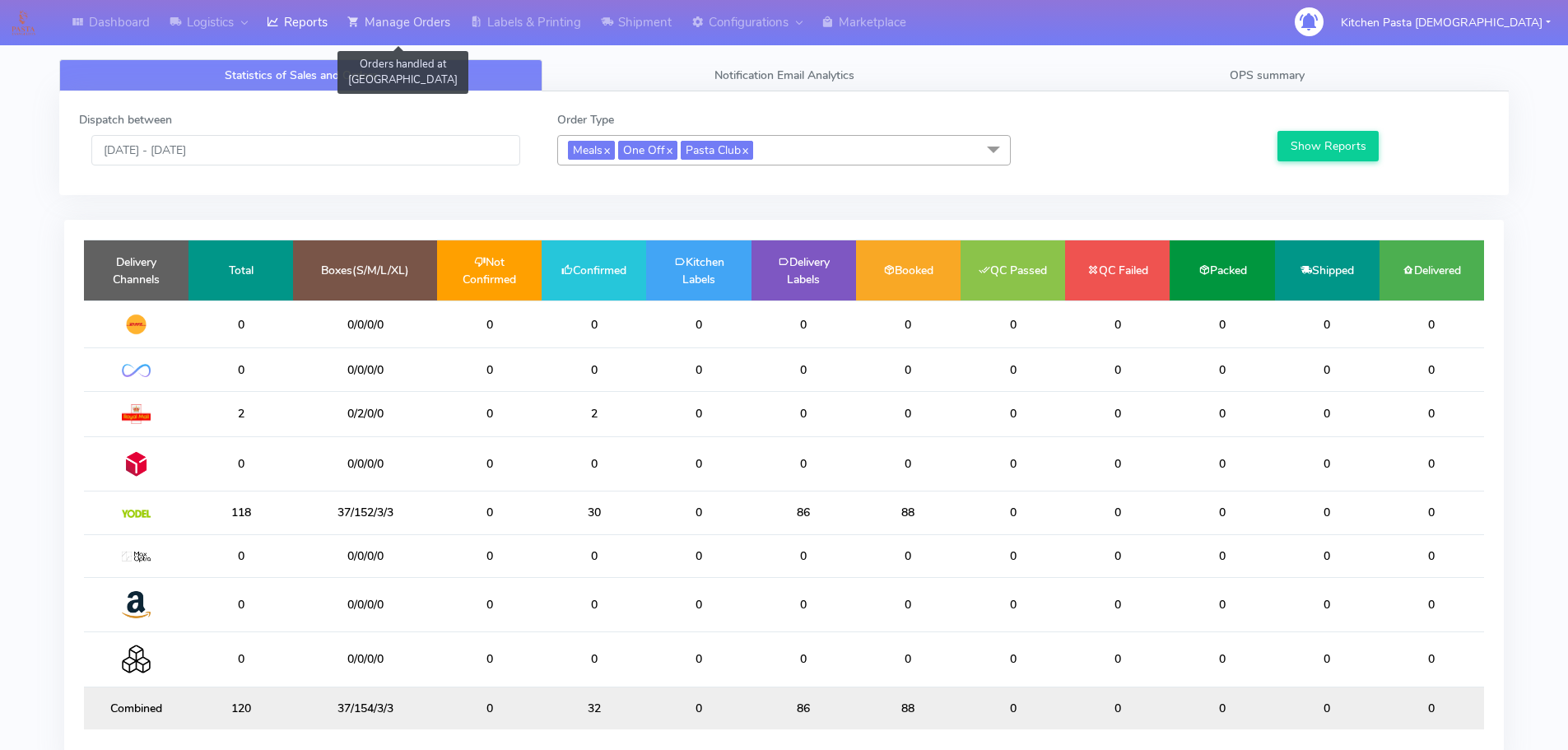
click at [410, 16] on link "Manage Orders" at bounding box center [399, 23] width 122 height 46
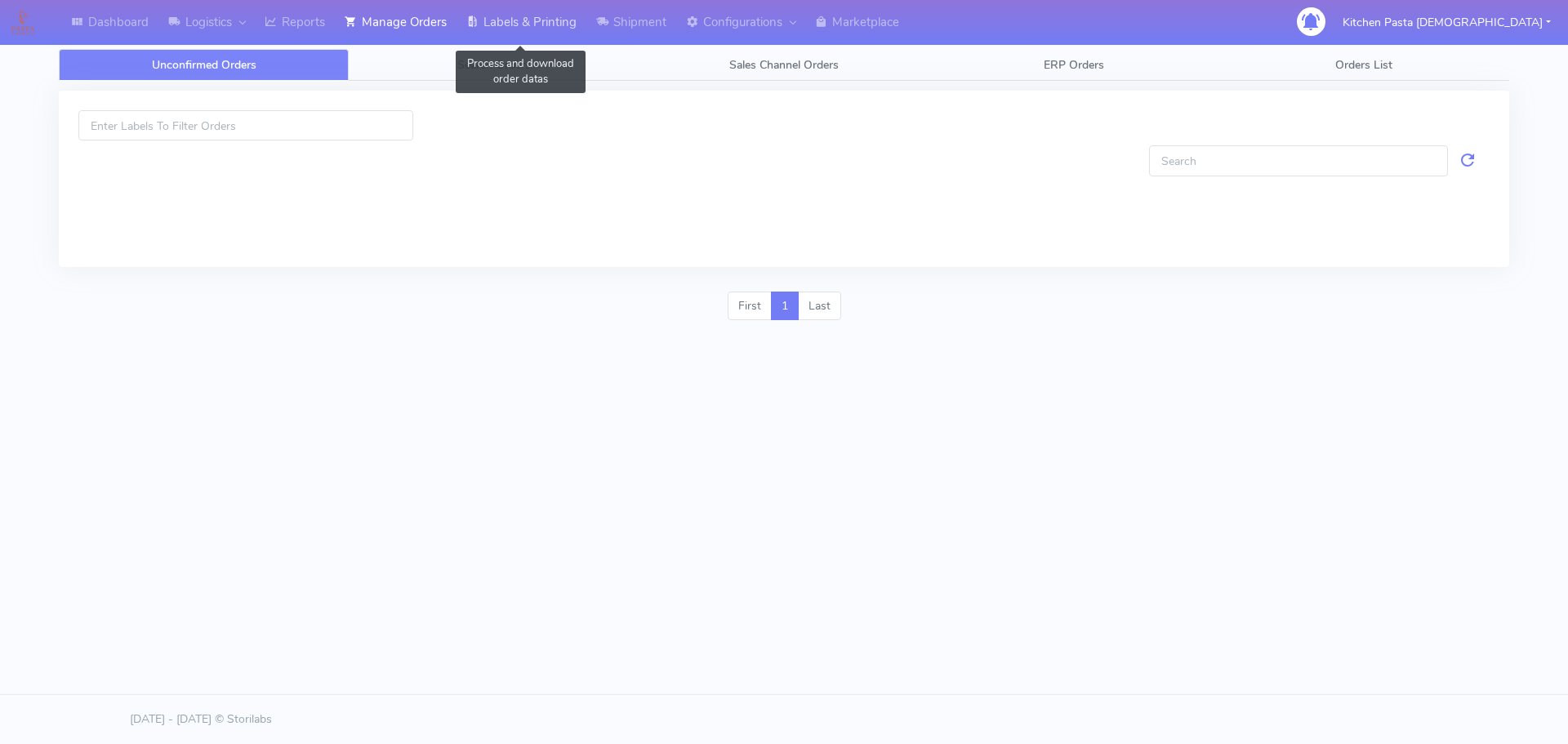
click at [490, 33] on link "Labels & Printing" at bounding box center [522, 23] width 130 height 45
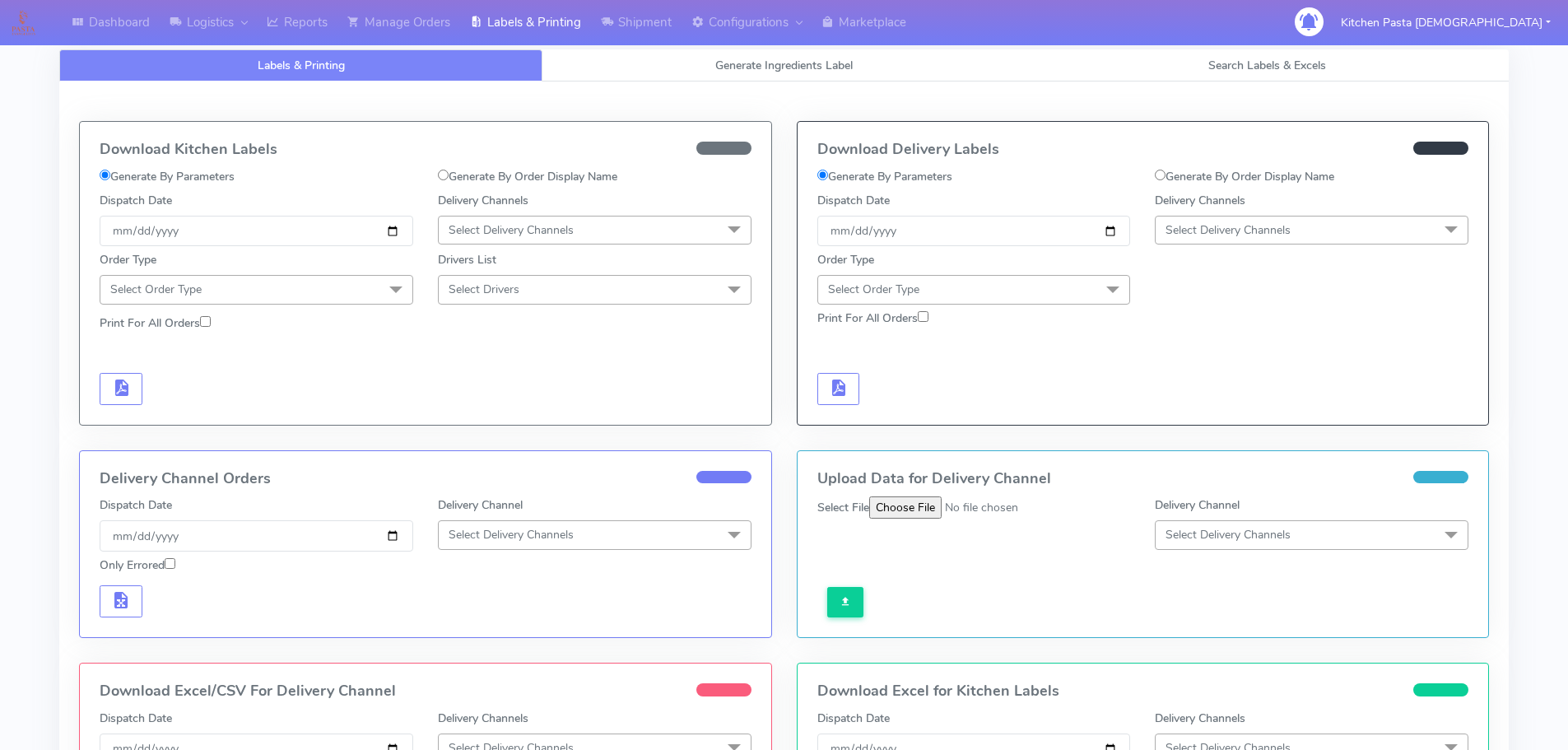
click at [595, 221] on span "Select Delivery Channels" at bounding box center [594, 229] width 313 height 29
click at [510, 358] on div "Royal Mail" at bounding box center [595, 361] width 296 height 18
click at [391, 284] on span at bounding box center [396, 291] width 33 height 32
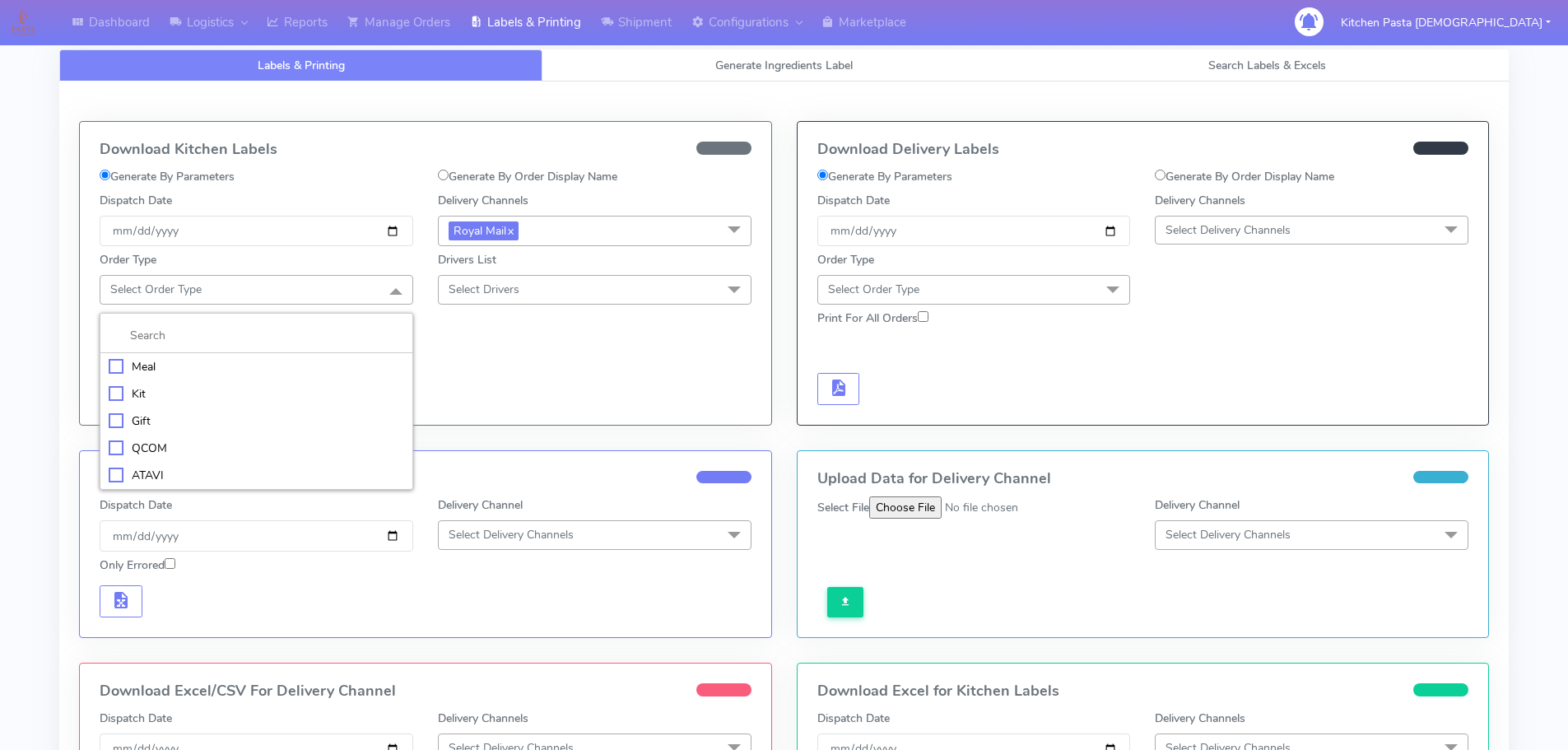
click at [327, 368] on div "Meal" at bounding box center [256, 367] width 296 height 18
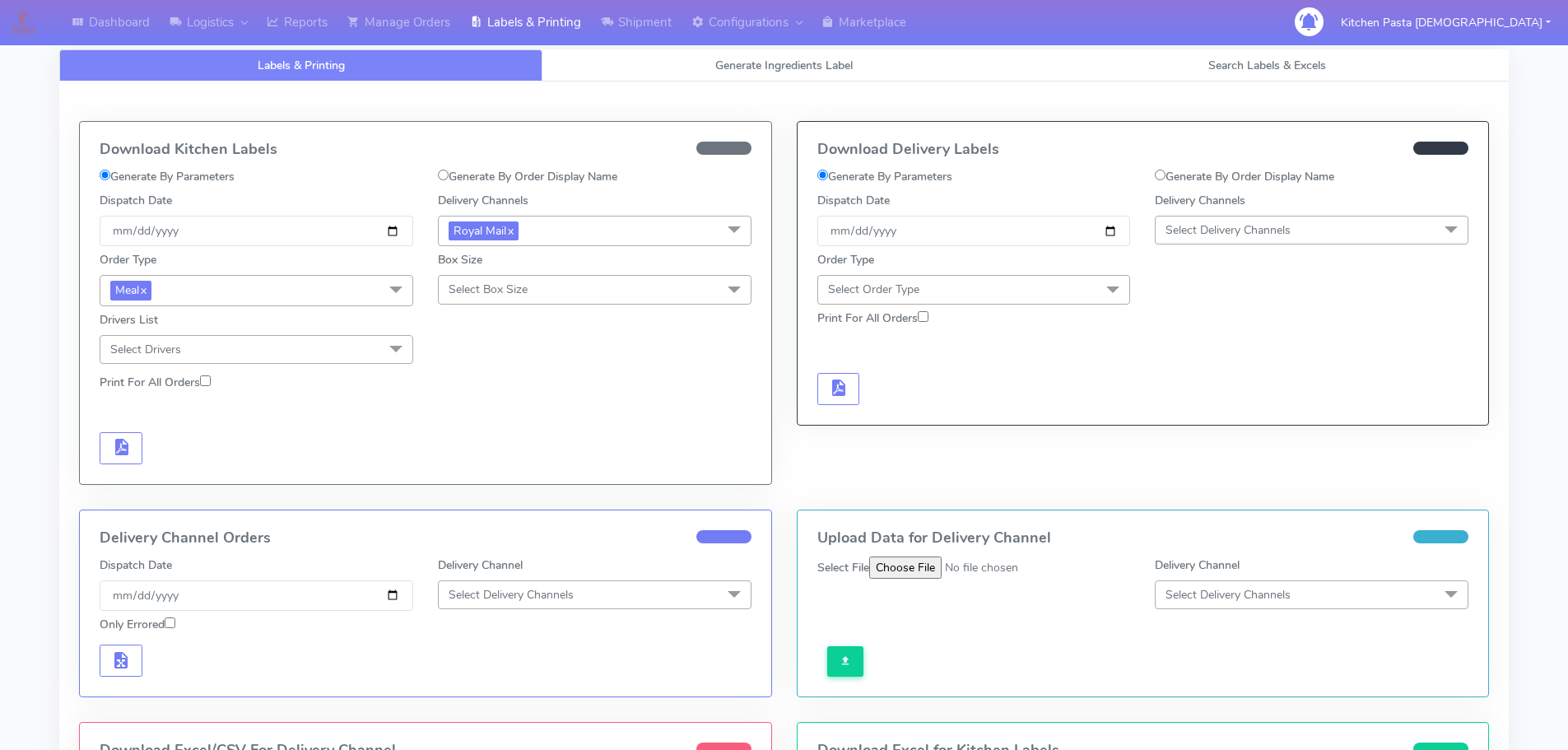
click at [500, 293] on span "Select Box Size" at bounding box center [488, 290] width 79 height 16
click at [507, 427] on div "Medium" at bounding box center [595, 421] width 296 height 18
click at [112, 457] on span "button" at bounding box center [121, 451] width 20 height 16
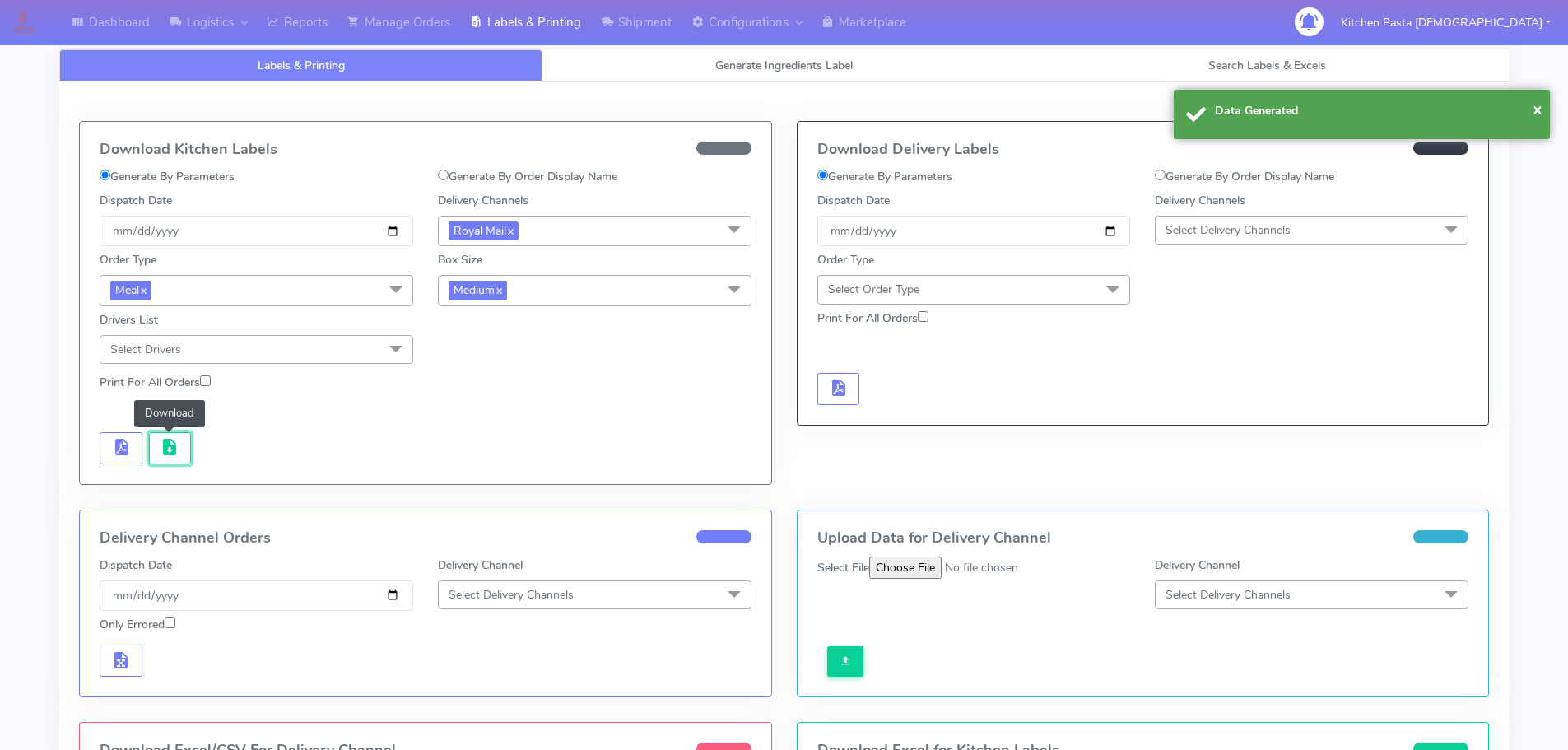
click at [179, 451] on button "button" at bounding box center [170, 448] width 43 height 32
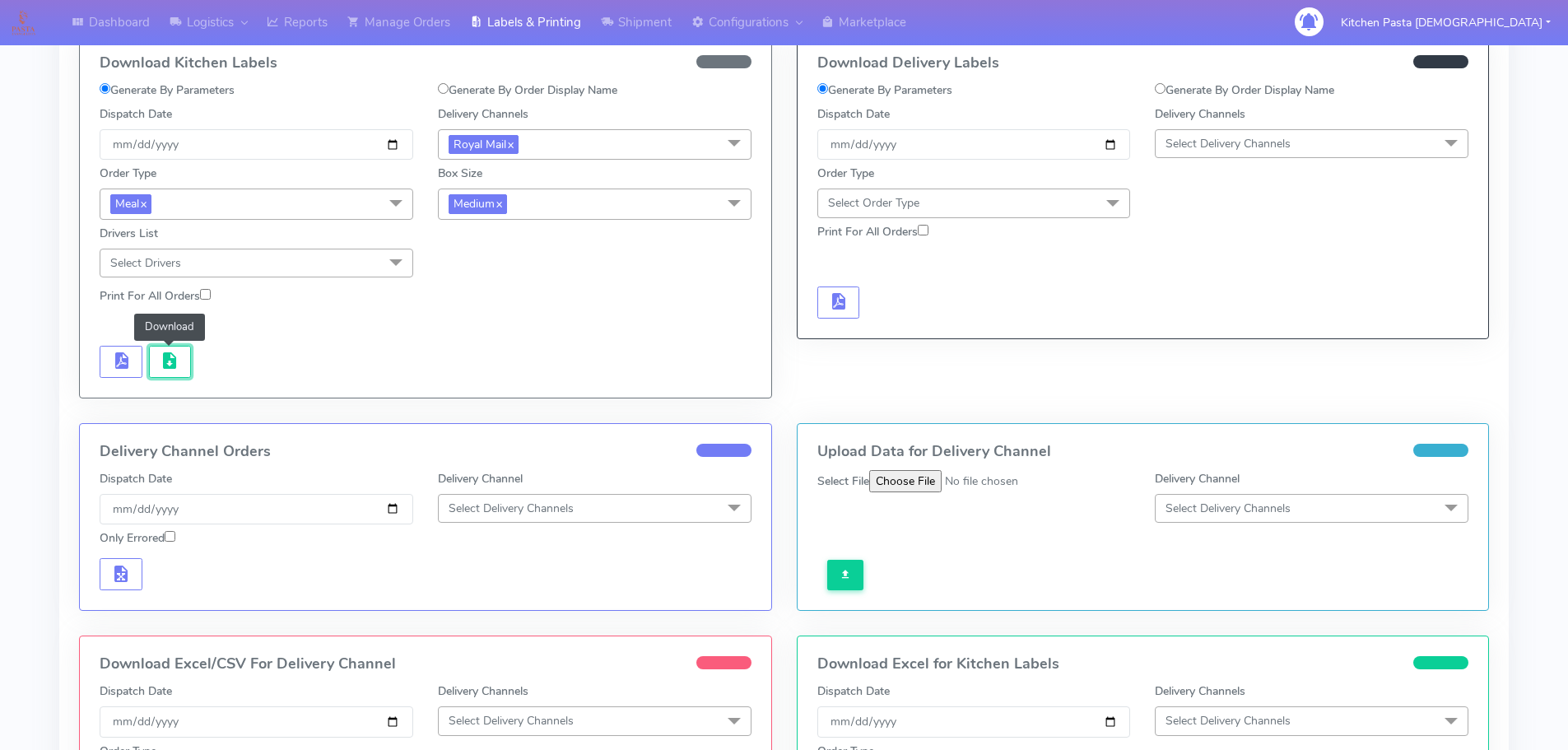
scroll to position [165, 0]
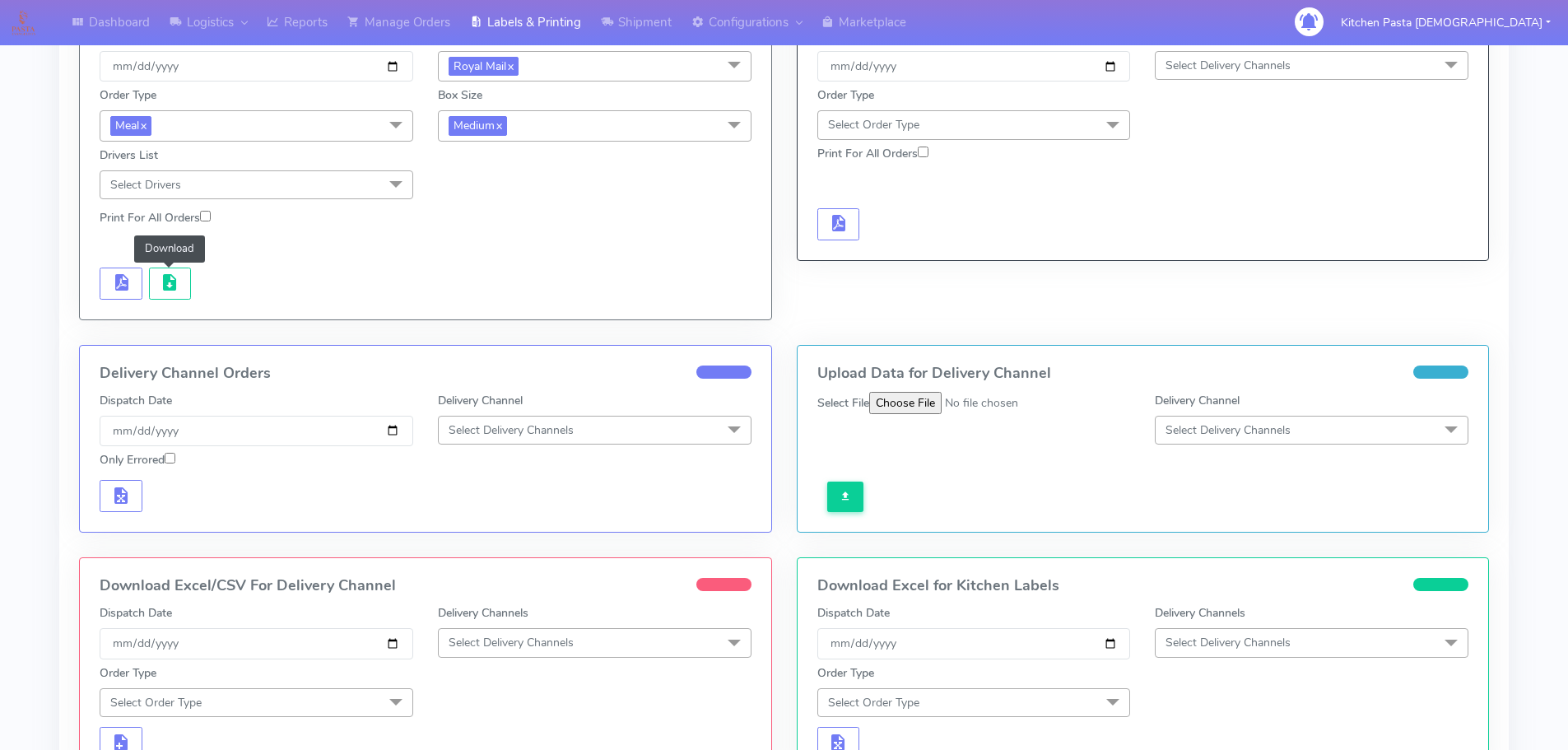
drag, startPoint x: 553, startPoint y: 643, endPoint x: 522, endPoint y: 671, distance: 41.8
click at [553, 643] on span "Select Delivery Channels" at bounding box center [511, 642] width 125 height 16
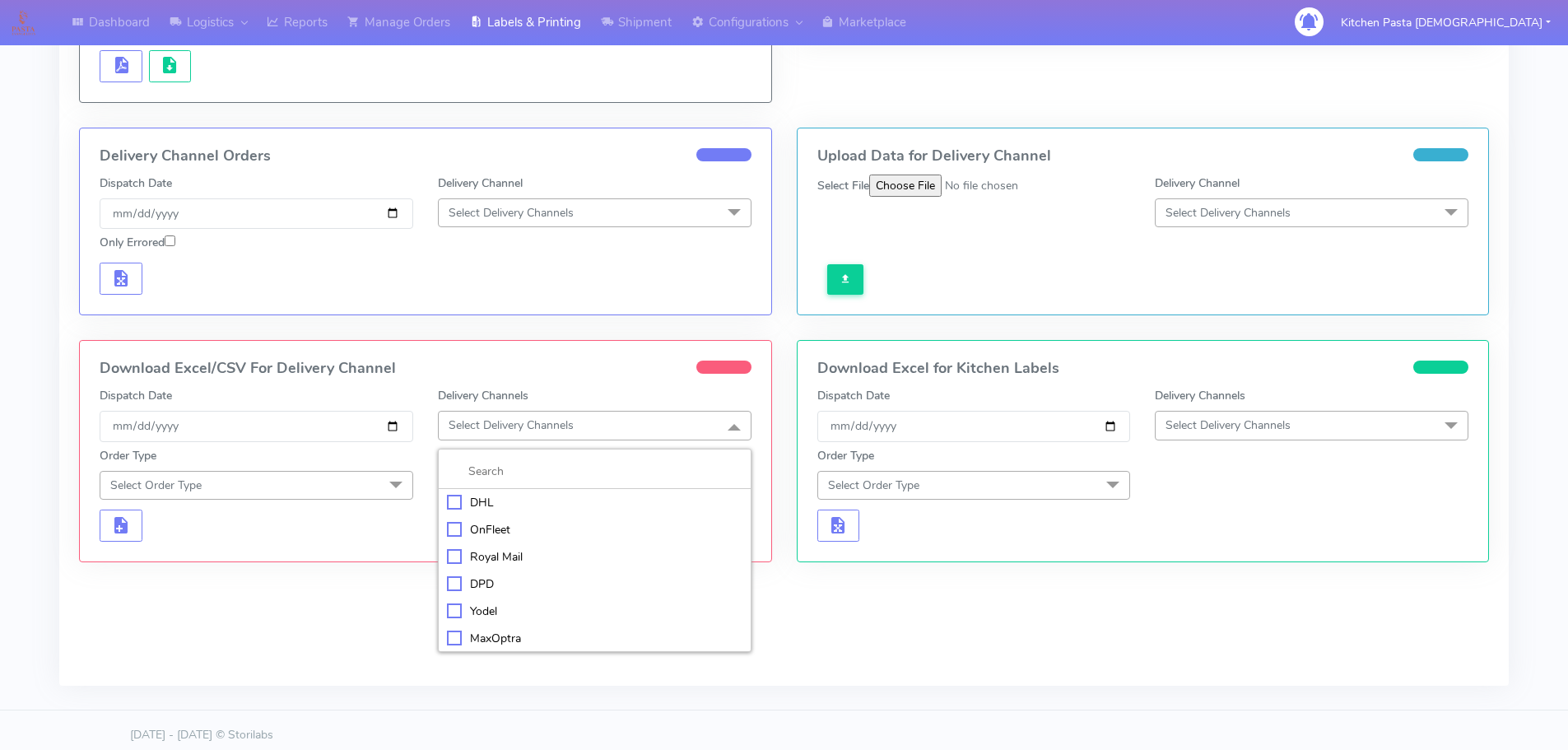
scroll to position [392, 0]
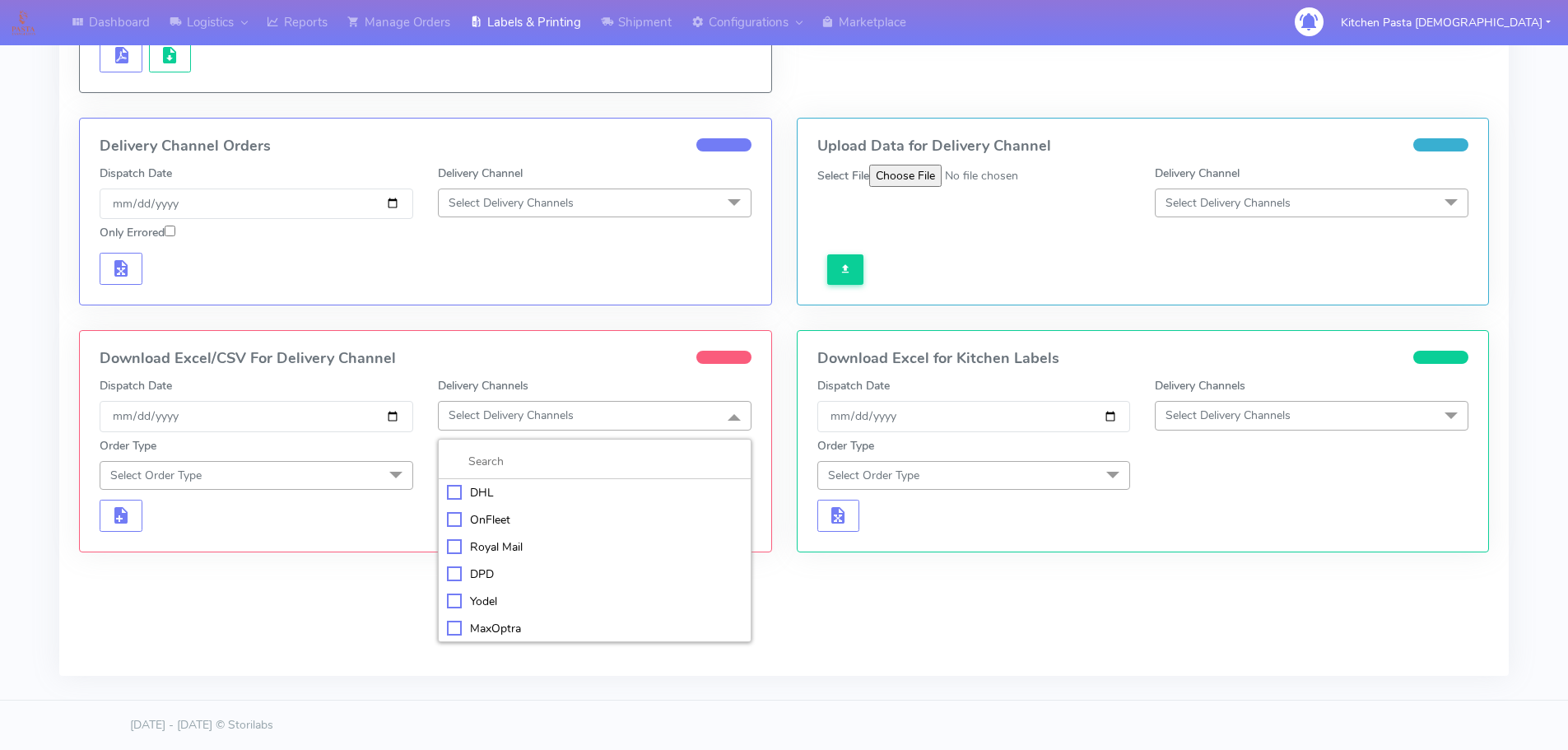
click at [512, 549] on div "Royal Mail" at bounding box center [595, 547] width 296 height 18
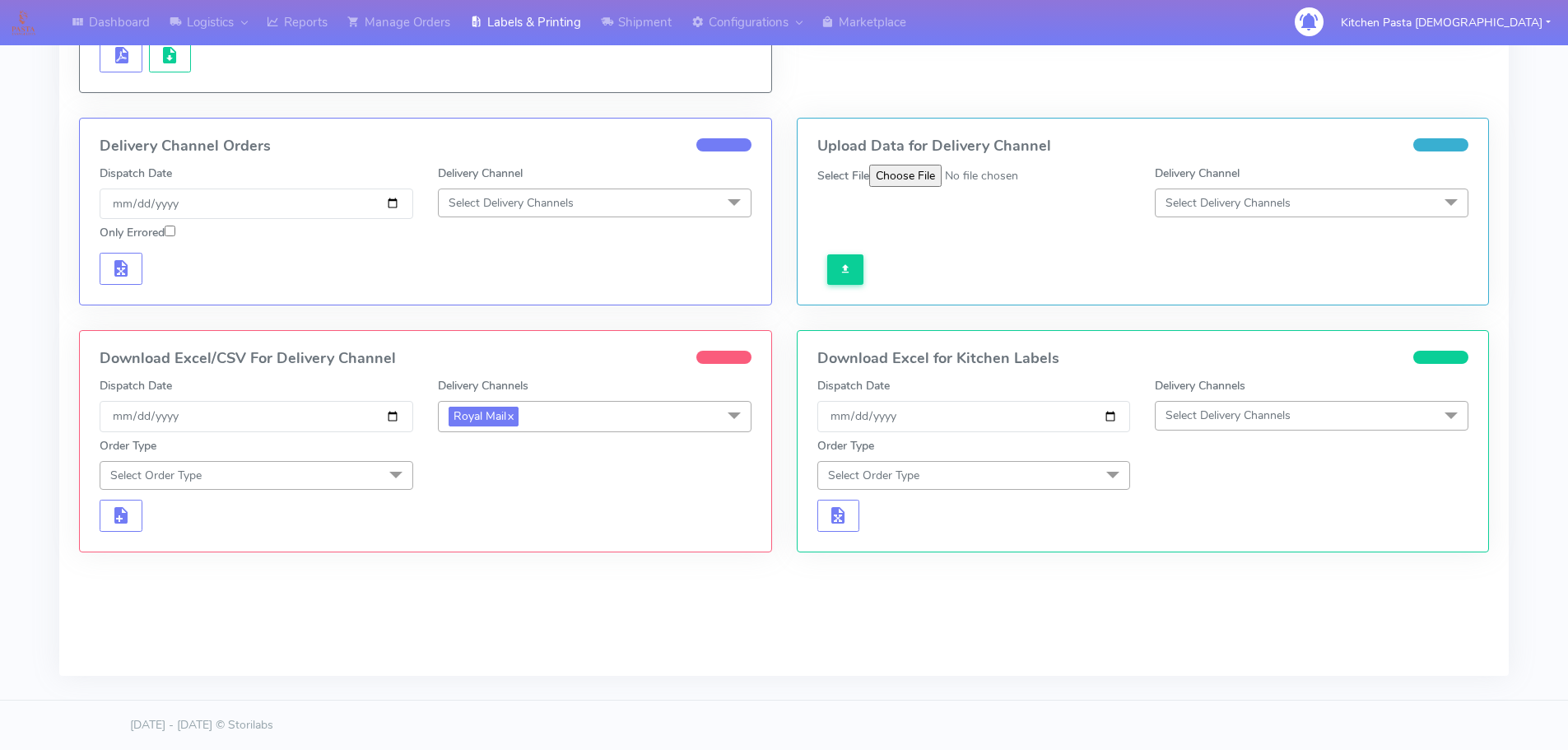
click at [382, 477] on span at bounding box center [396, 477] width 33 height 32
click at [312, 545] on div "Meal" at bounding box center [256, 552] width 296 height 18
click at [488, 478] on span "Select Box Size" at bounding box center [488, 475] width 79 height 16
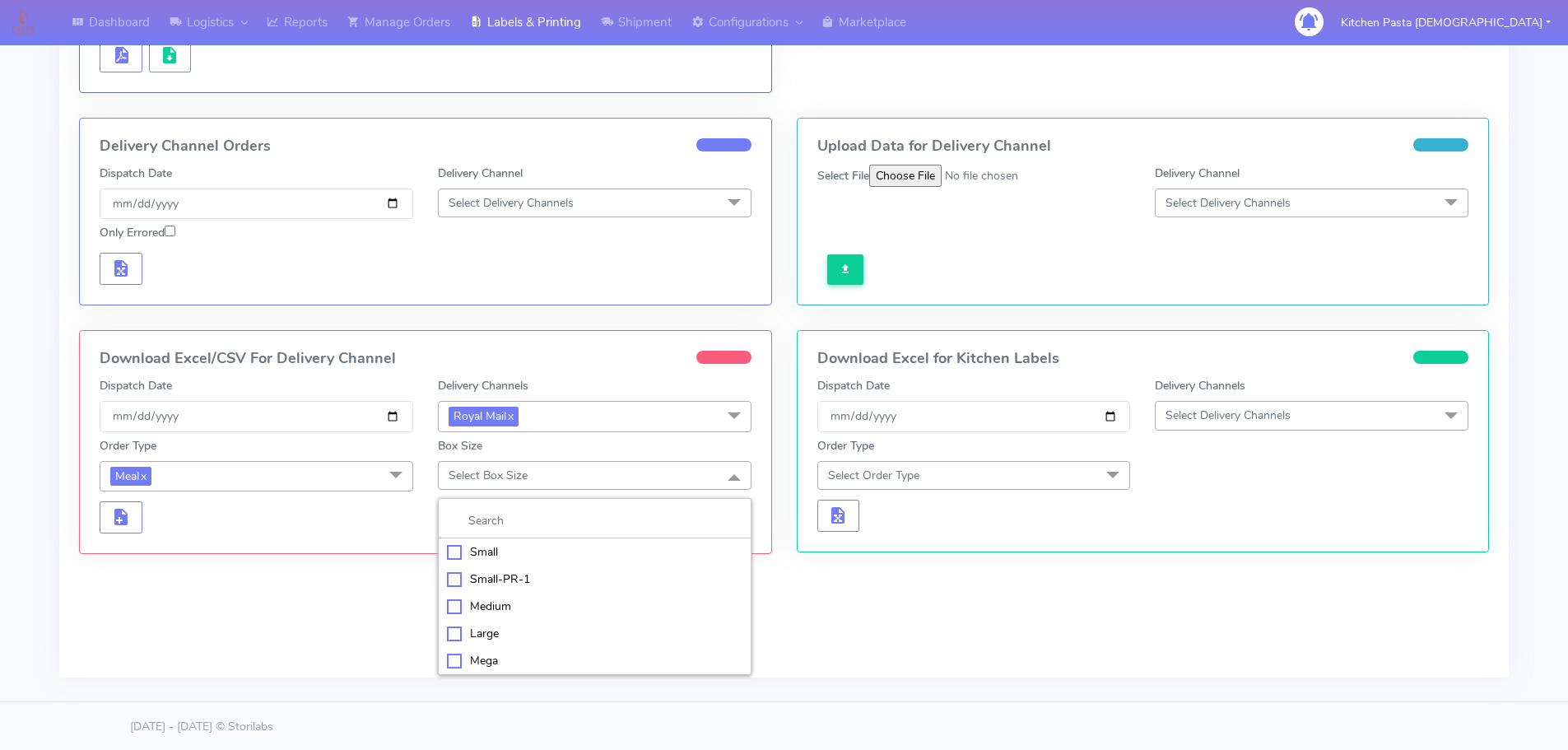
click at [520, 608] on div "Medium" at bounding box center [595, 606] width 296 height 18
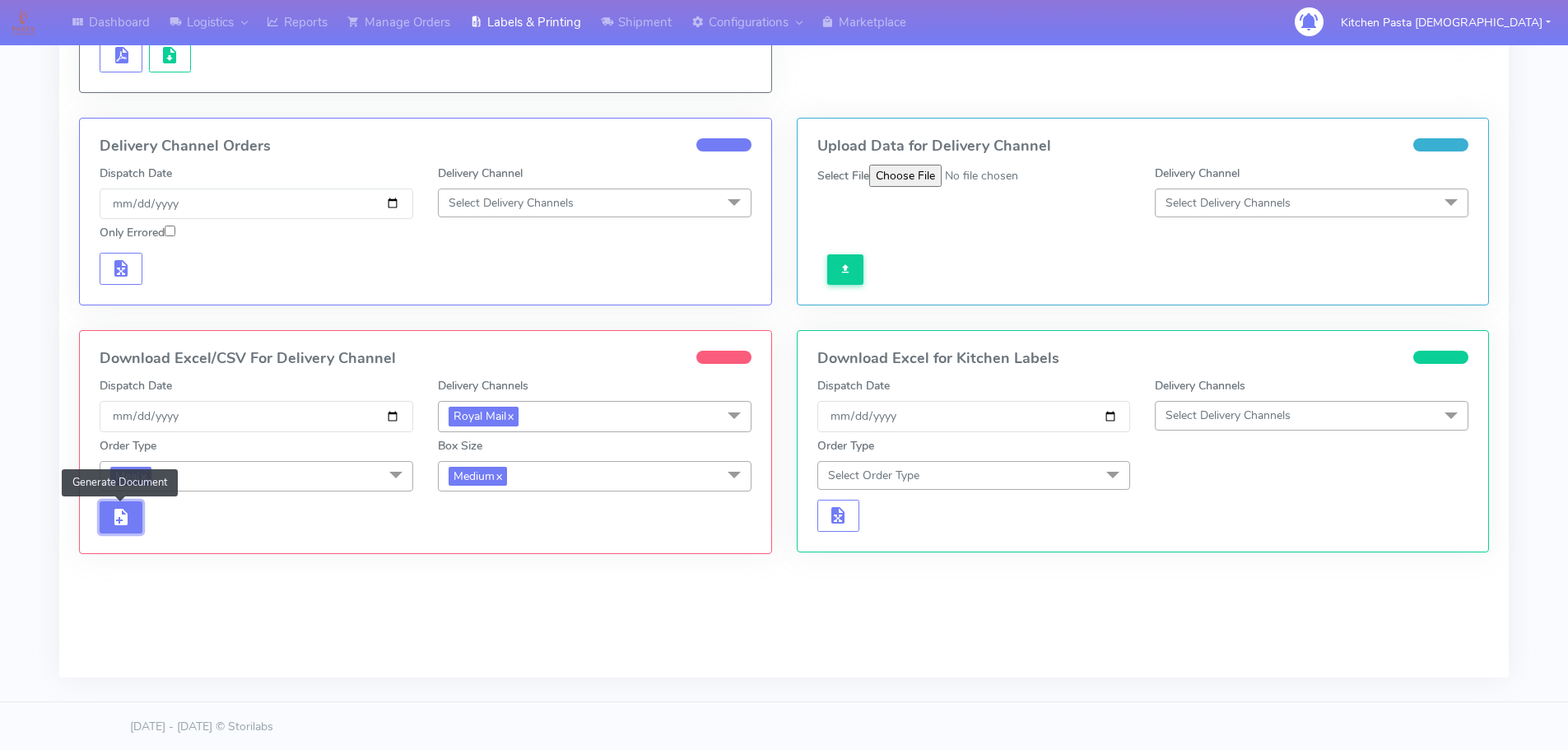
click at [134, 529] on button "button" at bounding box center [121, 517] width 43 height 32
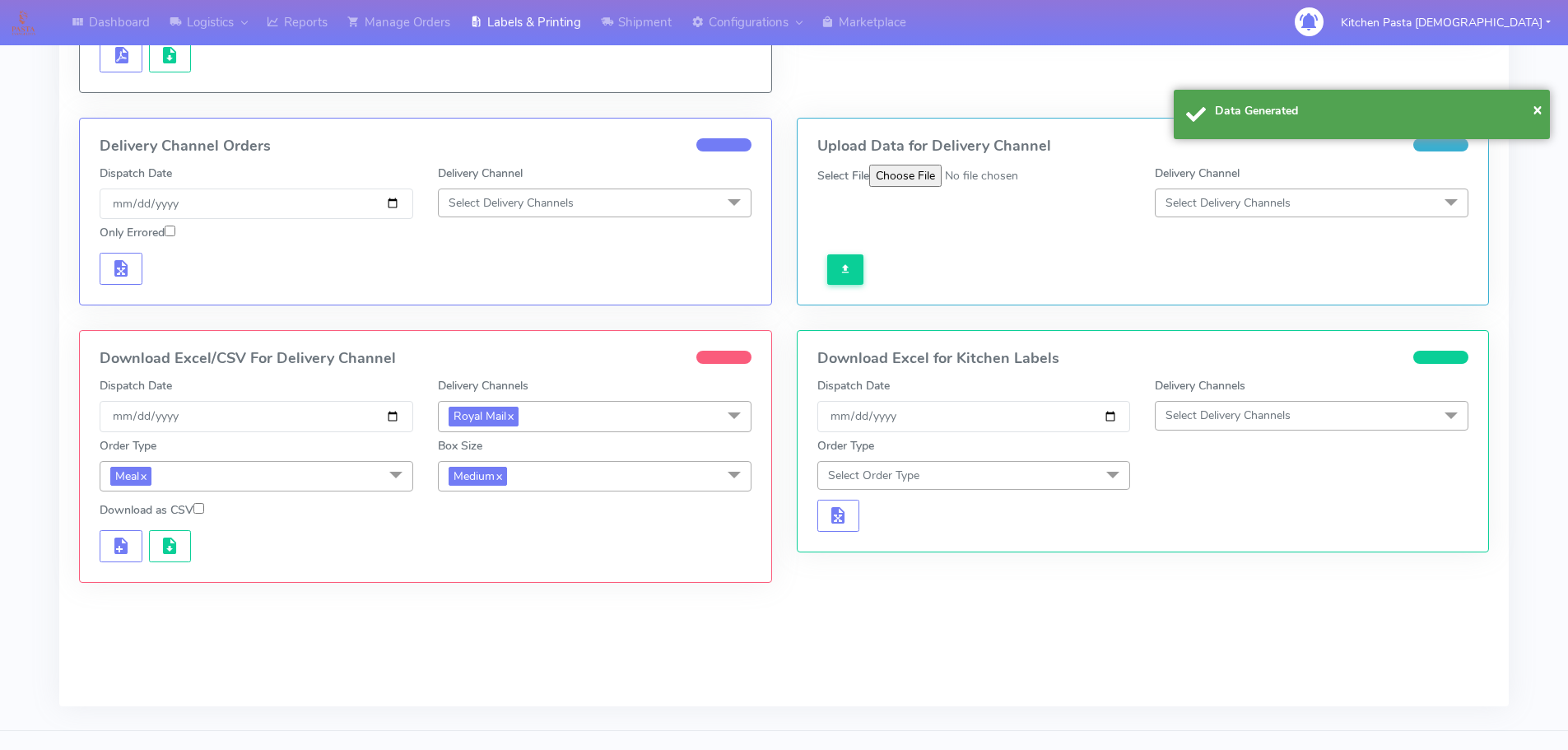
click at [159, 529] on div at bounding box center [425, 543] width 676 height 37
click at [162, 543] on span "button" at bounding box center [169, 550] width 20 height 16
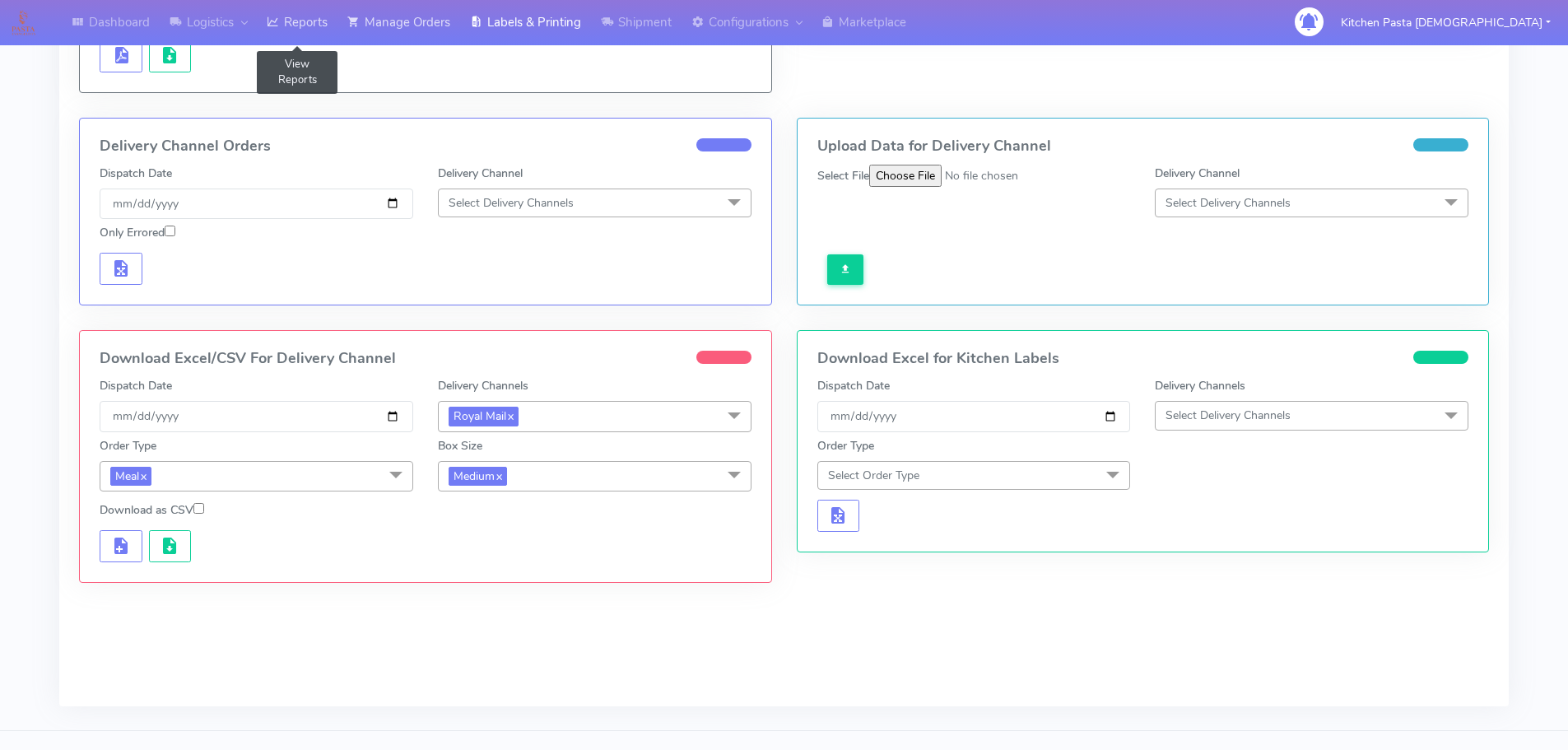
drag, startPoint x: 284, startPoint y: 22, endPoint x: 362, endPoint y: 29, distance: 78.3
click at [284, 22] on link "Reports" at bounding box center [297, 23] width 80 height 46
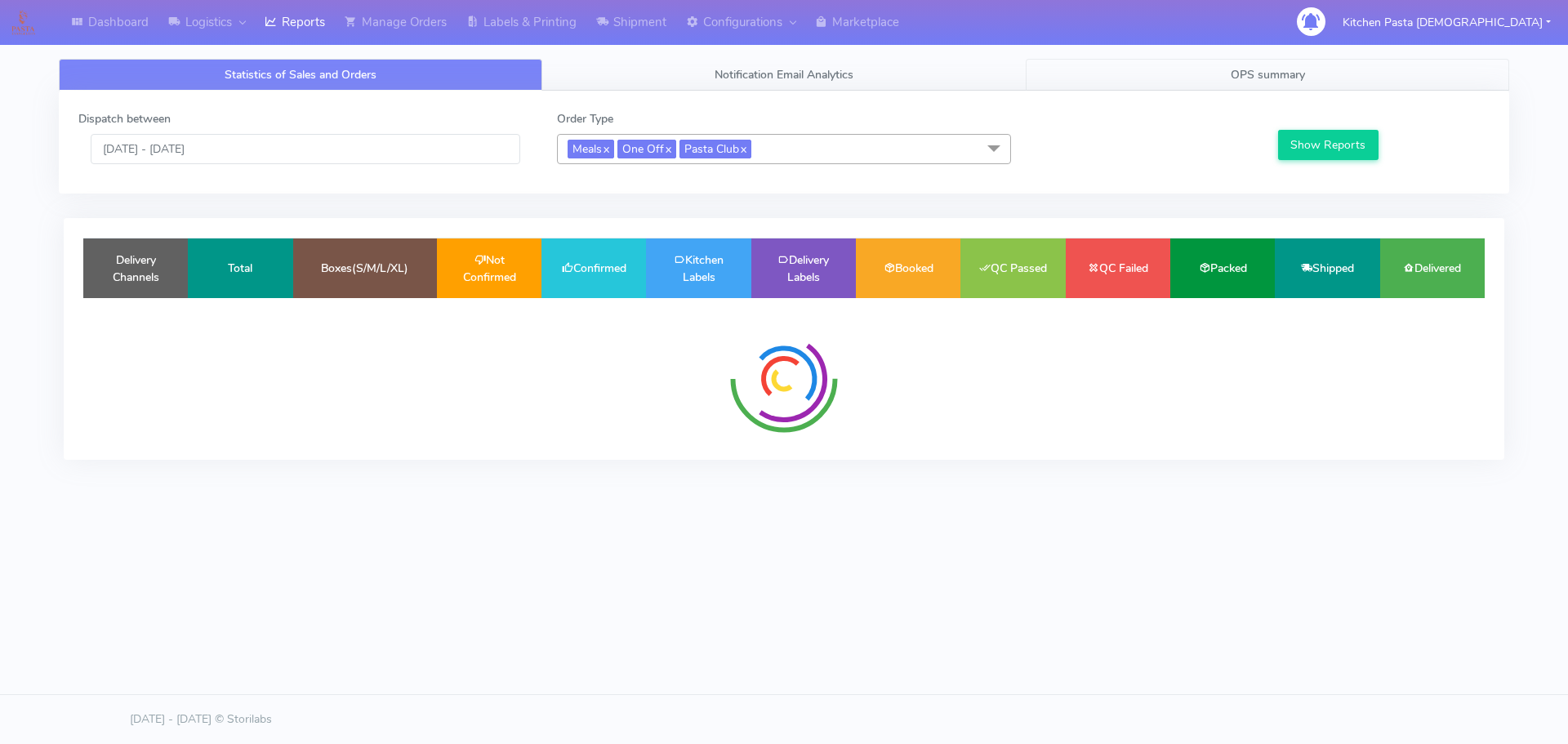
click at [1275, 67] on span "OPS summary" at bounding box center [1268, 75] width 75 height 16
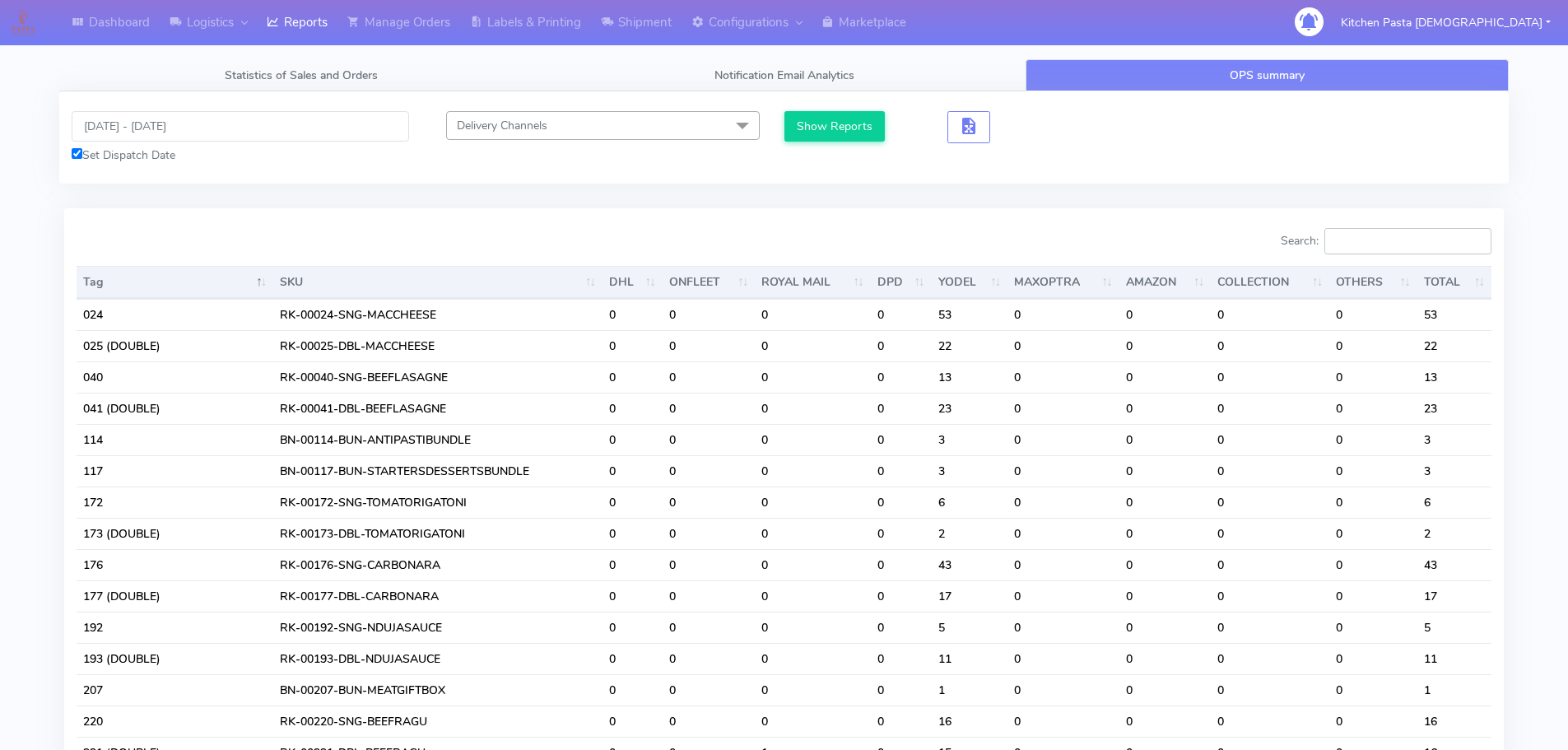
click at [1353, 232] on input "Search:" at bounding box center [1408, 242] width 167 height 26
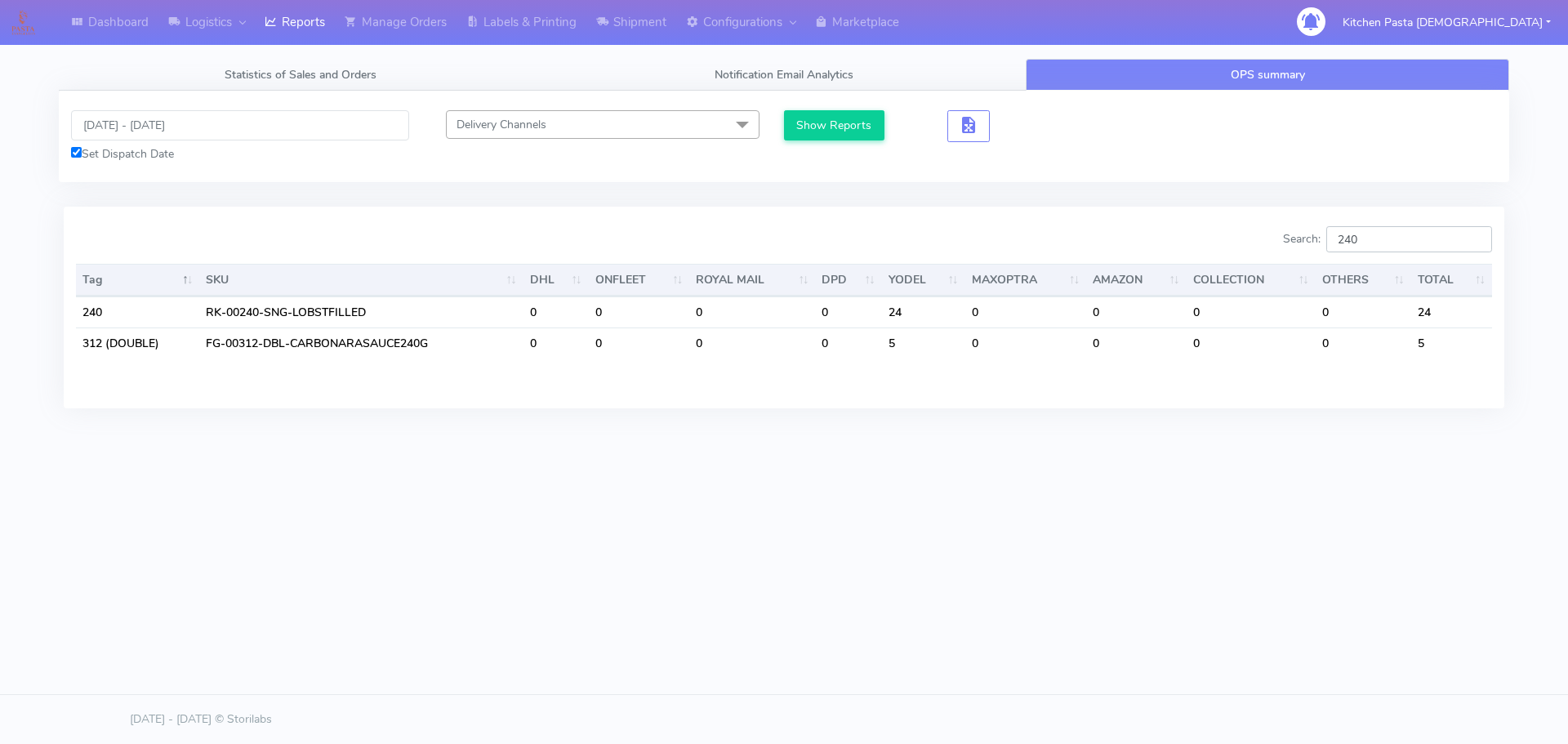
type input "240"
click at [164, 132] on input "19/09/2025 - 19/09/2025" at bounding box center [240, 125] width 338 height 30
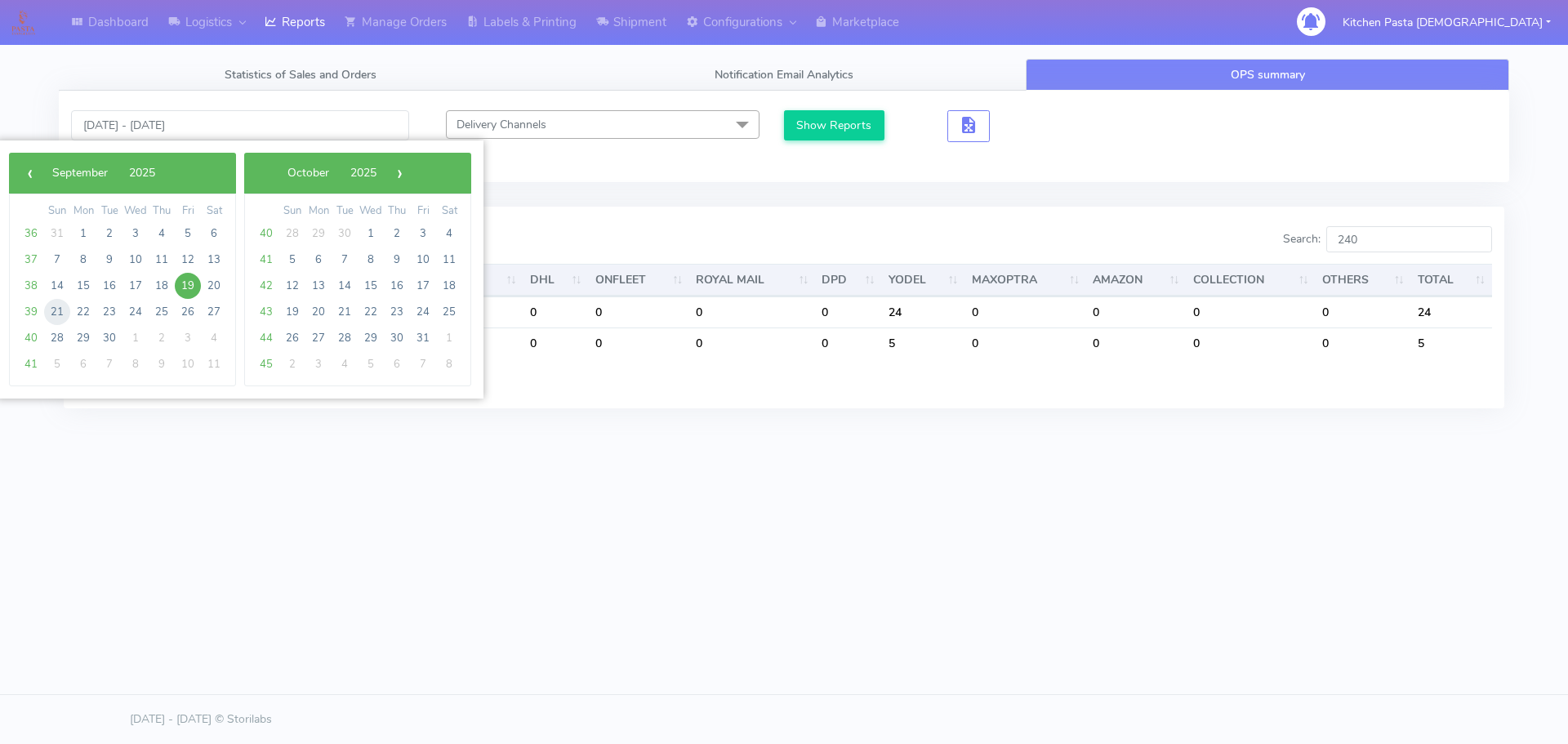
click at [64, 303] on span "21" at bounding box center [57, 312] width 26 height 26
type input "21/09/2025 - 21/09/2025"
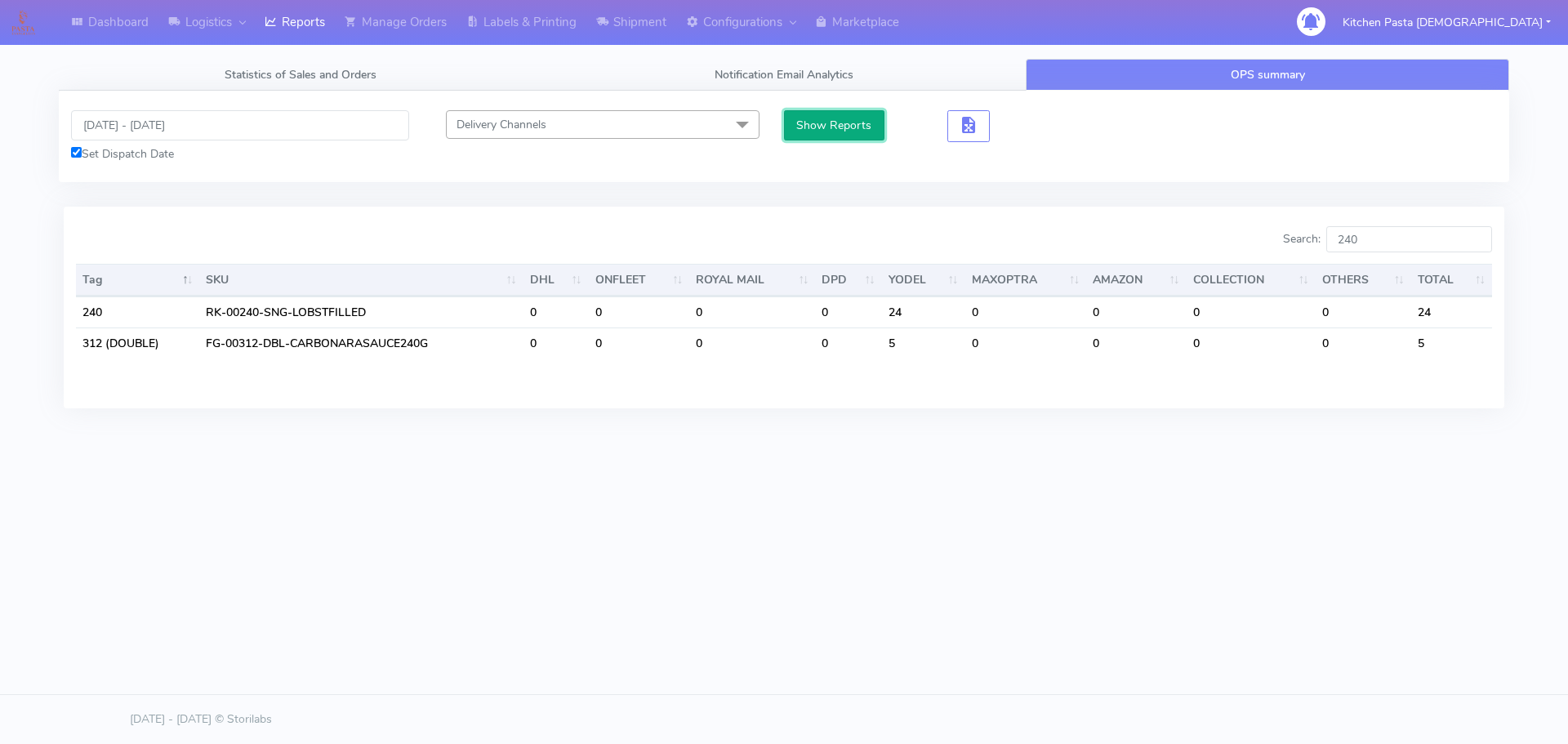
click at [808, 126] on button "Show Reports" at bounding box center [834, 125] width 101 height 30
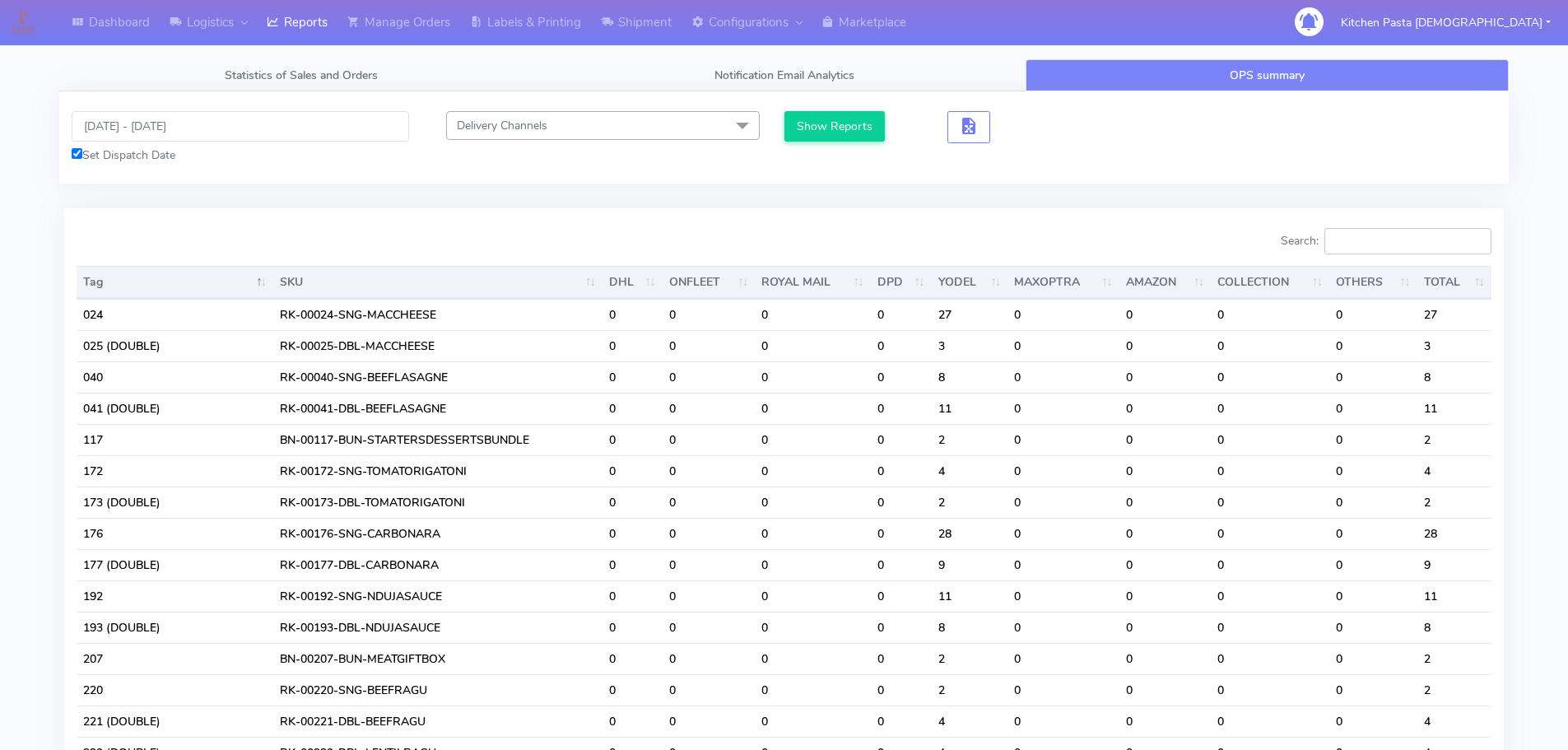
drag, startPoint x: 1380, startPoint y: 248, endPoint x: 1369, endPoint y: 256, distance: 13.6
click at [1378, 247] on input "Search:" at bounding box center [1408, 242] width 167 height 26
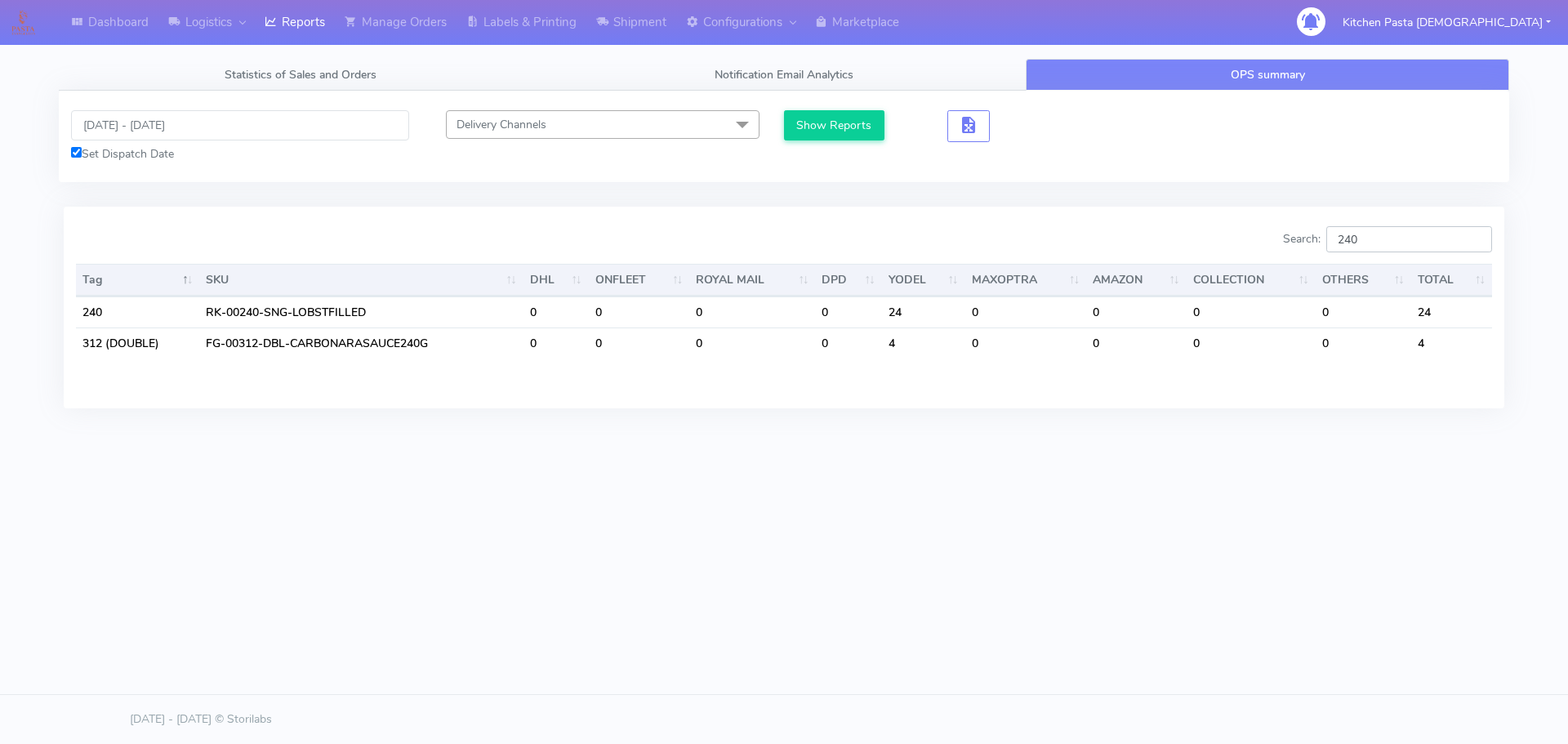
type input "240"
click at [501, 7] on link "Labels & Printing" at bounding box center [522, 23] width 130 height 45
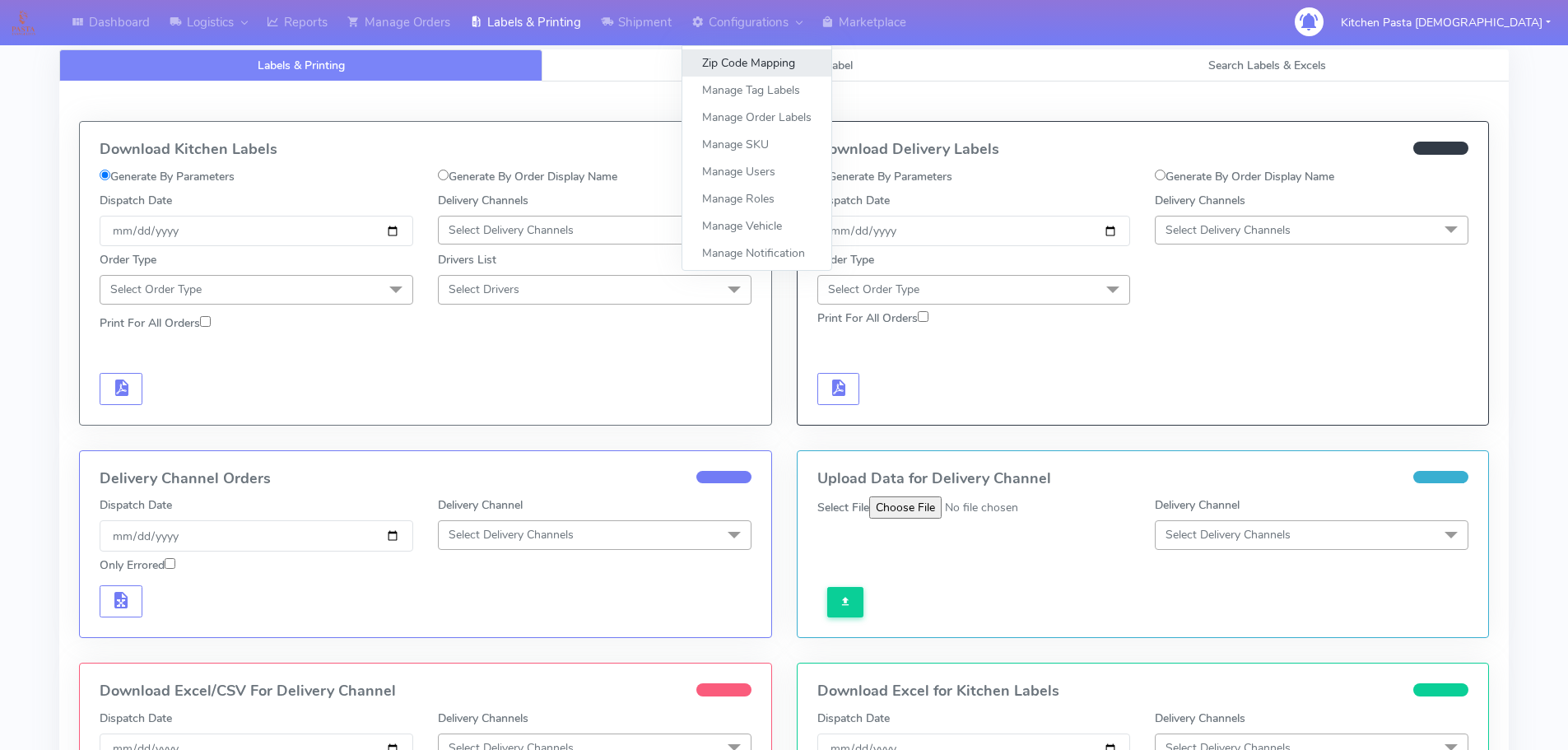
drag, startPoint x: 716, startPoint y: 51, endPoint x: 724, endPoint y: 64, distance: 15.3
click at [718, 53] on link "Zip Code Mapping" at bounding box center [757, 62] width 149 height 27
select select
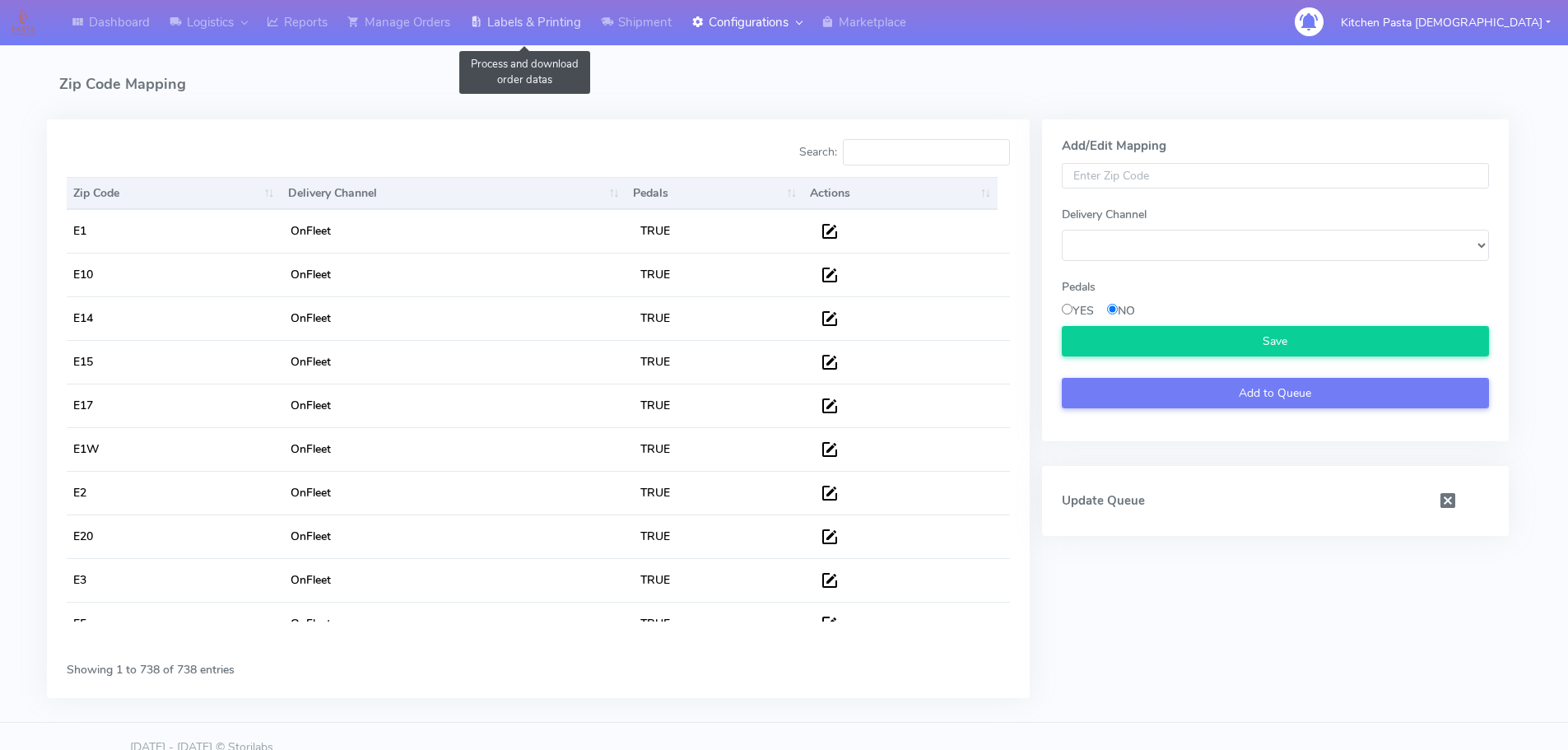
click at [519, 38] on link "Labels & Printing" at bounding box center [526, 23] width 131 height 46
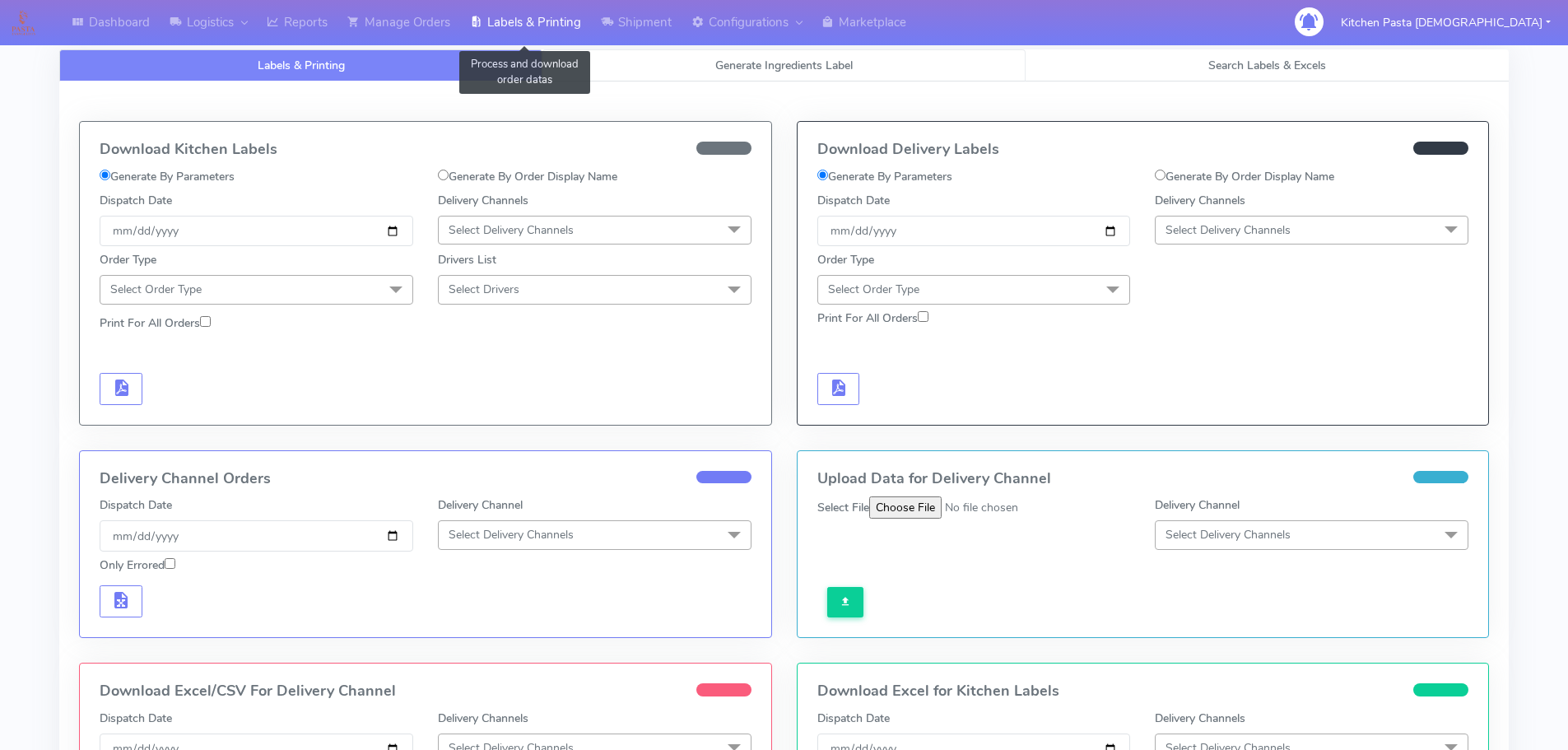
select select
click at [671, 59] on link "Generate Ingredients Label" at bounding box center [784, 65] width 483 height 32
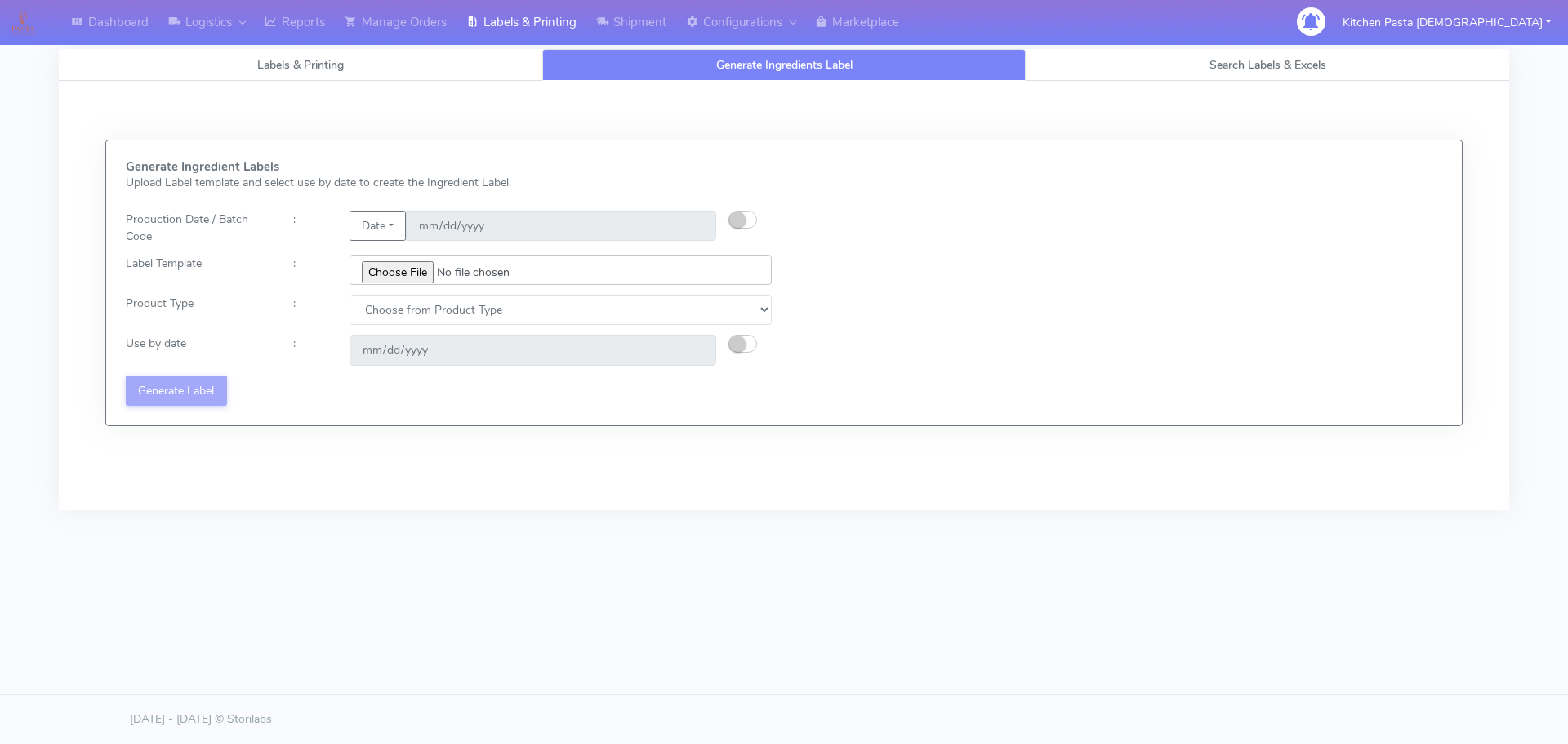
click at [394, 266] on input "file" at bounding box center [561, 269] width 422 height 30
type input "C:\fakepath\Ecom_220_V8.jpg"
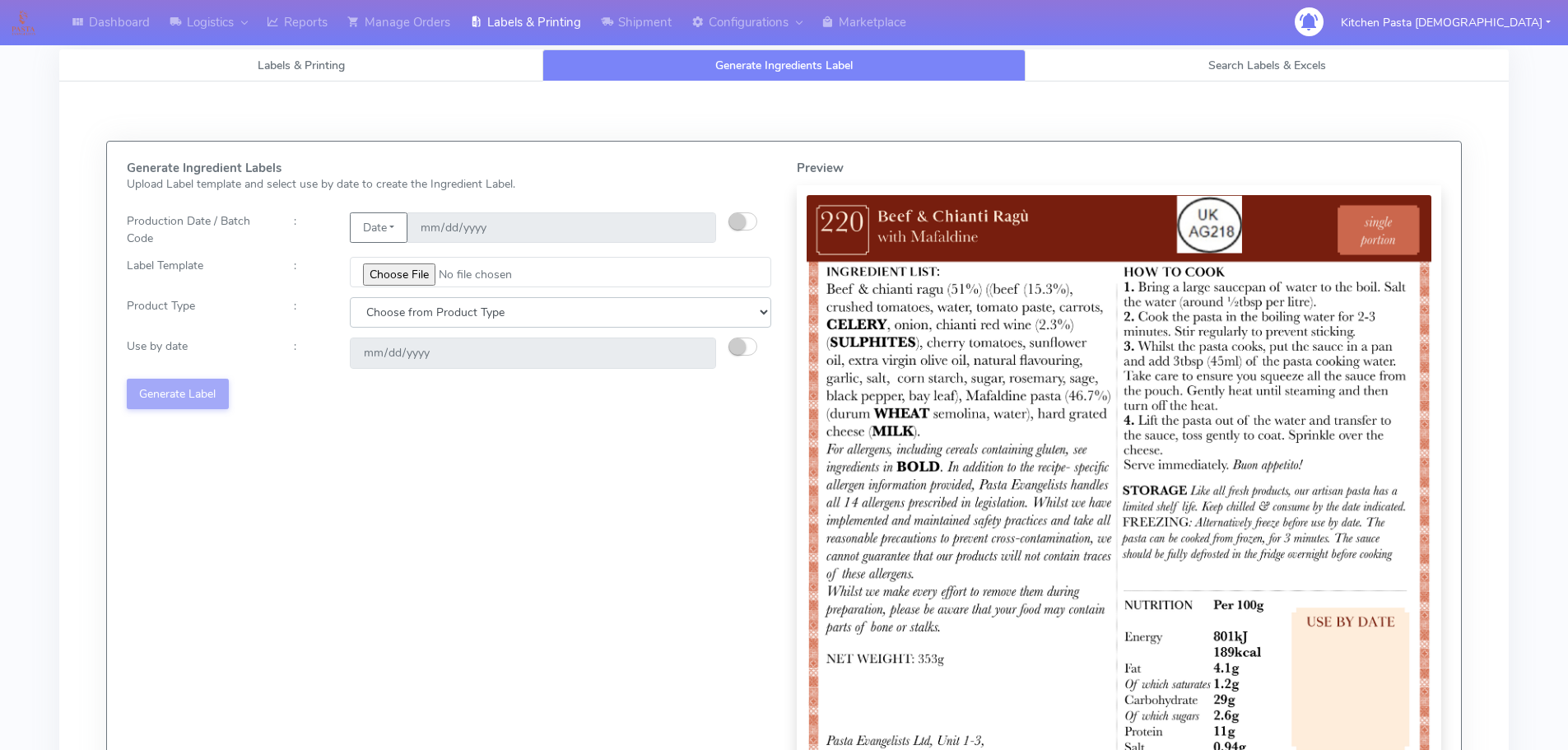
drag, startPoint x: 443, startPoint y: 312, endPoint x: 430, endPoint y: 326, distance: 19.1
click at [443, 312] on select "Choose from Product Type ECOM ERETAIL CIRCULAR CIRC_DESERTS LASAGNE" at bounding box center [561, 312] width 422 height 31
select select "0"
click at [350, 298] on select "Choose from Product Type ECOM ERETAIL CIRCULAR CIRC_DESERTS LASAGNE" at bounding box center [561, 312] width 422 height 31
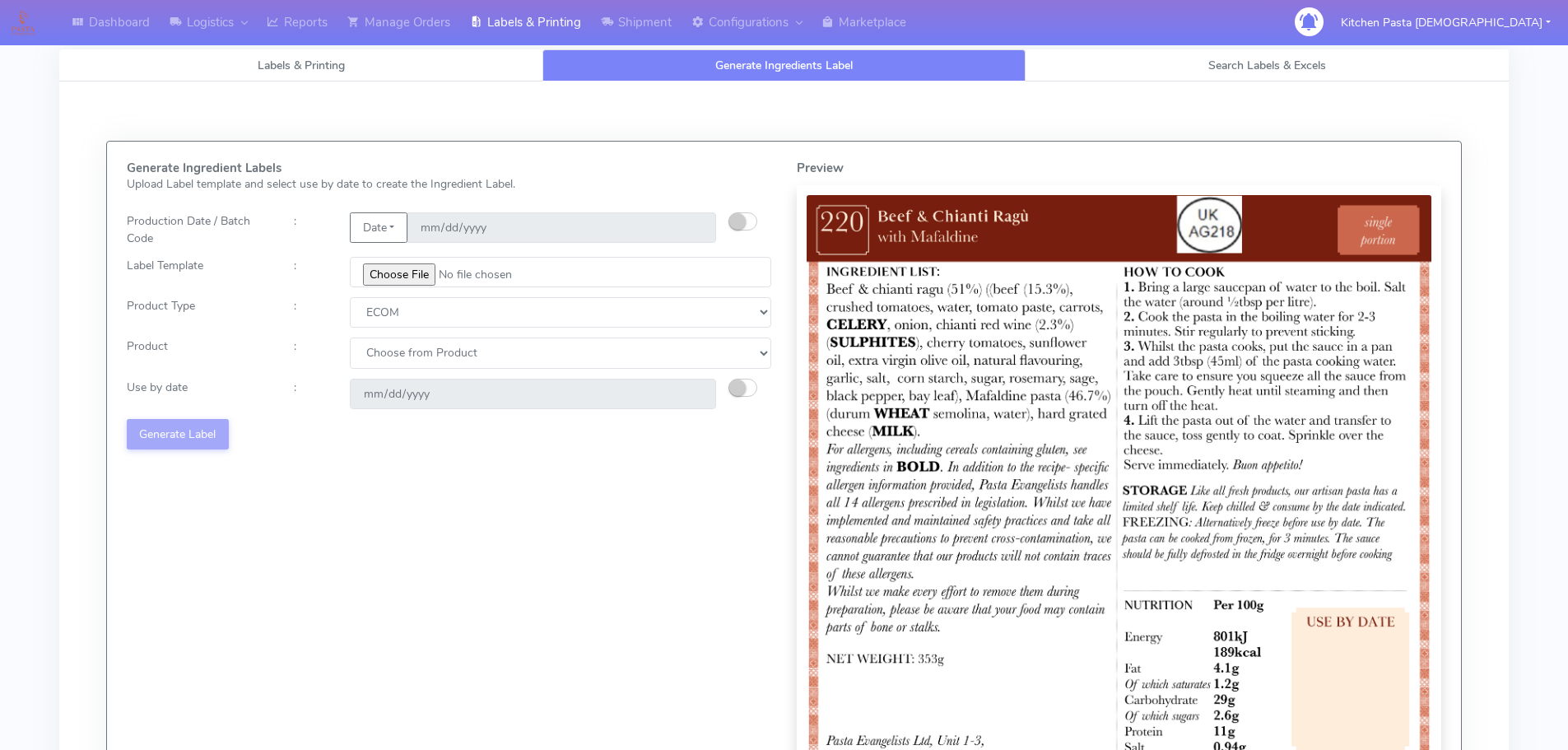
click at [401, 361] on select "Choose from Product PLAIN PASTA (EXCEPT HURRA) HURRA FILLED PASTA BUTTER (INTER…" at bounding box center [561, 353] width 422 height 31
select select "0"
click at [350, 338] on select "Choose from Product PLAIN PASTA (EXCEPT HURRA) HURRA FILLED PASTA BUTTER (INTER…" at bounding box center [561, 353] width 422 height 31
click at [732, 391] on small "button" at bounding box center [737, 388] width 17 height 17
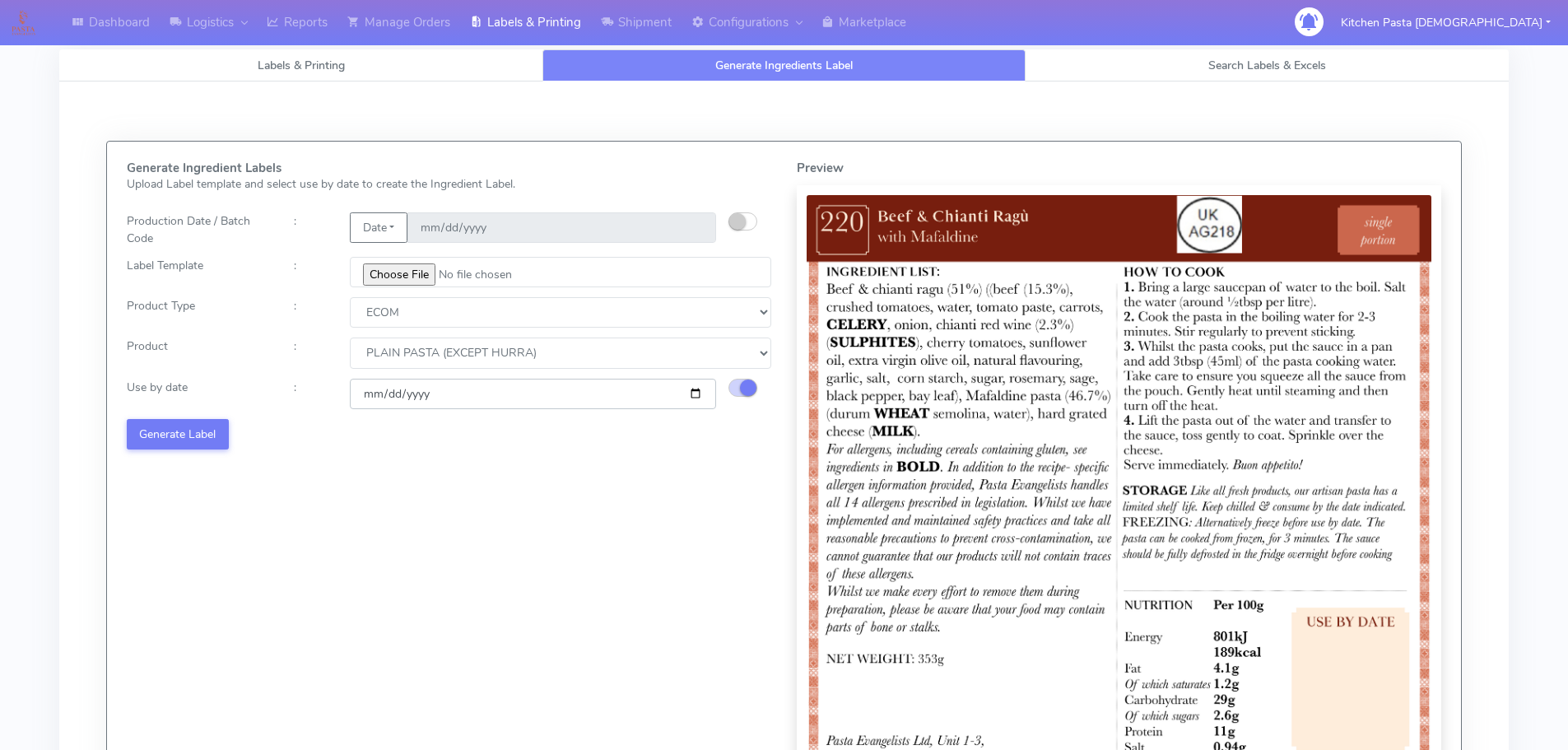
click at [697, 394] on input "[DATE]" at bounding box center [533, 394] width 367 height 31
type input "[DATE]"
click at [218, 435] on button "Generate Label" at bounding box center [178, 434] width 102 height 31
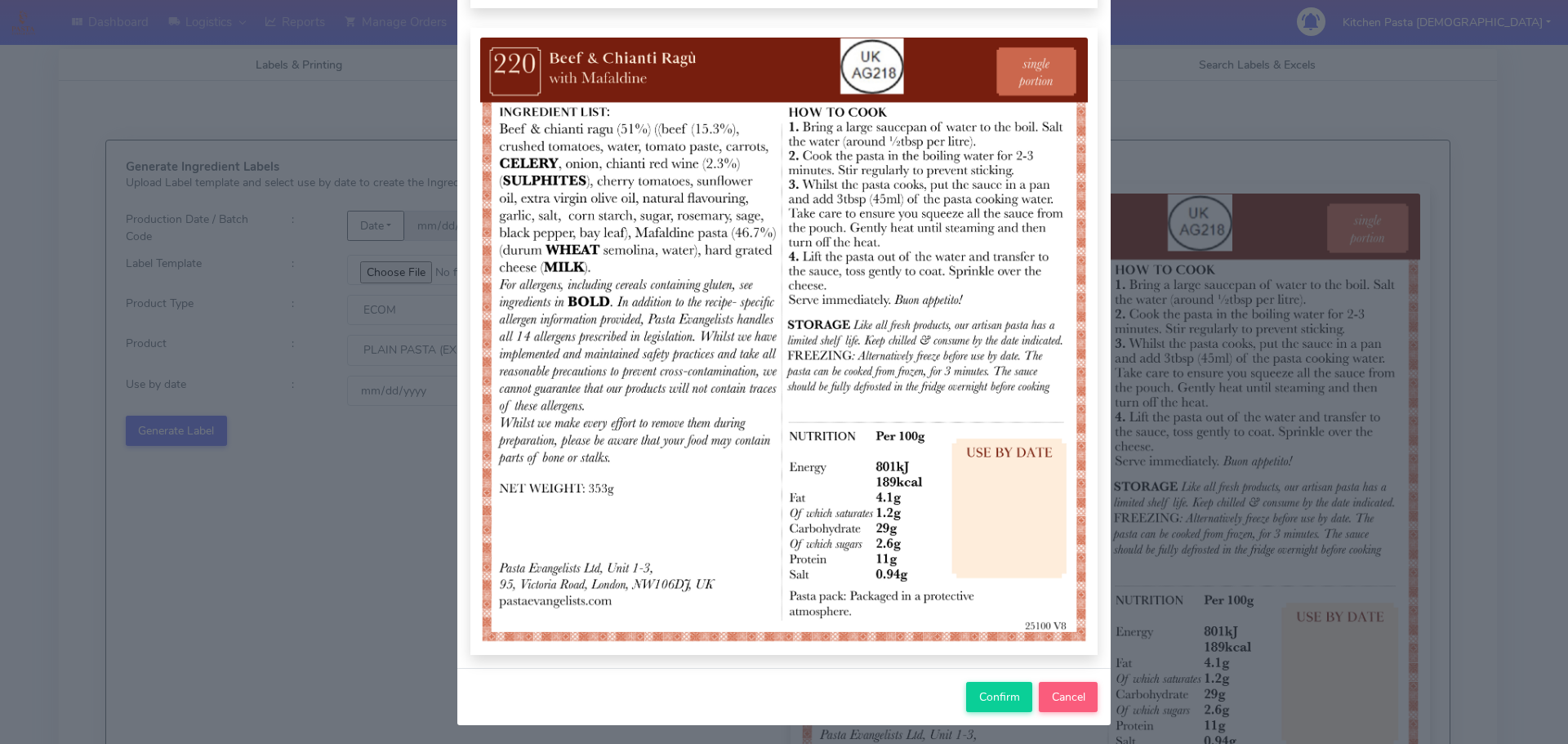
scroll to position [169, 0]
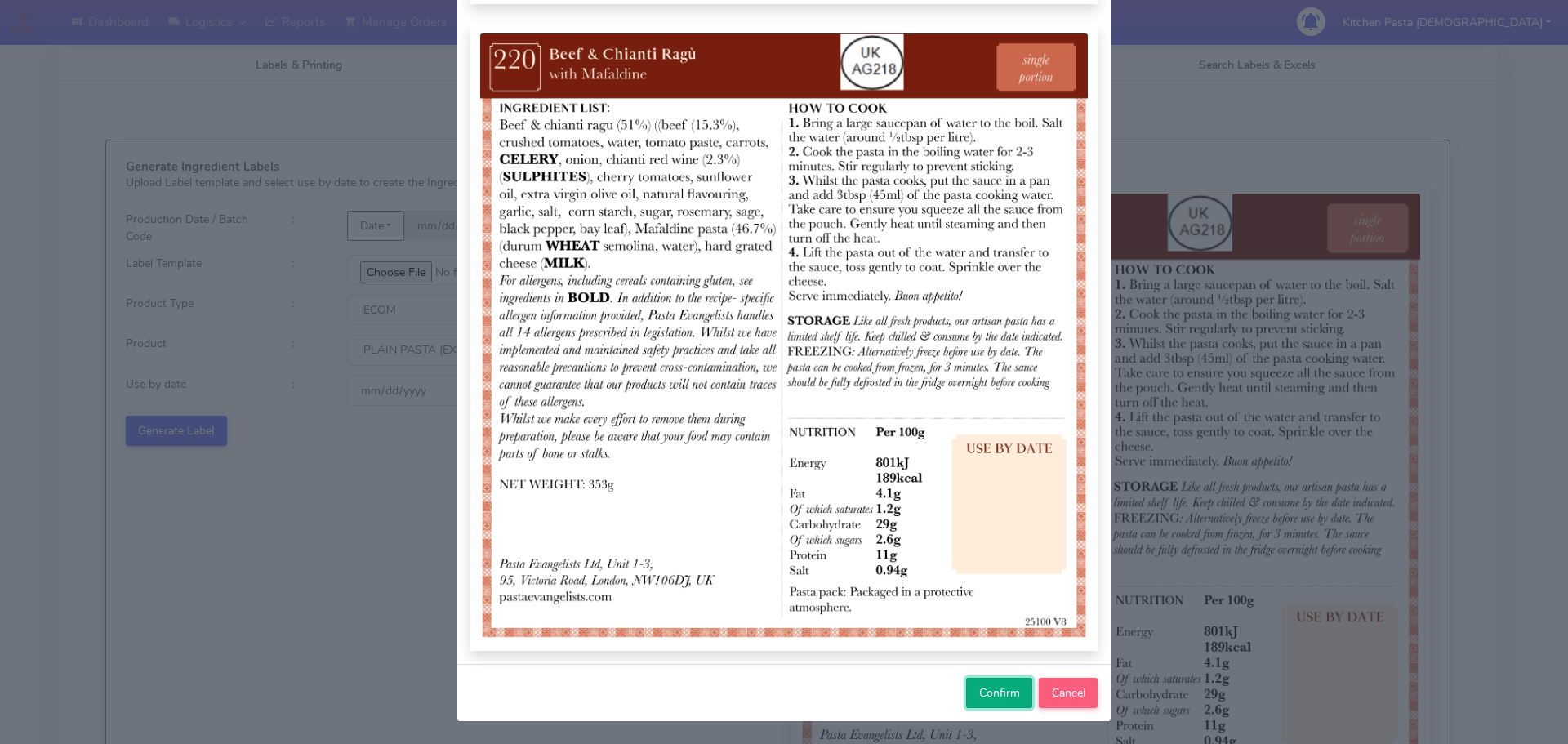
click at [986, 684] on button "Confirm" at bounding box center [999, 693] width 66 height 30
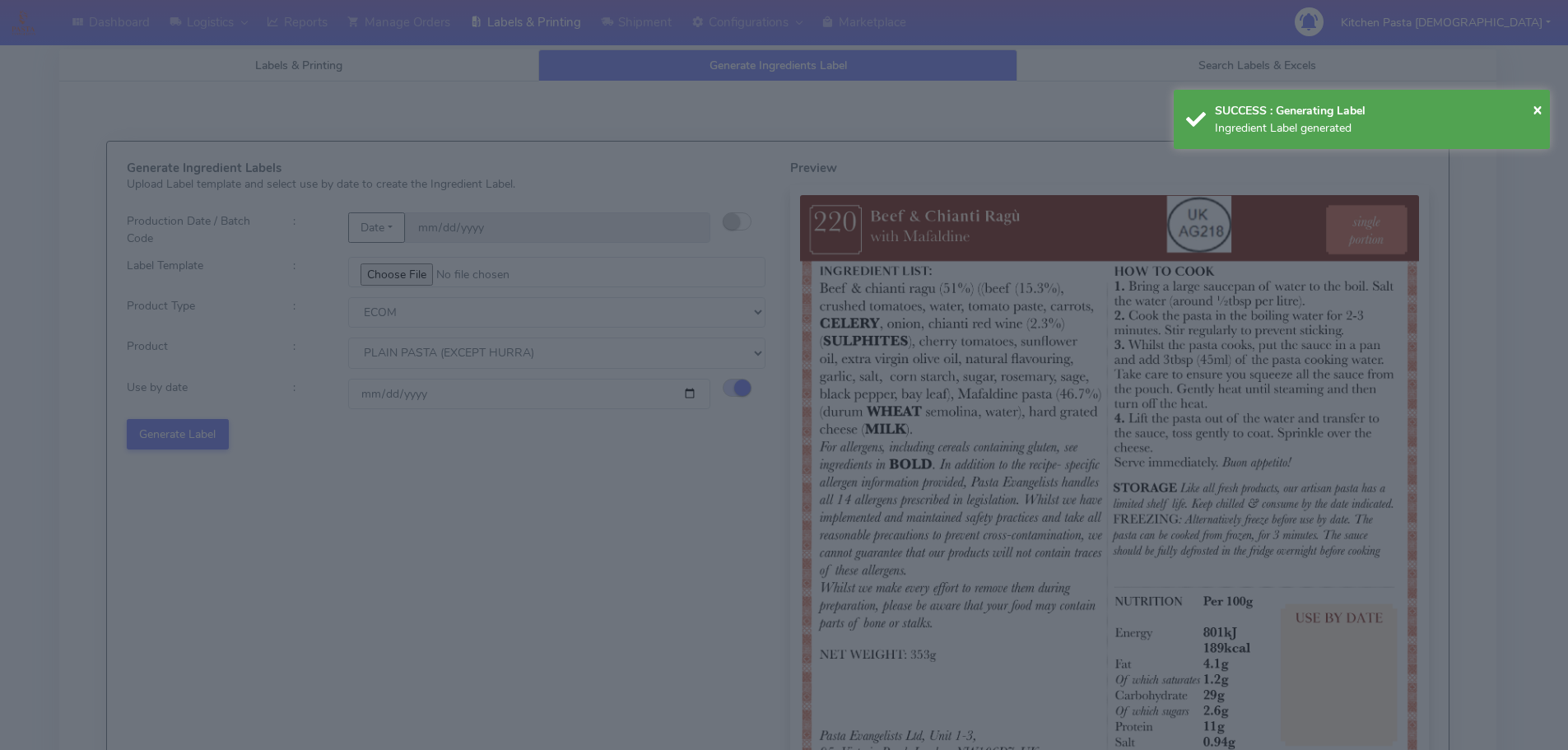
select select
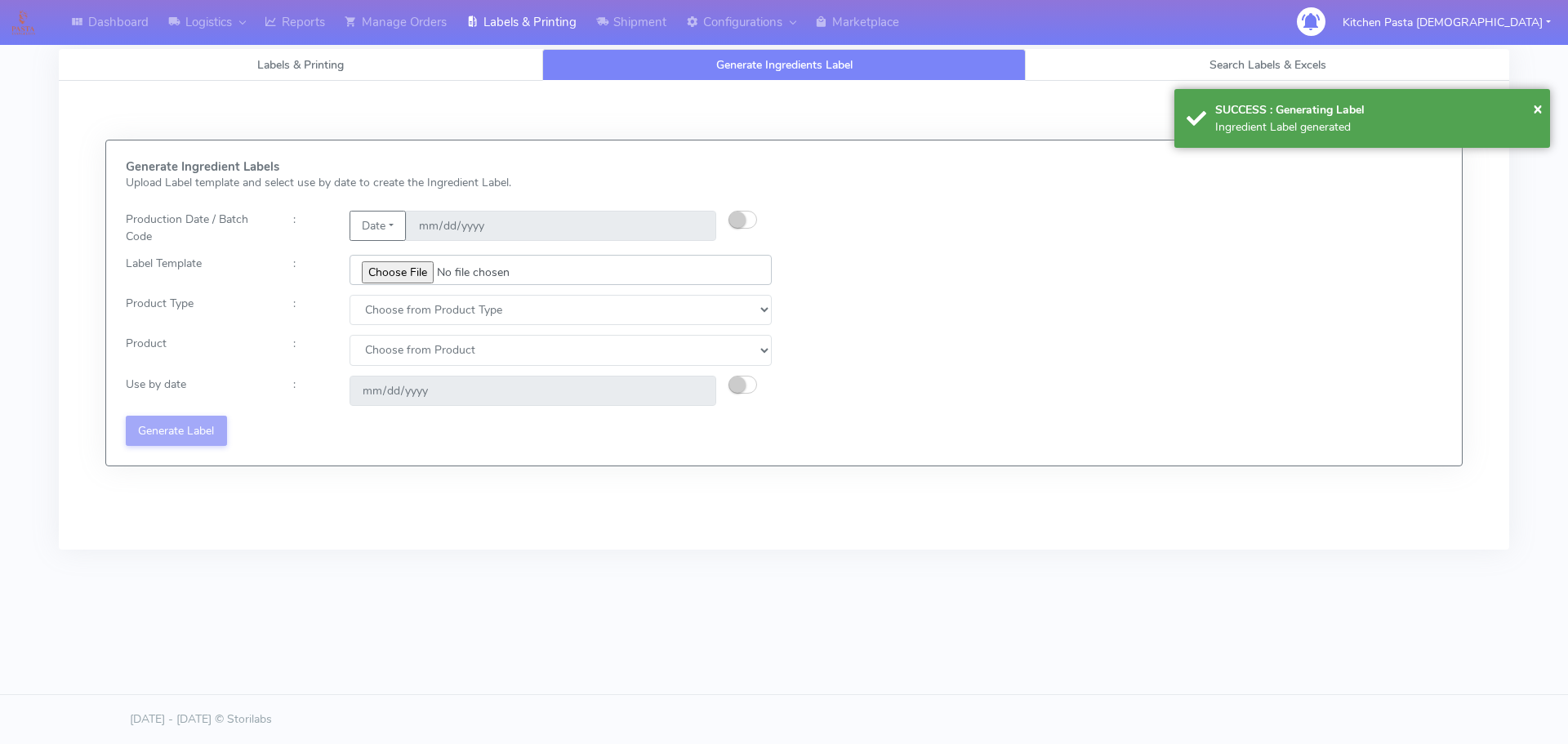
click at [411, 273] on input "file" at bounding box center [561, 269] width 422 height 30
type input "C:\fakepath\Ecom_221_V8.jpg"
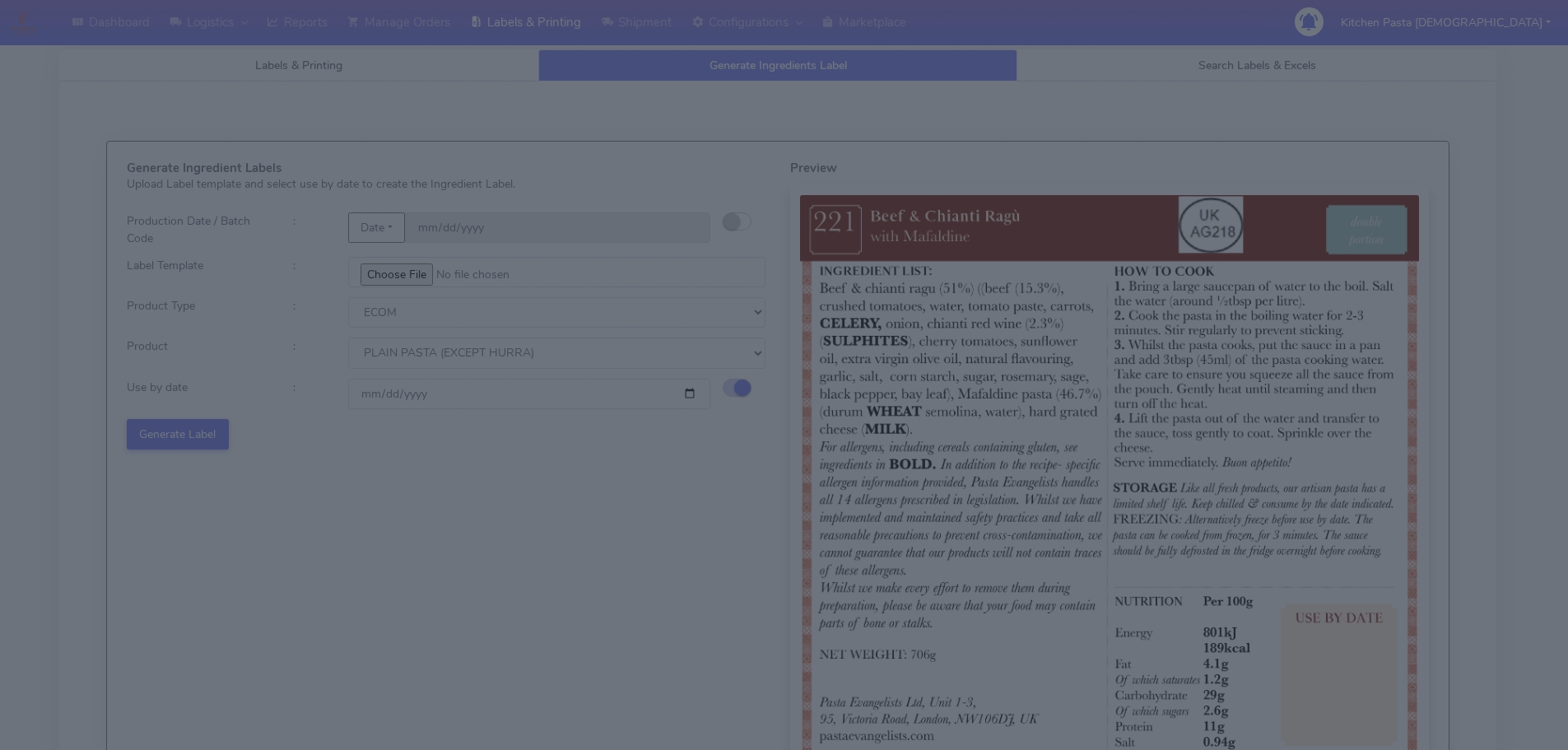
select select "0"
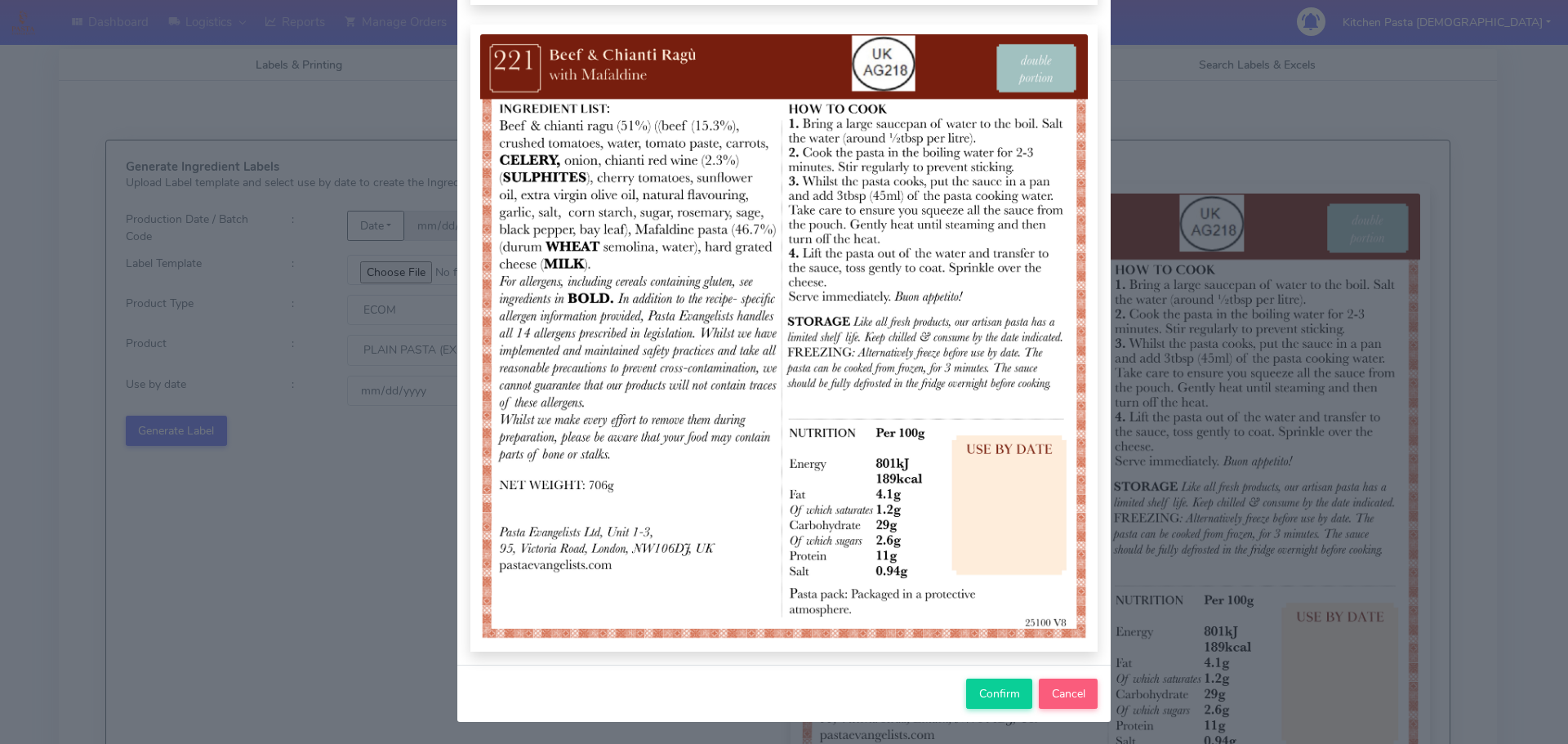
scroll to position [169, 0]
click at [986, 699] on span "Confirm" at bounding box center [999, 693] width 41 height 16
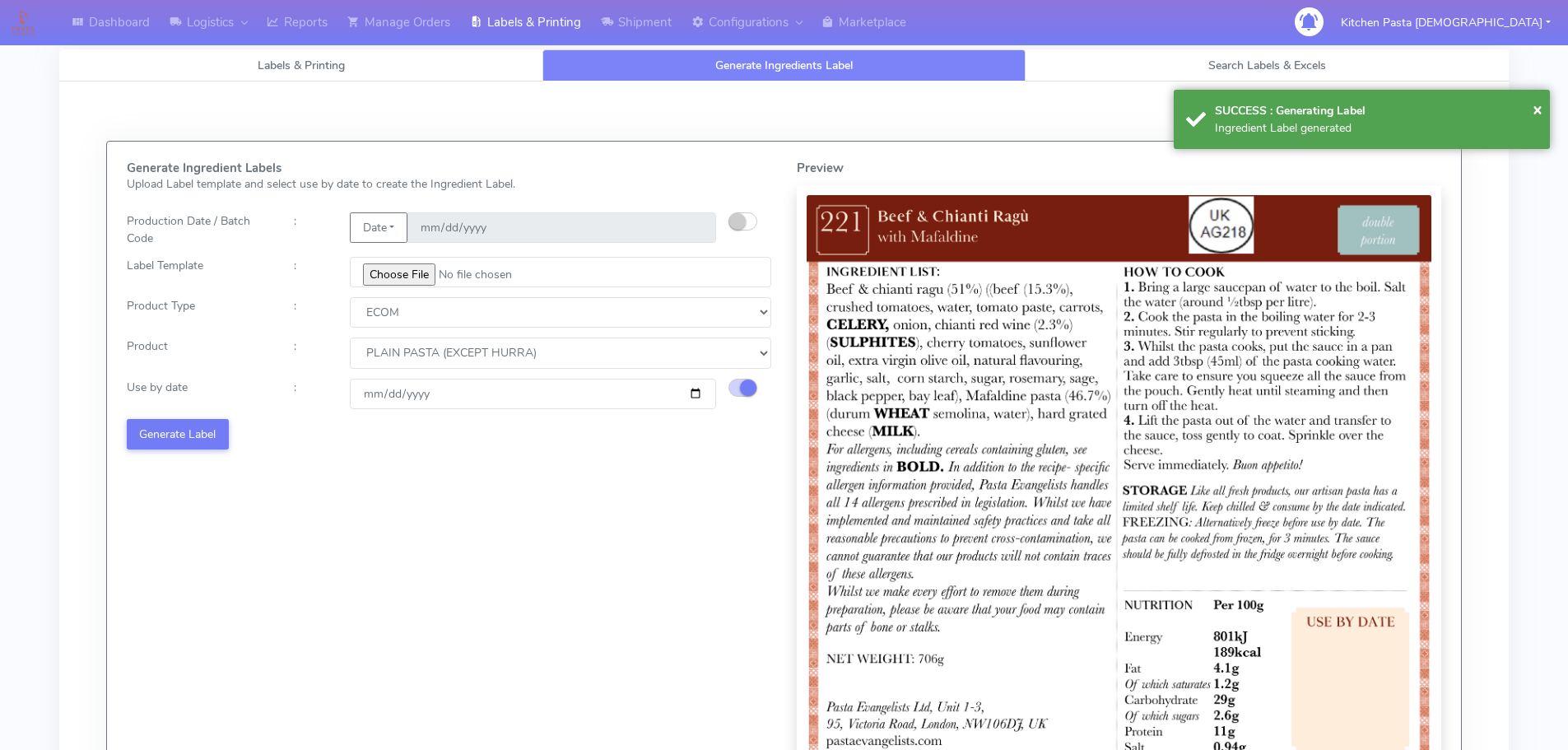
select select
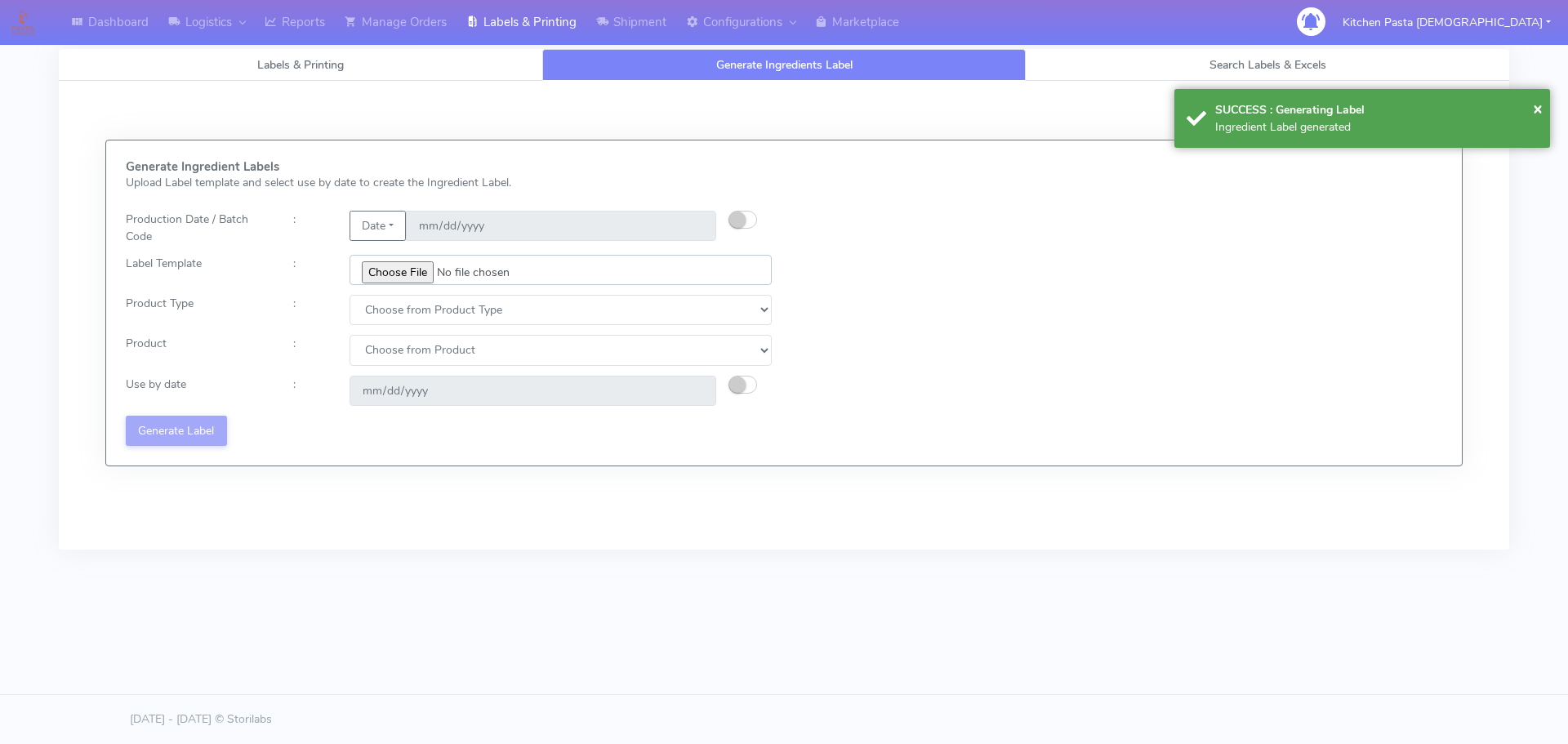
click at [429, 279] on input "file" at bounding box center [561, 269] width 422 height 30
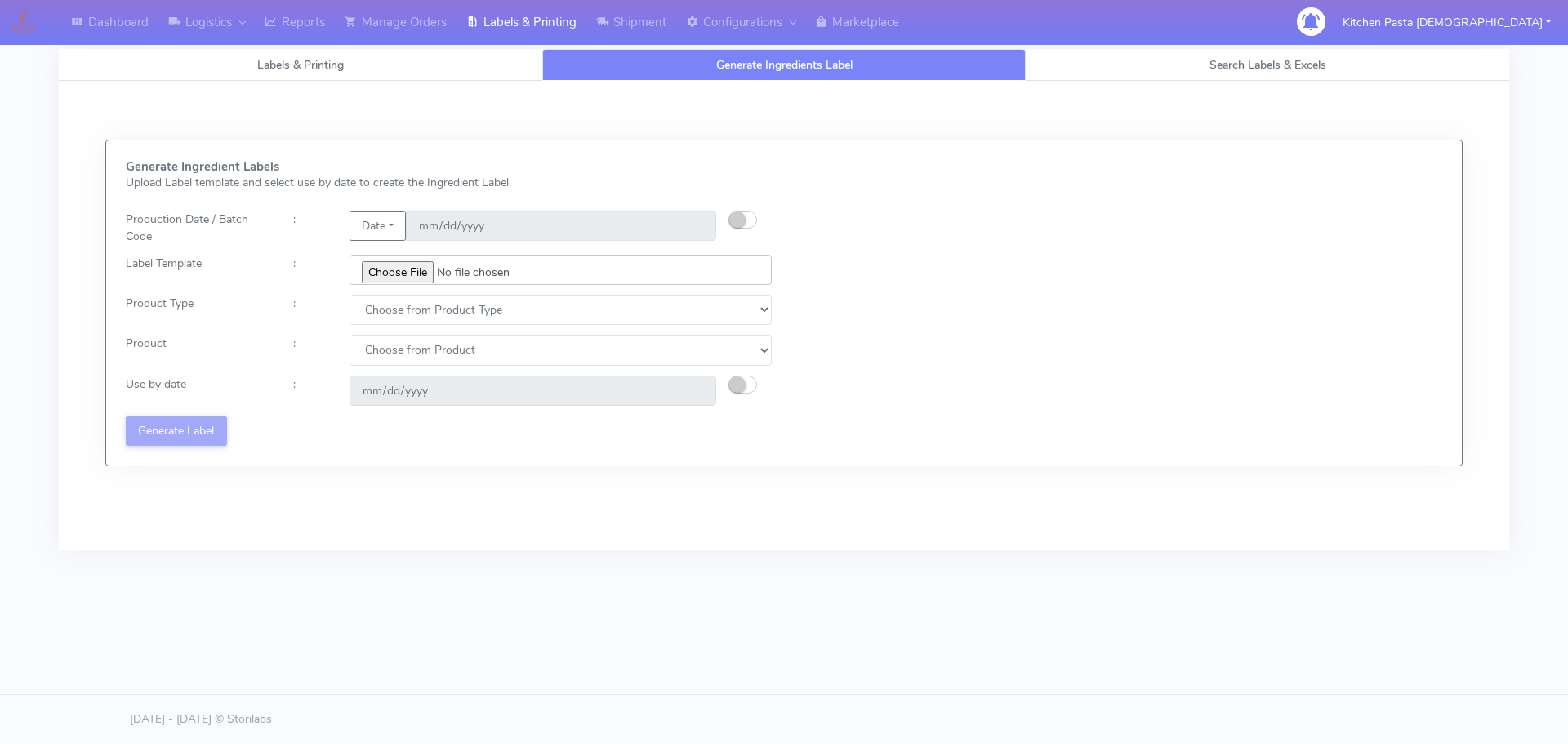
type input "C:\fakepath\Ecom_240_V3.jpg"
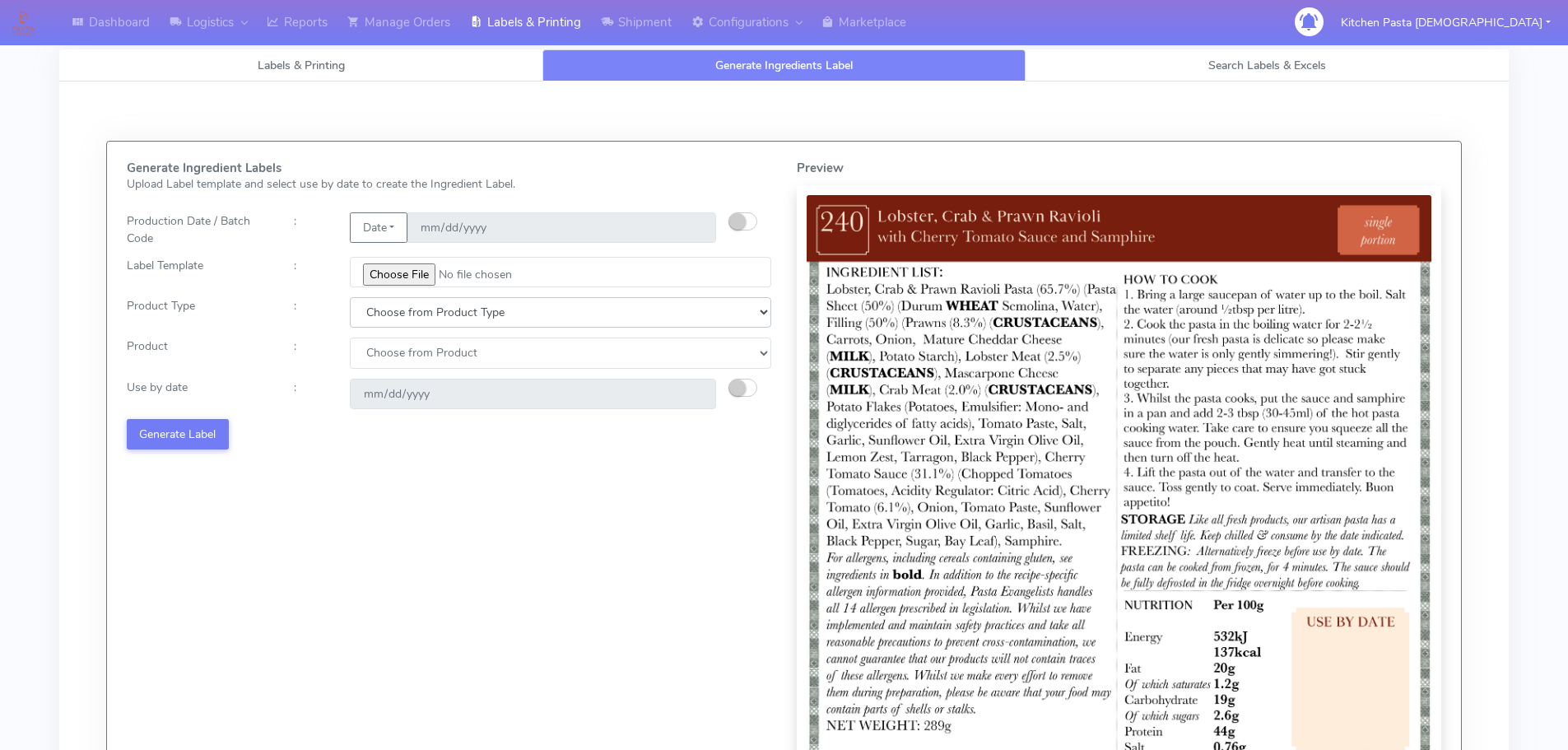
click at [430, 314] on select "Choose from Product Type ECOM ERETAIL CIRCULAR CIRC_DESERTS LASAGNE" at bounding box center [561, 312] width 422 height 31
select select "0"
click at [350, 298] on select "Choose from Product Type ECOM ERETAIL CIRCULAR CIRC_DESERTS LASAGNE" at bounding box center [561, 312] width 422 height 31
click at [413, 369] on div "Generate Ingredient Labels Upload Label template and select use by date to crea…" at bounding box center [450, 495] width 670 height 669
click at [413, 358] on select "Choose from Product PLAIN PASTA (EXCEPT HURRA) HURRA FILLED PASTA BUTTER (INTER…" at bounding box center [561, 353] width 422 height 31
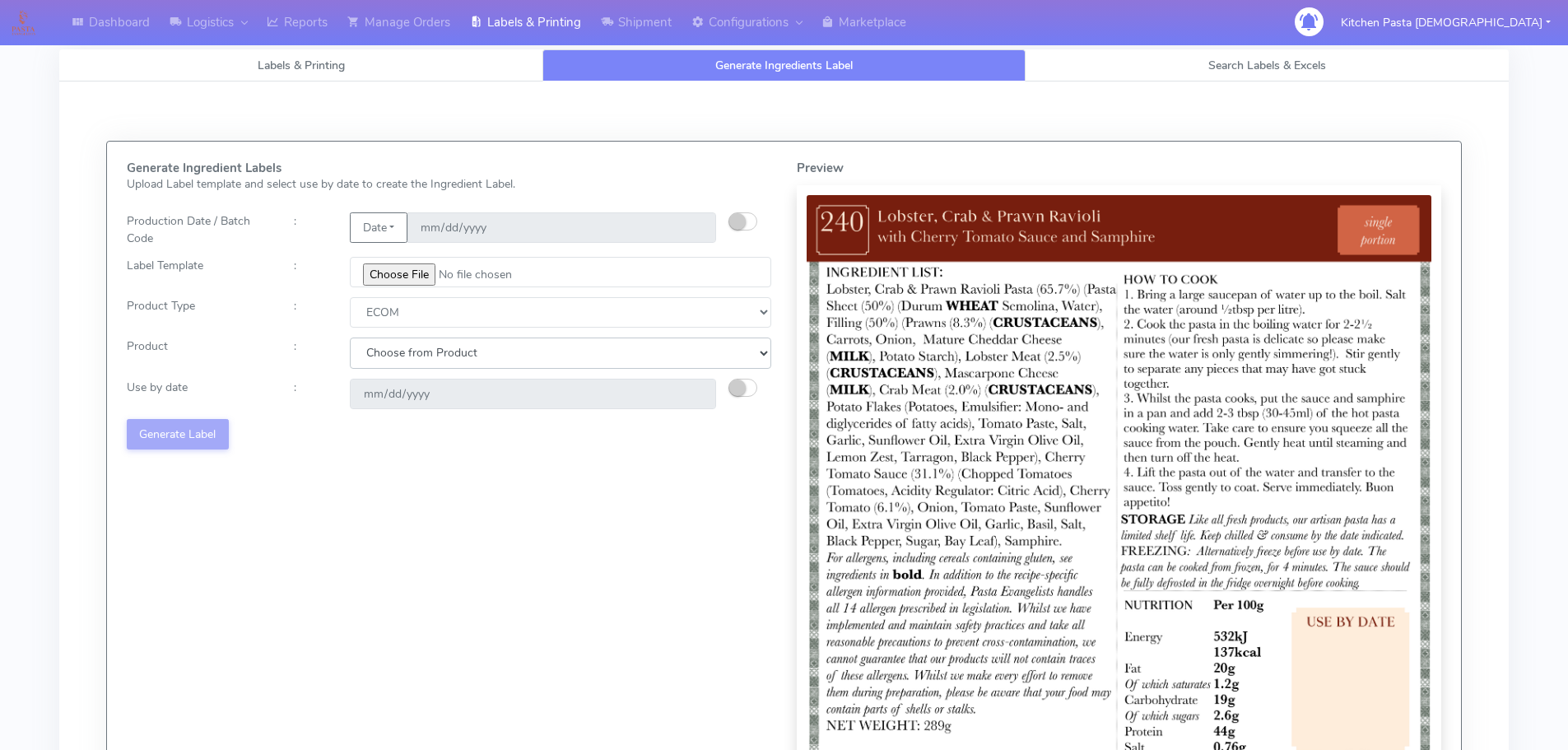
select select "0"
click at [350, 338] on select "Choose from Product PLAIN PASTA (EXCEPT HURRA) HURRA FILLED PASTA BUTTER (INTER…" at bounding box center [561, 353] width 422 height 31
click at [738, 389] on small "button" at bounding box center [737, 388] width 17 height 17
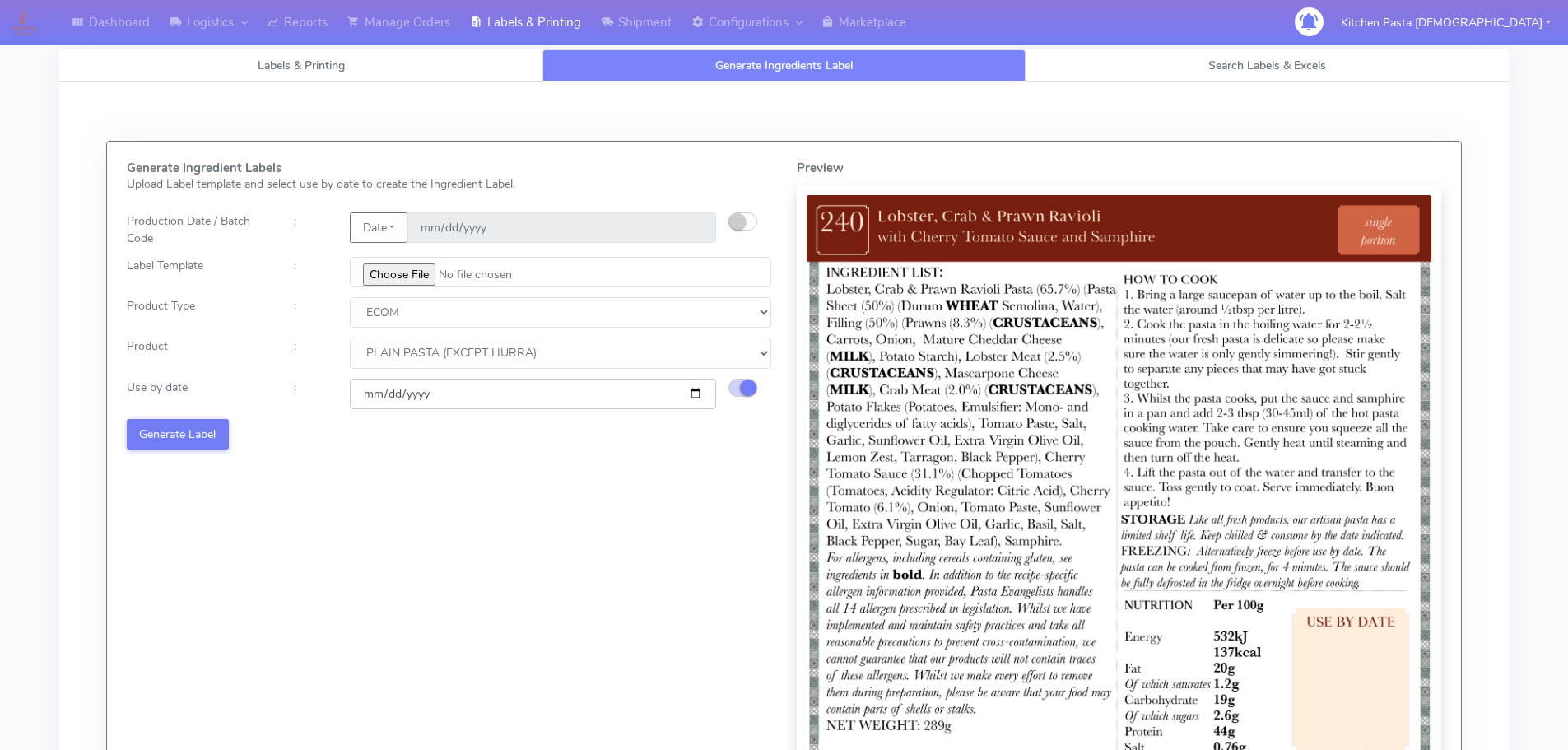
click at [694, 392] on input "[DATE]" at bounding box center [533, 394] width 367 height 31
type input "2025-09-26"
click at [215, 427] on button "Generate Label" at bounding box center [178, 434] width 102 height 31
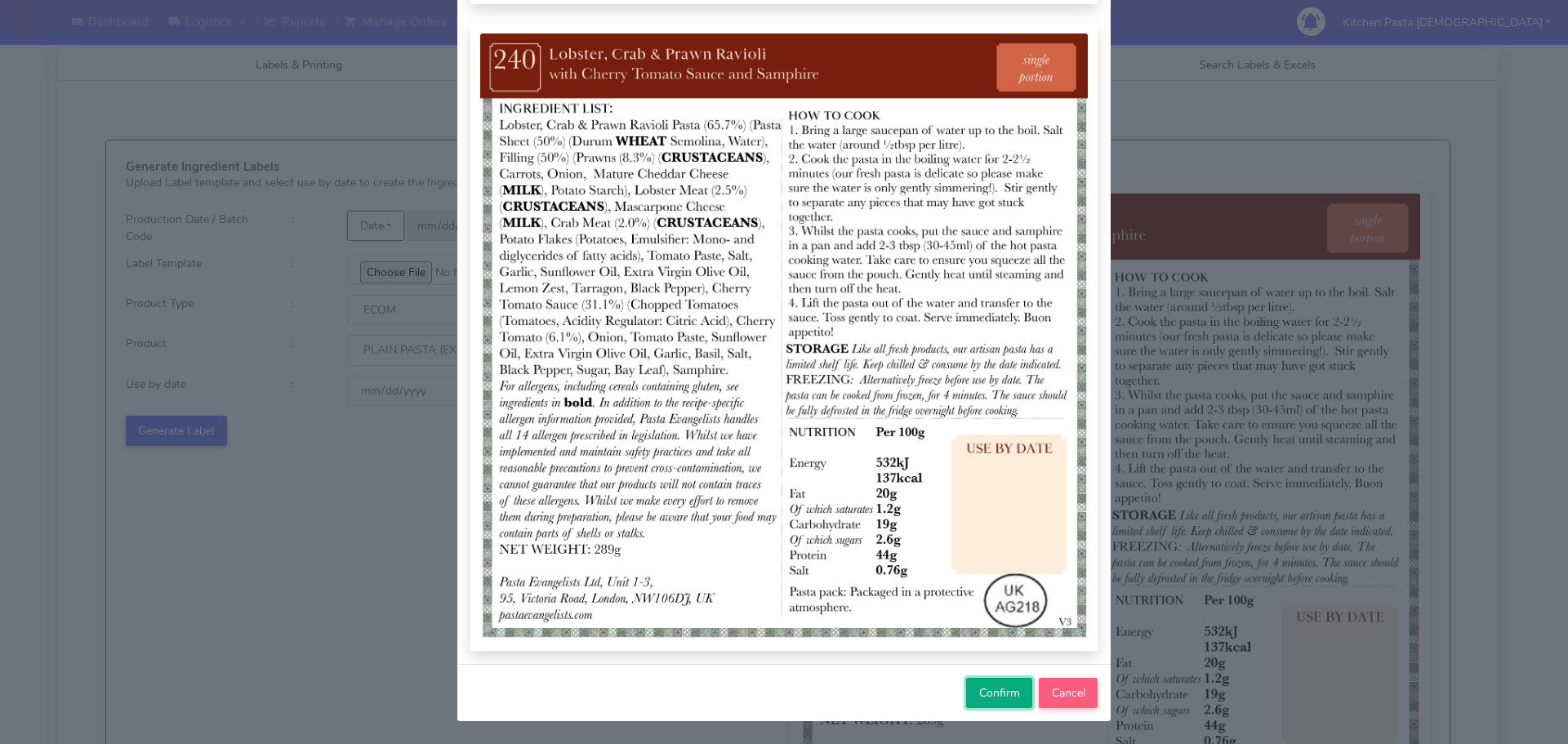
click at [994, 699] on span "Confirm" at bounding box center [999, 693] width 41 height 16
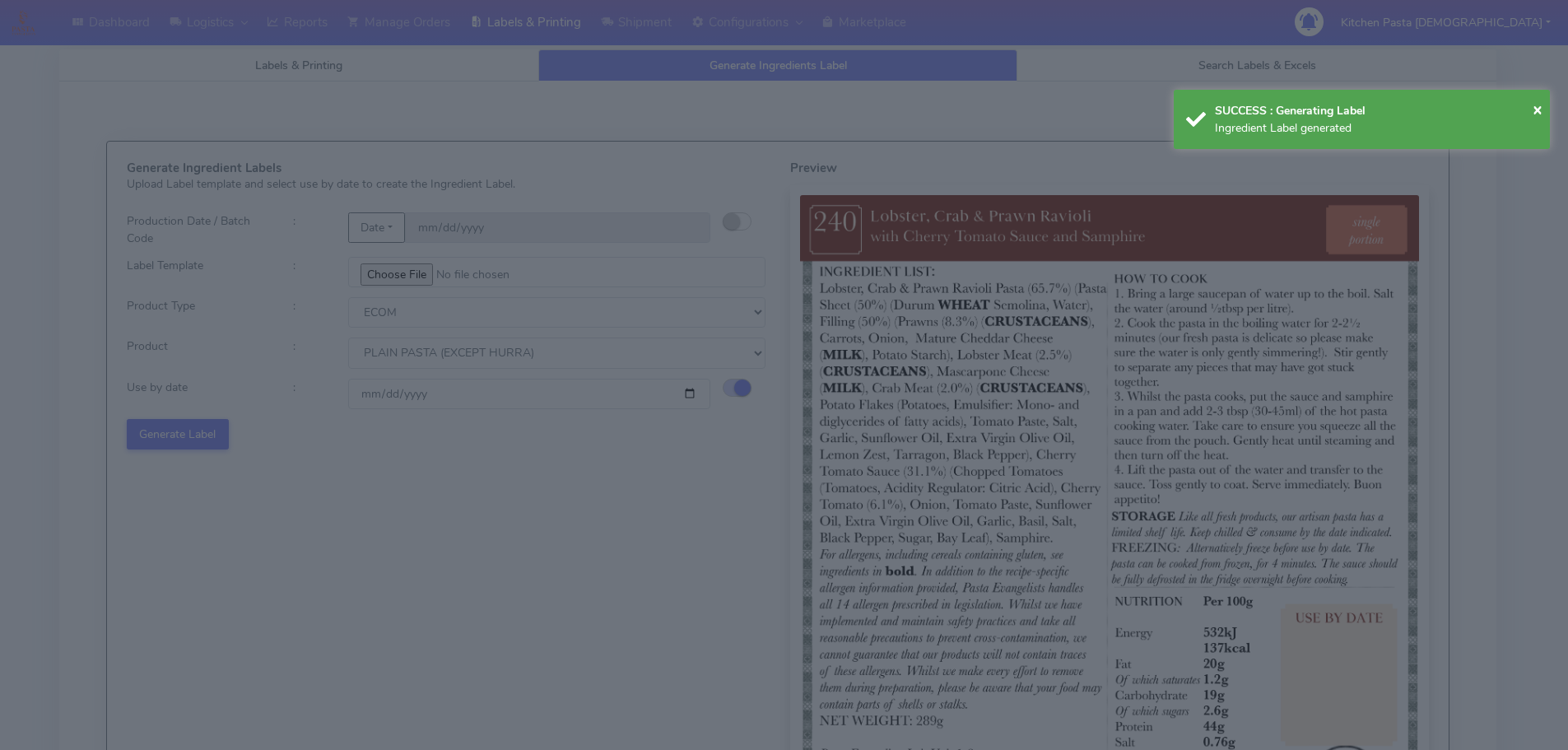
select select
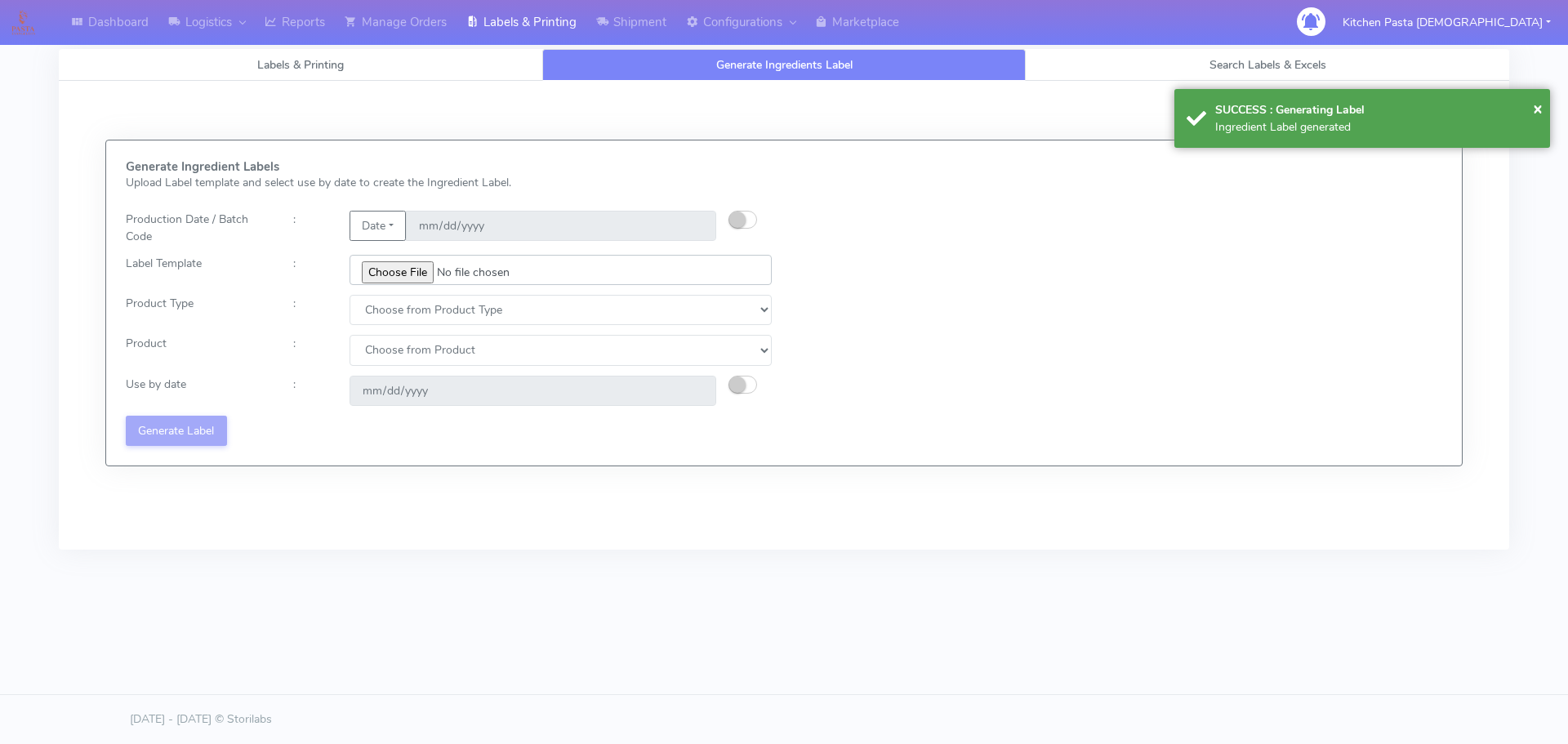
click at [400, 268] on input "file" at bounding box center [561, 269] width 422 height 30
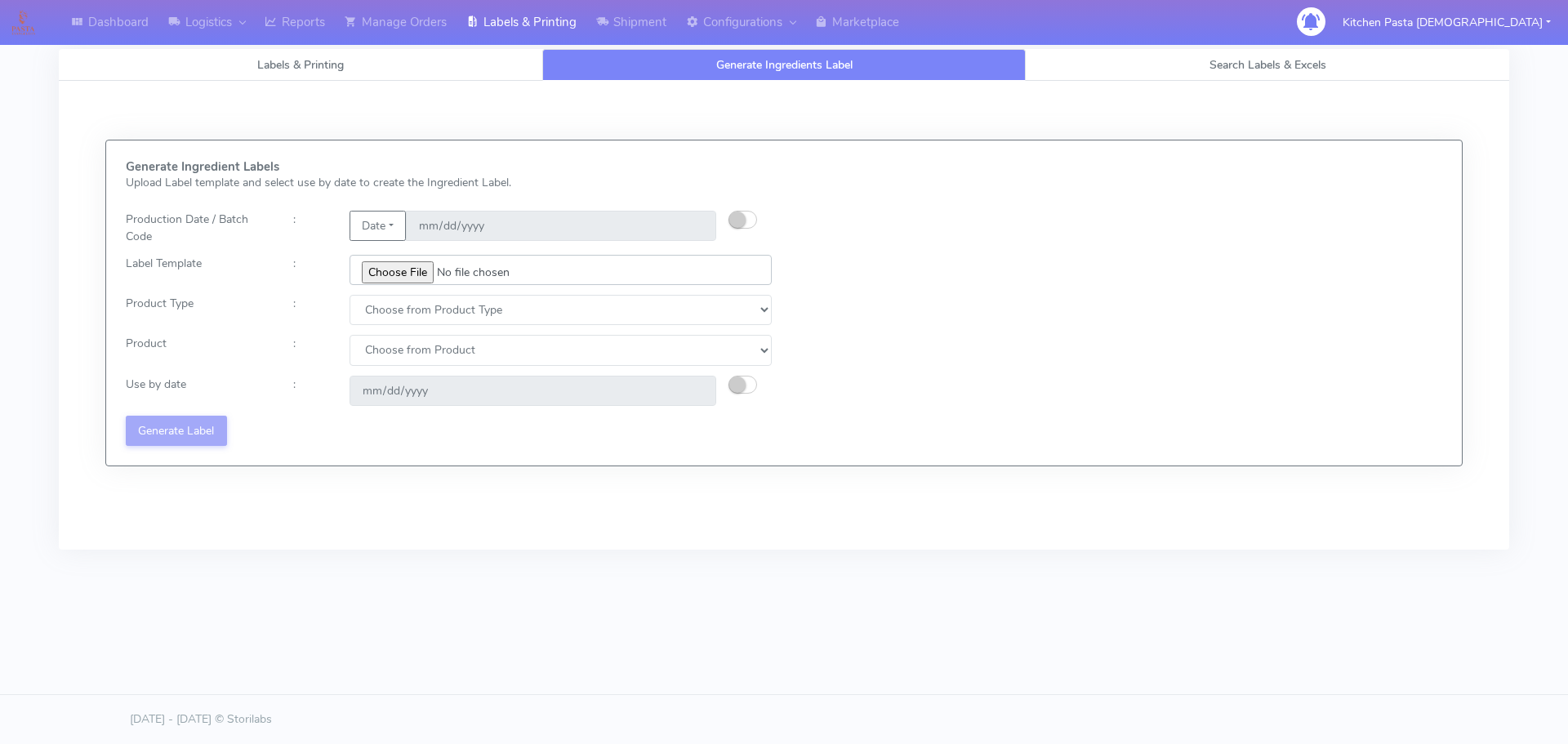
type input "C:\fakepath\Ecom_172_V3.jpg"
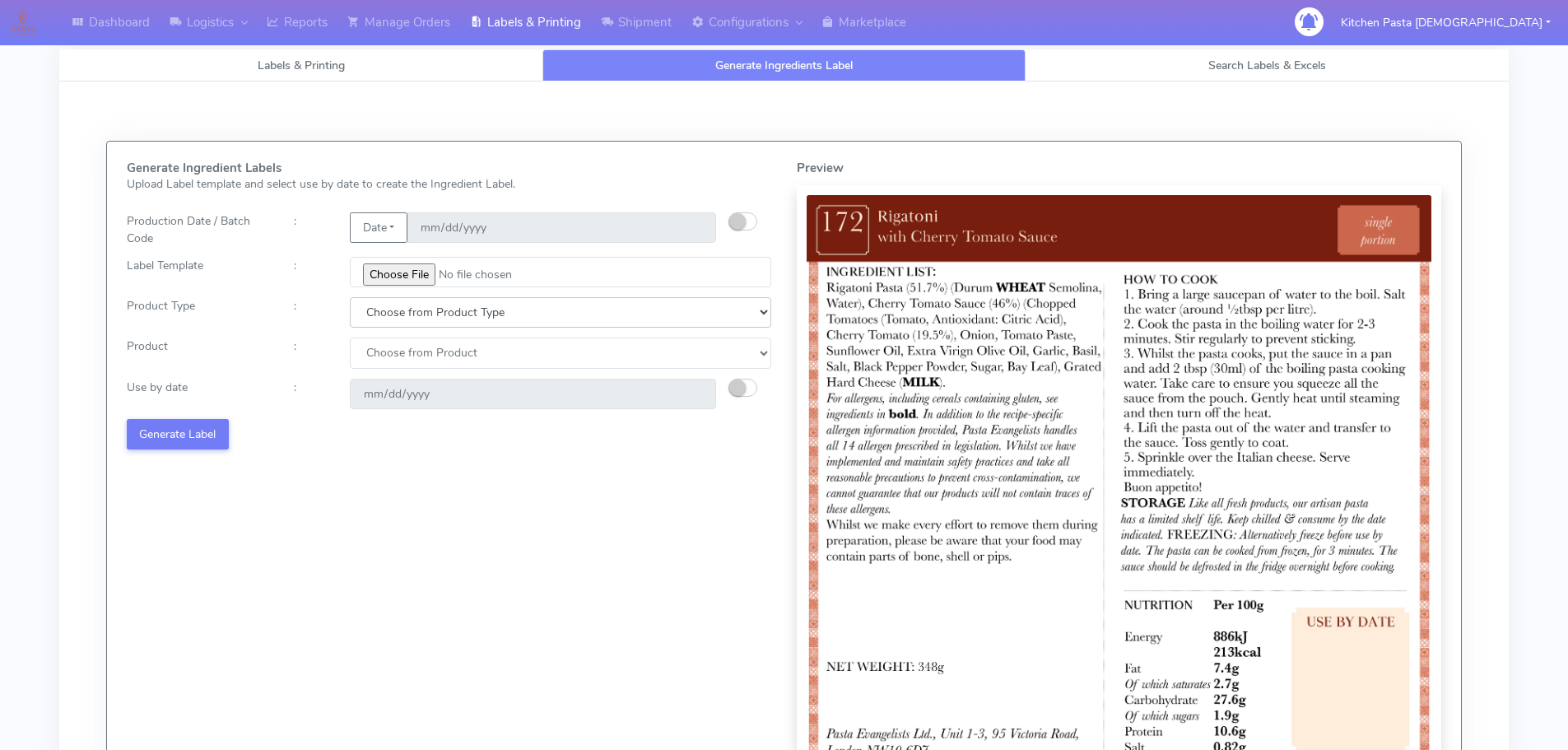
drag, startPoint x: 380, startPoint y: 309, endPoint x: 382, endPoint y: 324, distance: 15.1
click at [380, 311] on select "Choose from Product Type ECOM ERETAIL CIRCULAR CIRC_DESERTS LASAGNE" at bounding box center [561, 312] width 422 height 31
select select "0"
click at [350, 298] on select "Choose from Product Type ECOM ERETAIL CIRCULAR CIRC_DESERTS LASAGNE" at bounding box center [561, 312] width 422 height 31
drag, startPoint x: 386, startPoint y: 350, endPoint x: 387, endPoint y: 367, distance: 17.0
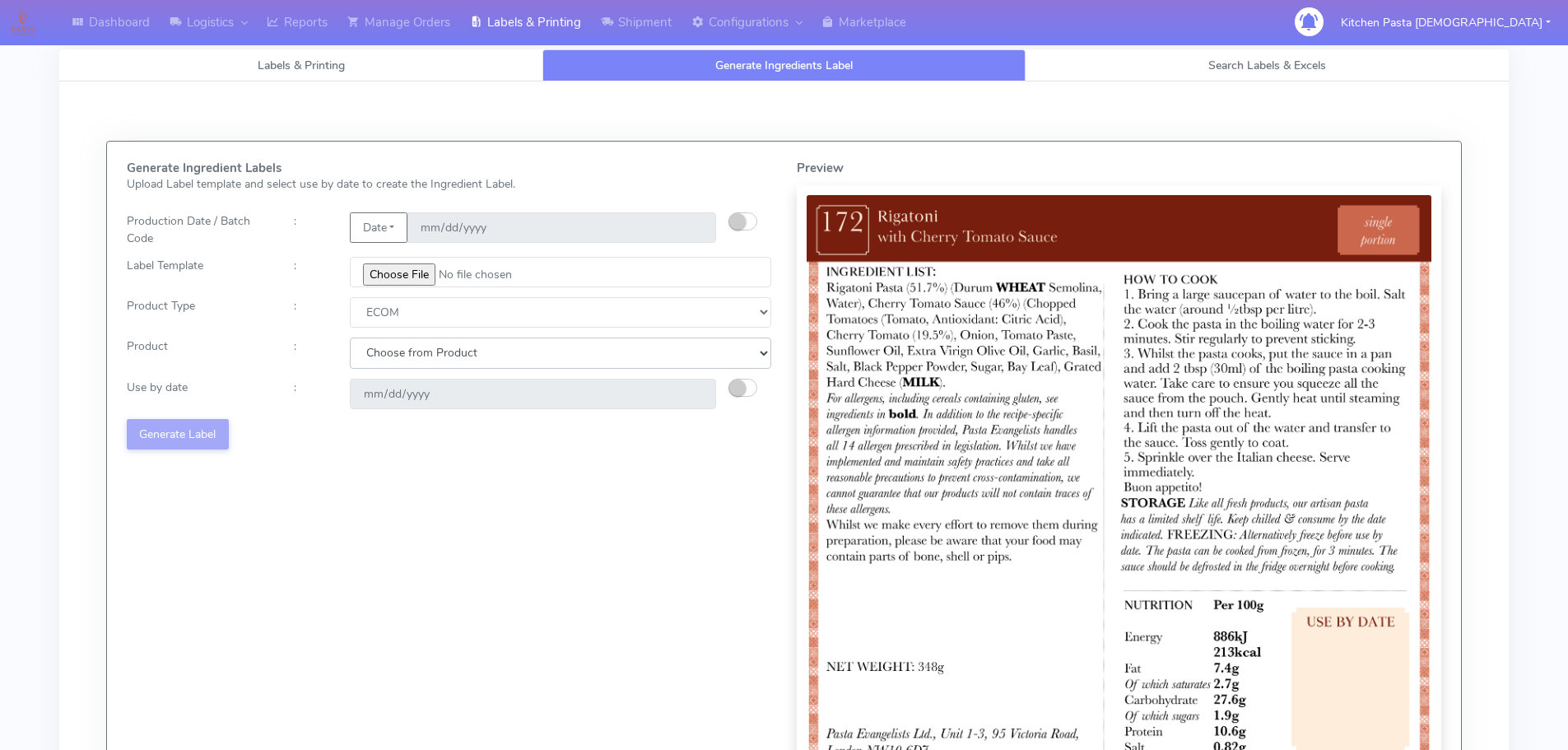
click at [387, 357] on select "Choose from Product PLAIN PASTA (EXCEPT HURRA) HURRA FILLED PASTA BUTTER (INTER…" at bounding box center [561, 353] width 422 height 31
select select "0"
click at [350, 338] on select "Choose from Product PLAIN PASTA (EXCEPT HURRA) HURRA FILLED PASTA BUTTER (INTER…" at bounding box center [561, 353] width 422 height 31
click at [733, 387] on small "button" at bounding box center [737, 388] width 17 height 17
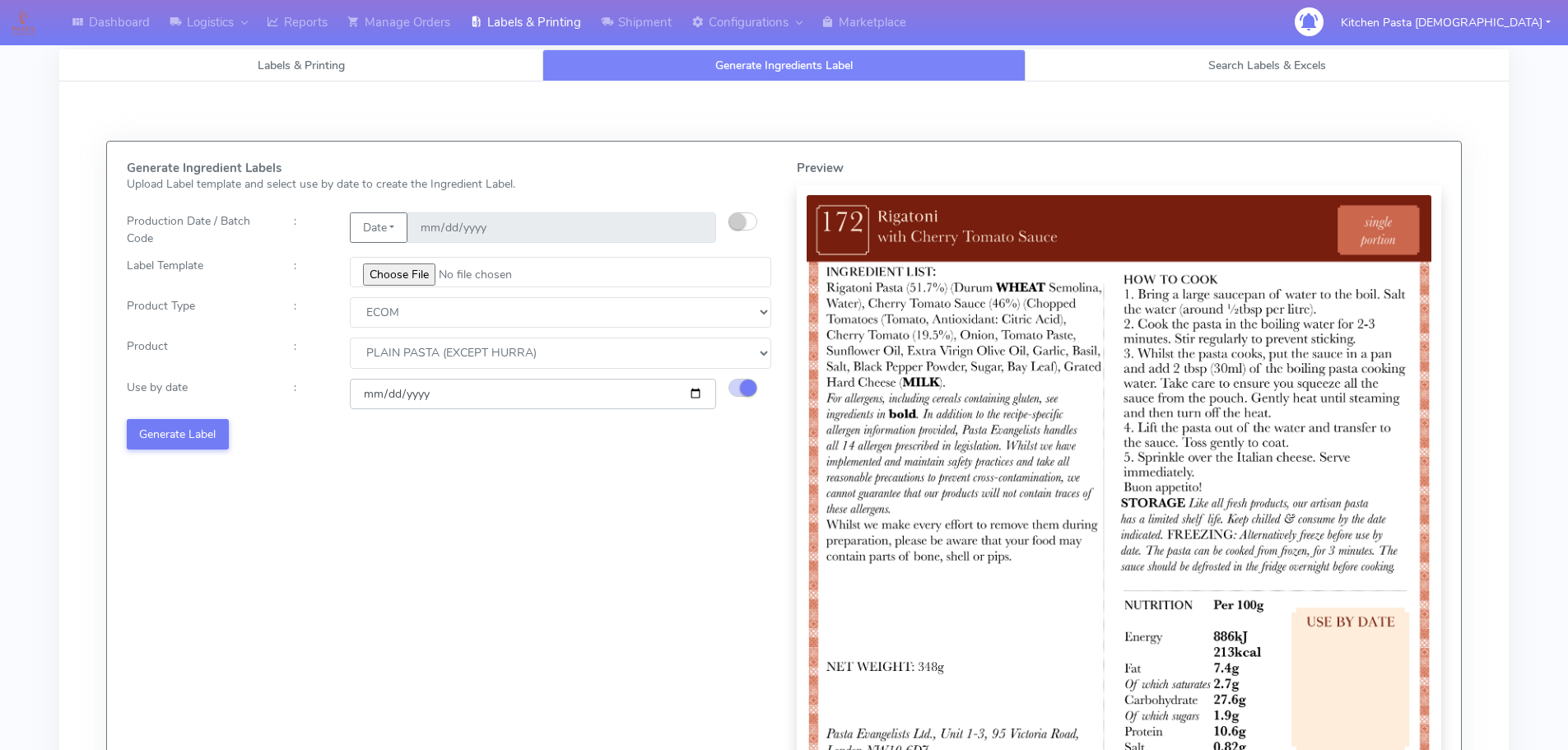
click at [699, 394] on input "[DATE]" at bounding box center [533, 394] width 367 height 31
type input "[DATE]"
click at [206, 430] on button "Generate Label" at bounding box center [178, 434] width 102 height 31
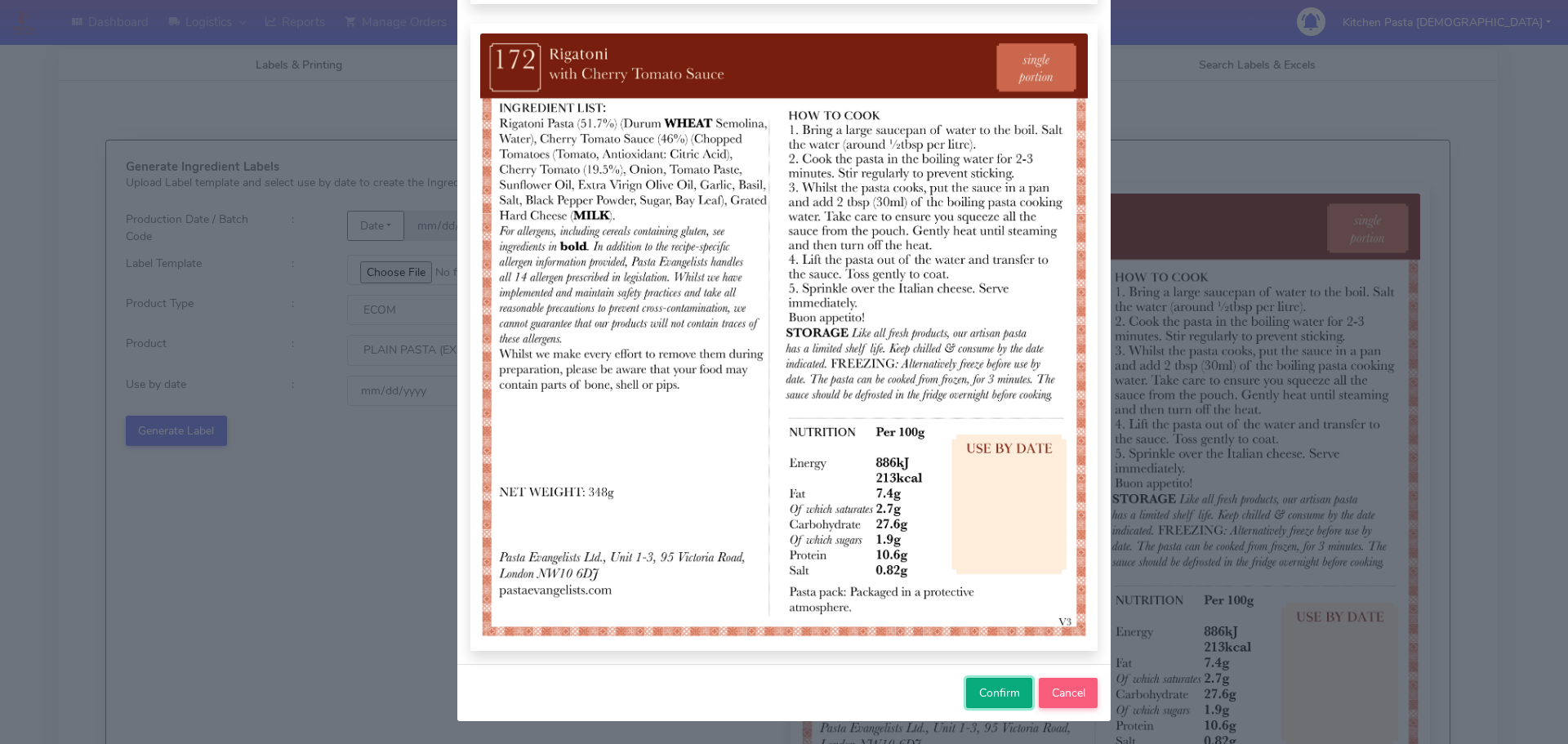
click at [992, 685] on span "Confirm" at bounding box center [999, 693] width 41 height 16
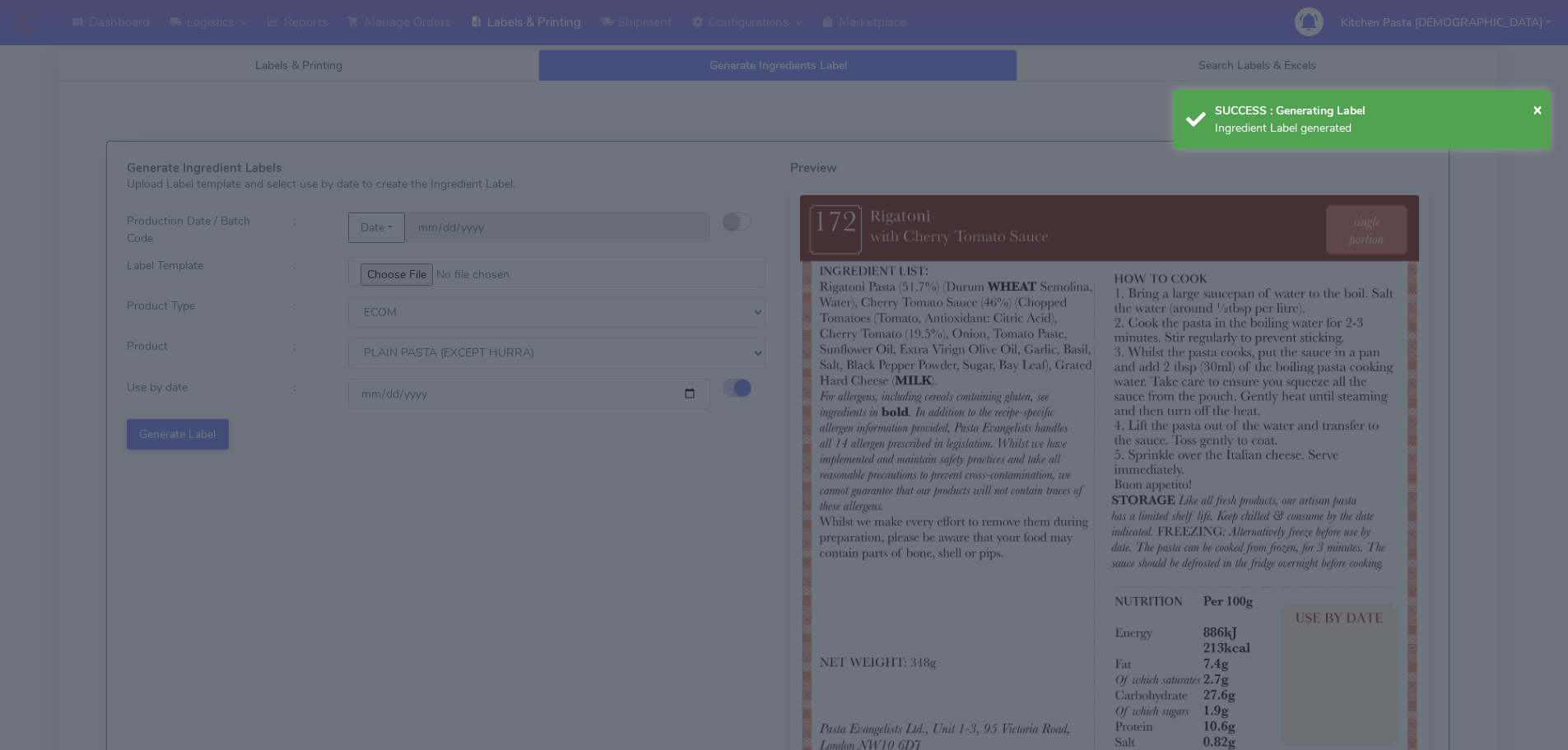
select select
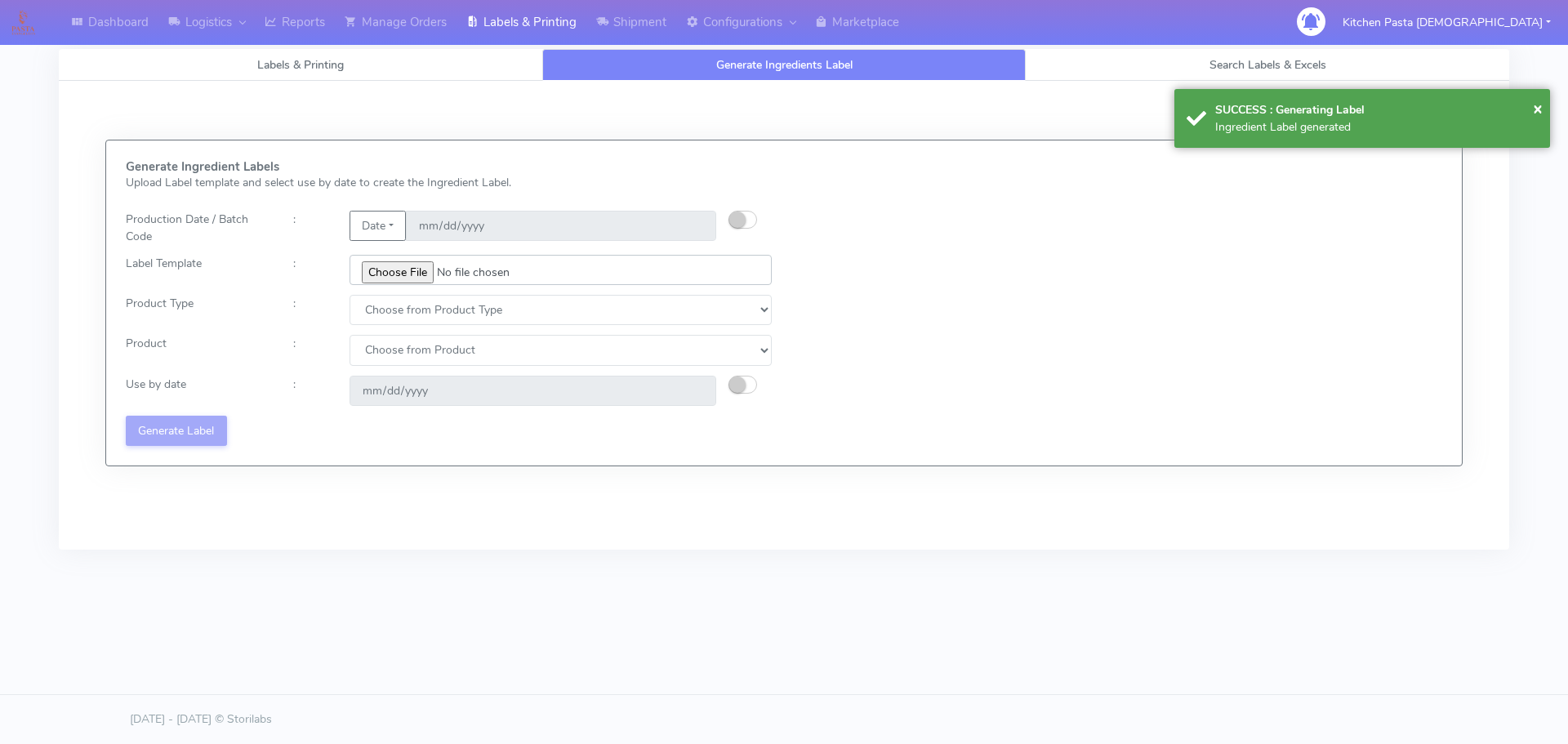
click at [409, 267] on input "file" at bounding box center [561, 269] width 422 height 30
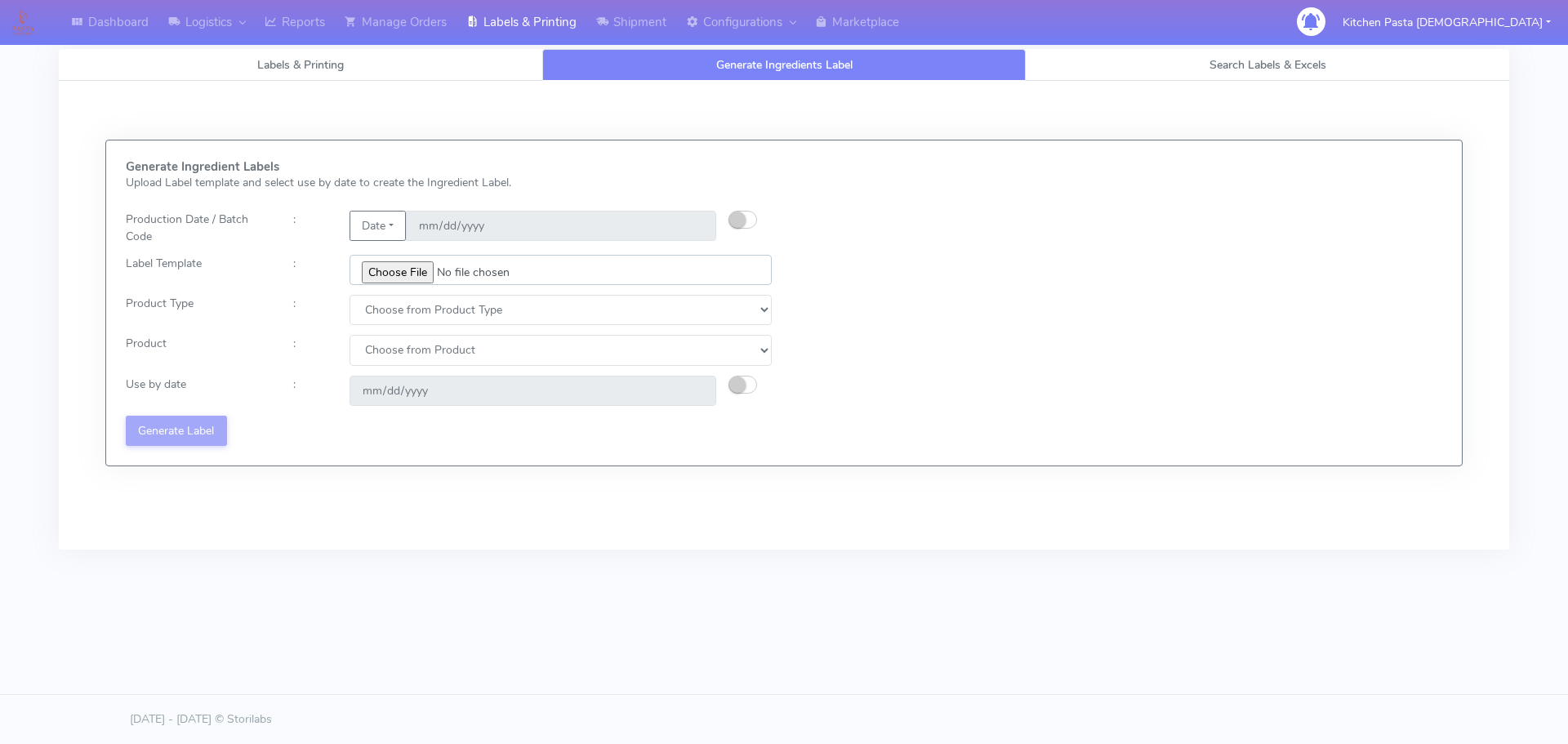
type input "C:\fakepath\Ecom_173_V3.jpg"
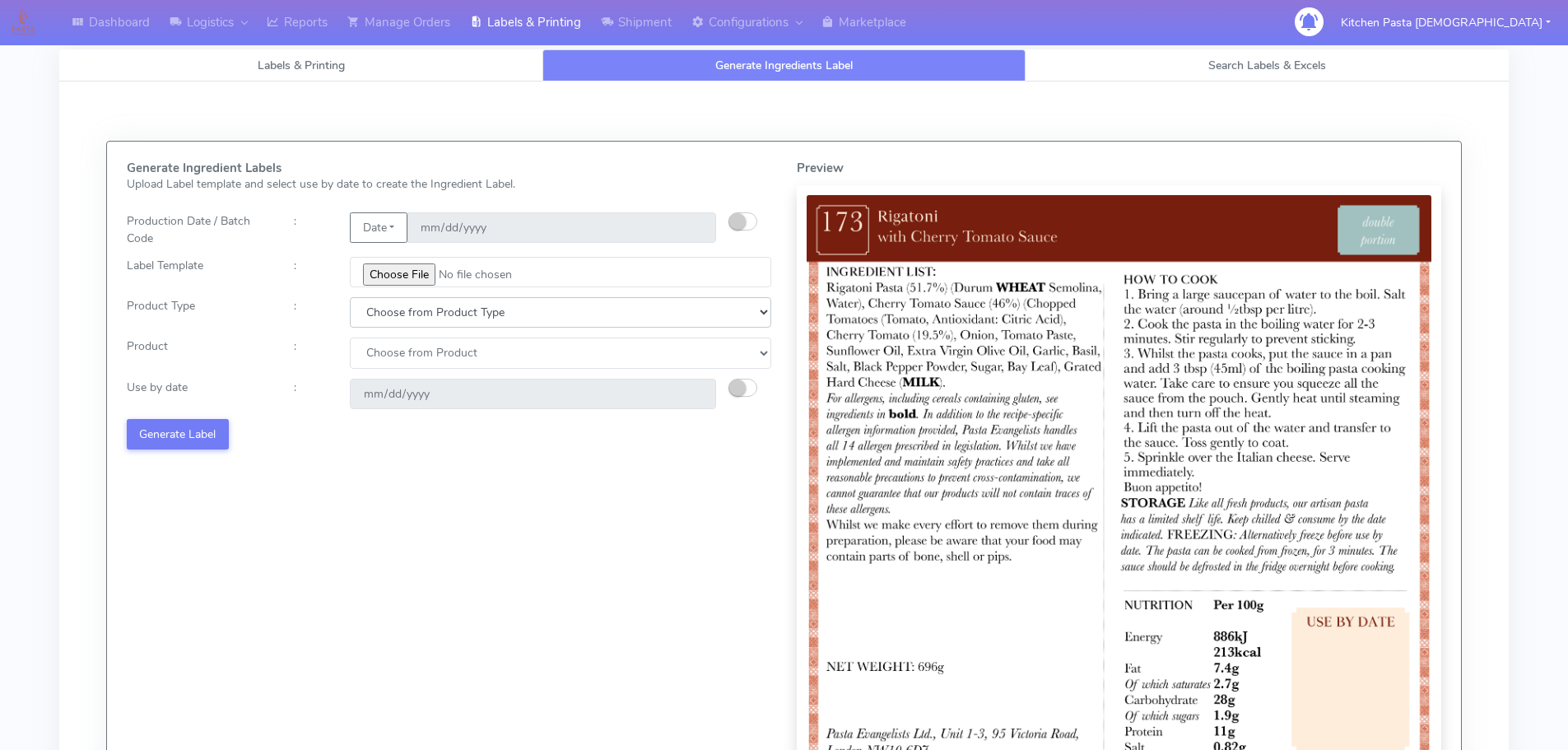
click at [406, 307] on select "Choose from Product Type ECOM ERETAIL CIRCULAR CIRC_DESERTS LASAGNE" at bounding box center [561, 312] width 422 height 31
drag, startPoint x: 406, startPoint y: 324, endPoint x: 403, endPoint y: 343, distance: 19.2
click at [406, 325] on select "Choose from Product Type ECOM ERETAIL CIRCULAR CIRC_DESERTS LASAGNE" at bounding box center [561, 312] width 422 height 31
click at [396, 317] on select "Choose from Product Type ECOM ERETAIL CIRCULAR CIRC_DESERTS LASAGNE" at bounding box center [561, 312] width 422 height 31
select select "0"
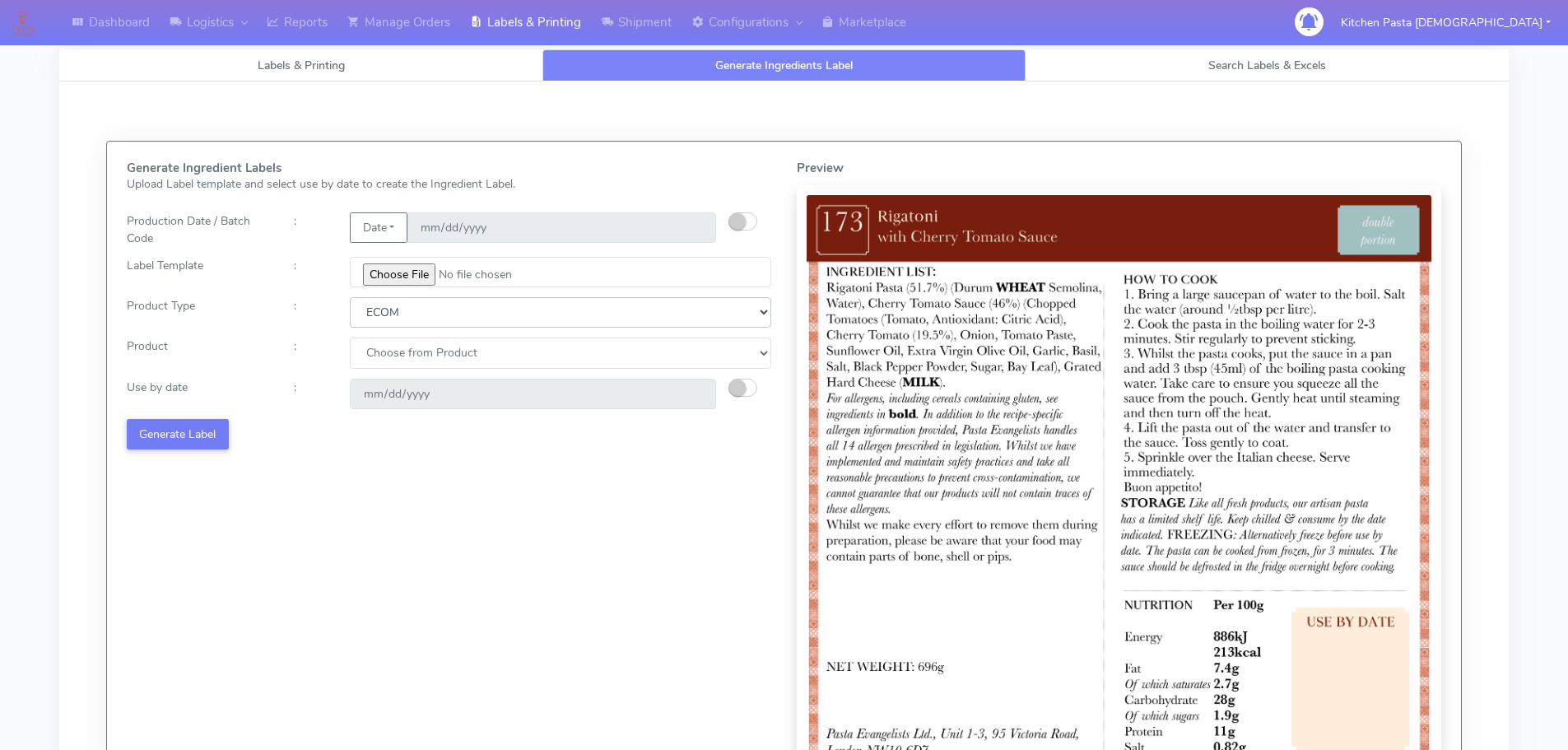
click at [350, 298] on select "Choose from Product Type ECOM ERETAIL CIRCULAR CIRC_DESERTS LASAGNE" at bounding box center [561, 312] width 422 height 31
drag, startPoint x: 403, startPoint y: 354, endPoint x: 408, endPoint y: 368, distance: 14.9
click at [404, 356] on select "Choose from Product PLAIN PASTA (EXCEPT HURRA) HURRA FILLED PASTA BUTTER (INTER…" at bounding box center [561, 353] width 422 height 31
select select "0"
click at [350, 338] on select "Choose from Product PLAIN PASTA (EXCEPT HURRA) HURRA FILLED PASTA BUTTER (INTER…" at bounding box center [561, 353] width 422 height 31
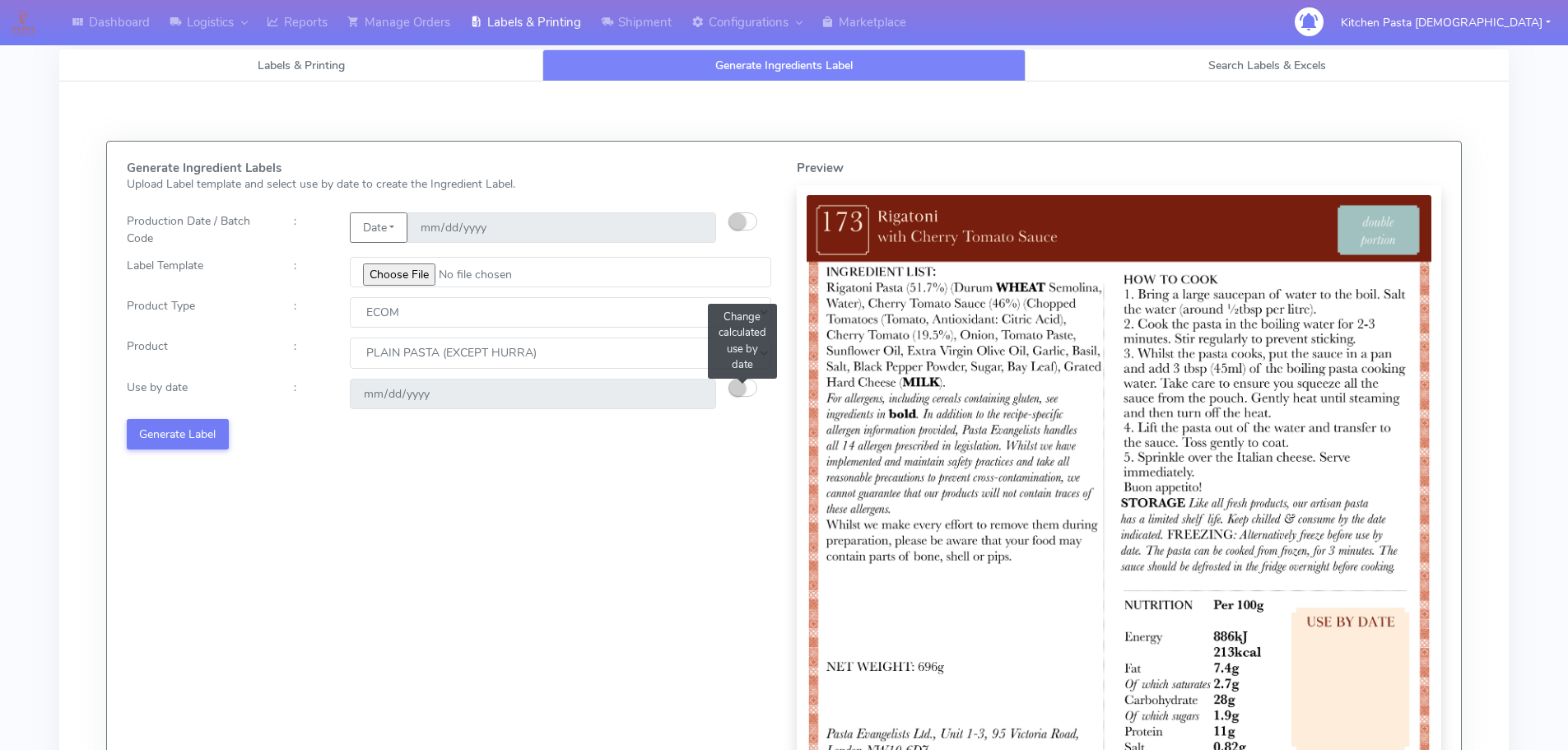
click at [748, 389] on button "button" at bounding box center [742, 388] width 29 height 18
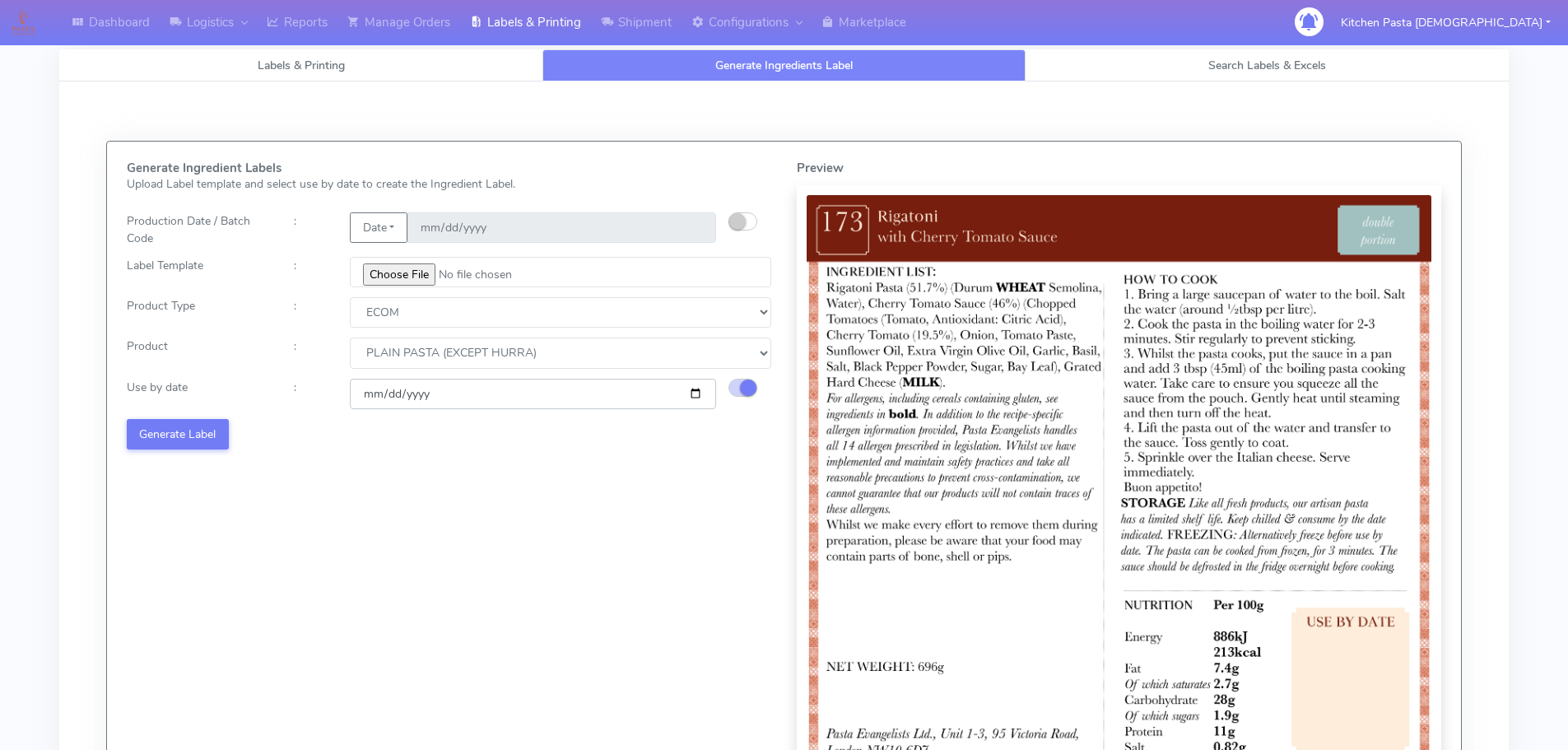
click at [701, 391] on input "[DATE]" at bounding box center [533, 394] width 367 height 31
type input "[DATE]"
click at [200, 436] on button "Generate Label" at bounding box center [178, 434] width 102 height 31
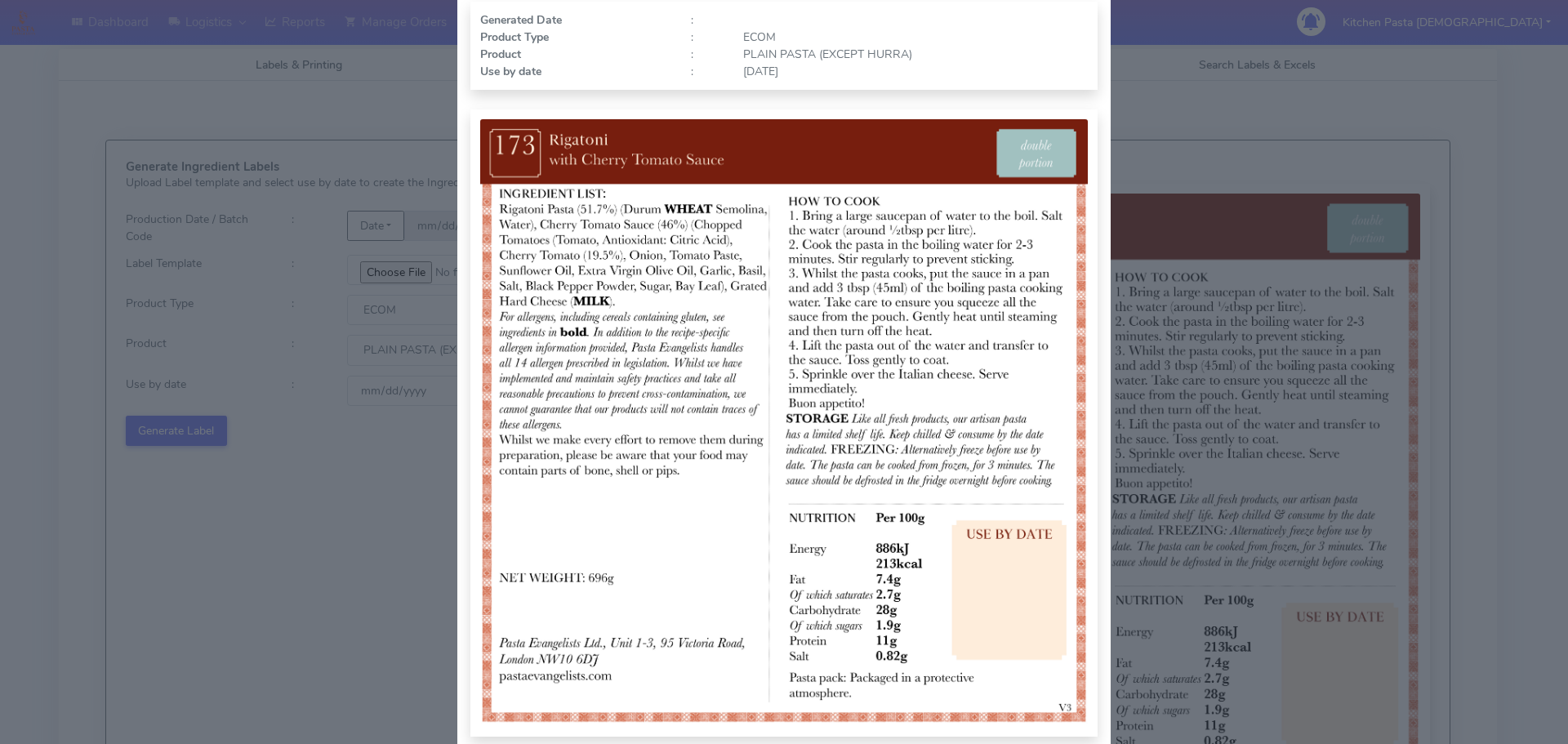
scroll to position [163, 0]
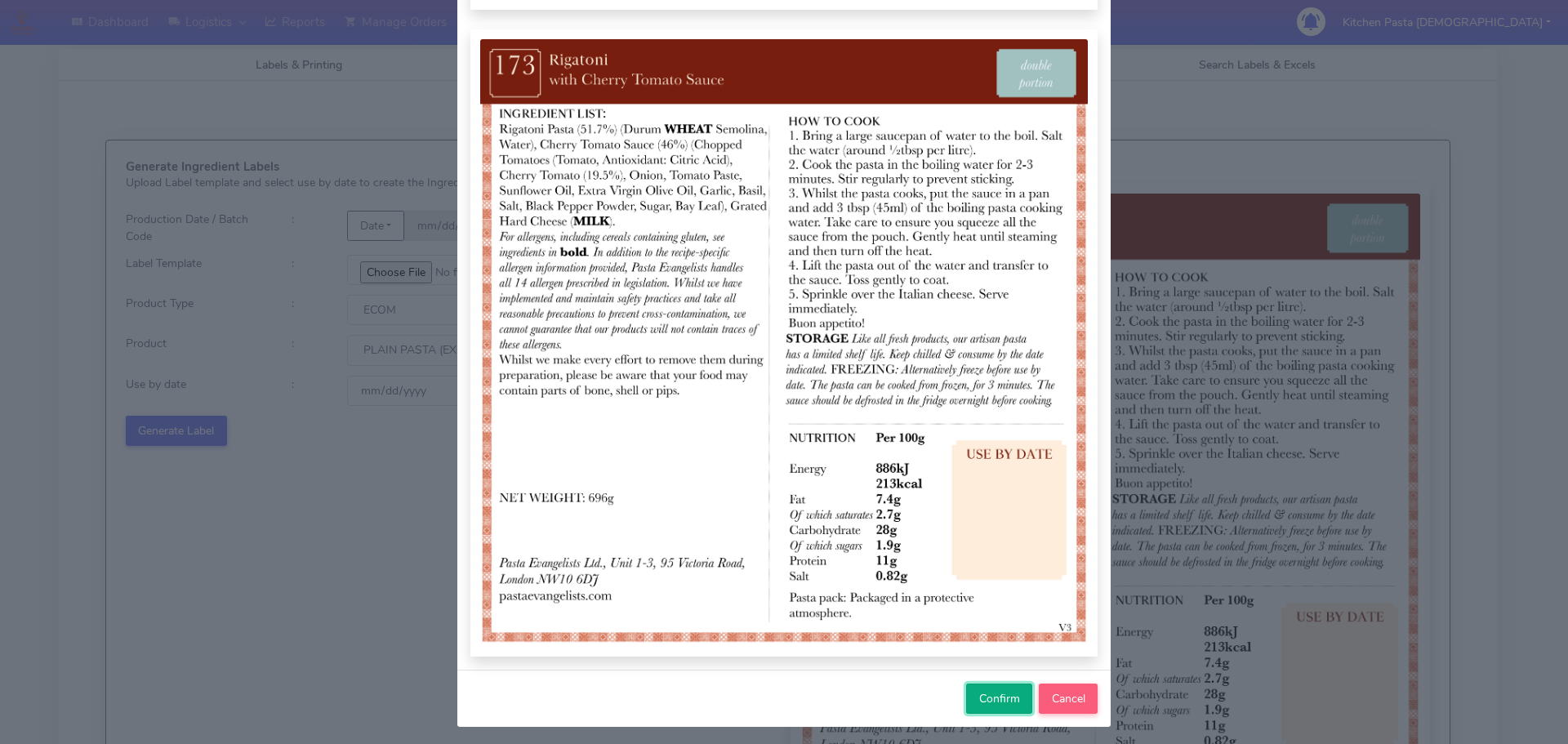
click at [988, 697] on span "Confirm" at bounding box center [999, 699] width 41 height 16
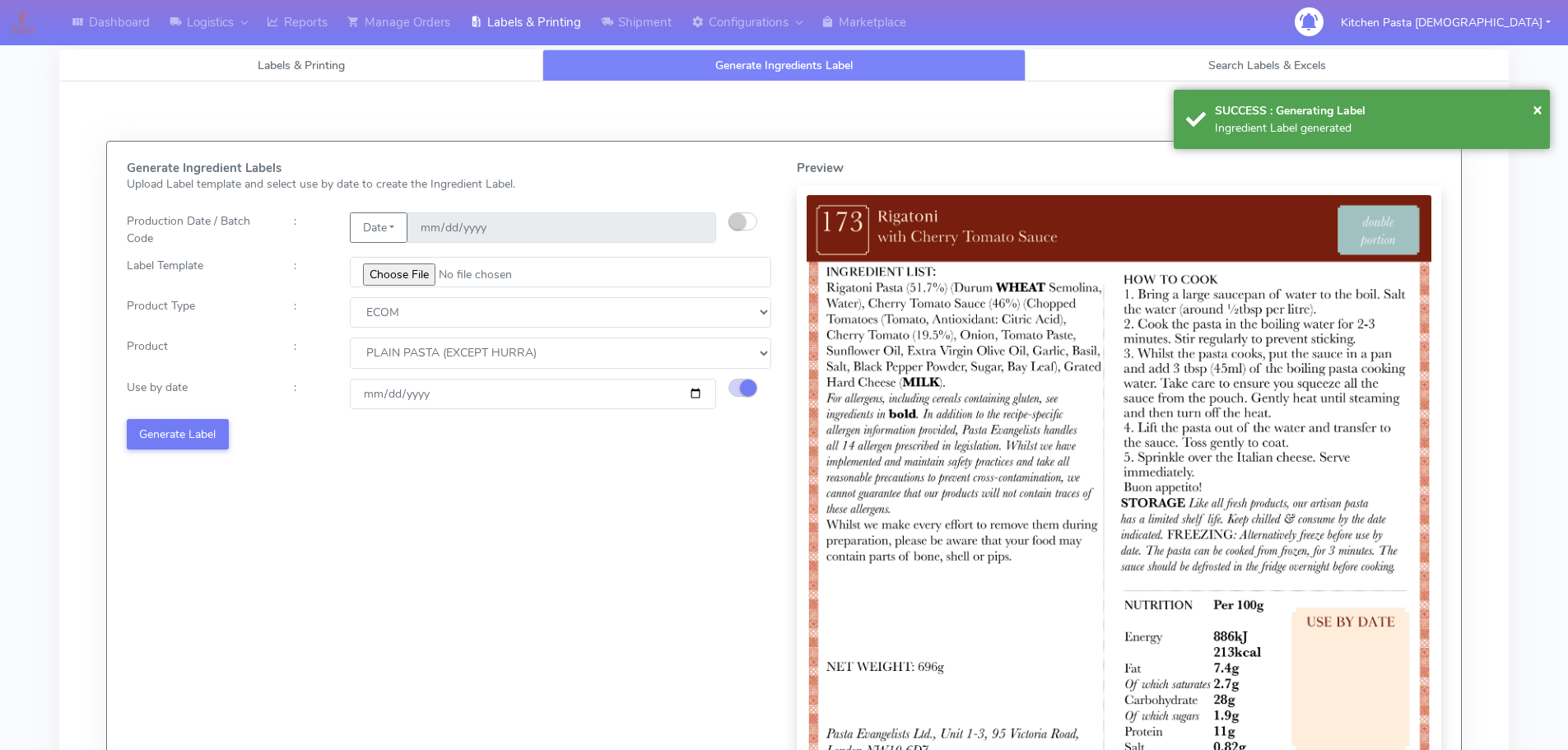
select select
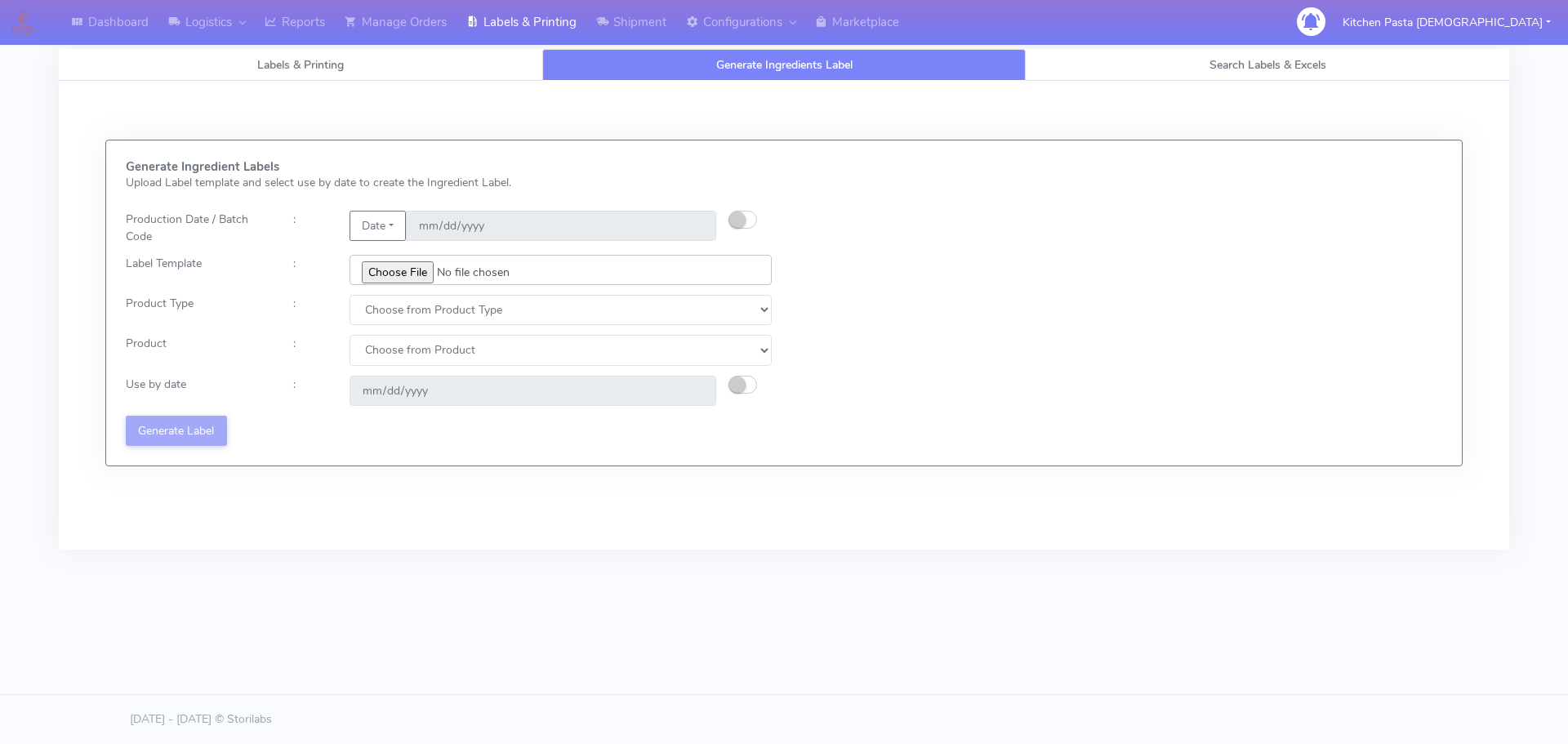
click at [406, 279] on input "file" at bounding box center [561, 269] width 422 height 30
type input "C:\fakepath\Ecom_250_V3.jpg"
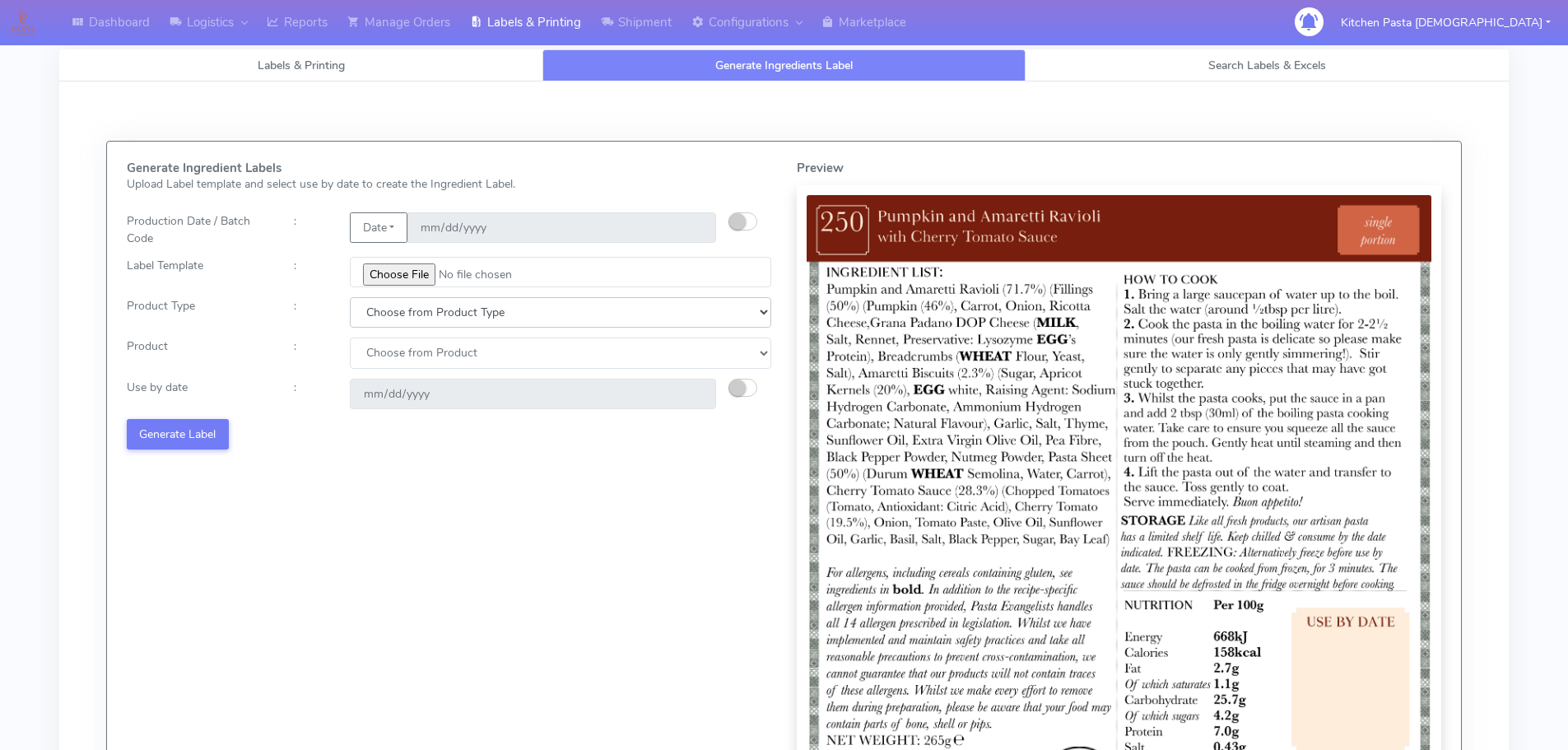
click at [424, 298] on select "Choose from Product Type ECOM ERETAIL CIRCULAR CIRC_DESERTS LASAGNE" at bounding box center [561, 312] width 422 height 31
select select "0"
click at [350, 298] on select "Choose from Product Type ECOM ERETAIL CIRCULAR CIRC_DESERTS LASAGNE" at bounding box center [561, 312] width 422 height 31
click at [387, 365] on select "Choose from Product PLAIN PASTA (EXCEPT HURRA) HURRA FILLED PASTA BUTTER (INTER…" at bounding box center [561, 353] width 422 height 31
select select "0"
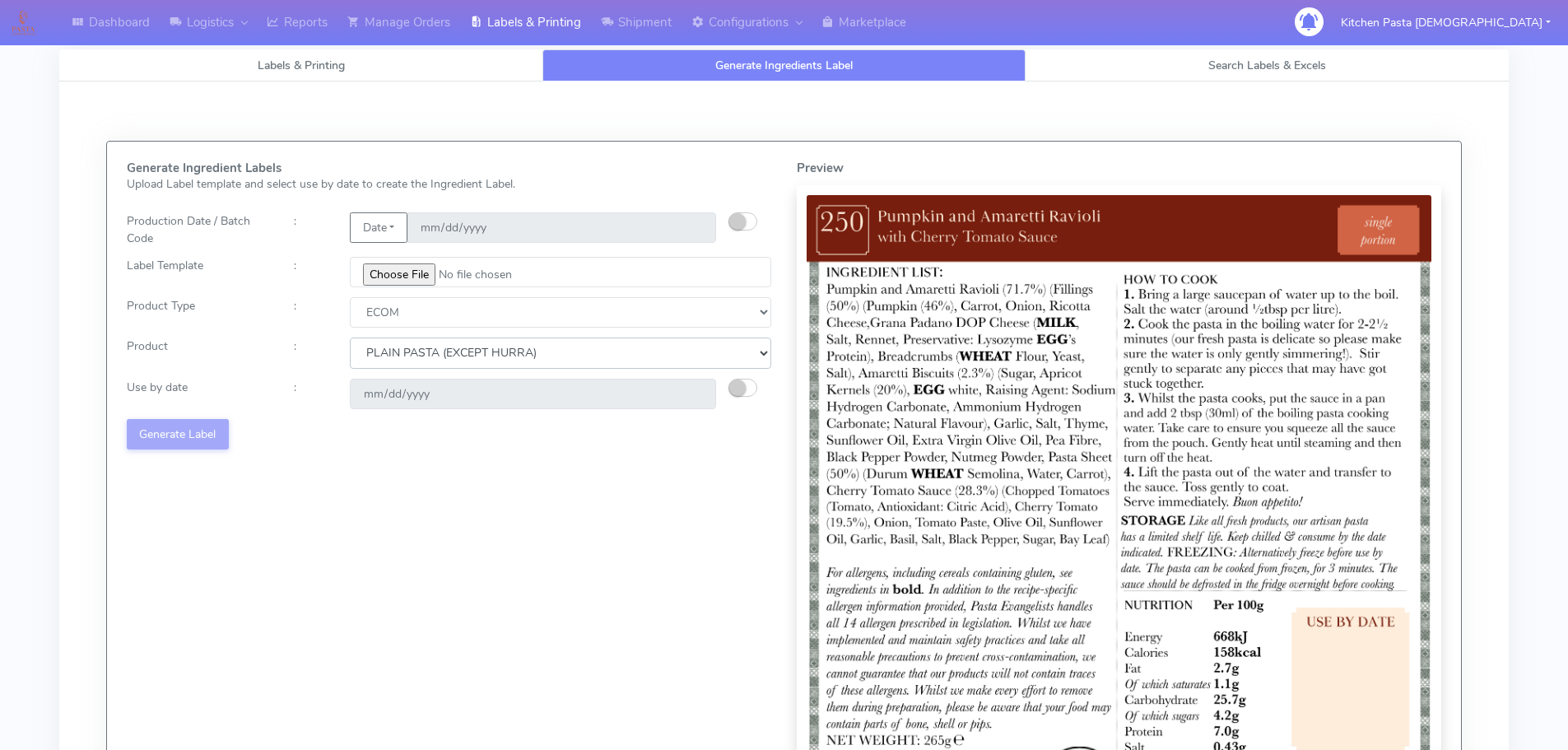
click at [350, 338] on select "Choose from Product PLAIN PASTA (EXCEPT HURRA) HURRA FILLED PASTA BUTTER (INTER…" at bounding box center [561, 353] width 422 height 31
click at [733, 389] on small "button" at bounding box center [737, 388] width 17 height 17
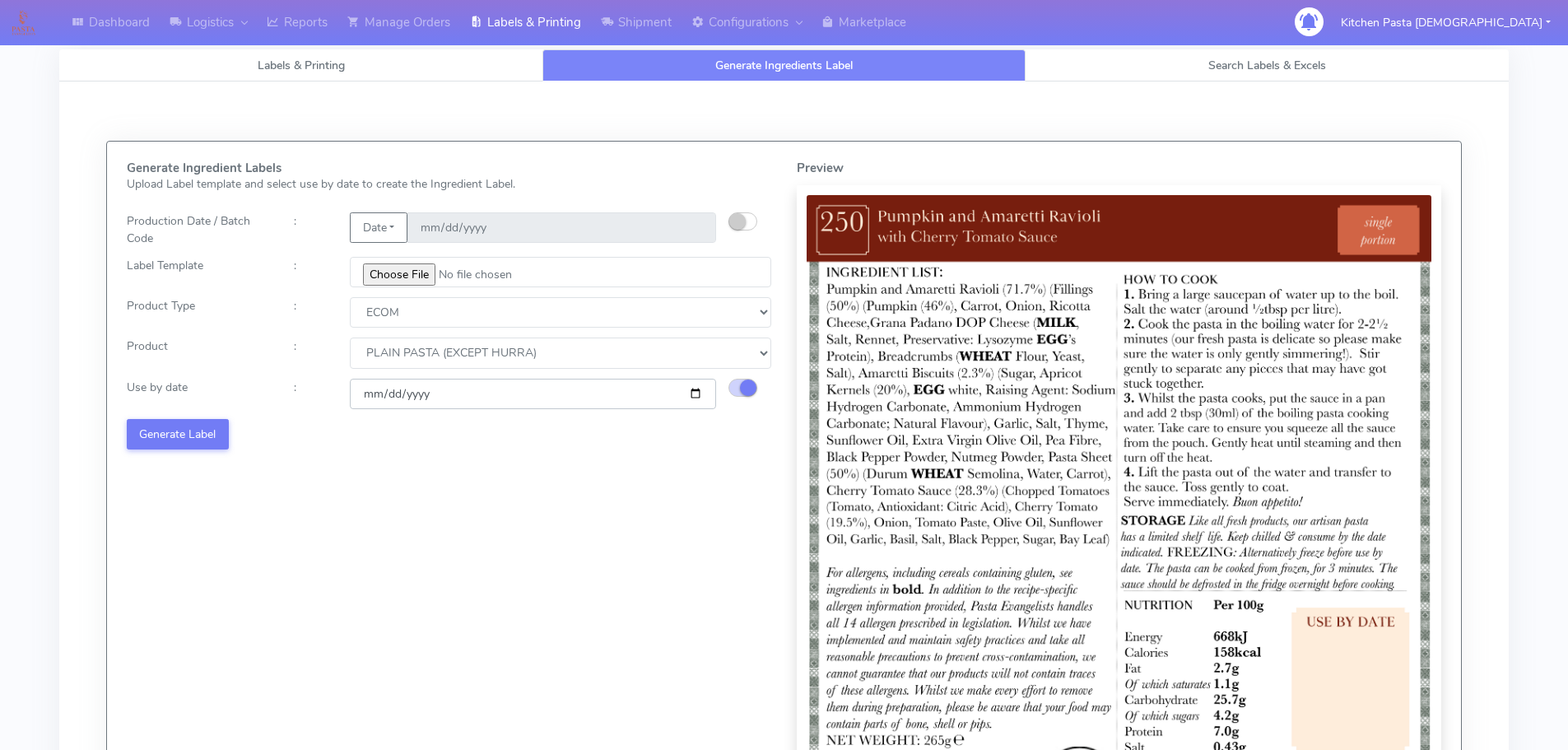
click at [692, 396] on input "[DATE]" at bounding box center [533, 394] width 367 height 31
type input "[DATE]"
click at [215, 412] on div "Generate Ingredient Labels Upload Label template and select use by date to crea…" at bounding box center [450, 495] width 670 height 669
click at [214, 427] on button "Generate Label" at bounding box center [178, 434] width 102 height 31
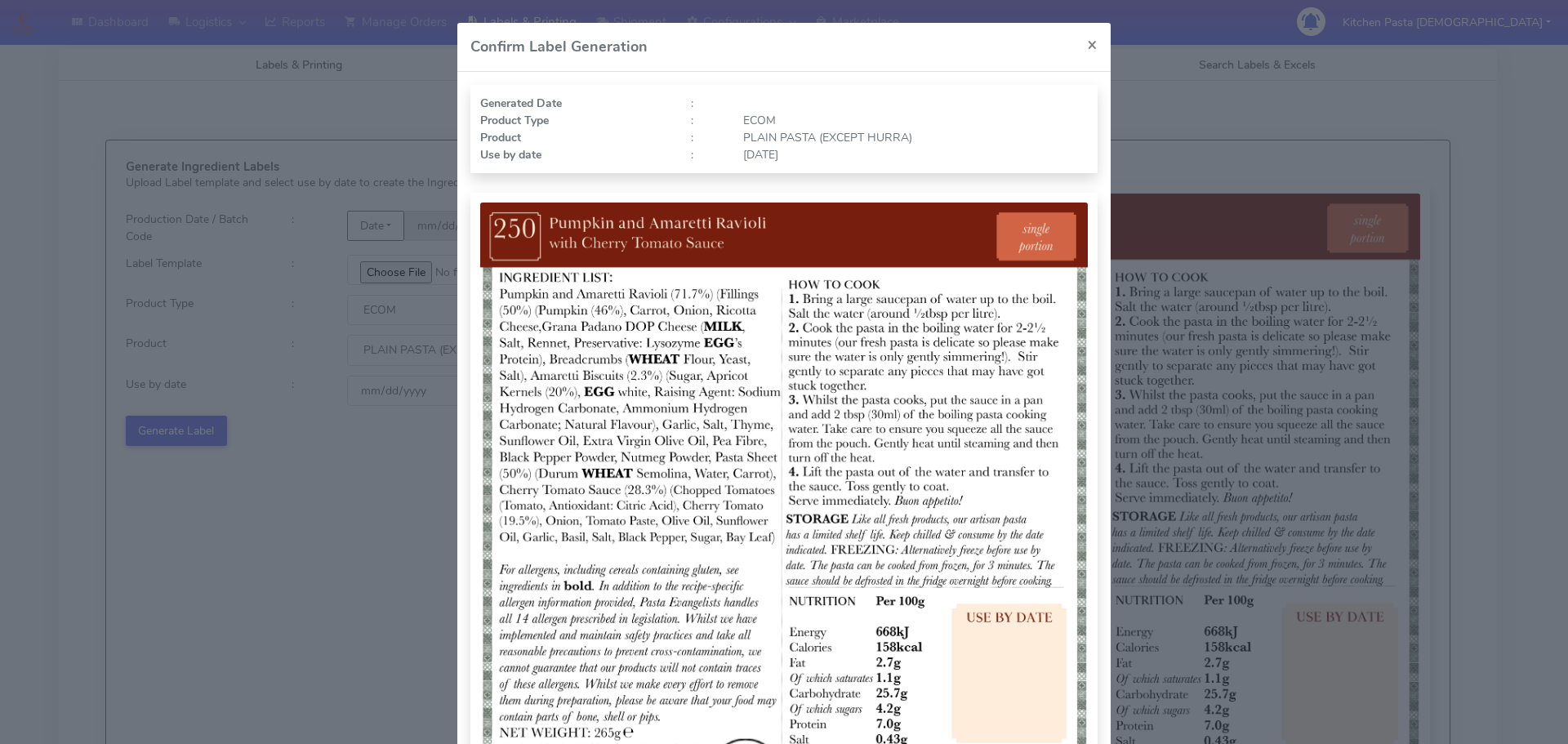
scroll to position [56, 0]
select select "0"
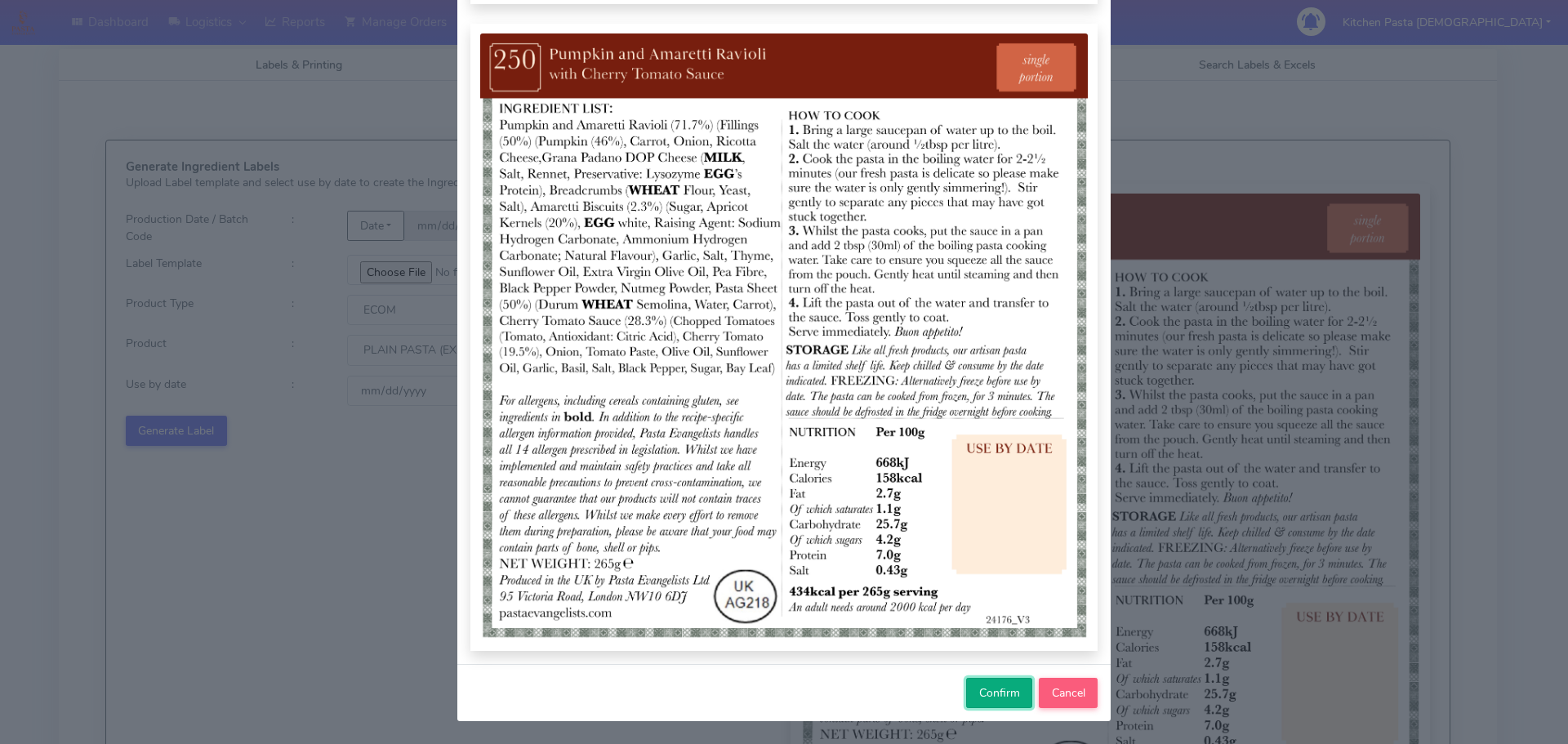
click at [995, 695] on span "Confirm" at bounding box center [999, 693] width 41 height 16
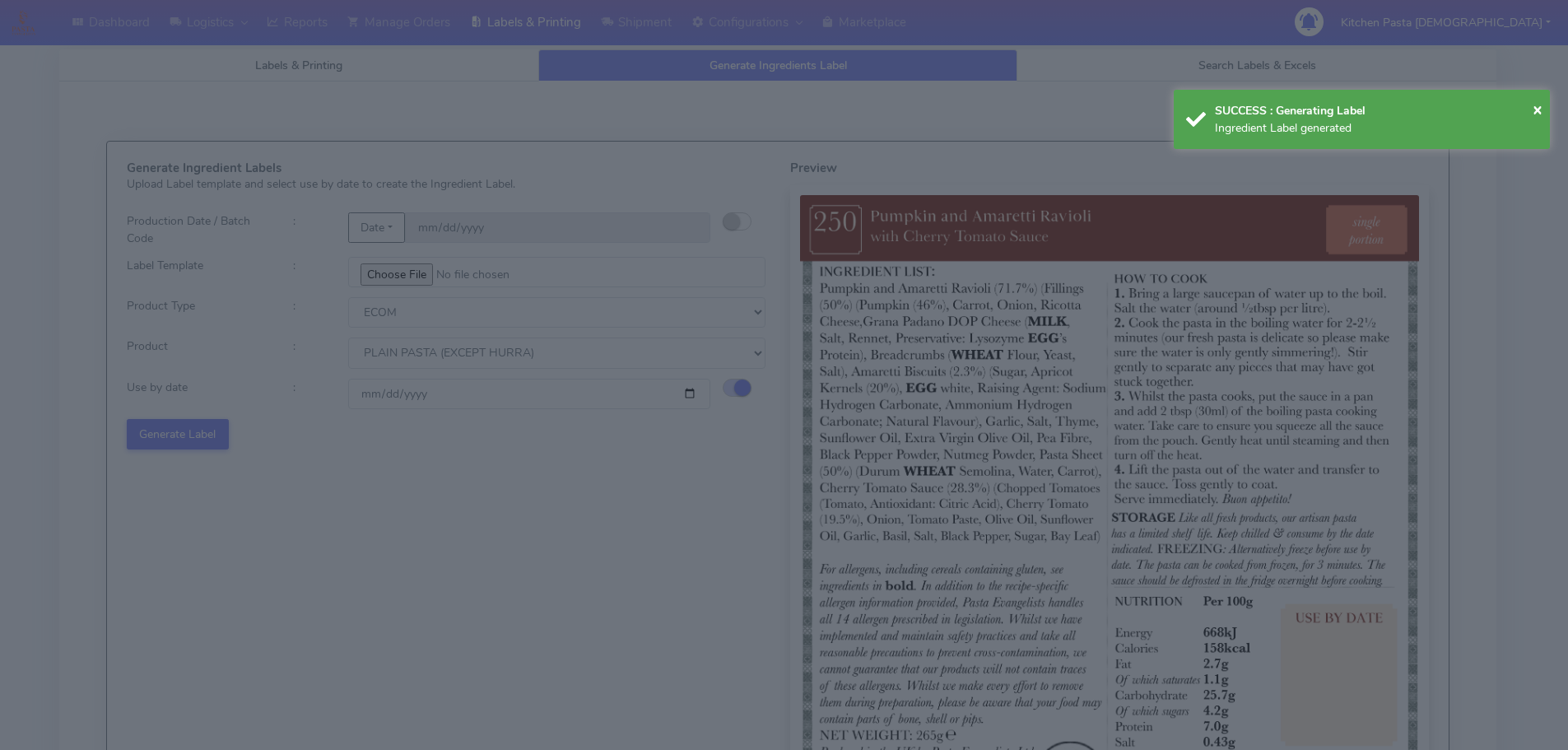
select select
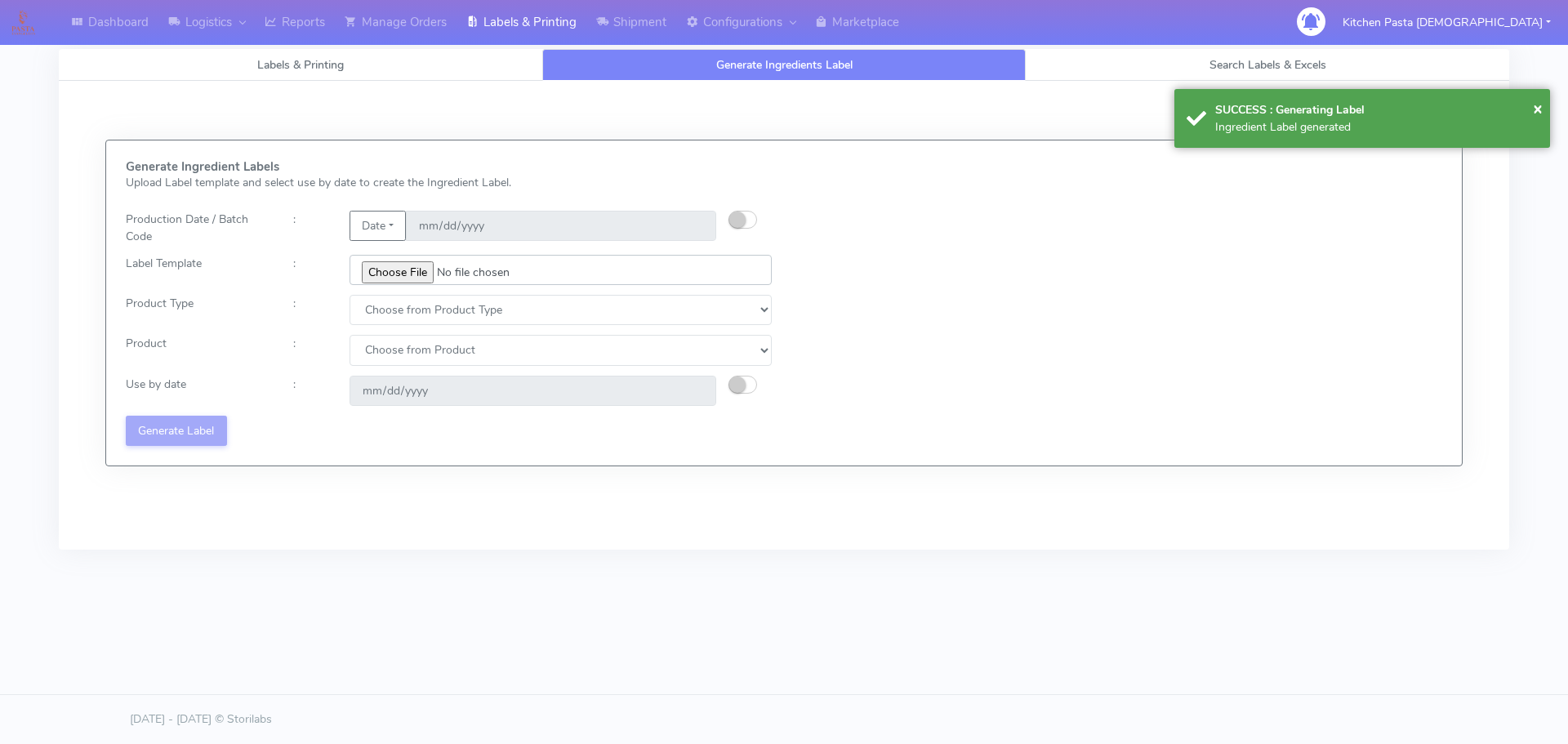
click at [411, 277] on input "file" at bounding box center [561, 269] width 422 height 30
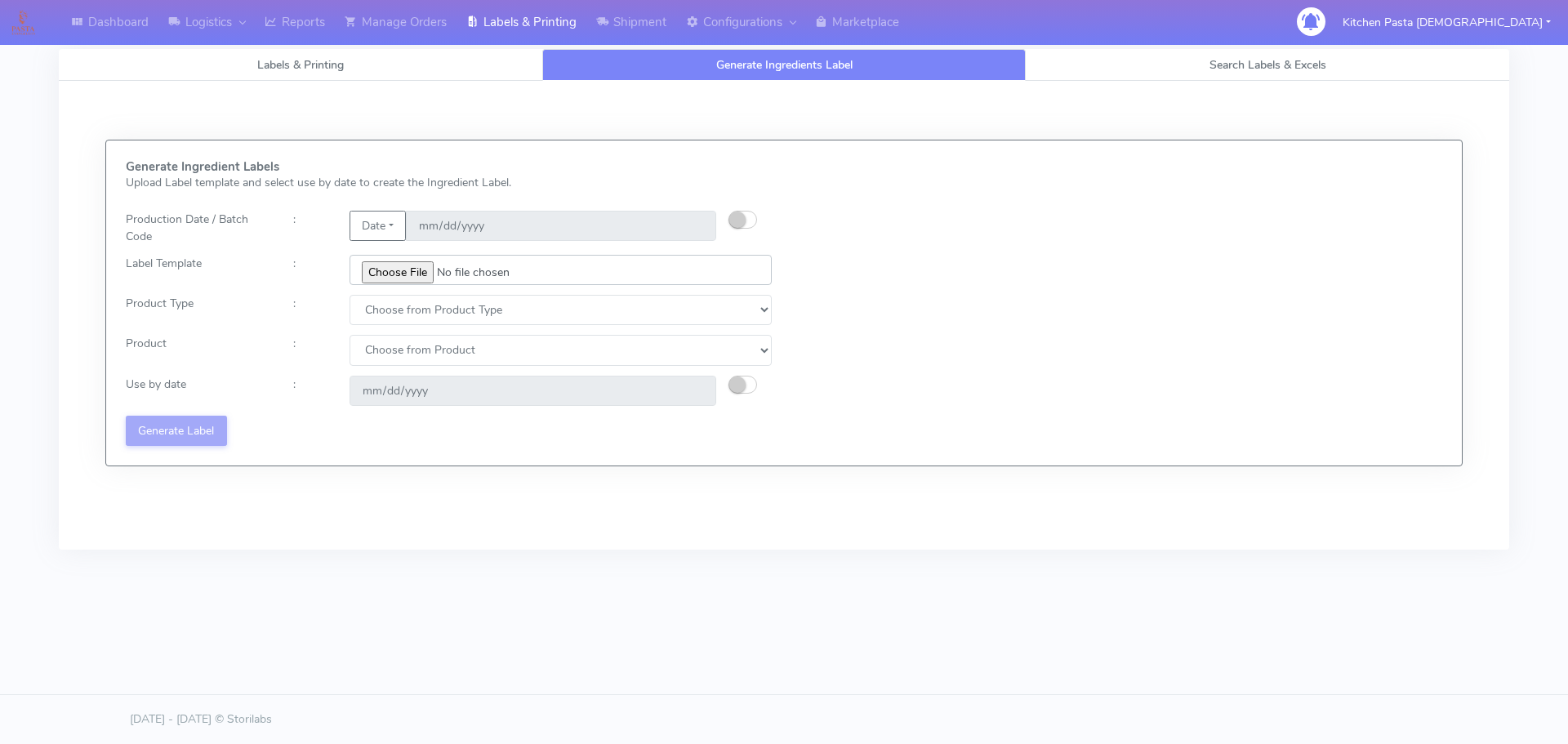
type input "C:\fakepath\Ecom_251_V3.jpg"
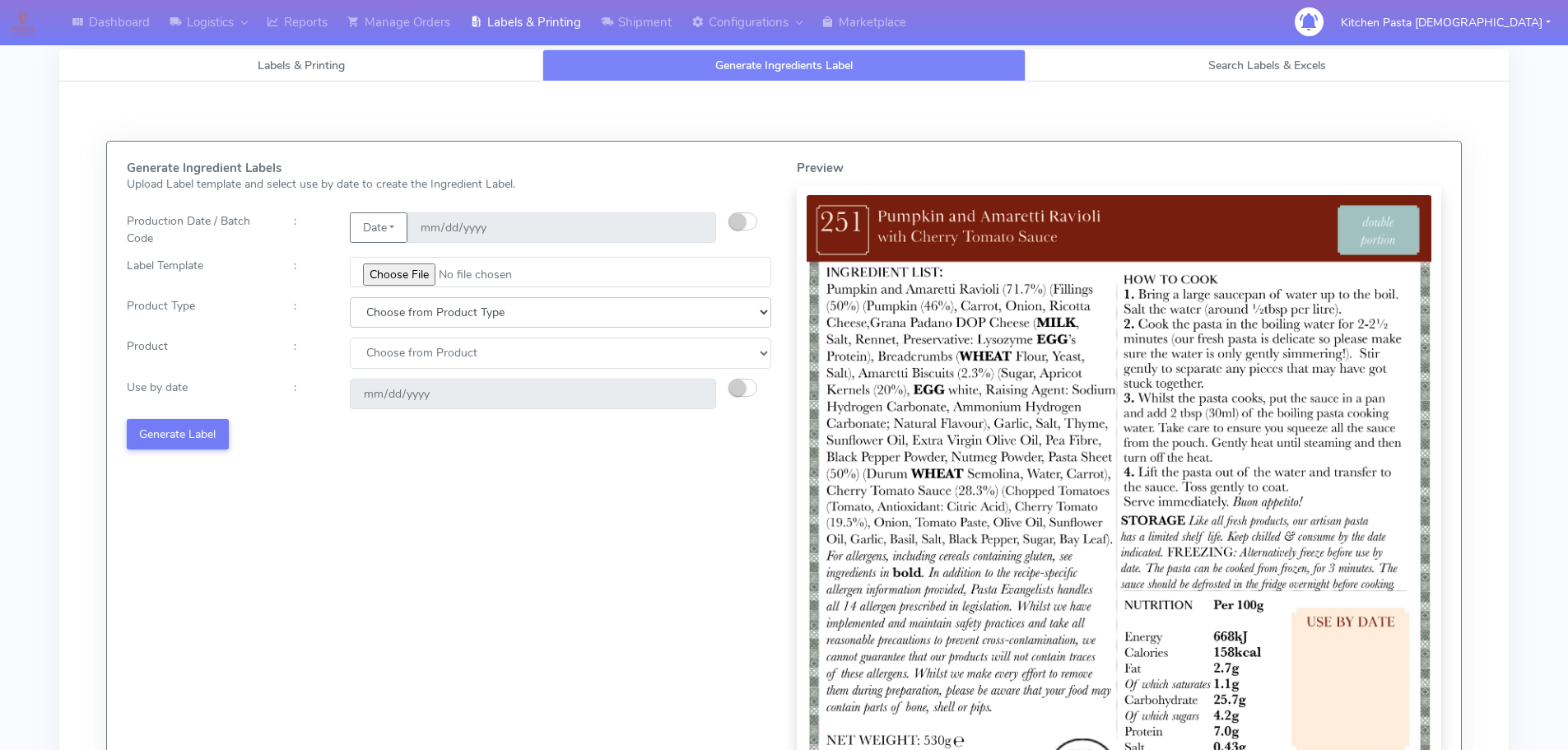
click at [410, 312] on select "Choose from Product Type ECOM ERETAIL CIRCULAR CIRC_DESERTS LASAGNE" at bounding box center [561, 312] width 422 height 31
click at [404, 325] on select "Choose from Product Type ECOM ERETAIL CIRCULAR CIRC_DESERTS LASAGNE" at bounding box center [561, 312] width 422 height 31
drag, startPoint x: 402, startPoint y: 318, endPoint x: 402, endPoint y: 326, distance: 8.0
click at [402, 318] on select "Choose from Product Type ECOM ERETAIL CIRCULAR CIRC_DESERTS LASAGNE" at bounding box center [561, 312] width 422 height 31
select select "0"
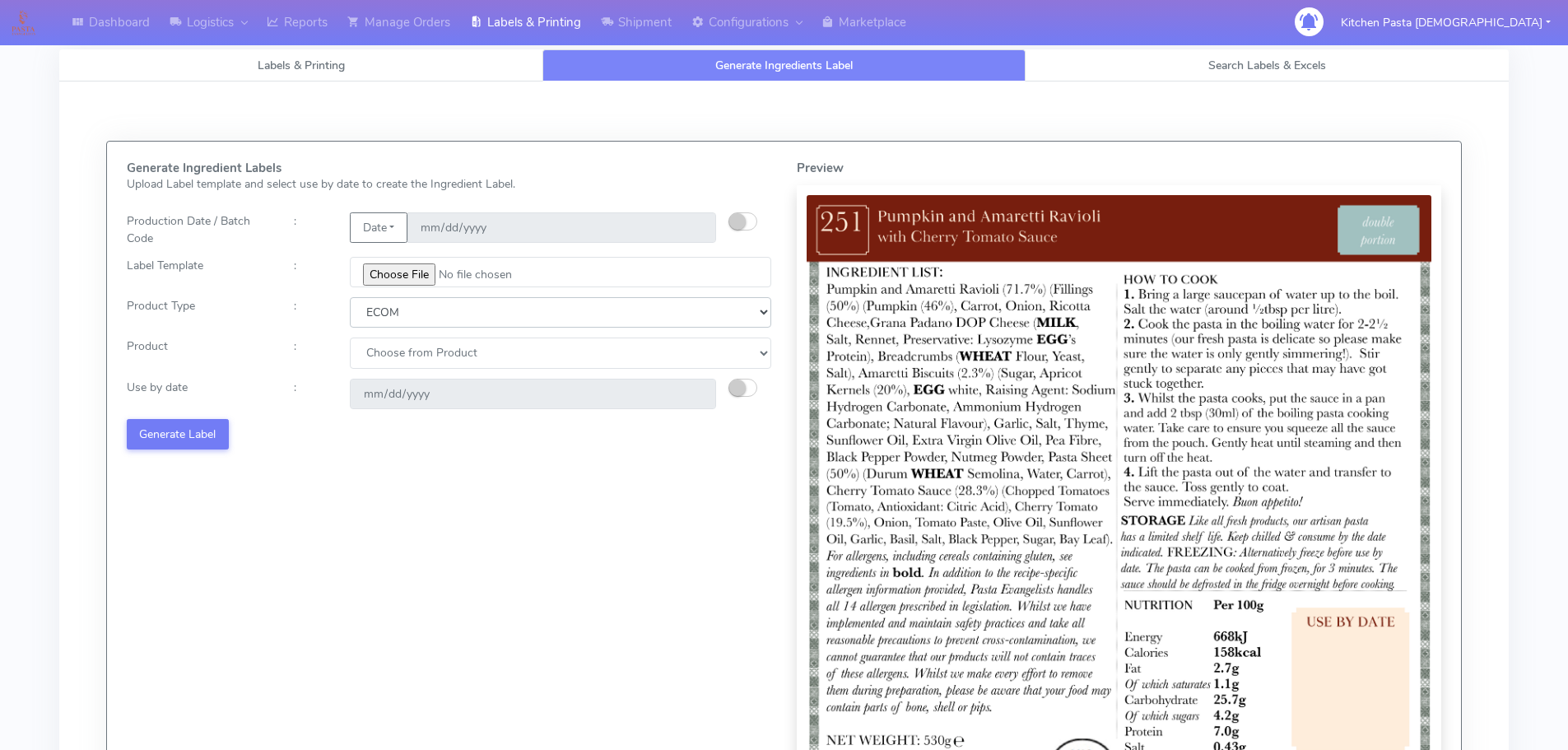
click at [350, 298] on select "Choose from Product Type ECOM ERETAIL CIRCULAR CIRC_DESERTS LASAGNE" at bounding box center [561, 312] width 422 height 31
click at [402, 354] on select "Choose from Product PLAIN PASTA (EXCEPT HURRA) HURRA FILLED PASTA BUTTER (INTER…" at bounding box center [561, 353] width 422 height 31
select select "0"
click at [350, 338] on select "Choose from Product PLAIN PASTA (EXCEPT HURRA) HURRA FILLED PASTA BUTTER (INTER…" at bounding box center [561, 353] width 422 height 31
click at [756, 392] on ui-switch at bounding box center [742, 392] width 29 height 16
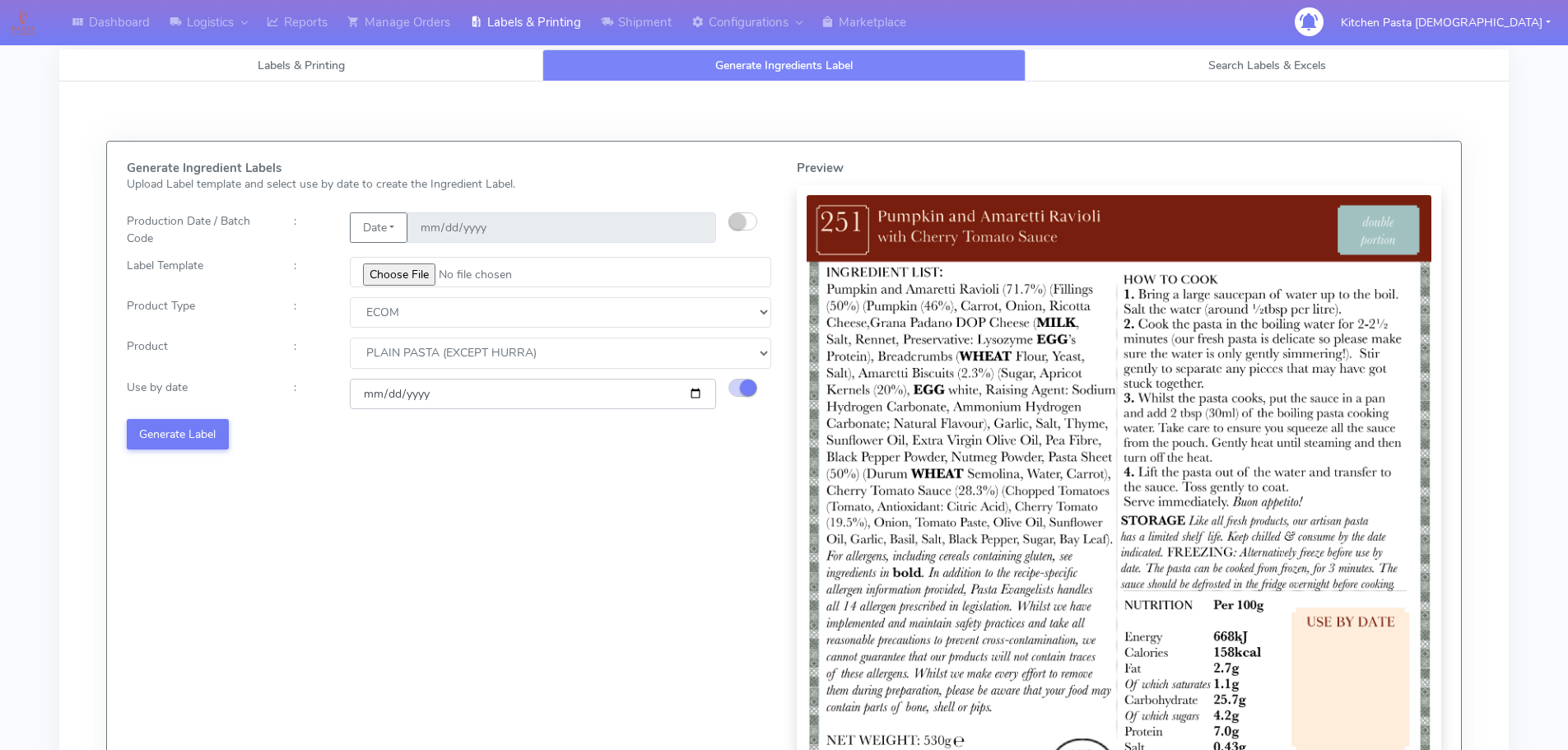
click at [700, 391] on input "[DATE]" at bounding box center [533, 394] width 367 height 31
type input "[DATE]"
click at [202, 444] on button "Generate Label" at bounding box center [178, 434] width 102 height 31
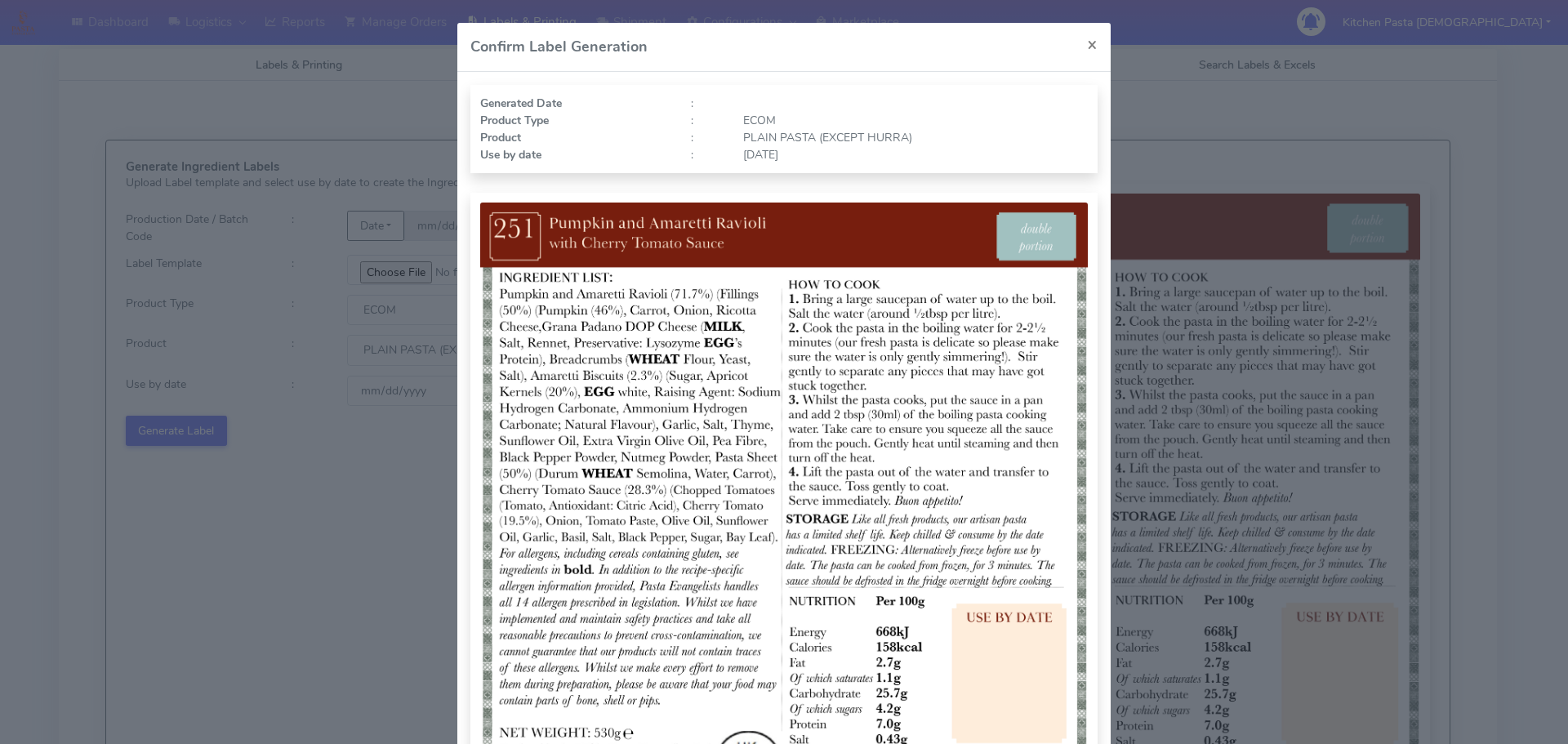
scroll to position [163, 0]
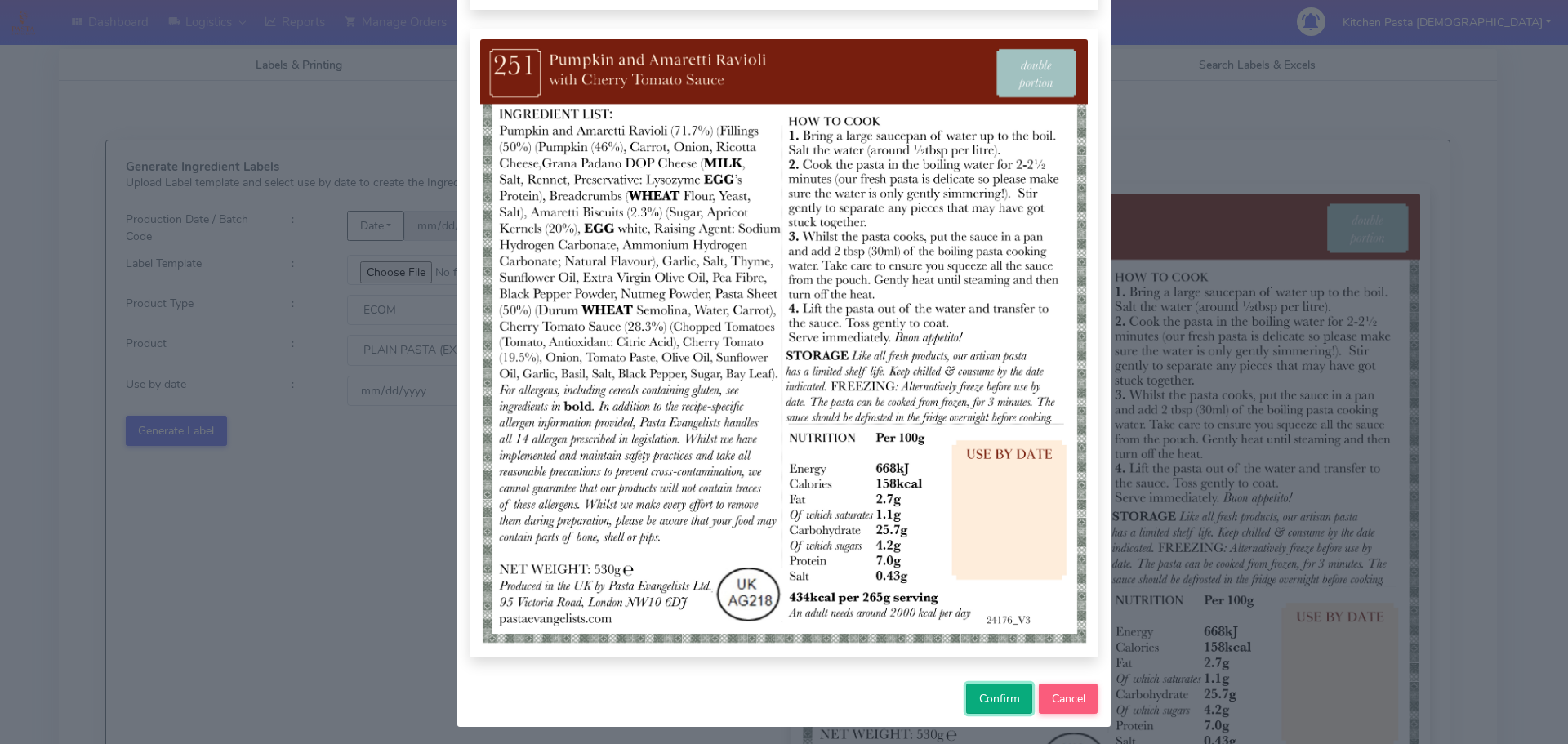
click at [981, 696] on span "Confirm" at bounding box center [999, 699] width 41 height 16
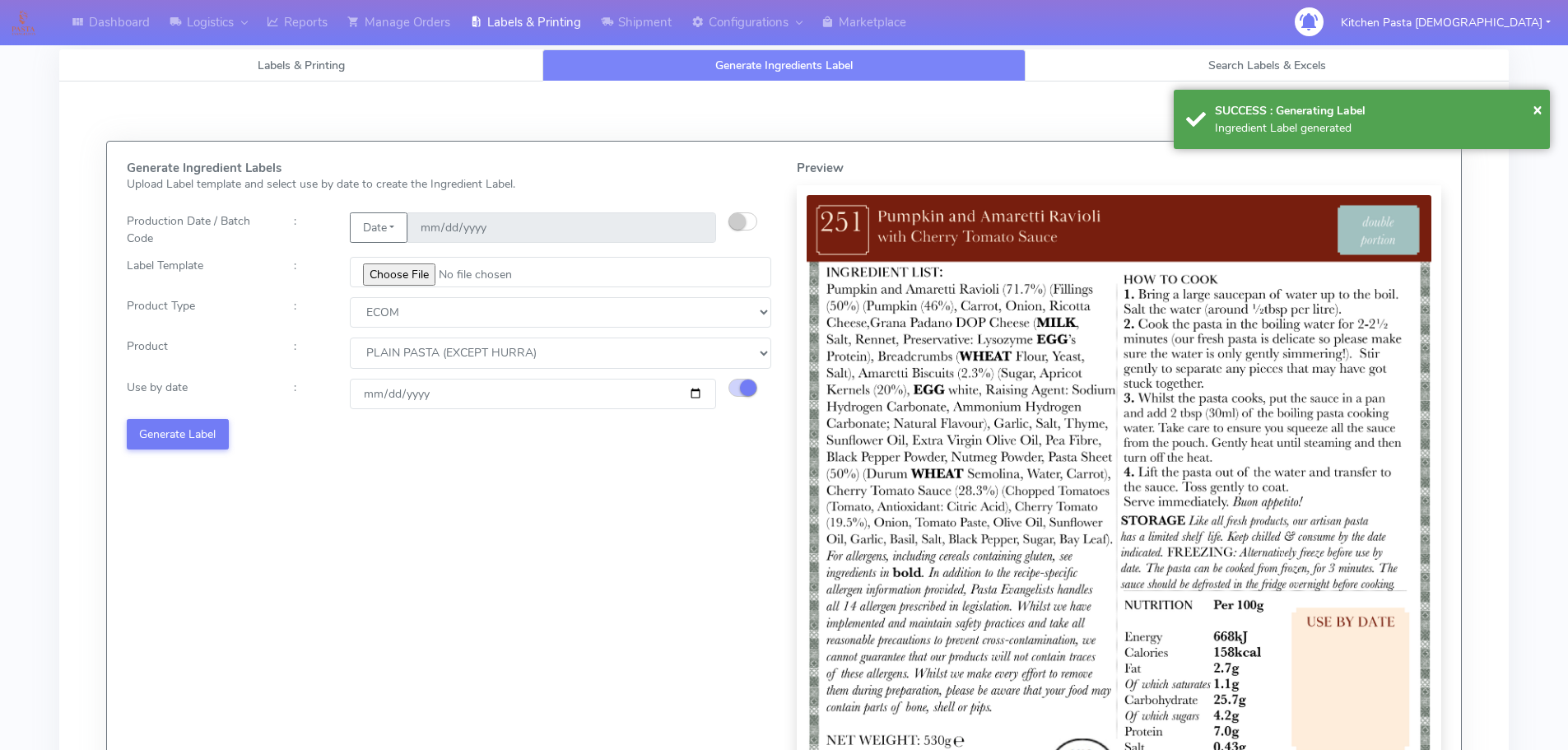
select select
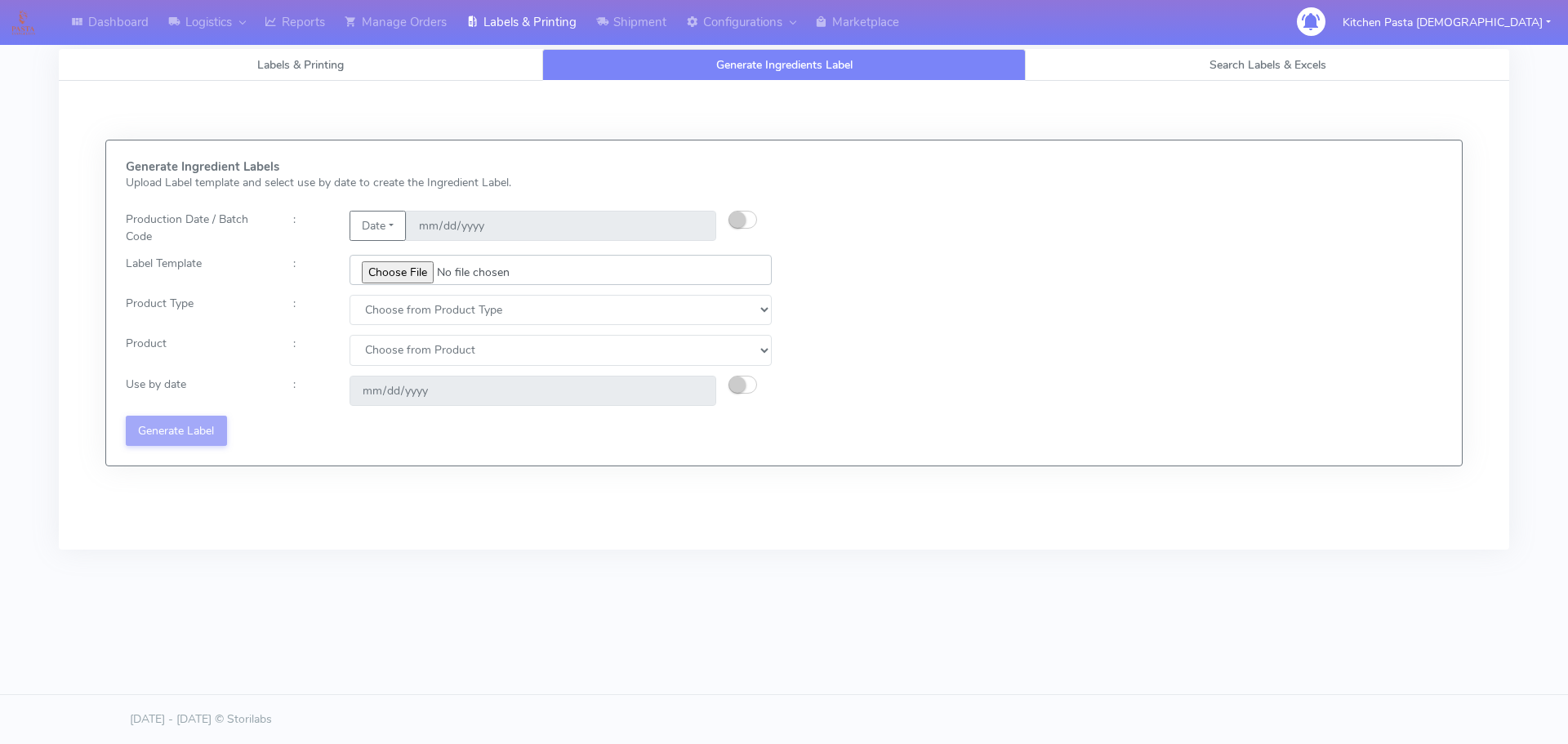
click at [407, 274] on input "file" at bounding box center [561, 269] width 422 height 30
type input "C:\fakepath\Ecom_352_V2.jpg"
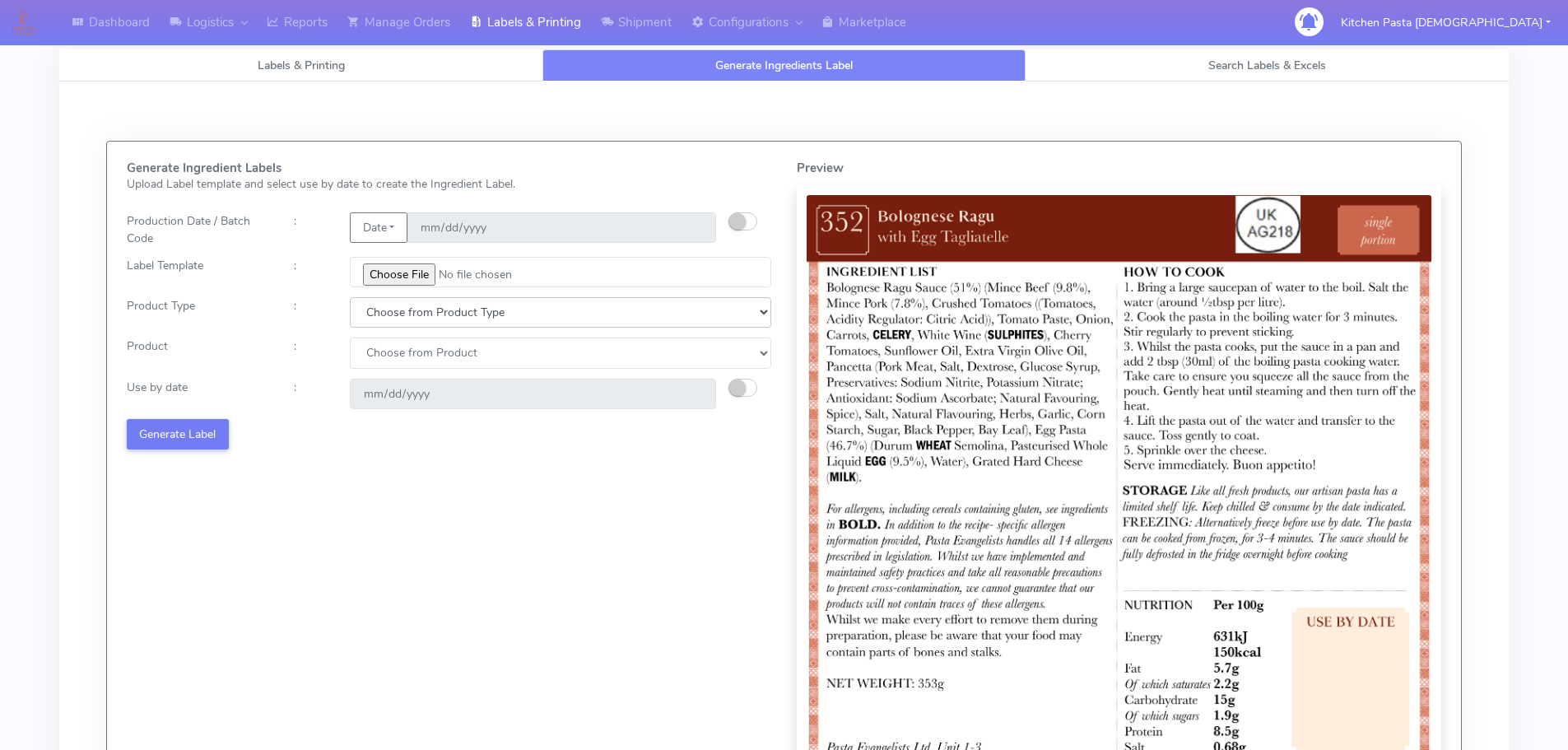
click at [405, 311] on select "Choose from Product Type ECOM ERETAIL CIRCULAR CIRC_DESERTS LASAGNE" at bounding box center [561, 312] width 422 height 31
select select "0"
click at [350, 298] on select "Choose from Product Type ECOM ERETAIL CIRCULAR CIRC_DESERTS LASAGNE" at bounding box center [561, 312] width 422 height 31
drag, startPoint x: 406, startPoint y: 347, endPoint x: 414, endPoint y: 364, distance: 18.8
click at [406, 347] on select "Choose from Product PLAIN PASTA (EXCEPT HURRA) HURRA FILLED PASTA BUTTER (INTER…" at bounding box center [561, 353] width 422 height 31
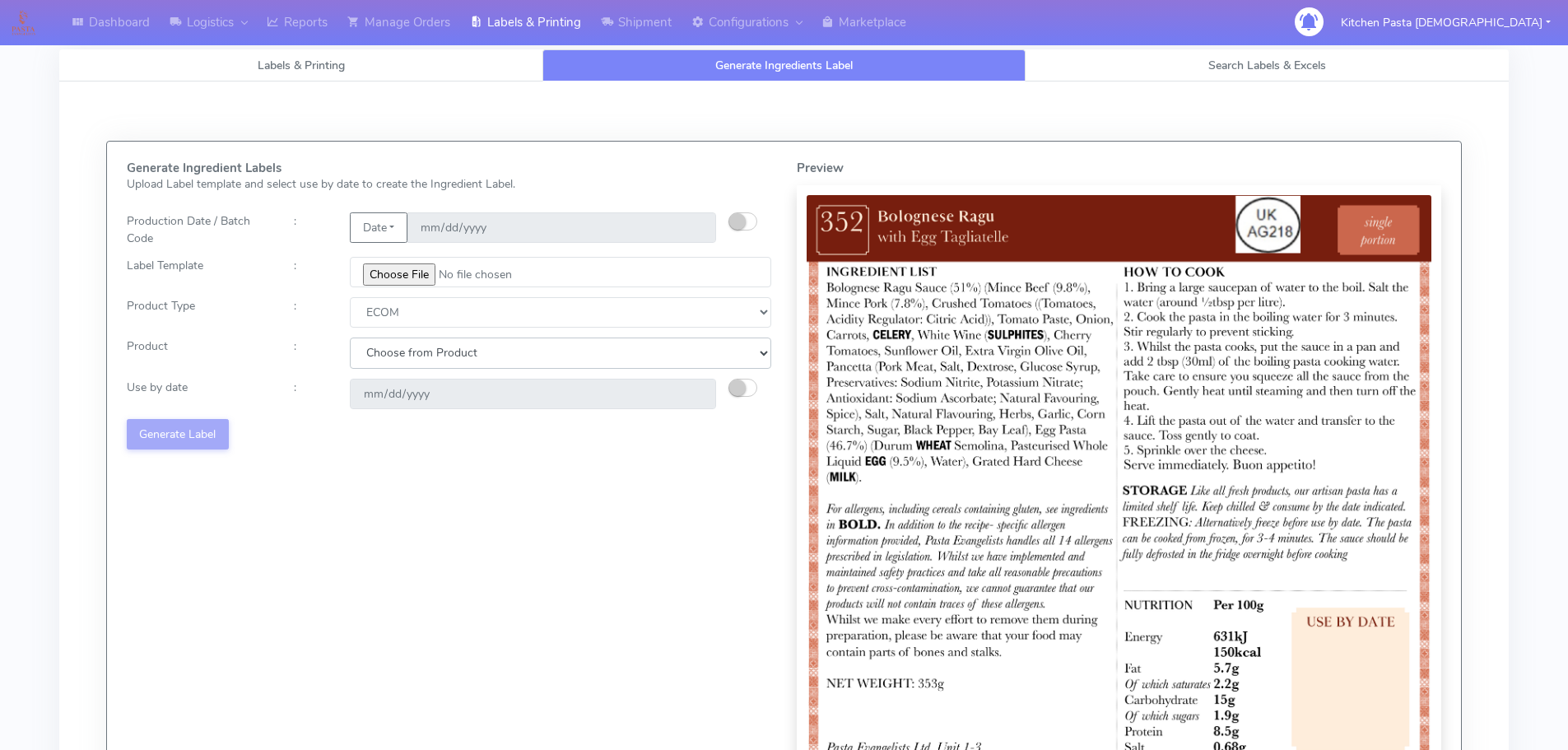
select select "0"
click at [350, 338] on select "Choose from Product PLAIN PASTA (EXCEPT HURRA) HURRA FILLED PASTA BUTTER (INTER…" at bounding box center [561, 353] width 422 height 31
click at [752, 389] on button "button" at bounding box center [742, 388] width 29 height 18
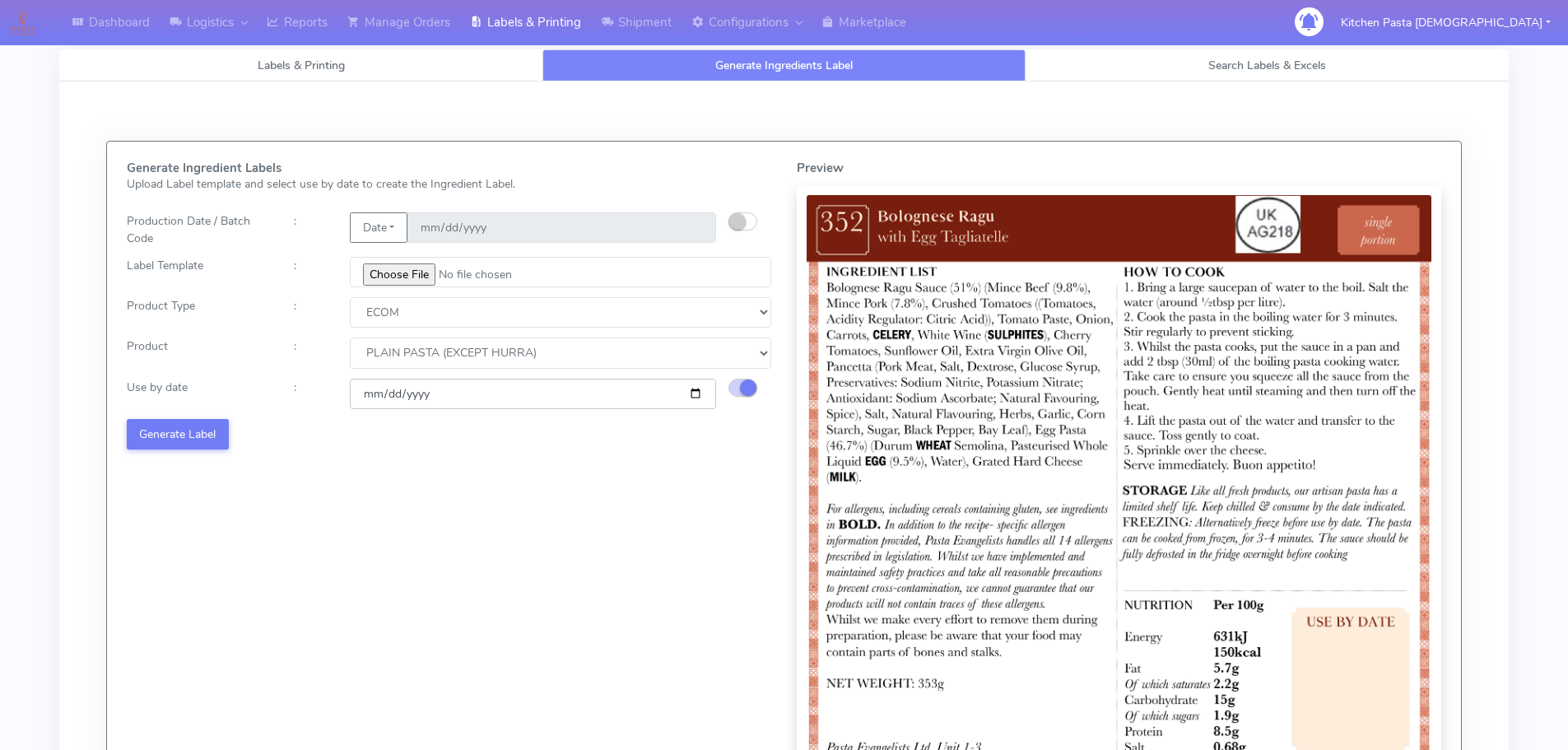
click at [698, 396] on input "[DATE]" at bounding box center [533, 394] width 367 height 31
type input "[DATE]"
click at [185, 436] on button "Generate Label" at bounding box center [178, 434] width 102 height 31
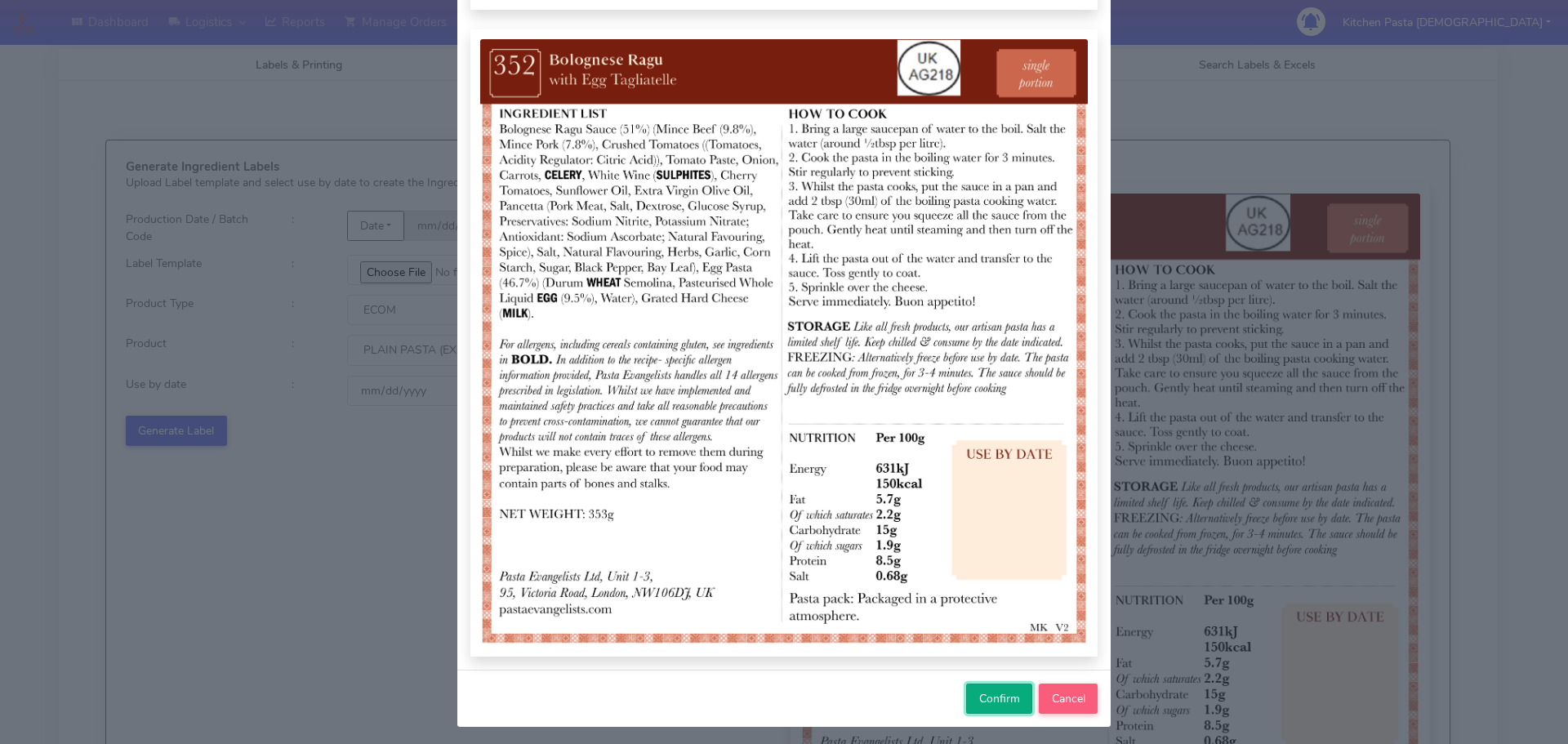
drag, startPoint x: 984, startPoint y: 698, endPoint x: 985, endPoint y: 670, distance: 28.0
click at [980, 696] on span "Confirm" at bounding box center [999, 699] width 41 height 16
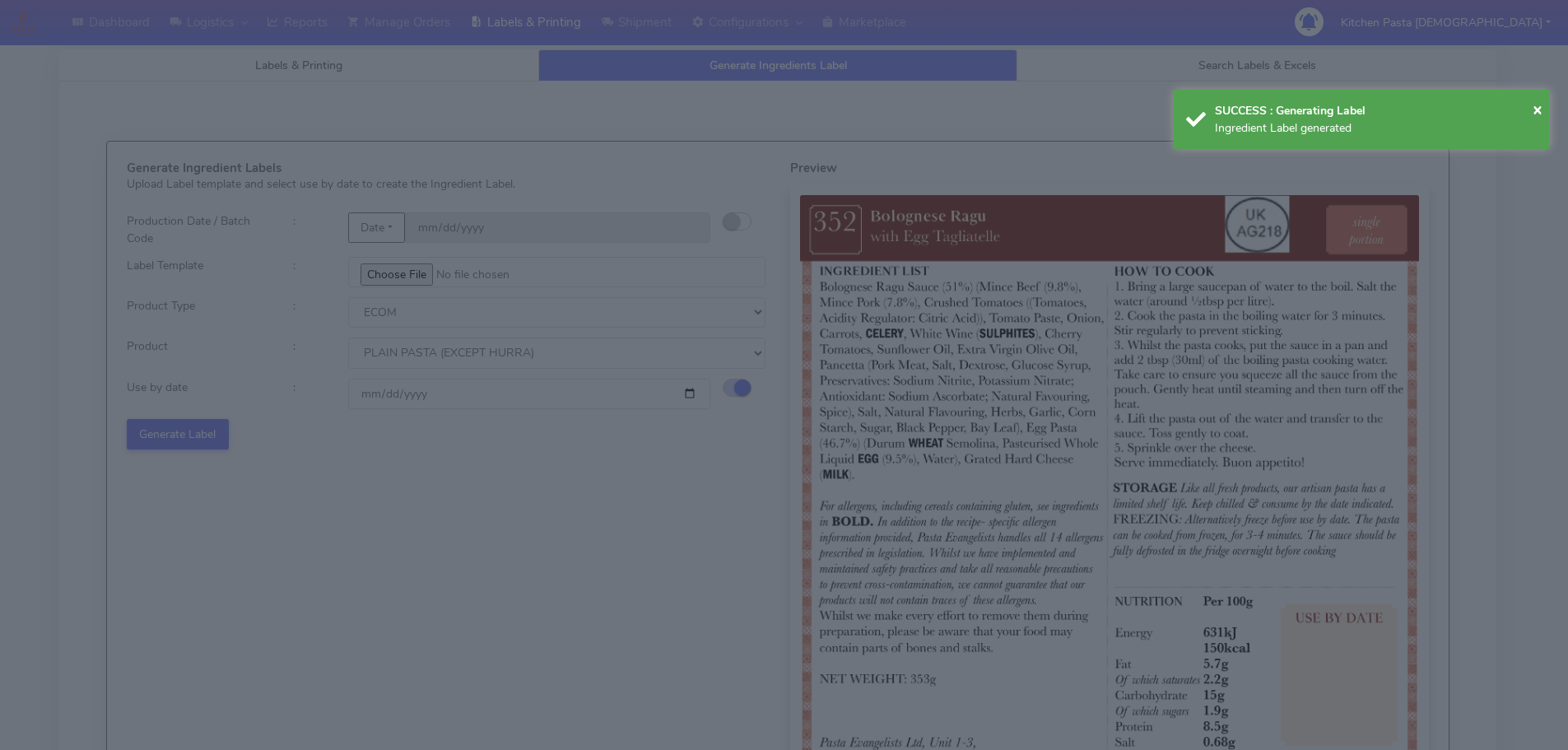
select select
